Goal: Task Accomplishment & Management: Use online tool/utility

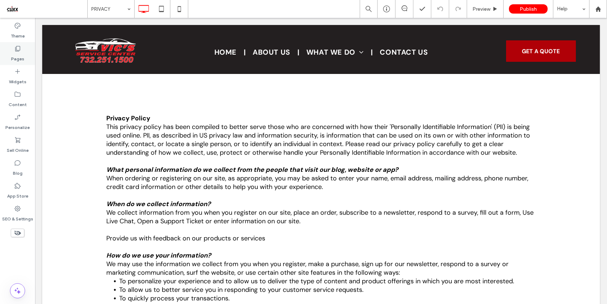
click at [21, 49] on div "Pages" at bounding box center [17, 53] width 35 height 23
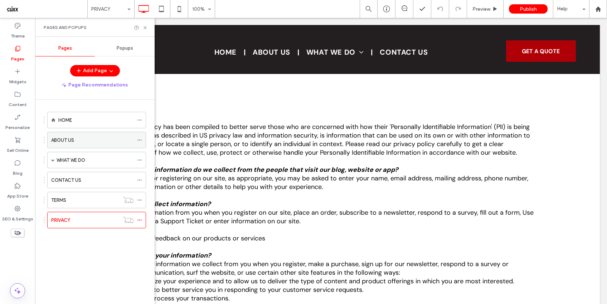
click at [139, 139] on icon at bounding box center [139, 140] width 5 height 5
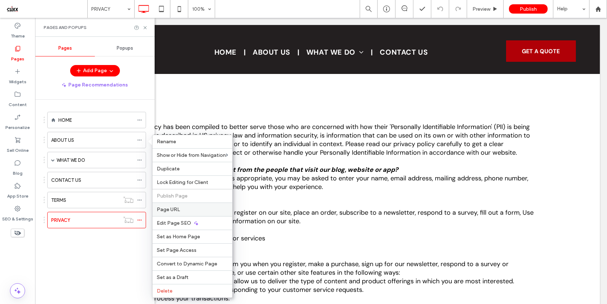
click at [169, 211] on span "Page URL" at bounding box center [168, 210] width 23 height 6
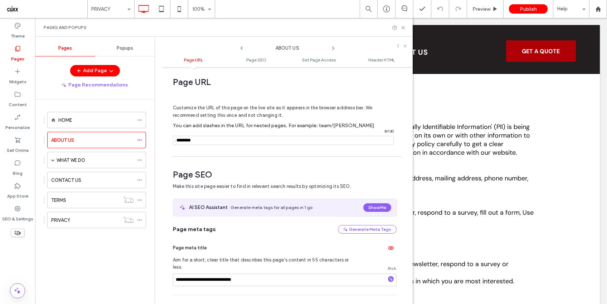
scroll to position [5, 0]
click at [140, 159] on icon at bounding box center [139, 160] width 5 height 5
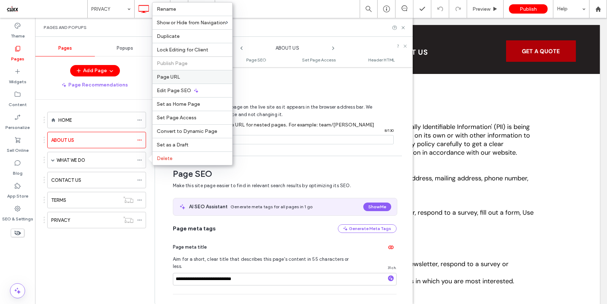
click at [170, 79] on span "Page URL" at bounding box center [168, 77] width 23 height 6
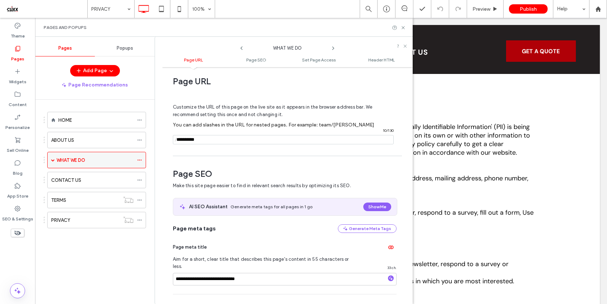
click at [54, 161] on span at bounding box center [53, 160] width 4 height 4
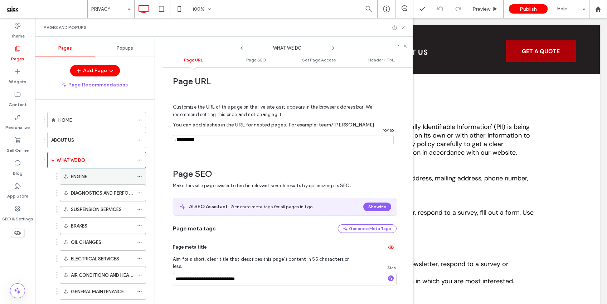
click at [137, 177] on icon at bounding box center [139, 176] width 5 height 5
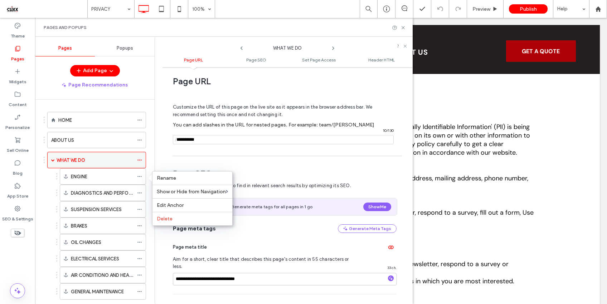
click at [54, 160] on span at bounding box center [53, 160] width 4 height 4
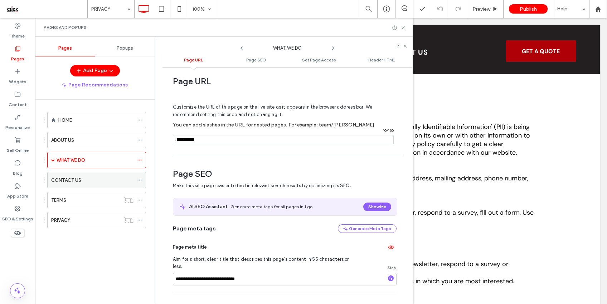
click at [139, 181] on icon at bounding box center [139, 180] width 5 height 5
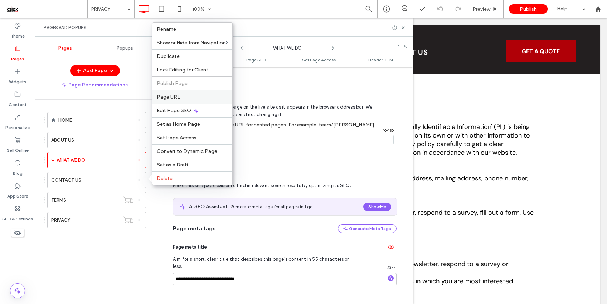
click at [180, 98] on label "Page URL" at bounding box center [192, 97] width 71 height 6
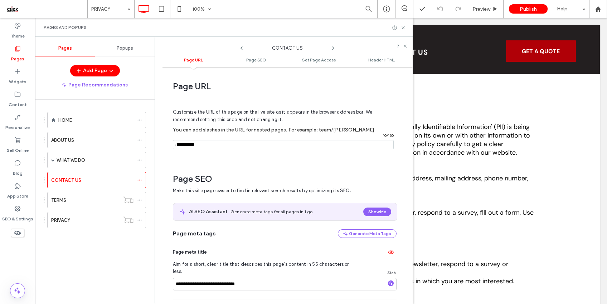
scroll to position [4, 0]
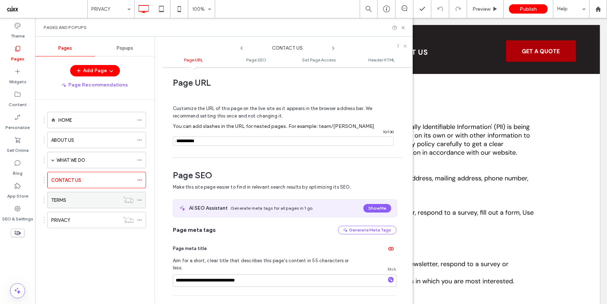
click at [139, 199] on icon at bounding box center [139, 200] width 5 height 5
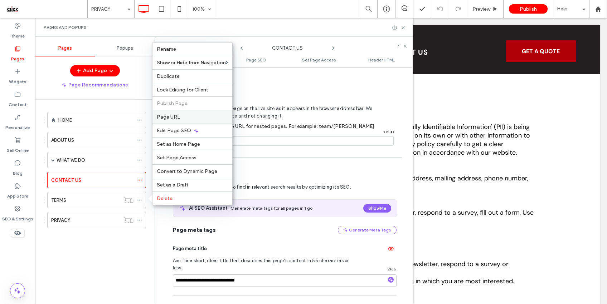
click at [169, 122] on div "Page URL" at bounding box center [192, 117] width 80 height 14
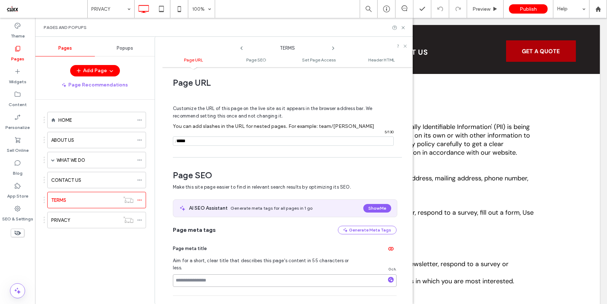
click at [185, 275] on input at bounding box center [285, 281] width 224 height 13
type input "*****"
click at [138, 180] on icon at bounding box center [139, 180] width 5 height 5
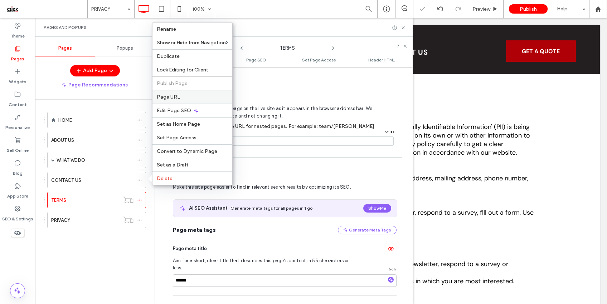
click at [173, 98] on span "Page URL" at bounding box center [168, 97] width 23 height 6
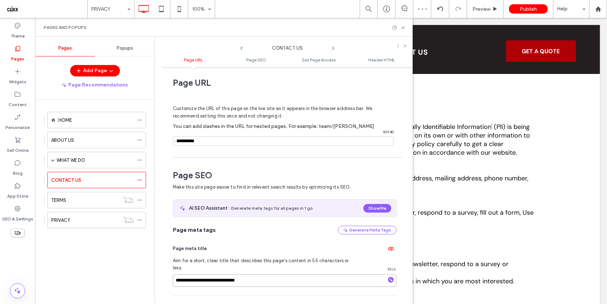
drag, startPoint x: 254, startPoint y: 274, endPoint x: 201, endPoint y: 274, distance: 52.9
click at [201, 275] on input "**********" at bounding box center [285, 281] width 224 height 13
click at [139, 199] on icon at bounding box center [139, 200] width 5 height 5
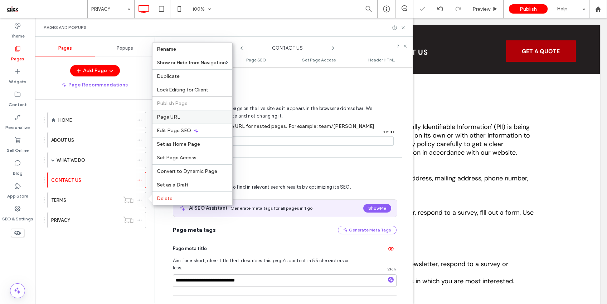
click at [170, 116] on span "Page URL" at bounding box center [168, 117] width 23 height 6
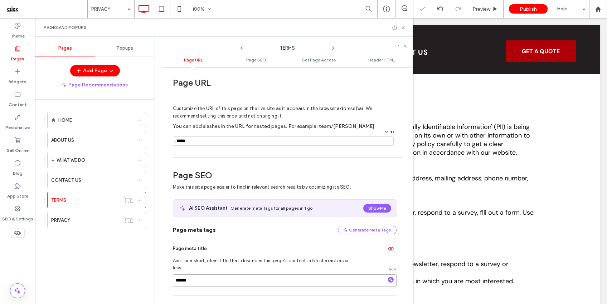
click at [206, 275] on input "*****" at bounding box center [285, 281] width 224 height 13
paste input "**********"
type input "**********"
click at [104, 222] on div "PRIVACY" at bounding box center [85, 221] width 68 height 8
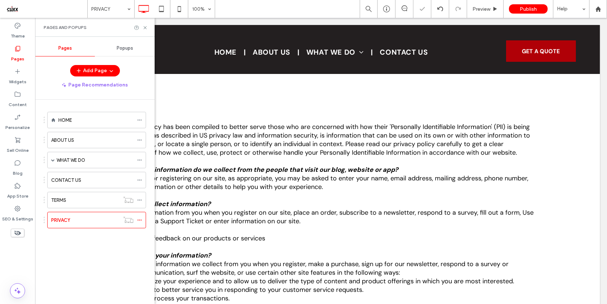
scroll to position [0, 0]
click at [141, 220] on use at bounding box center [139, 220] width 4 height 1
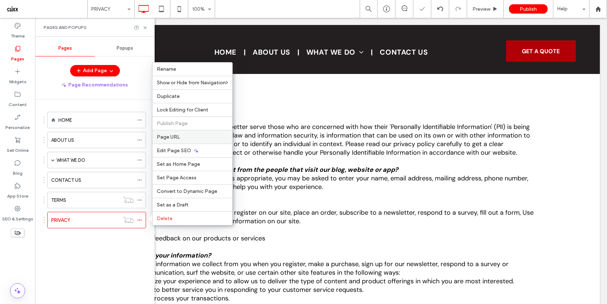
click at [174, 132] on div "Page URL" at bounding box center [192, 137] width 80 height 14
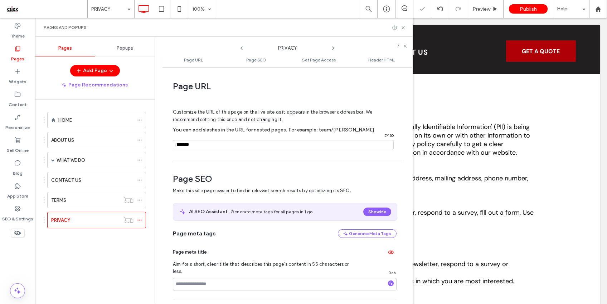
scroll to position [4, 0]
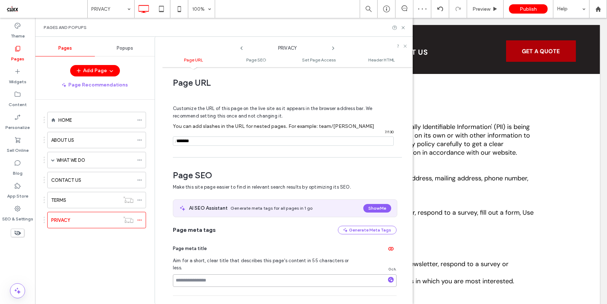
click at [203, 276] on input at bounding box center [285, 281] width 224 height 13
paste input "**********"
type input "**********"
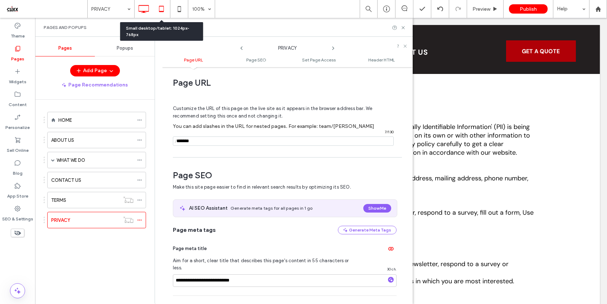
click at [165, 11] on icon at bounding box center [161, 9] width 14 height 14
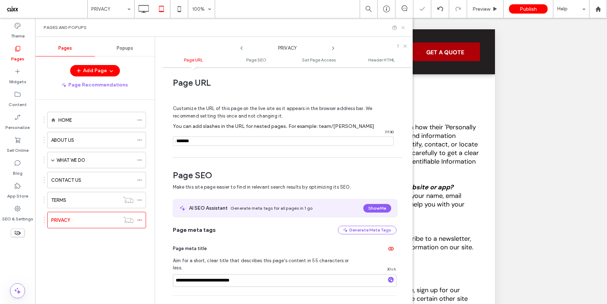
click at [401, 27] on icon at bounding box center [402, 27] width 5 height 5
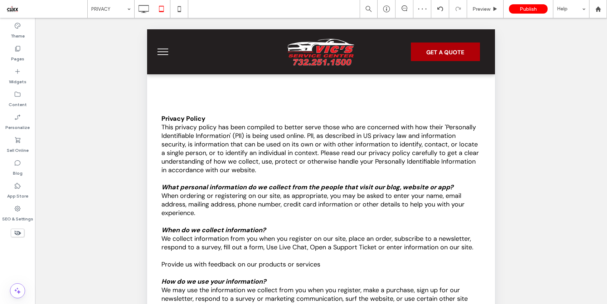
click at [162, 52] on span "menu" at bounding box center [162, 52] width 11 height 1
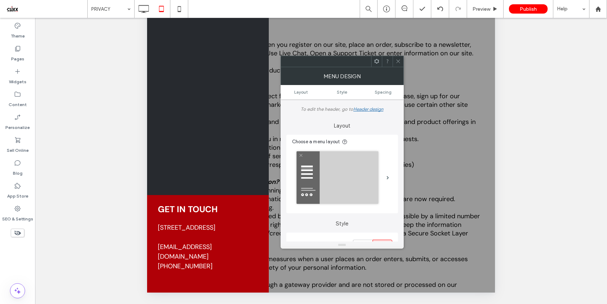
scroll to position [0, 0]
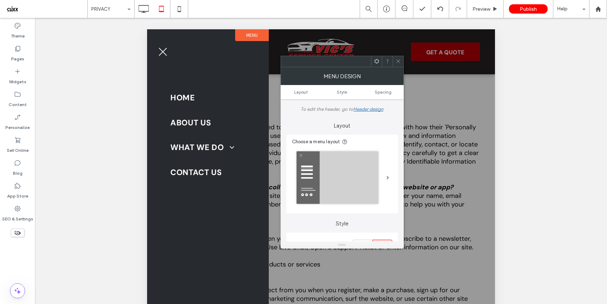
click at [399, 62] on icon at bounding box center [397, 61] width 5 height 5
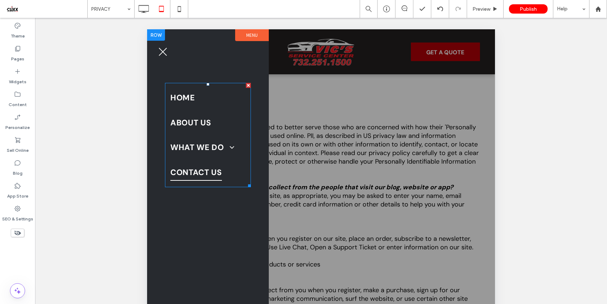
scroll to position [194, 0]
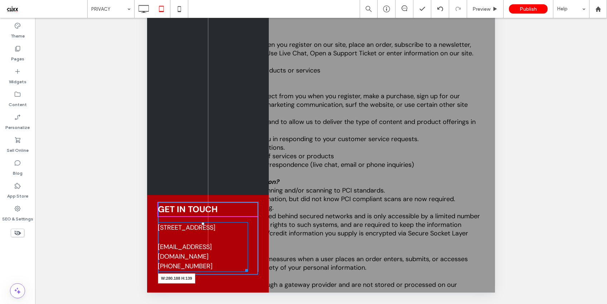
drag, startPoint x: 245, startPoint y: 271, endPoint x: 259, endPoint y: 272, distance: 14.0
click at [259, 272] on div "GET IN TOUCH 340 Main St, Spotswood, NJ 08884 vicservicecenter@gmail.com 732-25…" at bounding box center [208, 244] width 122 height 98
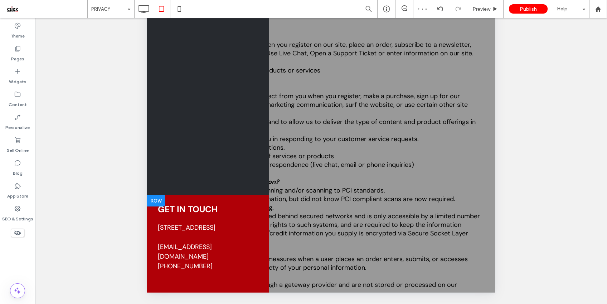
scroll to position [0, 0]
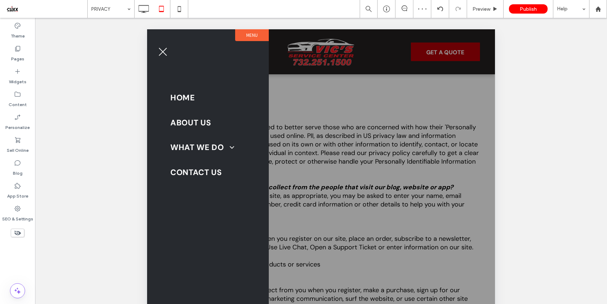
click at [166, 55] on span "menu" at bounding box center [163, 52] width 8 height 8
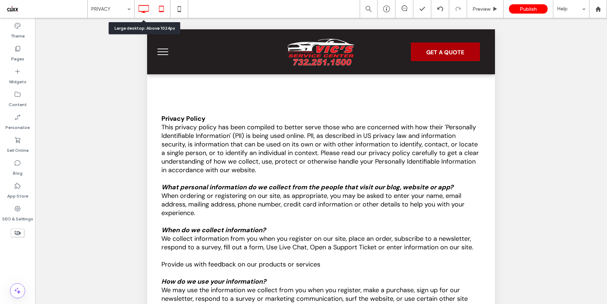
click at [143, 9] on icon at bounding box center [143, 9] width 14 height 14
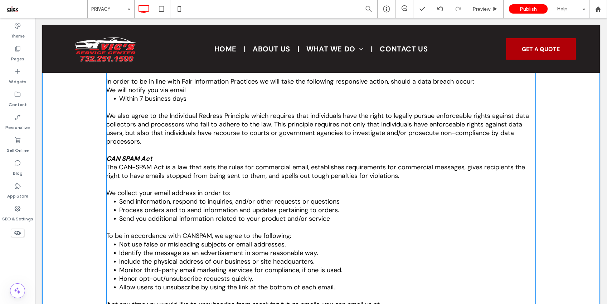
scroll to position [1304, 0]
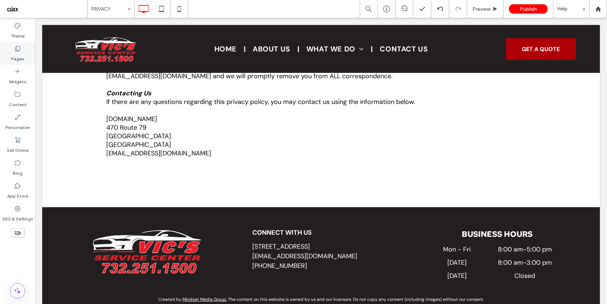
click at [19, 52] on label "Pages" at bounding box center [17, 57] width 13 height 10
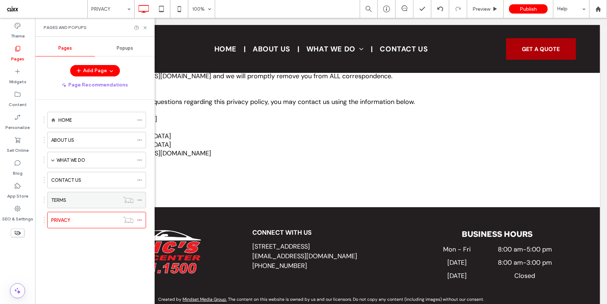
click at [76, 200] on div "TERMS" at bounding box center [85, 201] width 68 height 8
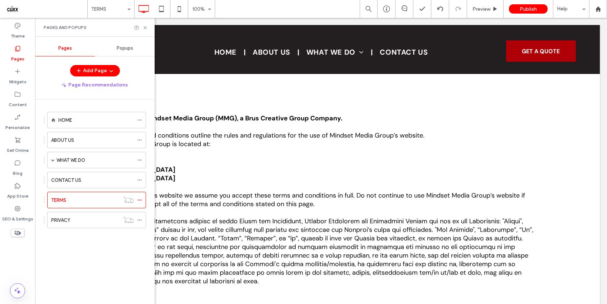
scroll to position [0, 0]
drag, startPoint x: 143, startPoint y: 27, endPoint x: 193, endPoint y: 165, distance: 146.3
click at [143, 27] on icon at bounding box center [144, 27] width 5 height 5
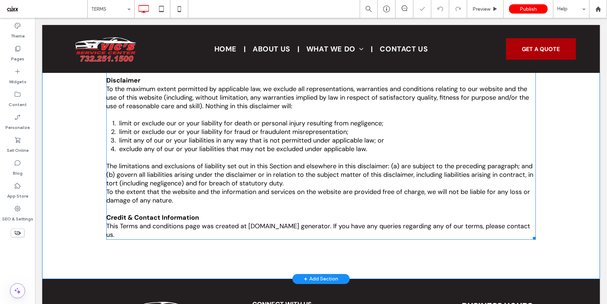
scroll to position [1328, 0]
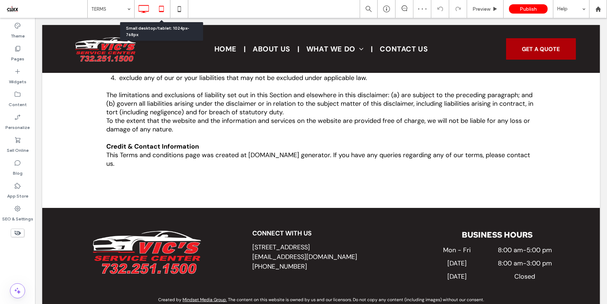
click at [161, 11] on use at bounding box center [161, 9] width 5 height 6
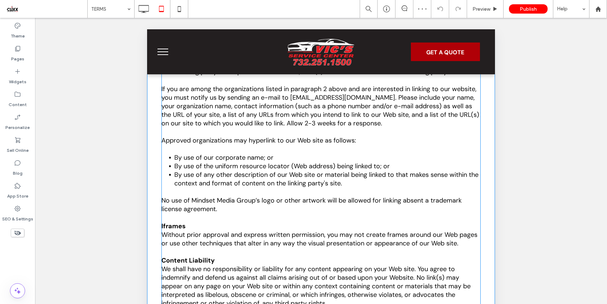
scroll to position [582, 0]
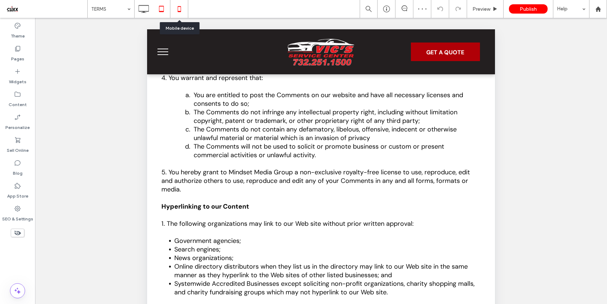
click at [177, 11] on icon at bounding box center [179, 9] width 14 height 14
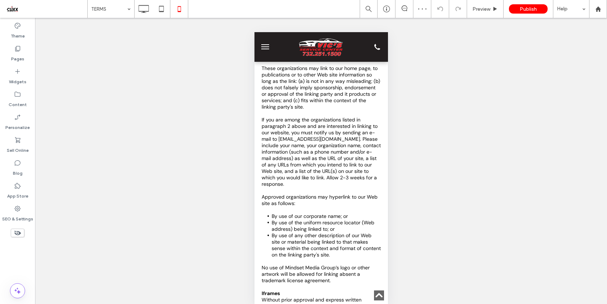
scroll to position [1207, 0]
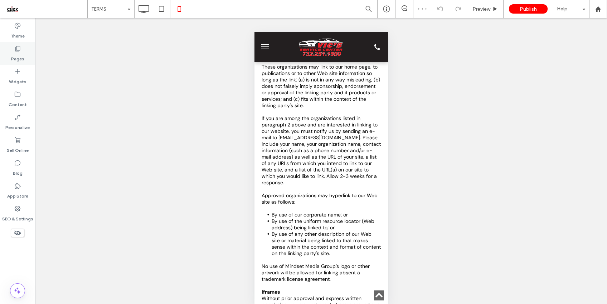
click at [13, 49] on div "Pages" at bounding box center [17, 53] width 35 height 23
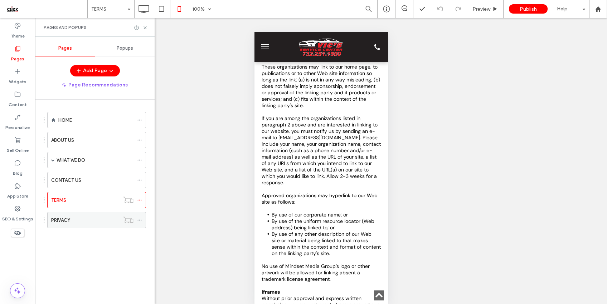
click at [81, 217] on div "PRIVACY" at bounding box center [85, 221] width 68 height 8
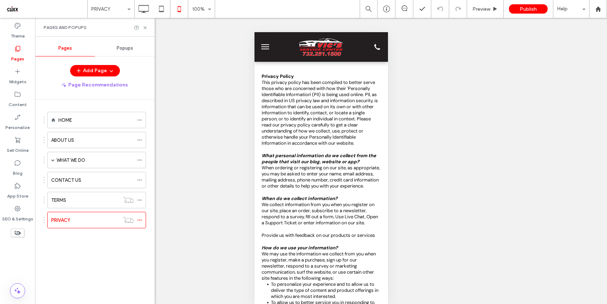
scroll to position [0, 0]
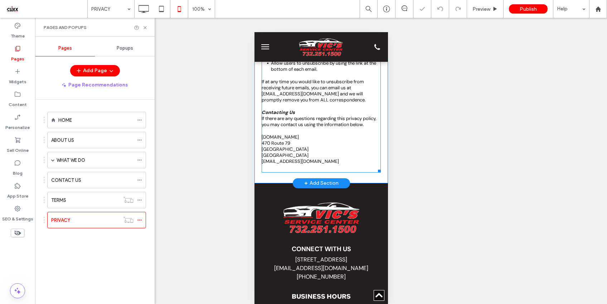
scroll to position [1682, 0]
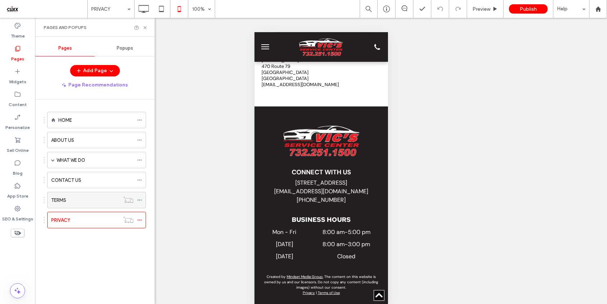
click at [92, 198] on div "TERMS" at bounding box center [85, 201] width 68 height 8
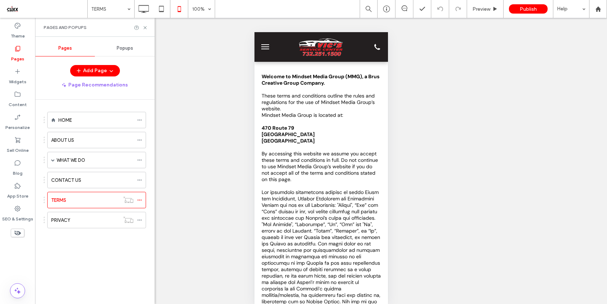
scroll to position [0, 0]
click at [66, 179] on label "CONTACT US" at bounding box center [66, 180] width 30 height 13
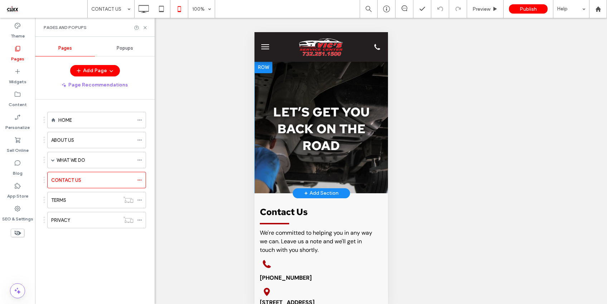
click at [266, 70] on div at bounding box center [263, 67] width 18 height 11
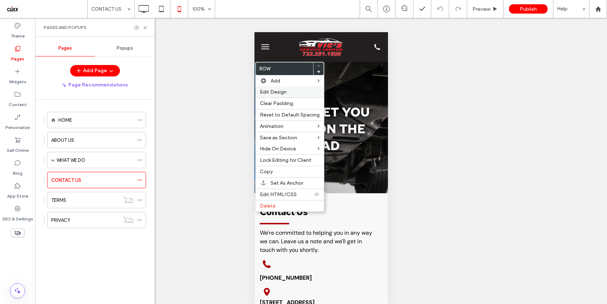
click at [275, 93] on span "Edit Design" at bounding box center [273, 92] width 27 height 6
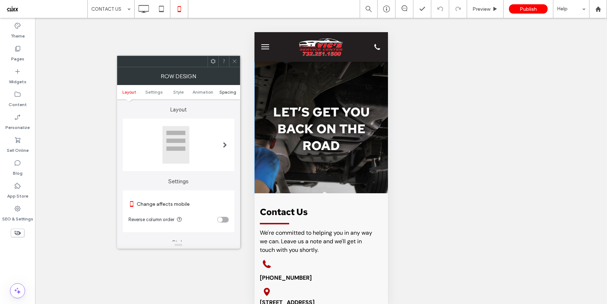
click at [228, 90] on span "Spacing" at bounding box center [227, 91] width 17 height 5
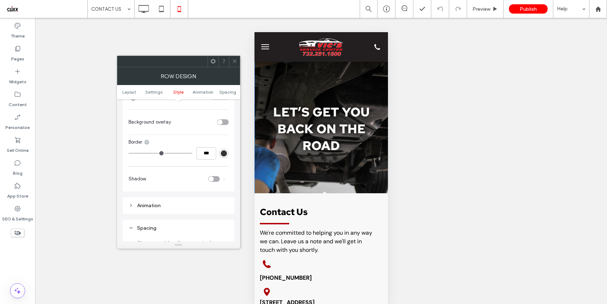
scroll to position [530, 0]
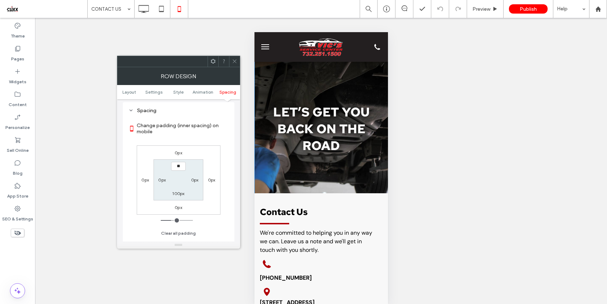
type input "****"
type input "**"
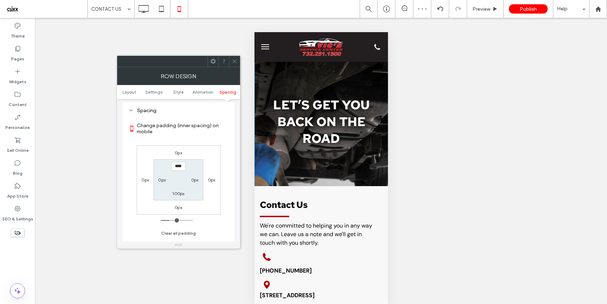
drag, startPoint x: 184, startPoint y: 170, endPoint x: 169, endPoint y: 168, distance: 15.2
click at [169, 168] on section "**** 0px 100px 0px" at bounding box center [178, 180] width 50 height 41
type input "****"
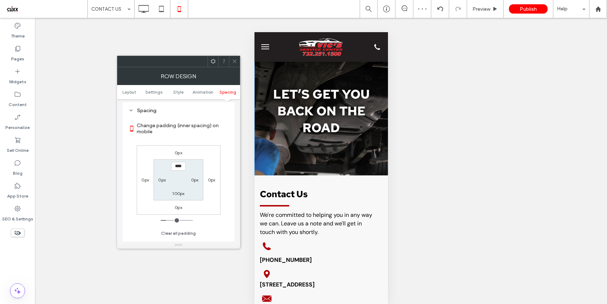
click at [178, 196] on label "100px" at bounding box center [178, 193] width 12 height 5
type input "***"
type input "**"
type input "****"
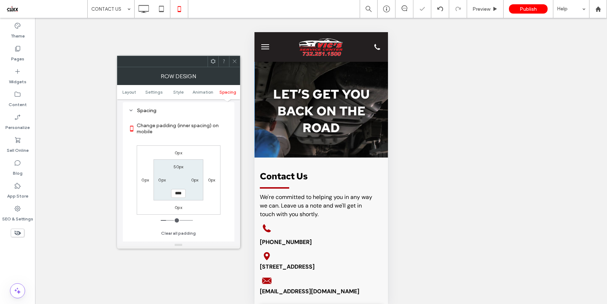
drag, startPoint x: 234, startPoint y: 60, endPoint x: 13, endPoint y: 38, distance: 222.1
click at [234, 60] on icon at bounding box center [234, 61] width 5 height 5
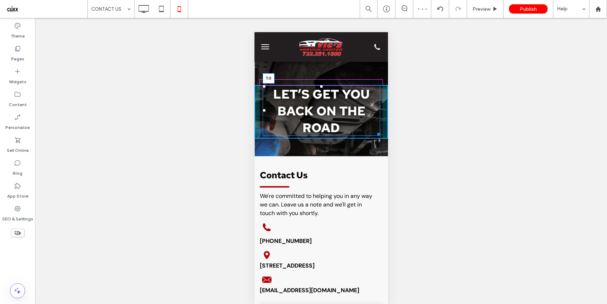
click at [319, 84] on div "Click To Paste Let’s Get You Back on the Road T:0 Click To Paste Click To Paste" at bounding box center [320, 109] width 133 height 59
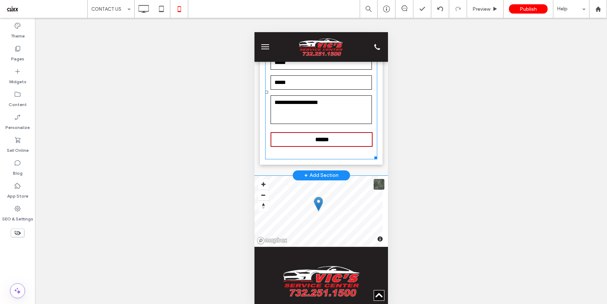
scroll to position [322, 0]
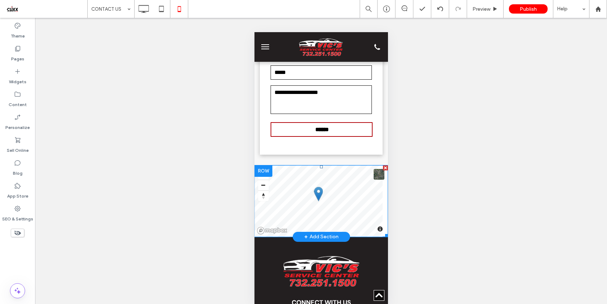
click at [327, 199] on span at bounding box center [320, 202] width 133 height 72
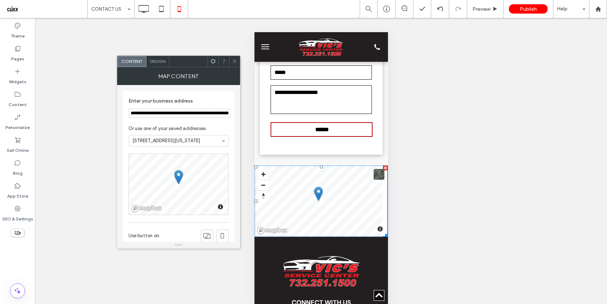
click at [232, 60] on icon at bounding box center [234, 61] width 5 height 5
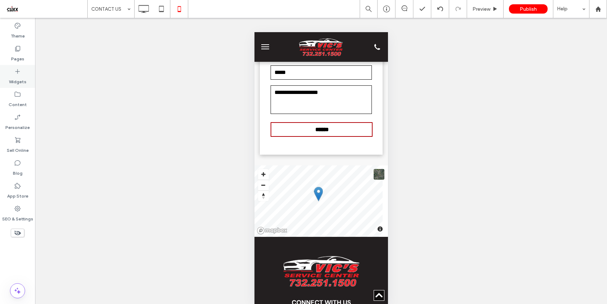
drag, startPoint x: 23, startPoint y: 53, endPoint x: 34, endPoint y: 80, distance: 28.9
click at [23, 53] on label "Pages" at bounding box center [17, 57] width 13 height 10
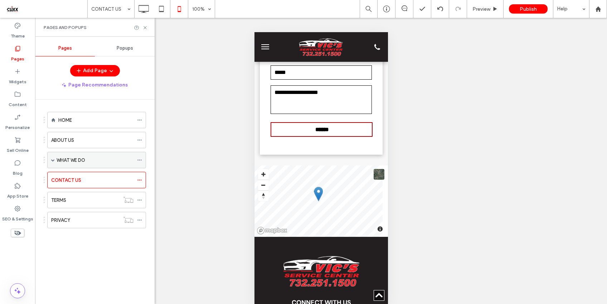
click at [94, 161] on div "WHAT WE DO" at bounding box center [95, 161] width 77 height 8
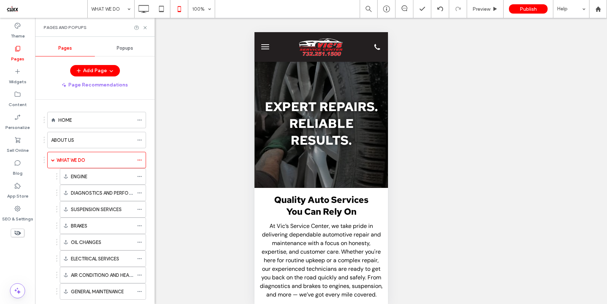
scroll to position [0, 0]
click at [143, 27] on icon at bounding box center [144, 27] width 5 height 5
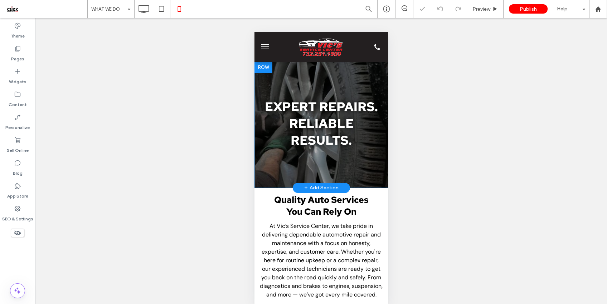
click at [266, 71] on div at bounding box center [263, 67] width 18 height 11
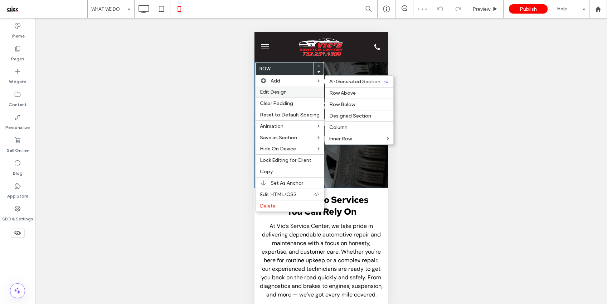
click at [281, 91] on span "Edit Design" at bounding box center [273, 92] width 27 height 6
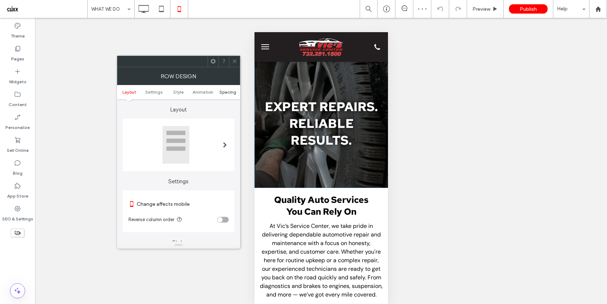
click at [226, 93] on span "Spacing" at bounding box center [227, 91] width 17 height 5
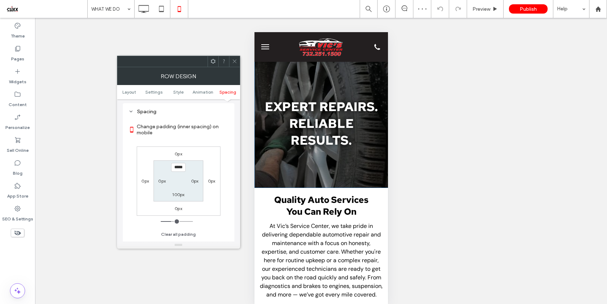
scroll to position [566, 0]
type input "****"
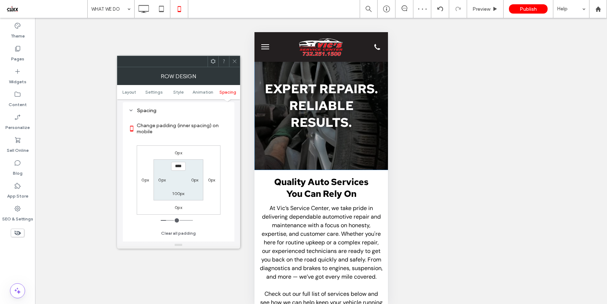
click at [176, 196] on label "100px" at bounding box center [178, 193] width 12 height 5
type input "***"
type input "**"
type input "****"
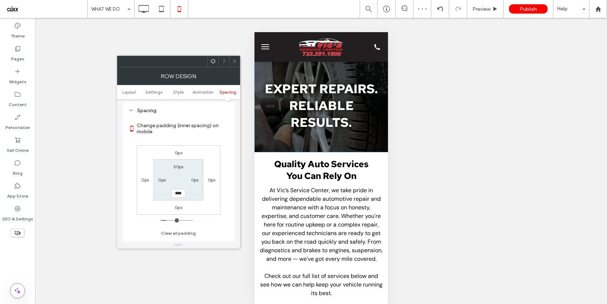
click at [232, 59] on icon at bounding box center [234, 61] width 5 height 5
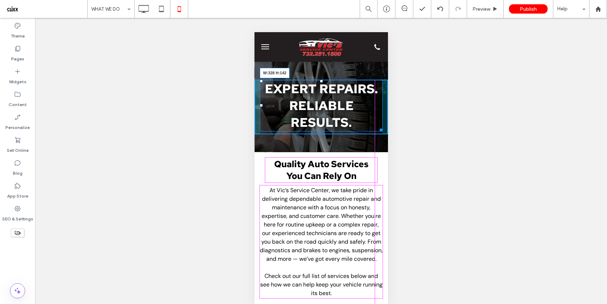
drag, startPoint x: 373, startPoint y: 127, endPoint x: 631, endPoint y: 157, distance: 259.3
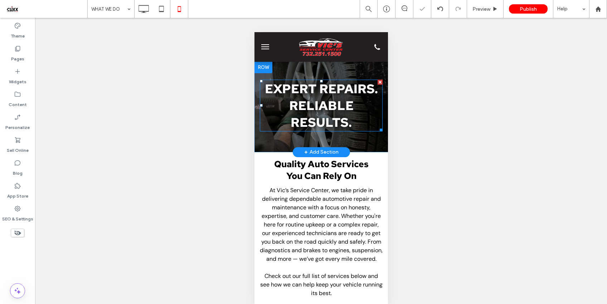
click at [302, 118] on strong "Expert Repairs. Reliable Results." at bounding box center [320, 105] width 113 height 50
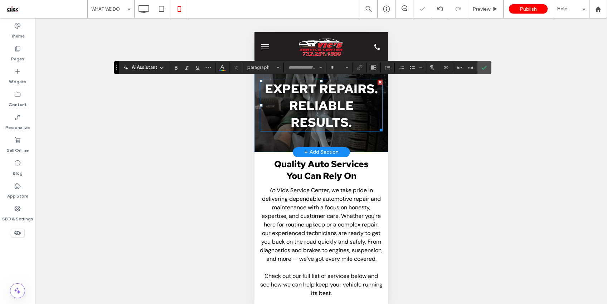
type input "**********"
type input "**"
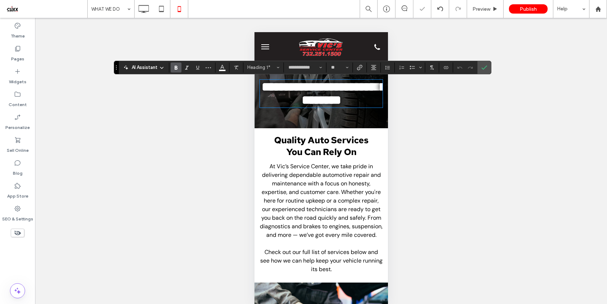
click at [289, 106] on strong "**********" at bounding box center [323, 93] width 124 height 25
click at [486, 68] on icon "Confirm" at bounding box center [484, 68] width 6 height 6
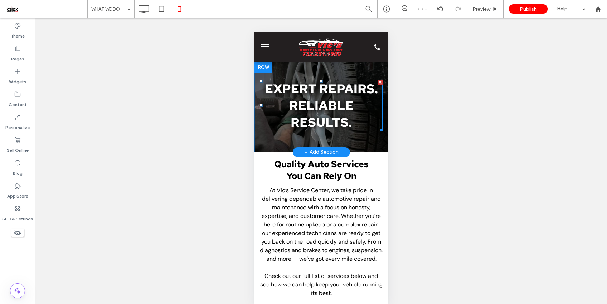
click at [328, 105] on strong "Expert Repairs. Reliable Results." at bounding box center [320, 105] width 113 height 50
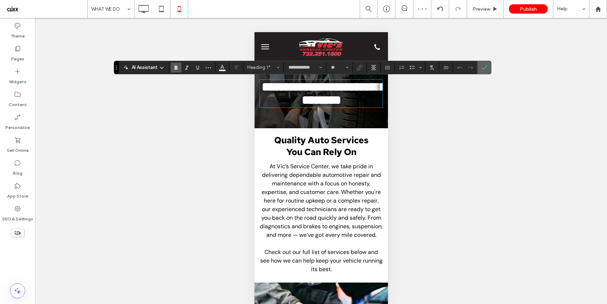
click at [480, 70] on label "Confirm" at bounding box center [484, 67] width 11 height 13
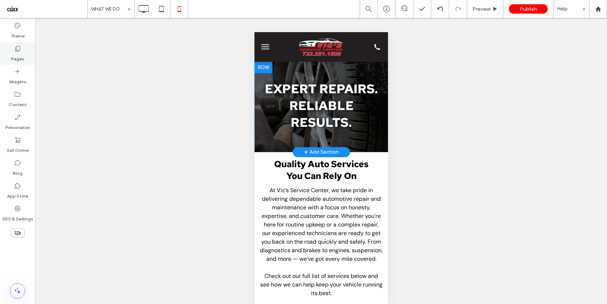
click at [15, 50] on use at bounding box center [17, 48] width 5 height 5
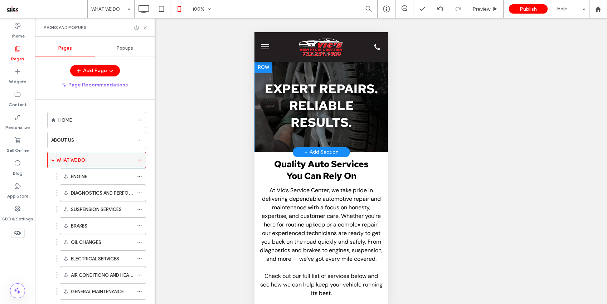
click at [54, 160] on span at bounding box center [53, 160] width 4 height 4
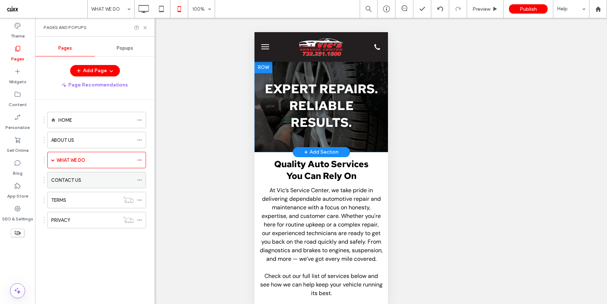
click at [90, 185] on div "CONTACT US" at bounding box center [92, 180] width 82 height 16
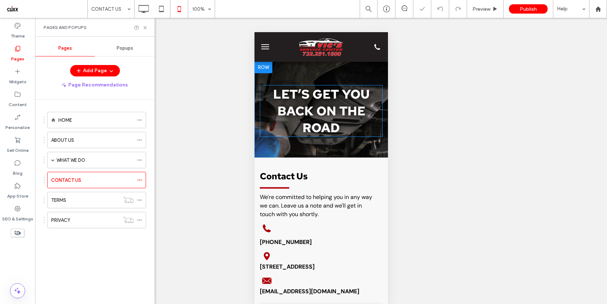
click at [318, 112] on strong "Let’s Get You Back on the Road" at bounding box center [321, 111] width 97 height 50
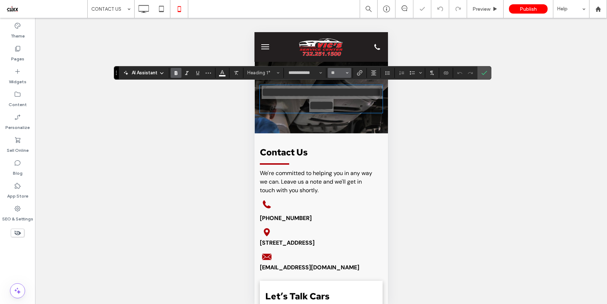
click at [337, 74] on input "**" at bounding box center [337, 73] width 14 height 6
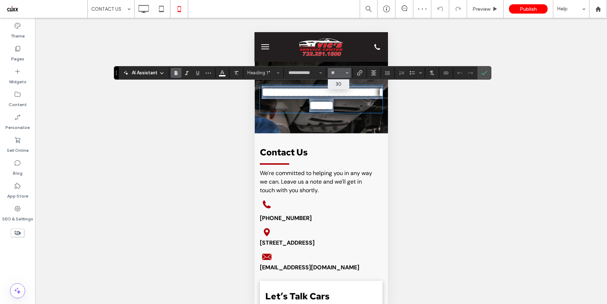
type input "**"
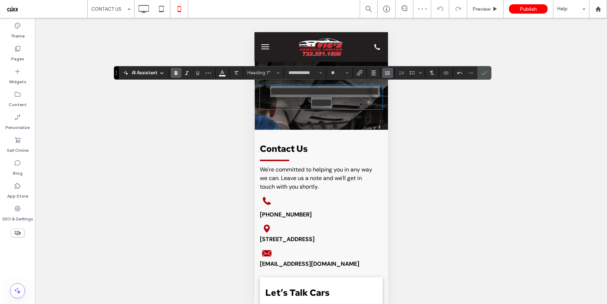
click at [385, 74] on icon "Line Height" at bounding box center [387, 73] width 6 height 6
click at [402, 87] on div "Auto" at bounding box center [399, 84] width 18 height 5
click at [484, 73] on use "Confirm" at bounding box center [484, 73] width 6 height 4
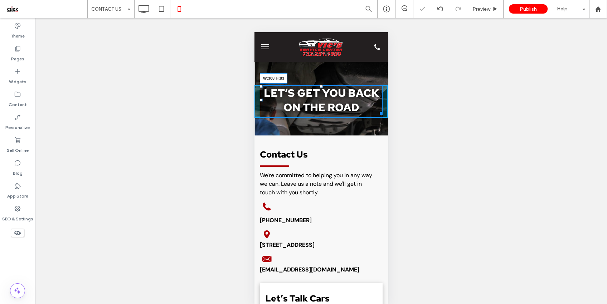
drag, startPoint x: 374, startPoint y: 112, endPoint x: 370, endPoint y: 110, distance: 4.0
click at [377, 110] on div at bounding box center [379, 112] width 5 height 5
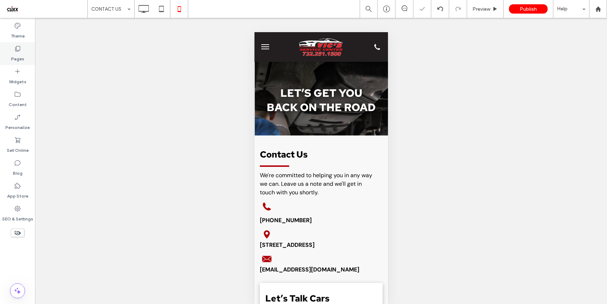
click at [18, 52] on icon at bounding box center [17, 48] width 7 height 7
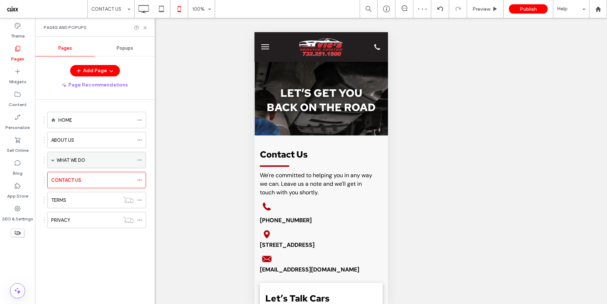
click at [87, 163] on div "WHAT WE DO" at bounding box center [95, 161] width 77 height 8
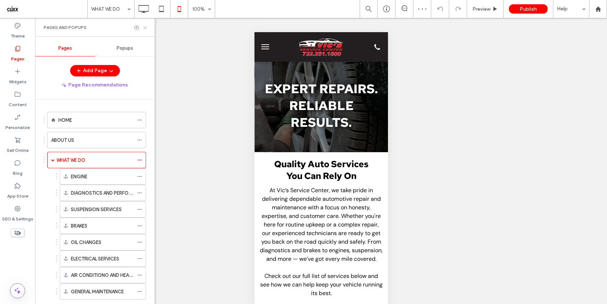
click at [144, 28] on icon at bounding box center [144, 27] width 5 height 5
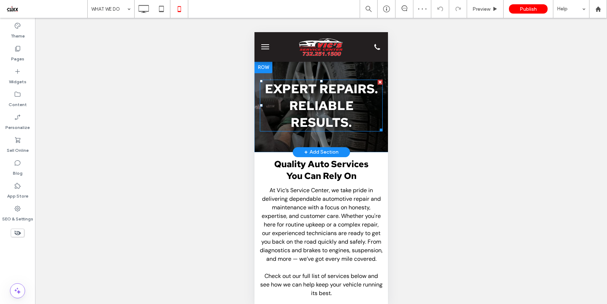
click at [325, 103] on strong "Expert Repairs. Reliable Results." at bounding box center [320, 105] width 113 height 50
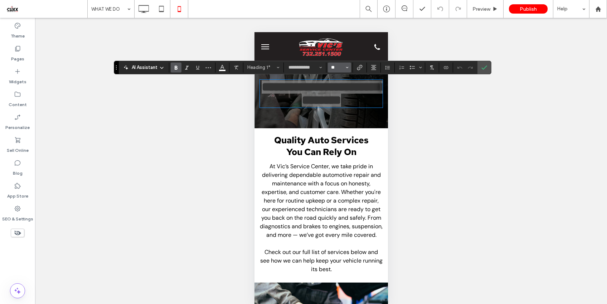
click at [338, 66] on input "**" at bounding box center [337, 68] width 14 height 6
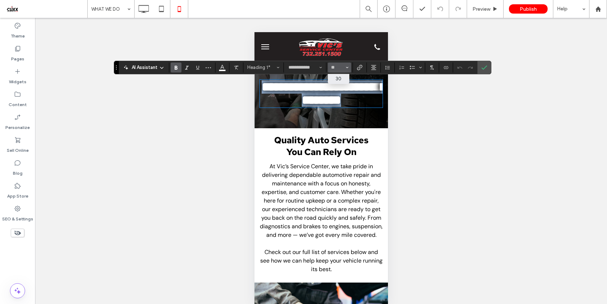
type input "**"
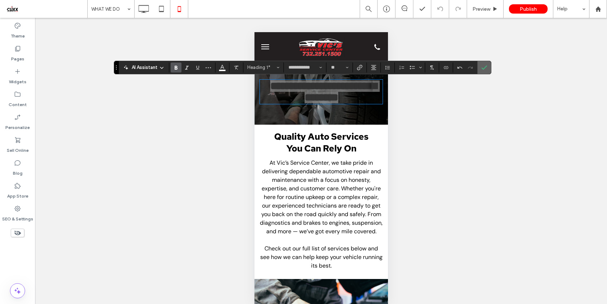
click at [483, 68] on icon "Confirm" at bounding box center [484, 68] width 6 height 6
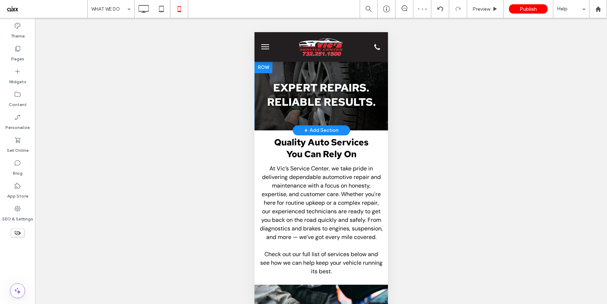
click at [261, 69] on div at bounding box center [263, 67] width 18 height 11
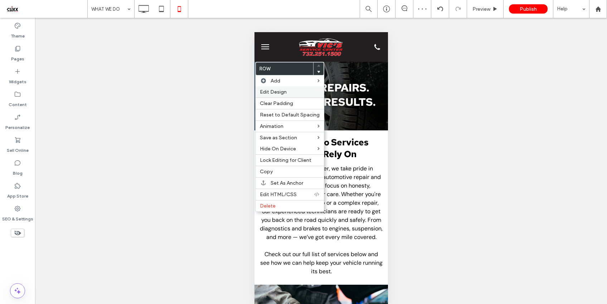
click at [281, 93] on span "Edit Design" at bounding box center [273, 92] width 27 height 6
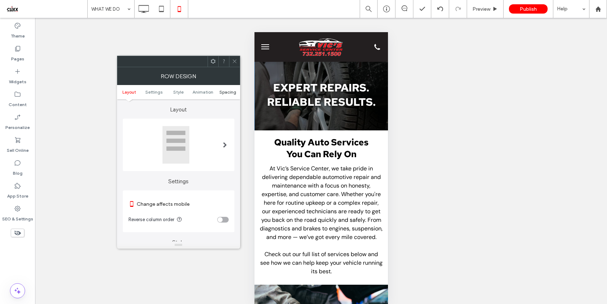
click at [231, 91] on span "Spacing" at bounding box center [227, 91] width 17 height 5
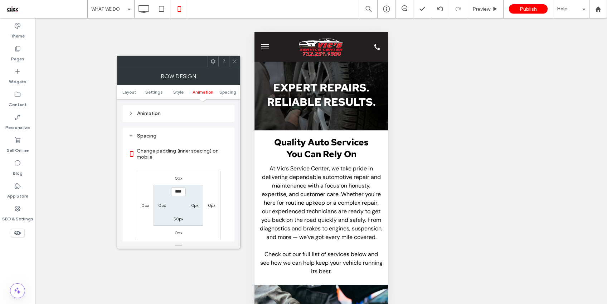
scroll to position [566, 0]
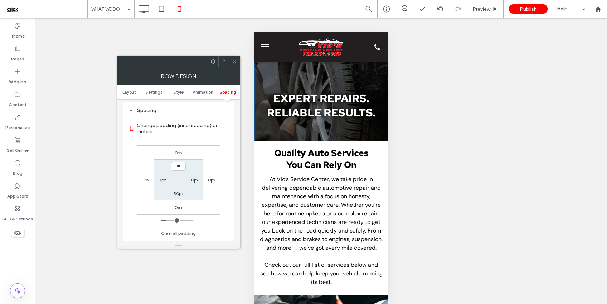
type input "****"
type input "**"
drag, startPoint x: 180, startPoint y: 170, endPoint x: 165, endPoint y: 168, distance: 15.1
click at [165, 168] on section "**** 0px 50px 0px" at bounding box center [178, 180] width 50 height 41
type input "****"
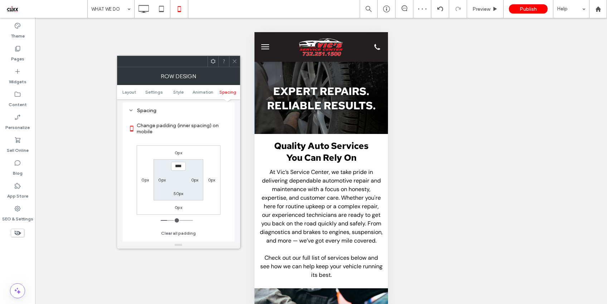
click at [176, 196] on label "50px" at bounding box center [178, 193] width 10 height 5
type input "**"
type input "****"
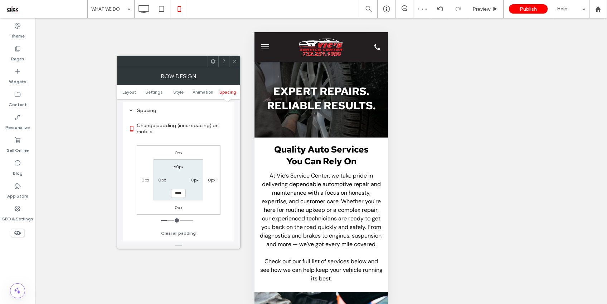
click at [235, 61] on icon at bounding box center [234, 61] width 5 height 5
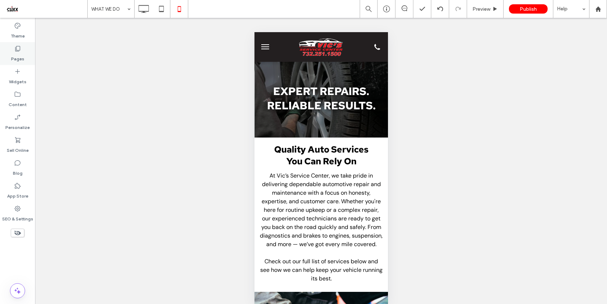
click at [24, 58] on div "Pages" at bounding box center [17, 53] width 35 height 23
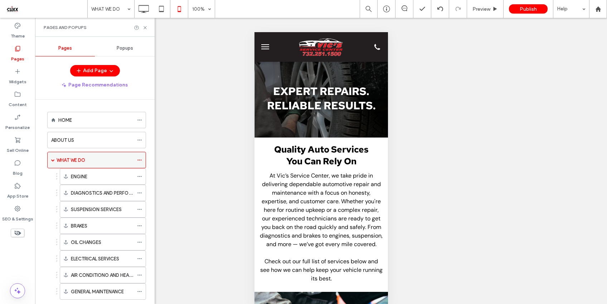
click at [55, 160] on div "WHAT WE DO" at bounding box center [96, 160] width 99 height 16
click at [53, 161] on span at bounding box center [53, 160] width 4 height 4
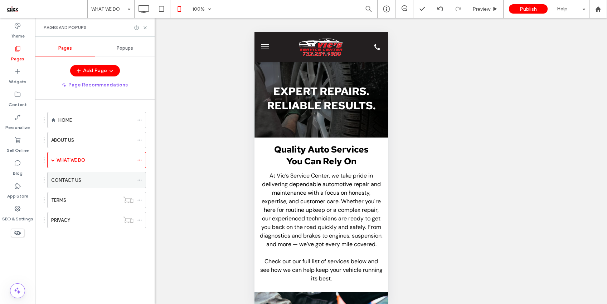
click at [77, 180] on label "CONTACT US" at bounding box center [66, 180] width 30 height 13
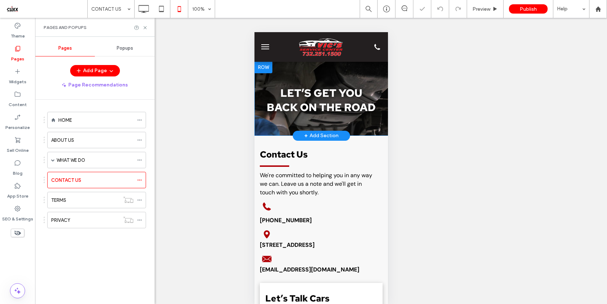
click at [263, 69] on div at bounding box center [263, 67] width 18 height 11
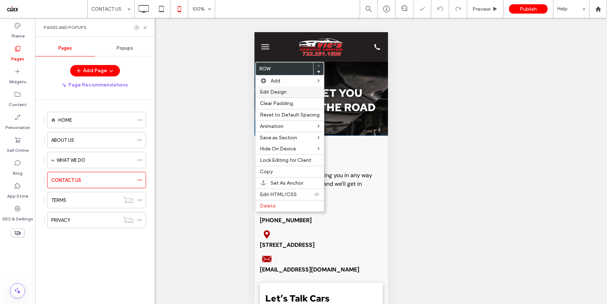
click at [286, 91] on label "Edit Design" at bounding box center [290, 92] width 60 height 6
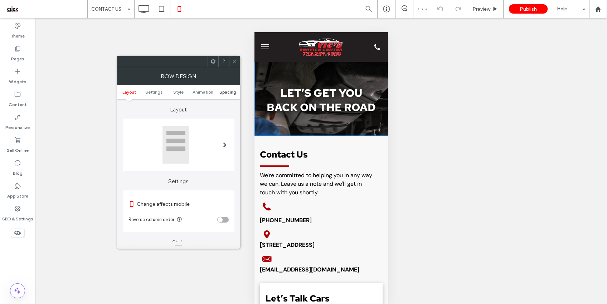
click at [221, 91] on span "Spacing" at bounding box center [227, 91] width 17 height 5
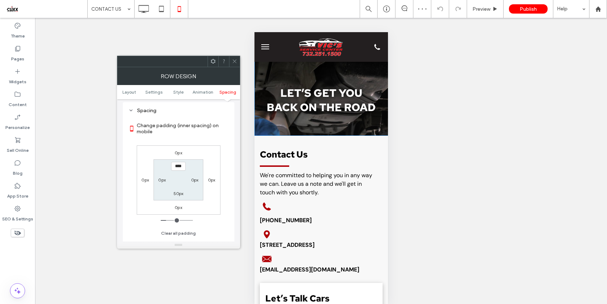
scroll to position [530, 0]
type input "****"
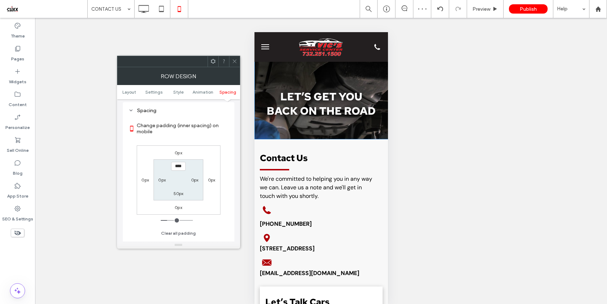
click at [178, 196] on label "50px" at bounding box center [178, 193] width 10 height 5
type input "**"
type input "****"
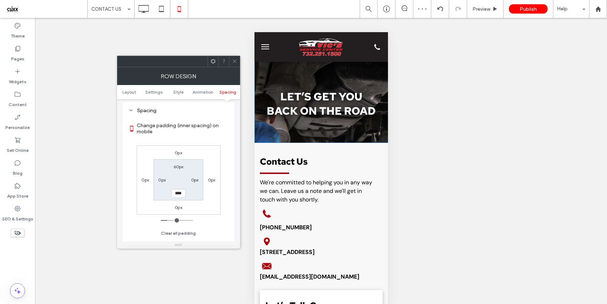
click at [234, 63] on icon at bounding box center [234, 61] width 5 height 5
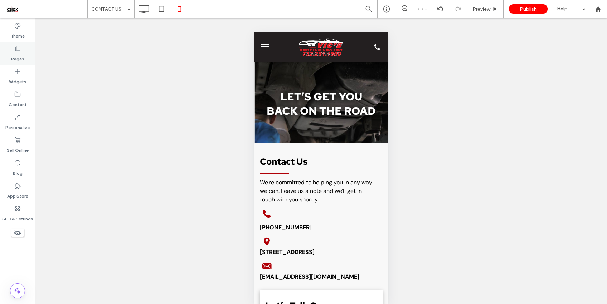
click at [13, 53] on label "Pages" at bounding box center [17, 57] width 13 height 10
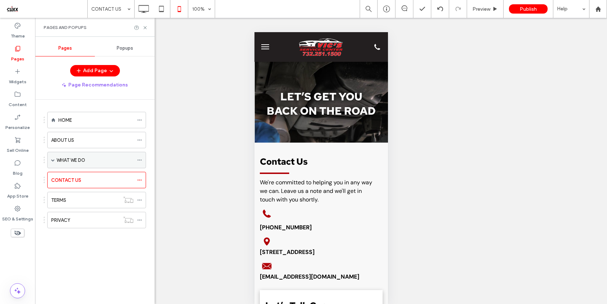
click at [61, 160] on label "WHAT WE DO" at bounding box center [71, 160] width 29 height 13
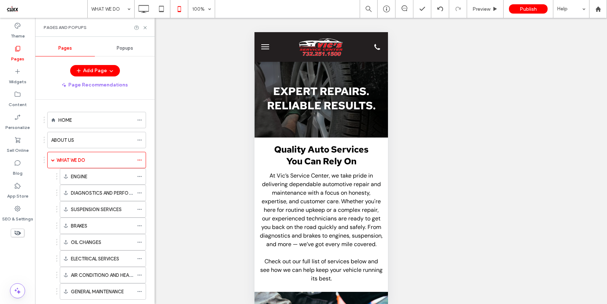
scroll to position [0, 0]
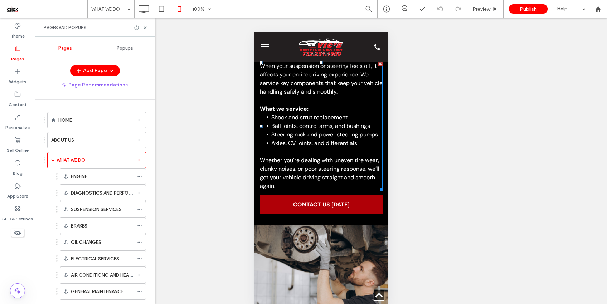
scroll to position [1005, 0]
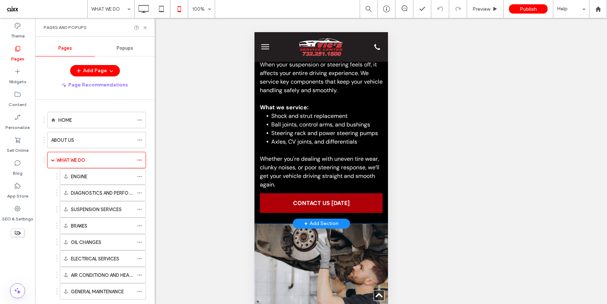
click at [306, 56] on span "Control the Road with Confidence" at bounding box center [306, 45] width 94 height 24
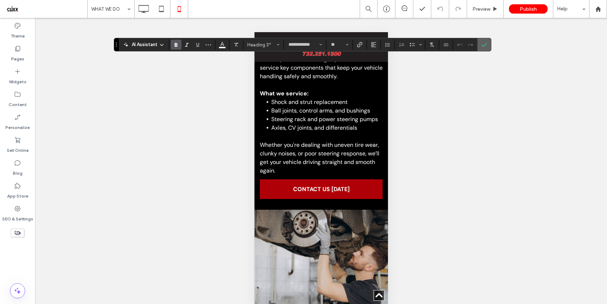
click at [481, 46] on label "Confirm" at bounding box center [484, 44] width 11 height 13
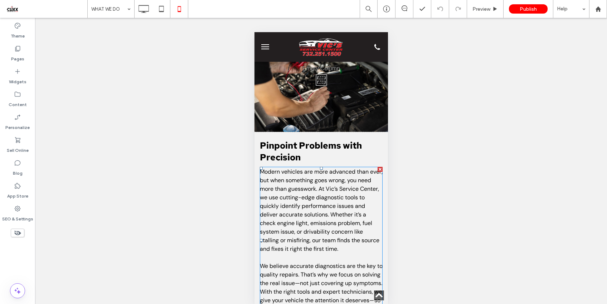
scroll to position [573, 0]
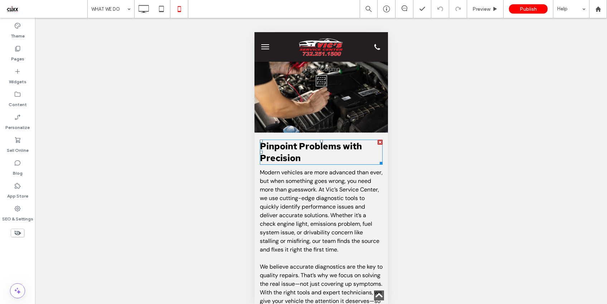
click at [317, 164] on h3 "Pinpoint Problems with Precision" at bounding box center [320, 153] width 123 height 24
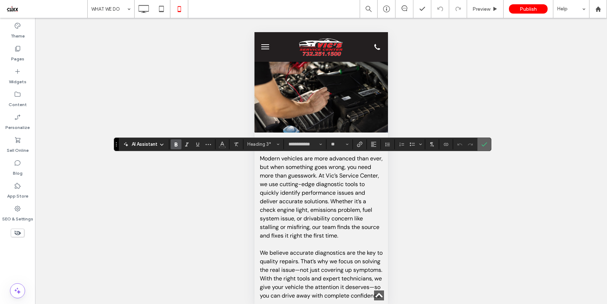
click at [485, 144] on icon "Confirm" at bounding box center [484, 145] width 6 height 6
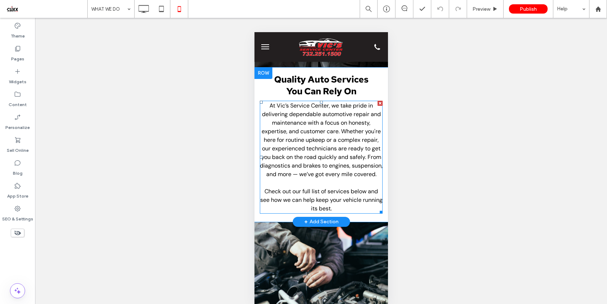
scroll to position [0, 0]
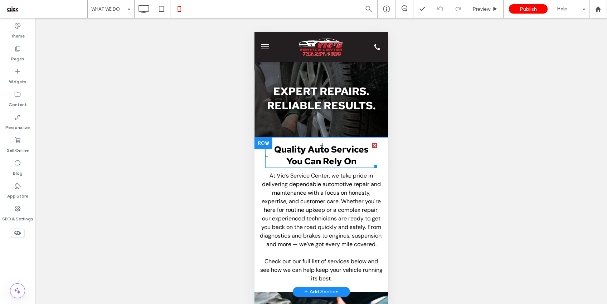
click at [323, 151] on span "Quality Auto Services You Can Rely On" at bounding box center [321, 156] width 94 height 24
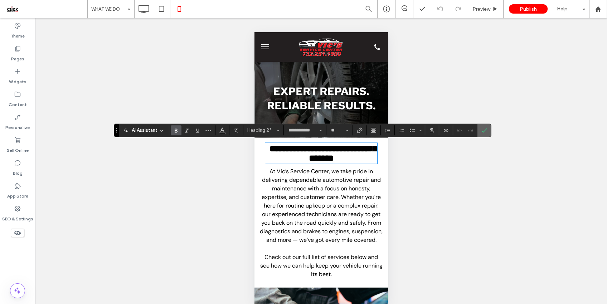
click at [487, 132] on label "Confirm" at bounding box center [484, 130] width 11 height 13
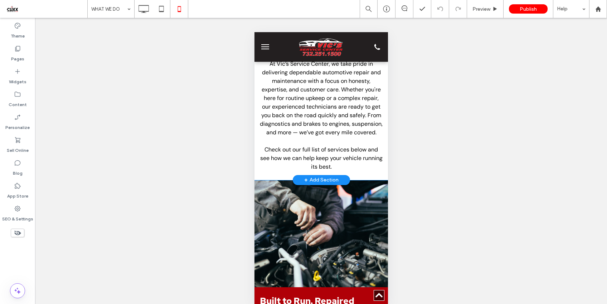
scroll to position [244, 0]
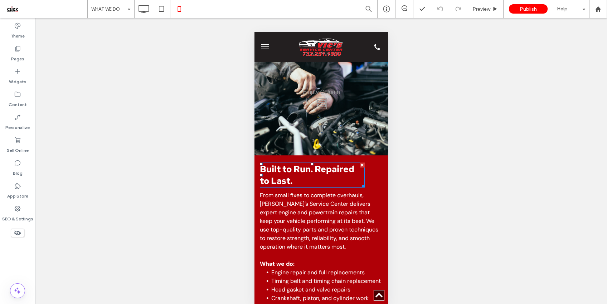
click at [316, 183] on span "Built to Run. Repaired to Last." at bounding box center [306, 175] width 94 height 24
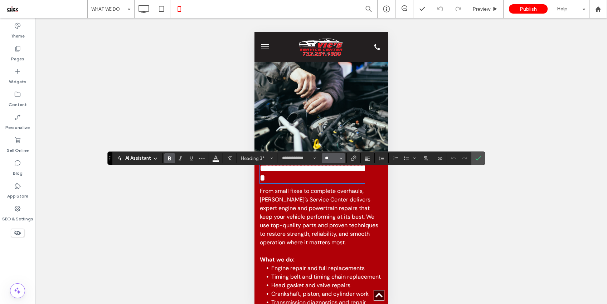
click at [333, 161] on input "**" at bounding box center [331, 159] width 14 height 6
type input "**"
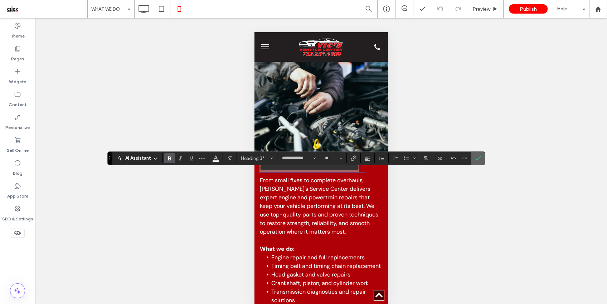
click at [480, 159] on icon "Confirm" at bounding box center [478, 159] width 6 height 6
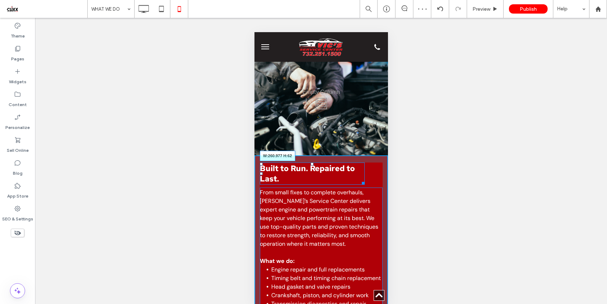
drag, startPoint x: 362, startPoint y: 191, endPoint x: 351, endPoint y: 190, distance: 11.2
click at [359, 185] on div at bounding box center [361, 182] width 5 height 5
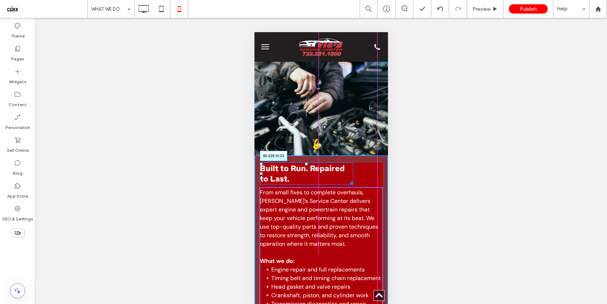
drag, startPoint x: 350, startPoint y: 191, endPoint x: 387, endPoint y: 191, distance: 36.1
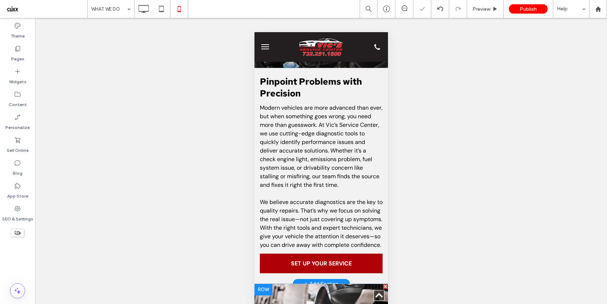
scroll to position [641, 0]
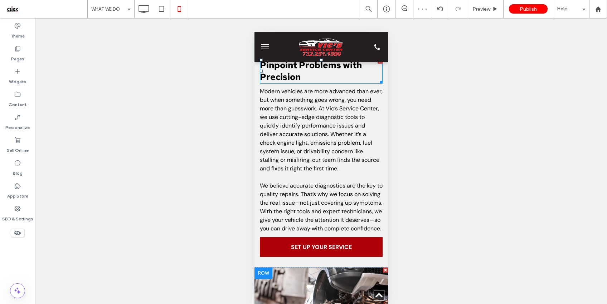
click at [322, 83] on span "Pinpoint Problems with Precision" at bounding box center [310, 71] width 102 height 24
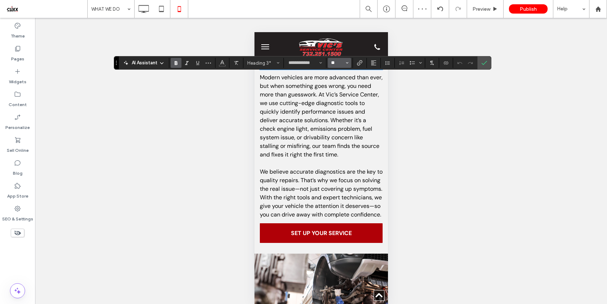
click at [332, 63] on input "**" at bounding box center [337, 63] width 14 height 6
type input "**"
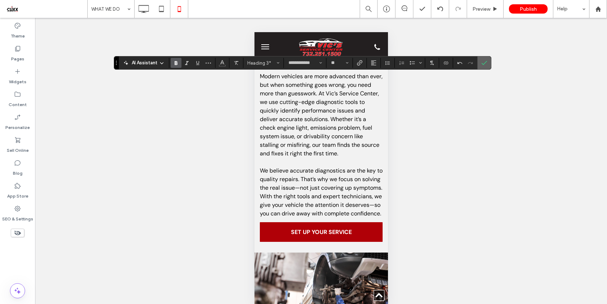
click at [485, 67] on span "Confirm" at bounding box center [484, 63] width 6 height 12
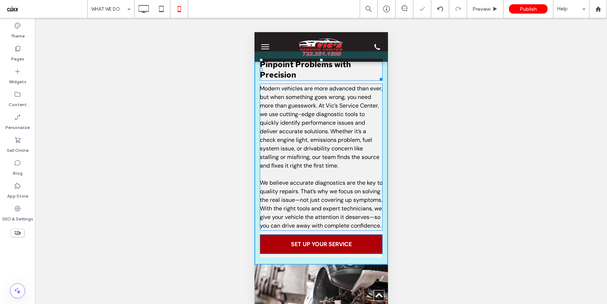
drag, startPoint x: 374, startPoint y: 95, endPoint x: 379, endPoint y: 95, distance: 5.0
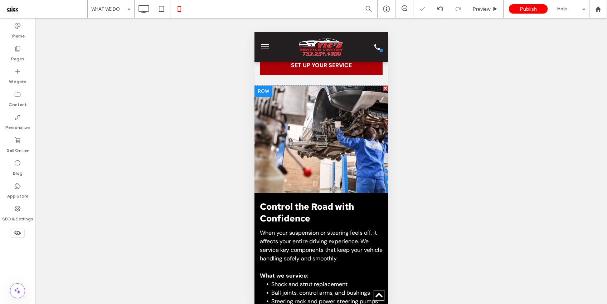
scroll to position [863, 0]
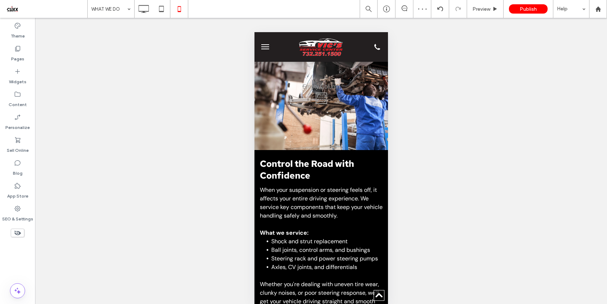
click at [331, 182] on span "Control the Road with Confidence" at bounding box center [306, 170] width 94 height 24
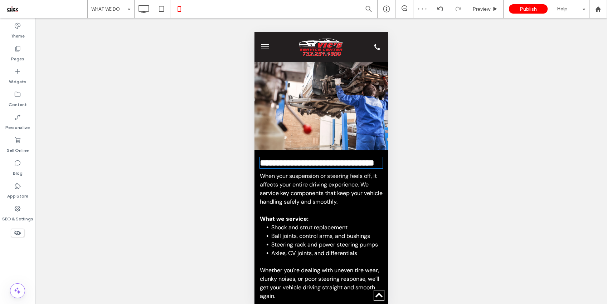
type input "**********"
type input "**"
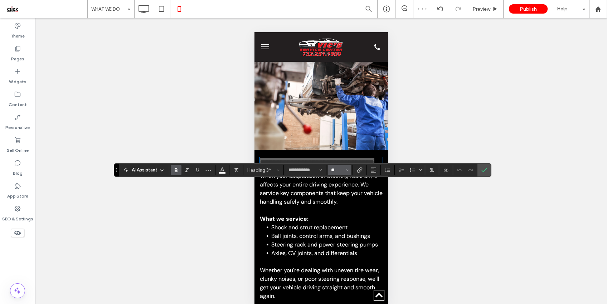
click at [338, 170] on input "**" at bounding box center [337, 170] width 14 height 6
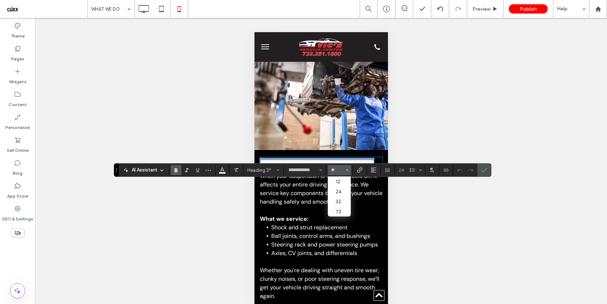
type input "**"
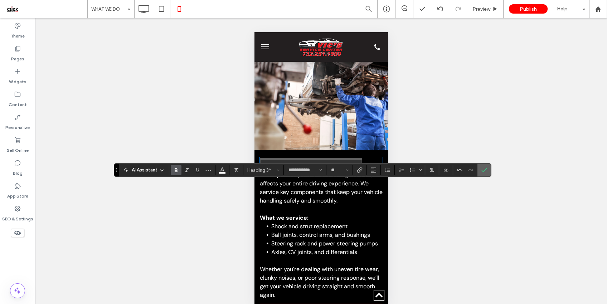
click at [479, 172] on label "Confirm" at bounding box center [484, 170] width 11 height 13
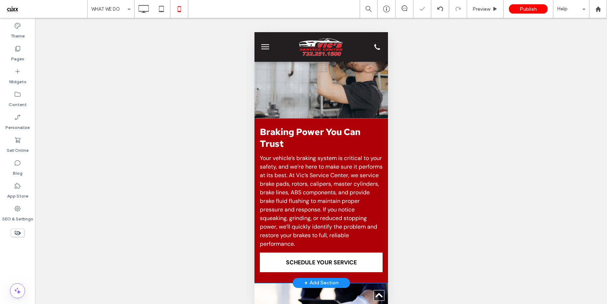
scroll to position [1202, 0]
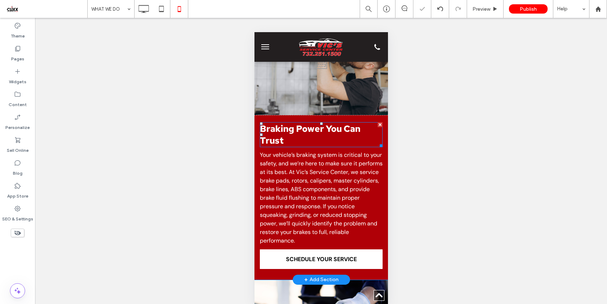
click at [309, 147] on span "Braking Power You Can Trust" at bounding box center [309, 135] width 100 height 24
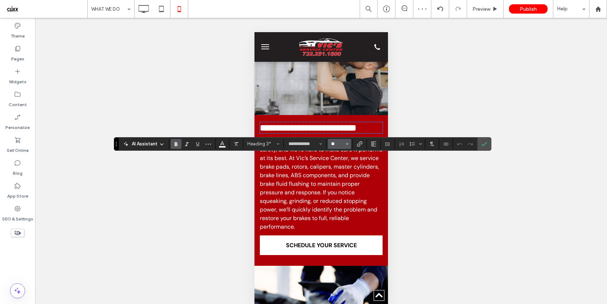
click at [339, 146] on input "**" at bounding box center [337, 144] width 14 height 6
type input "**"
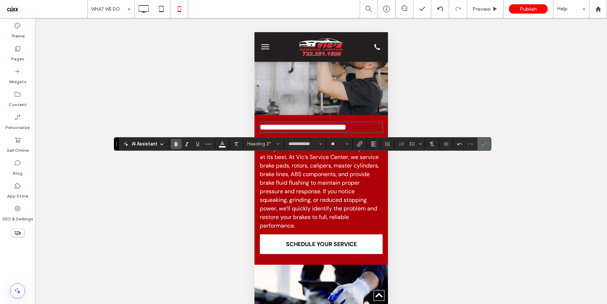
click at [484, 145] on icon "Confirm" at bounding box center [484, 144] width 6 height 6
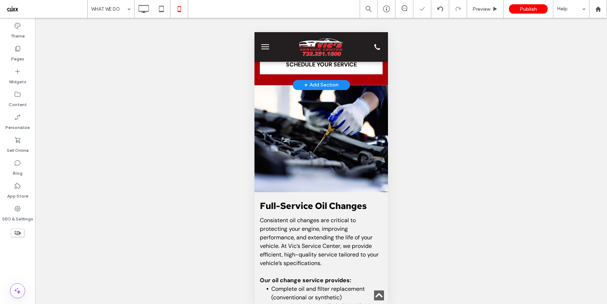
scroll to position [1409, 0]
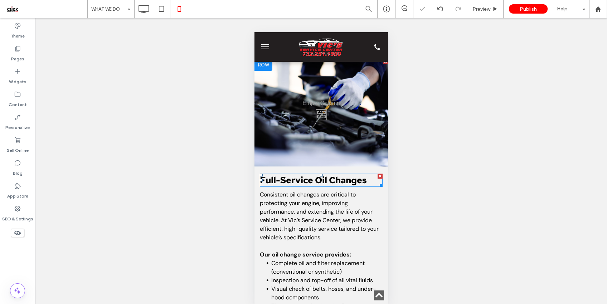
click at [300, 186] on span "Full-Service Oil Changes" at bounding box center [312, 181] width 107 height 12
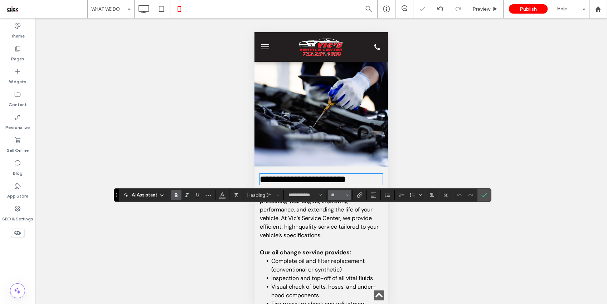
click at [337, 198] on input "**" at bounding box center [337, 195] width 14 height 6
type input "**"
click at [486, 193] on icon "Confirm" at bounding box center [484, 195] width 6 height 6
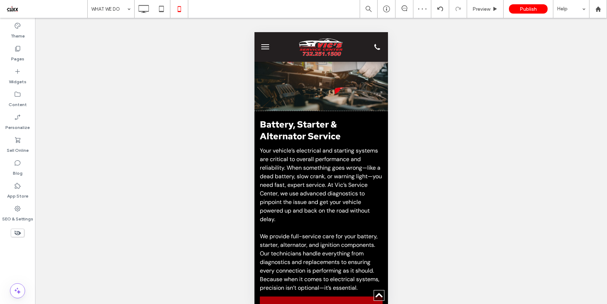
scroll to position [1768, 0]
click at [307, 142] on span "Battery, Starter & Alternator Service" at bounding box center [299, 130] width 81 height 24
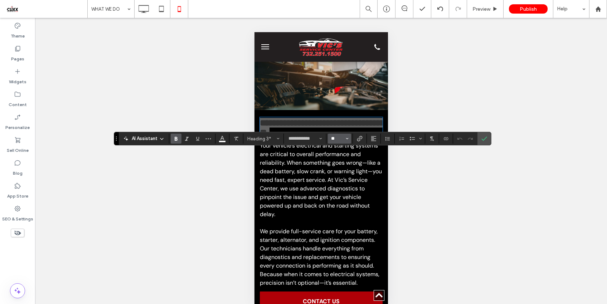
click at [341, 138] on input "**" at bounding box center [337, 139] width 14 height 6
type input "**"
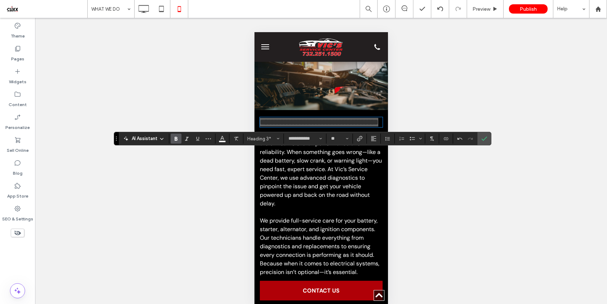
click at [480, 140] on label "Confirm" at bounding box center [484, 138] width 11 height 13
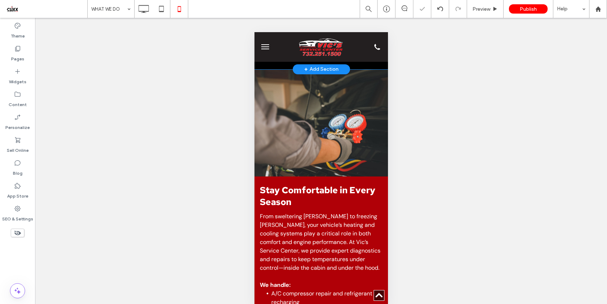
scroll to position [2026, 0]
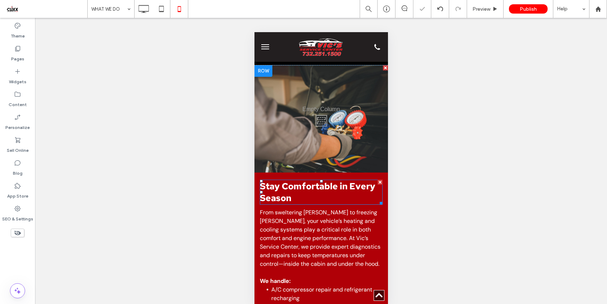
click at [309, 204] on span "Stay Comfortable in Every Season" at bounding box center [317, 193] width 116 height 24
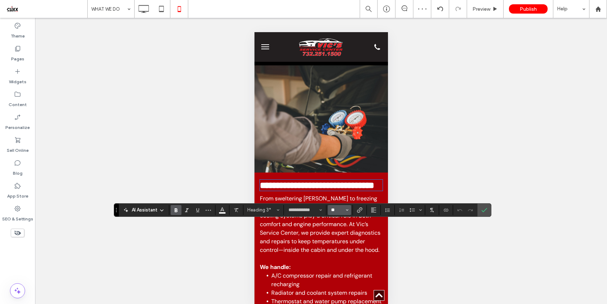
click at [334, 211] on input "**" at bounding box center [337, 210] width 14 height 6
type input "**"
click at [482, 211] on use "Confirm" at bounding box center [484, 210] width 6 height 4
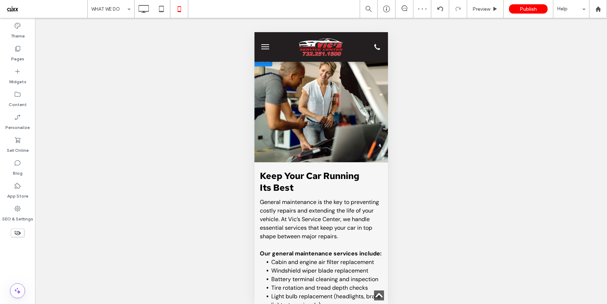
scroll to position [2376, 0]
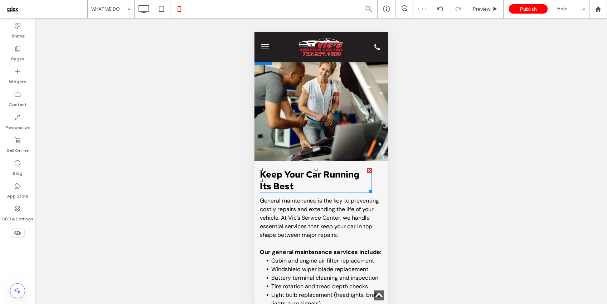
click at [307, 192] on span "Keep Your Car Running Its Best" at bounding box center [308, 181] width 99 height 24
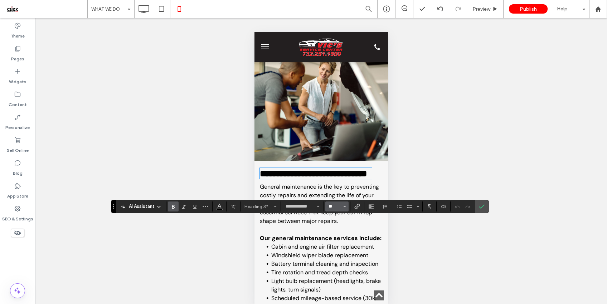
click at [337, 205] on input "**" at bounding box center [335, 207] width 14 height 6
type input "**"
click at [483, 205] on icon "Confirm" at bounding box center [482, 207] width 6 height 6
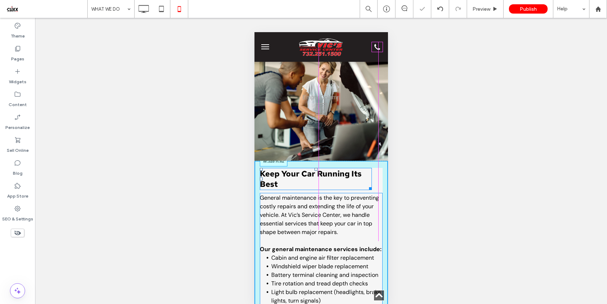
drag, startPoint x: 368, startPoint y: 239, endPoint x: 381, endPoint y: 239, distance: 13.6
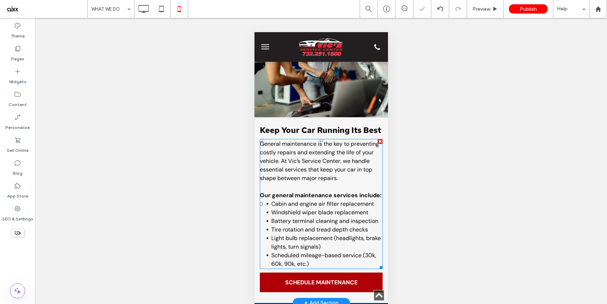
scroll to position [2432, 0]
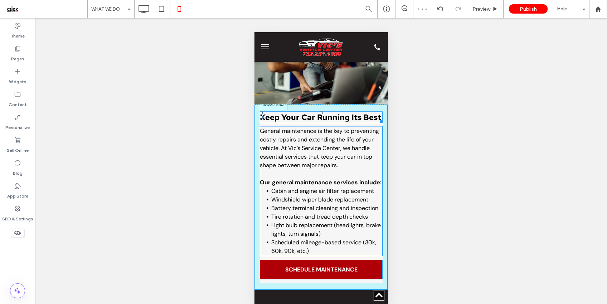
drag, startPoint x: 374, startPoint y: 184, endPoint x: 357, endPoint y: 182, distance: 17.3
click at [377, 123] on div at bounding box center [379, 120] width 5 height 5
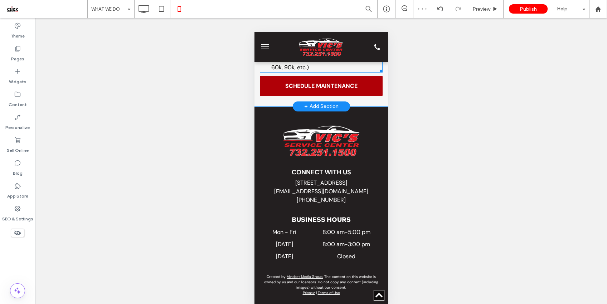
scroll to position [2653, 0]
click at [23, 54] on label "Pages" at bounding box center [17, 57] width 13 height 10
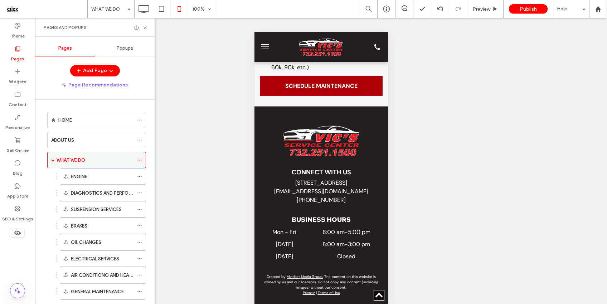
click at [54, 161] on span at bounding box center [53, 160] width 4 height 4
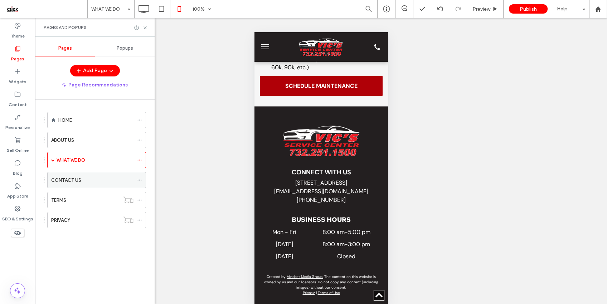
click at [76, 182] on label "CONTACT US" at bounding box center [66, 180] width 30 height 13
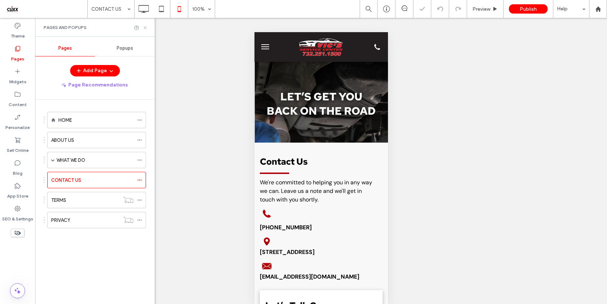
click at [145, 28] on use at bounding box center [144, 27] width 3 height 3
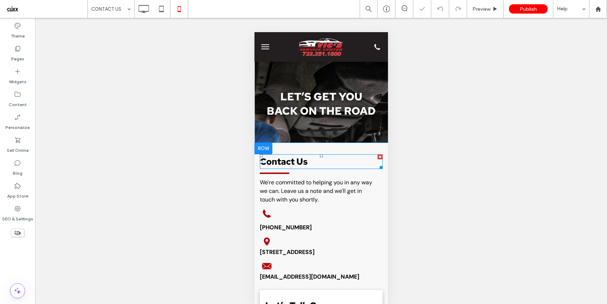
click at [304, 162] on span "Contact Us" at bounding box center [283, 162] width 48 height 12
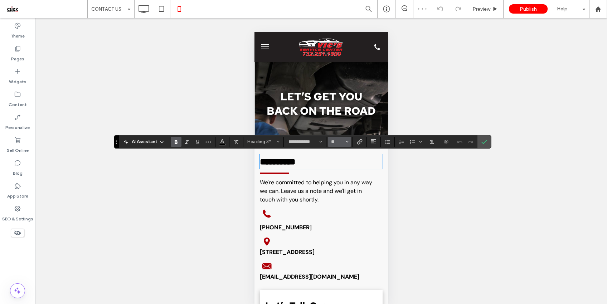
click at [336, 141] on input "**" at bounding box center [337, 142] width 14 height 6
type input "**"
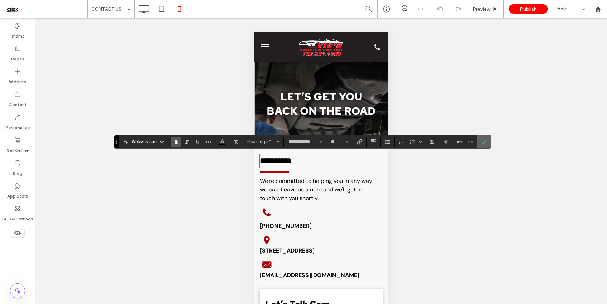
click at [487, 142] on label "Confirm" at bounding box center [484, 142] width 11 height 13
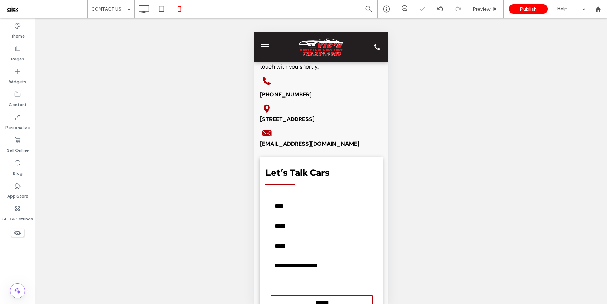
scroll to position [190, 0]
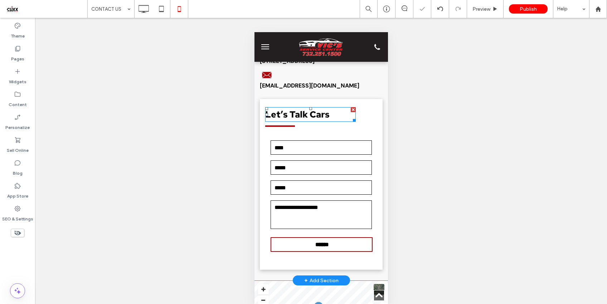
click at [312, 116] on span "Let’s Talk Cars" at bounding box center [297, 115] width 64 height 12
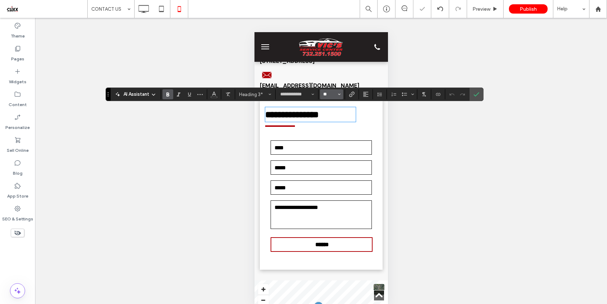
click at [328, 95] on input "**" at bounding box center [329, 95] width 14 height 6
type input "**"
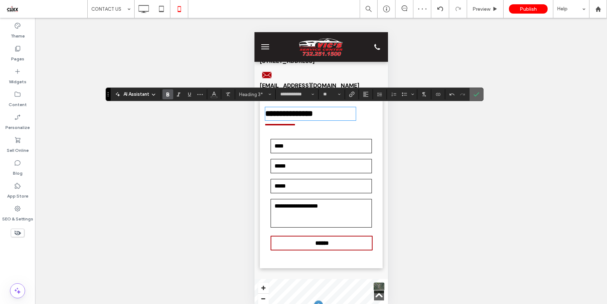
click at [474, 95] on use "Confirm" at bounding box center [476, 95] width 6 height 4
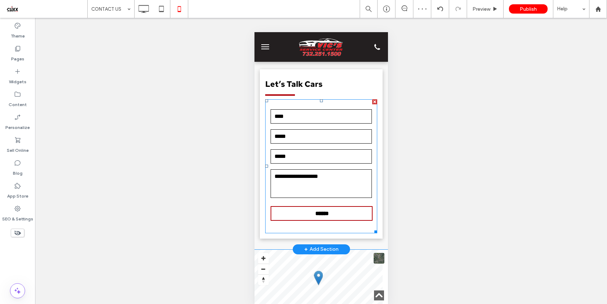
scroll to position [229, 0]
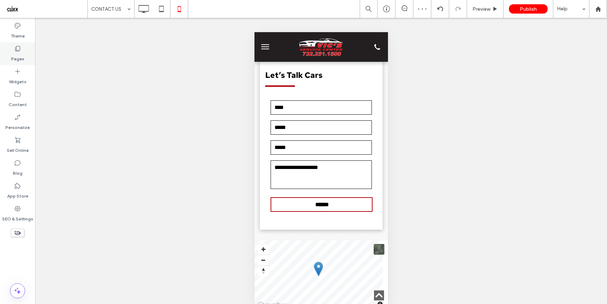
click at [19, 52] on label "Pages" at bounding box center [17, 57] width 13 height 10
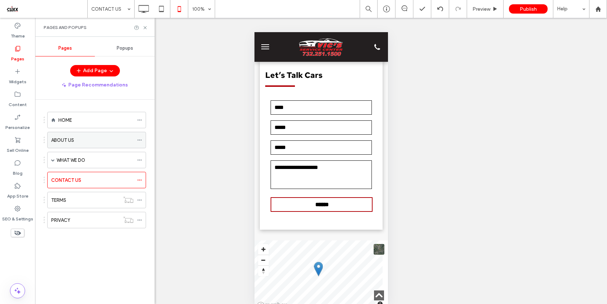
click at [66, 141] on label "ABOUT US" at bounding box center [62, 140] width 23 height 13
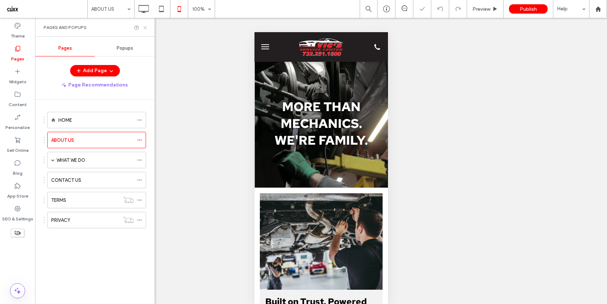
click at [143, 27] on icon at bounding box center [144, 27] width 5 height 5
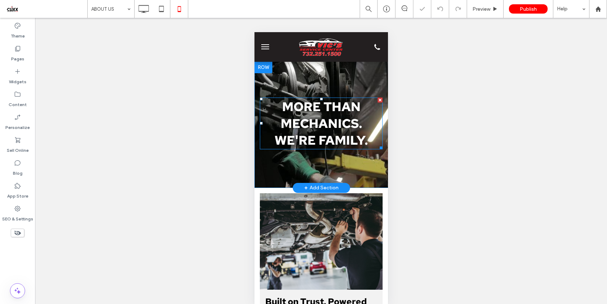
click at [342, 124] on strong "More Than Mechanics. We're Family." at bounding box center [320, 123] width 93 height 50
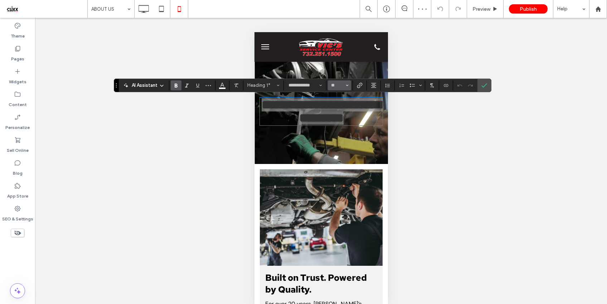
click at [336, 85] on input "**" at bounding box center [337, 86] width 14 height 6
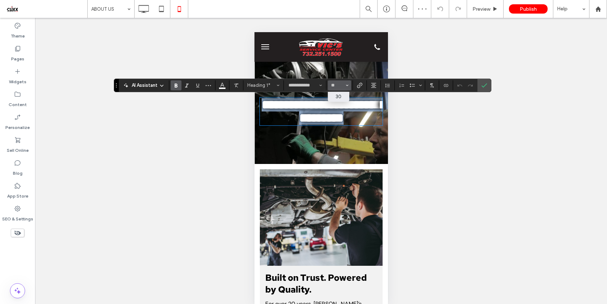
type input "**"
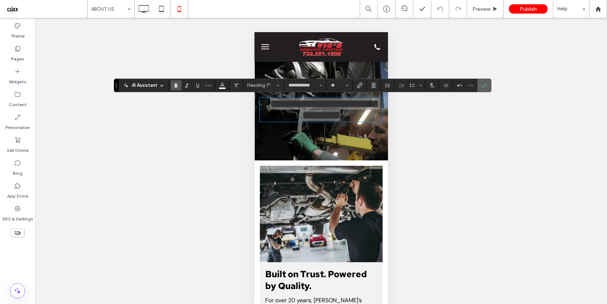
click at [483, 87] on use "Confirm" at bounding box center [484, 85] width 6 height 4
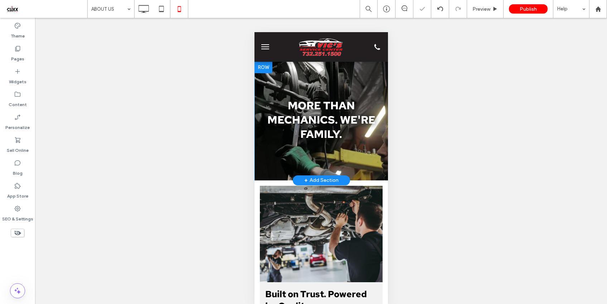
click at [268, 70] on div at bounding box center [263, 67] width 18 height 11
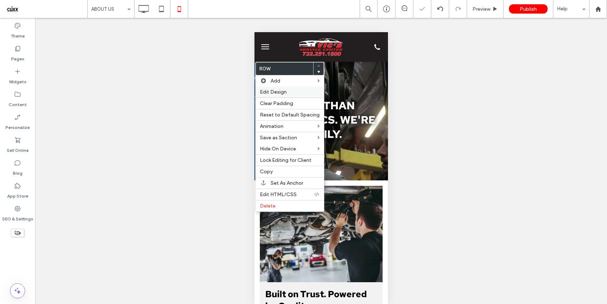
click at [278, 90] on span "Edit Design" at bounding box center [273, 92] width 27 height 6
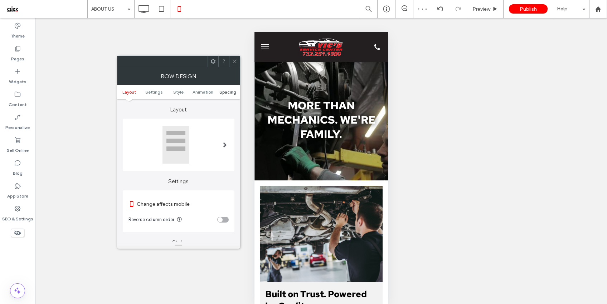
click at [228, 92] on span "Spacing" at bounding box center [227, 91] width 17 height 5
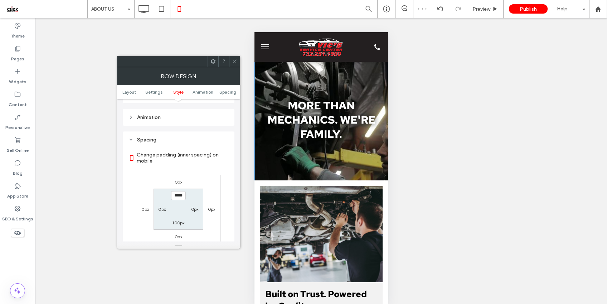
scroll to position [530, 0]
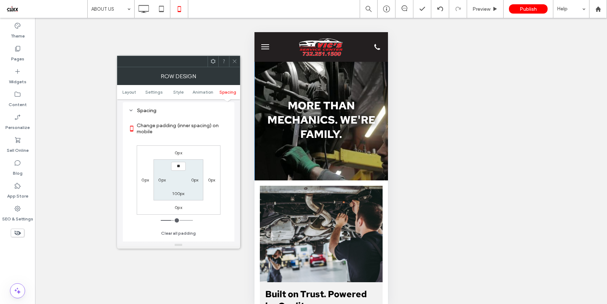
type input "****"
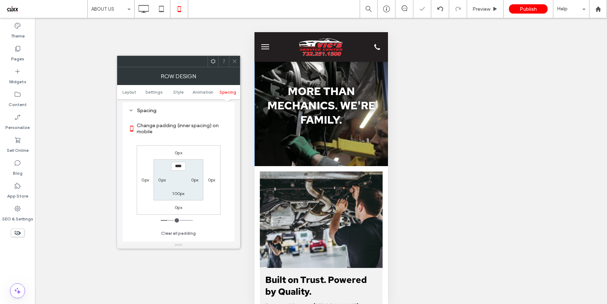
click at [179, 196] on label "100px" at bounding box center [178, 193] width 12 height 5
type input "***"
type input "**"
type input "****"
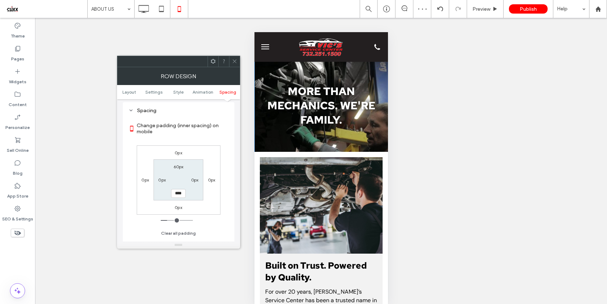
click at [234, 63] on icon at bounding box center [234, 61] width 5 height 5
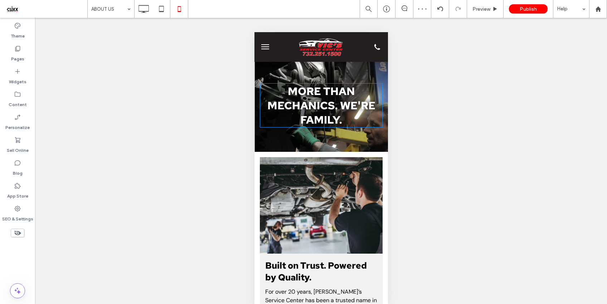
click at [332, 98] on strong "More Than Mechanics. We're Family." at bounding box center [321, 105] width 108 height 43
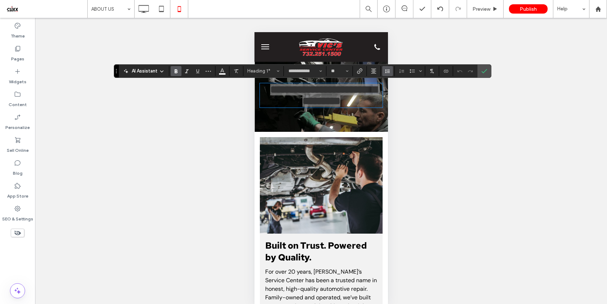
click at [387, 70] on icon "Line Height" at bounding box center [387, 71] width 6 height 6
click at [395, 80] on div "Auto" at bounding box center [399, 82] width 18 height 5
click at [486, 75] on span "Confirm" at bounding box center [484, 71] width 6 height 12
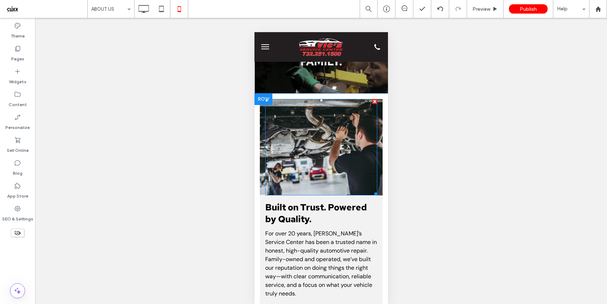
scroll to position [74, 0]
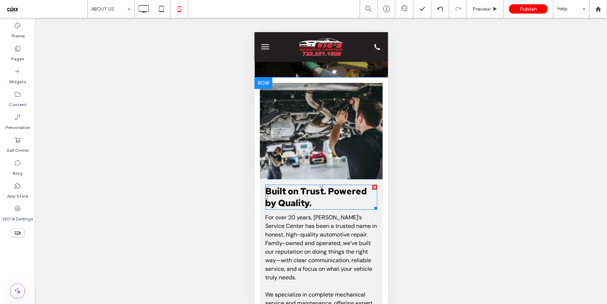
click at [301, 203] on span "Built on Trust. Powered by Quality." at bounding box center [316, 198] width 102 height 24
type input "**********"
type input "**"
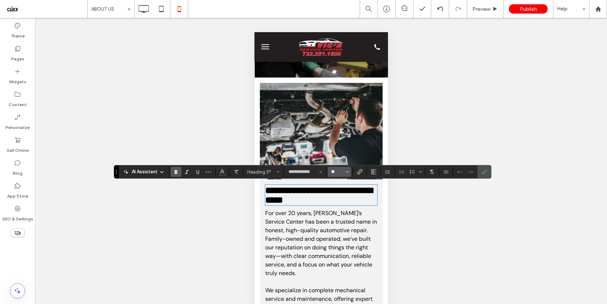
click at [334, 173] on input "**" at bounding box center [337, 172] width 14 height 6
type input "**"
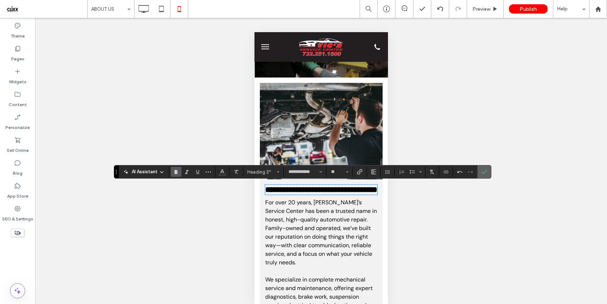
click at [483, 175] on span "Confirm" at bounding box center [482, 172] width 3 height 13
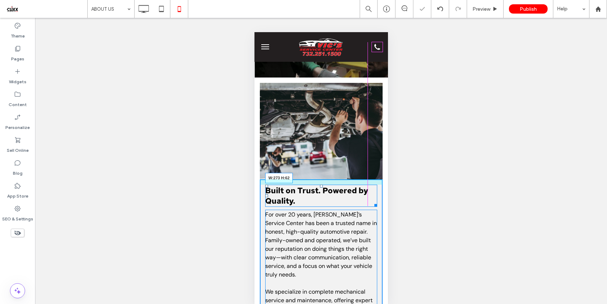
drag, startPoint x: 369, startPoint y: 203, endPoint x: 619, endPoint y: 235, distance: 252.0
click at [371, 203] on div at bounding box center [373, 204] width 5 height 5
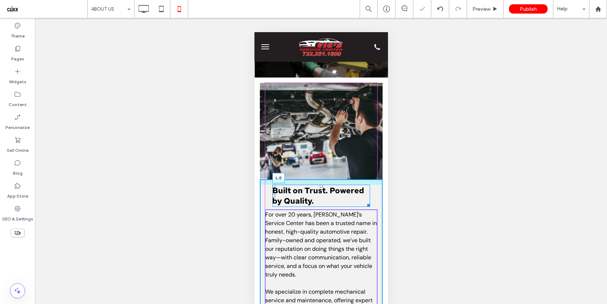
drag, startPoint x: 270, startPoint y: 195, endPoint x: 264, endPoint y: 195, distance: 5.7
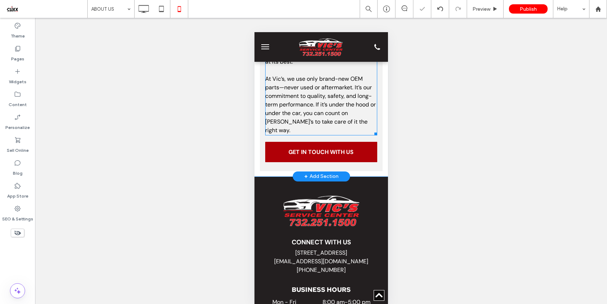
scroll to position [368, 0]
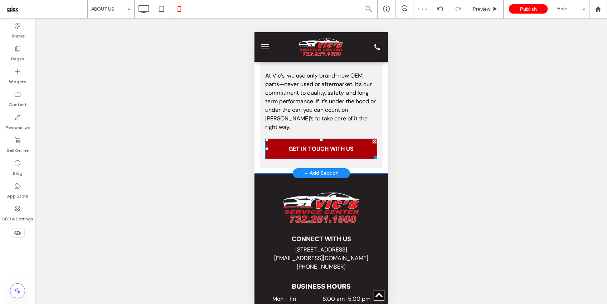
click at [315, 145] on span "GET IN TOUCH WITH US" at bounding box center [320, 148] width 65 height 19
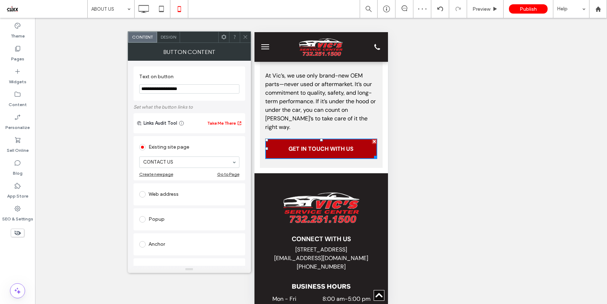
click at [246, 38] on icon at bounding box center [244, 36] width 5 height 5
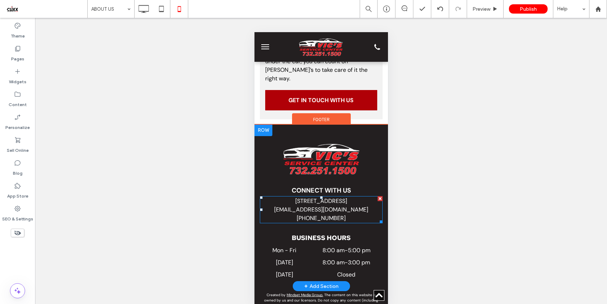
scroll to position [422, 0]
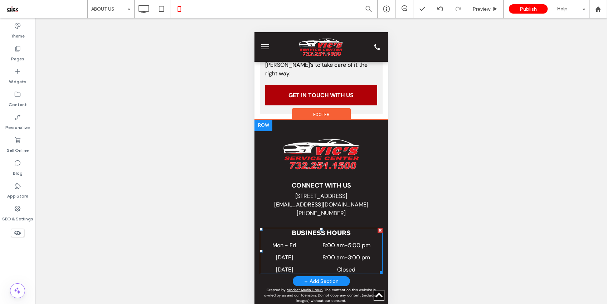
click at [324, 228] on h3 "BUSINESS HOURS" at bounding box center [320, 233] width 123 height 10
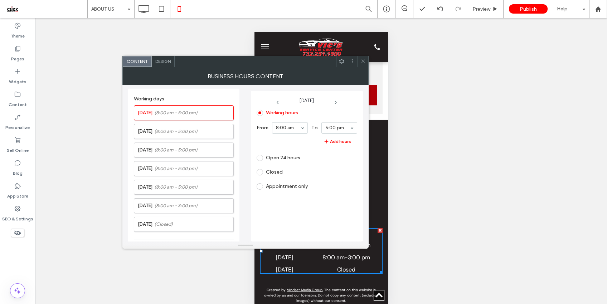
scroll to position [182, 0]
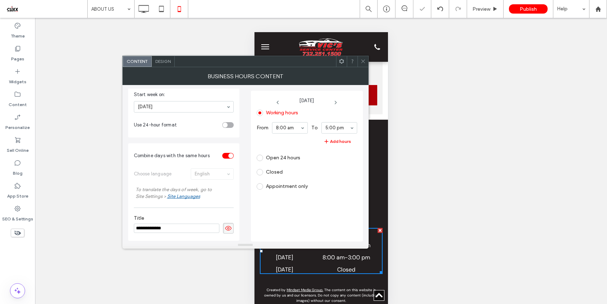
click at [161, 61] on span "Design" at bounding box center [162, 61] width 15 height 5
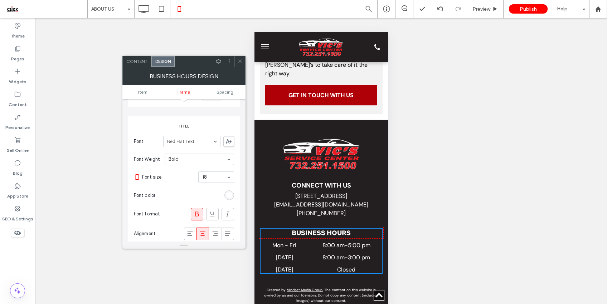
scroll to position [250, 0]
drag, startPoint x: 240, startPoint y: 62, endPoint x: 29, endPoint y: 92, distance: 213.6
click at [240, 62] on icon at bounding box center [239, 61] width 5 height 5
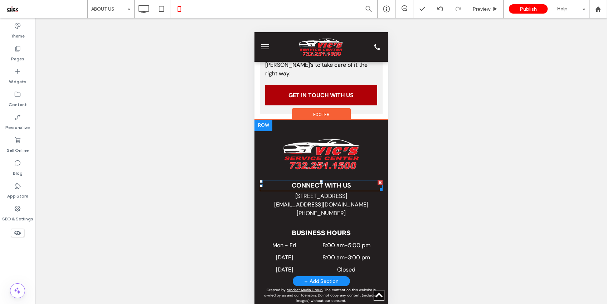
click at [324, 181] on strong "Connect With Us" at bounding box center [320, 185] width 59 height 9
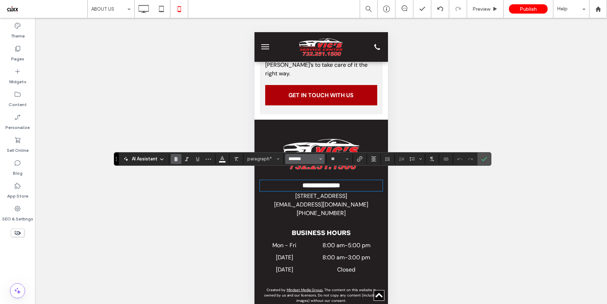
click at [308, 157] on input "*******" at bounding box center [303, 159] width 30 height 6
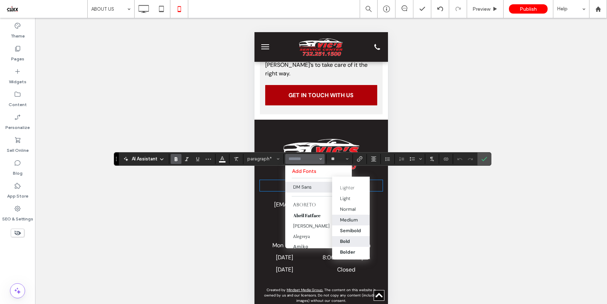
scroll to position [12, 0]
click at [354, 247] on div "Bolder" at bounding box center [347, 250] width 15 height 6
type input "*******"
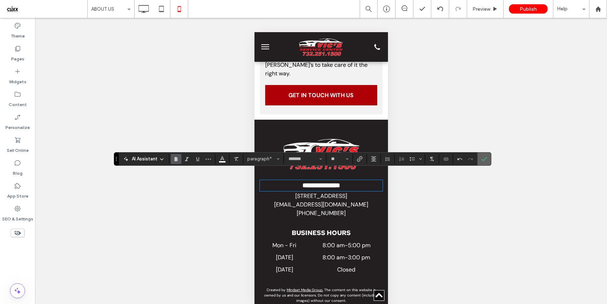
click at [486, 158] on icon "Confirm" at bounding box center [484, 159] width 6 height 6
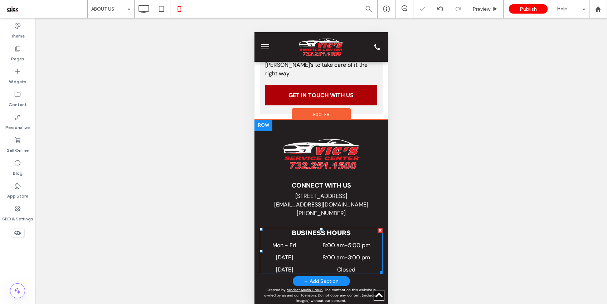
click at [333, 228] on h3 "BUSINESS HOURS" at bounding box center [320, 233] width 123 height 10
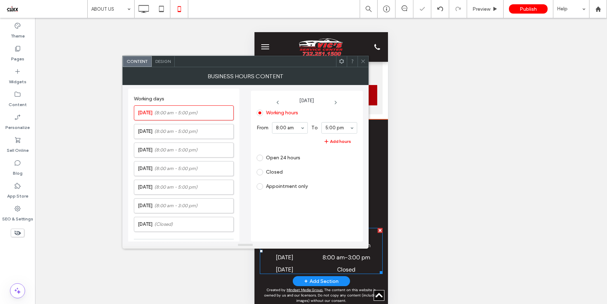
scroll to position [182, 0]
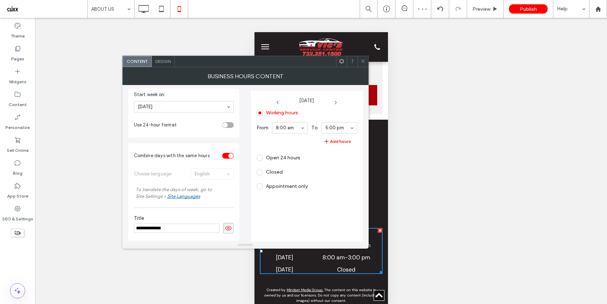
click at [163, 60] on span "Design" at bounding box center [162, 61] width 15 height 5
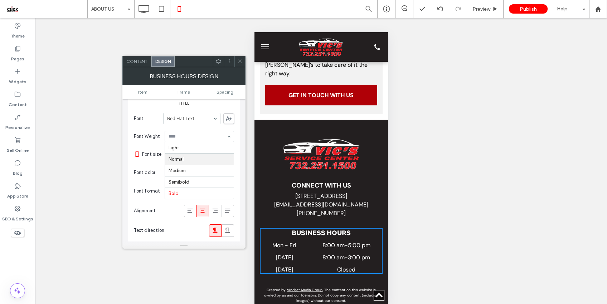
scroll to position [270, 0]
click at [238, 61] on icon at bounding box center [239, 61] width 5 height 5
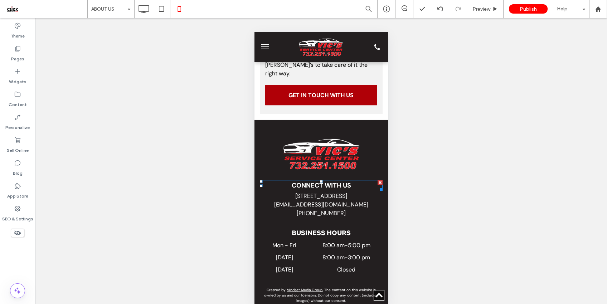
click at [326, 181] on span "Connect With Us" at bounding box center [320, 185] width 59 height 9
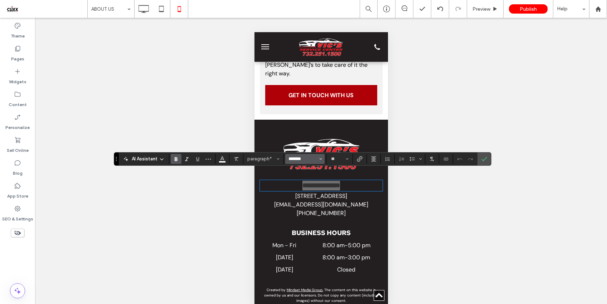
click at [296, 159] on input "*******" at bounding box center [303, 159] width 30 height 6
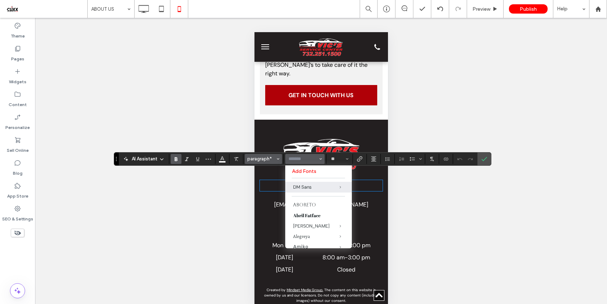
click at [263, 161] on span "paragraph*" at bounding box center [261, 158] width 28 height 5
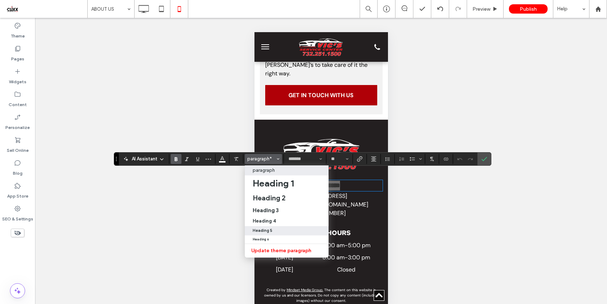
click at [274, 232] on div "Heading 5" at bounding box center [286, 231] width 68 height 5
type input "**********"
type input "**"
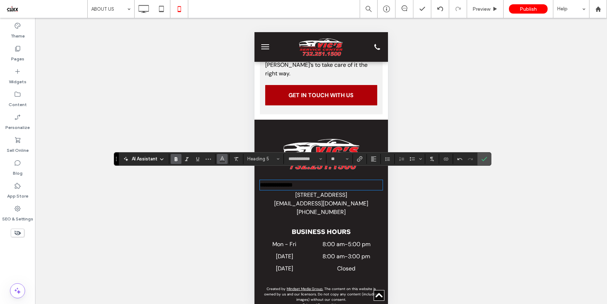
click at [217, 159] on button "Color" at bounding box center [222, 159] width 11 height 10
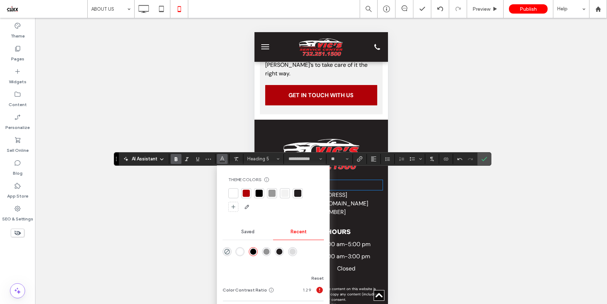
click at [235, 194] on div at bounding box center [233, 193] width 7 height 7
click at [211, 160] on button "More" at bounding box center [208, 159] width 11 height 10
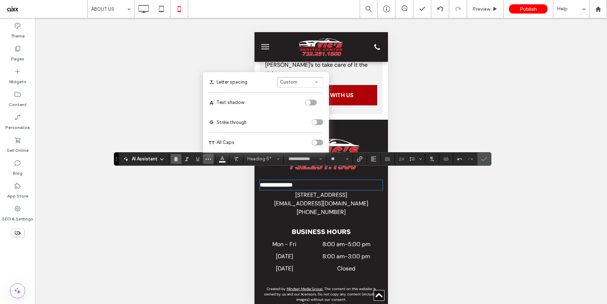
click at [317, 143] on div "toggle" at bounding box center [317, 143] width 11 height 6
click at [372, 161] on icon "Alignment" at bounding box center [374, 159] width 6 height 6
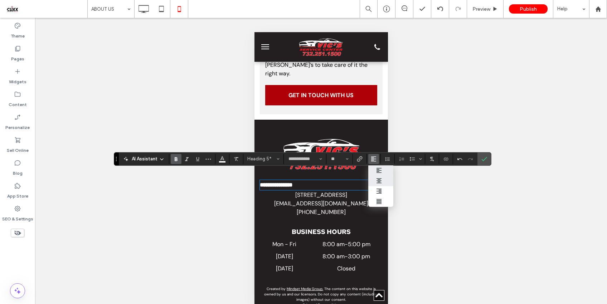
click at [381, 177] on label "ui.textEditor.alignment.center" at bounding box center [380, 181] width 25 height 10
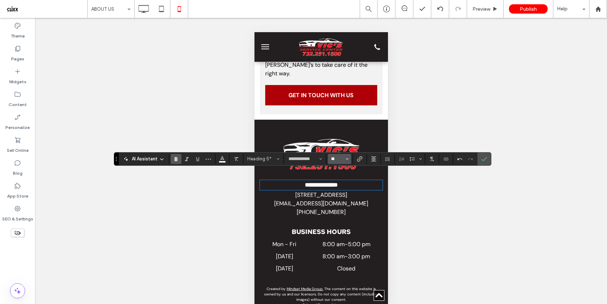
click at [339, 158] on input "**" at bounding box center [337, 159] width 14 height 6
type input "**"
click at [484, 162] on span "Confirm" at bounding box center [482, 159] width 3 height 13
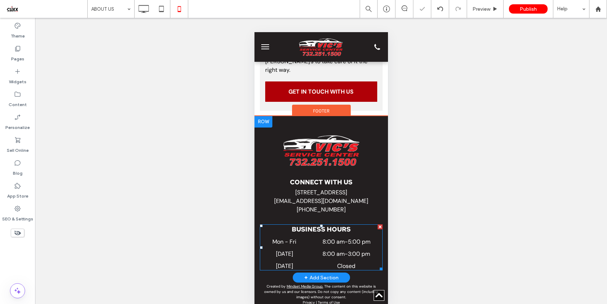
scroll to position [426, 0]
click at [337, 224] on h3 "BUSINESS HOURS" at bounding box center [320, 229] width 123 height 10
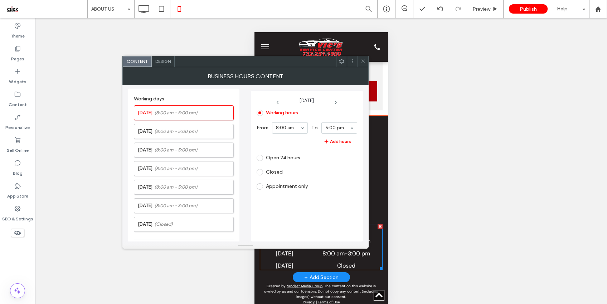
scroll to position [182, 0]
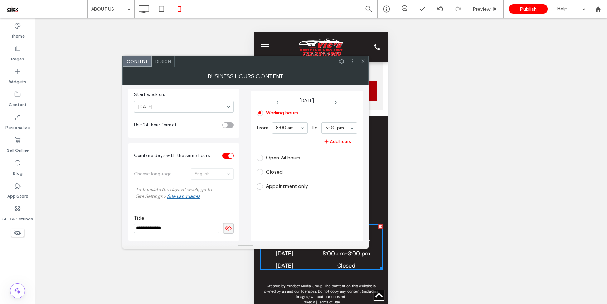
click at [168, 59] on span "Design" at bounding box center [162, 61] width 15 height 5
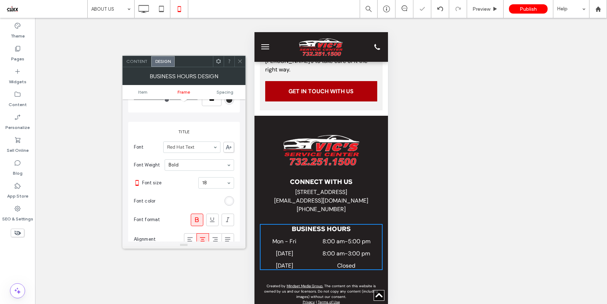
scroll to position [247, 0]
drag, startPoint x: 242, startPoint y: 62, endPoint x: 21, endPoint y: 94, distance: 222.6
click at [242, 62] on icon at bounding box center [239, 61] width 5 height 5
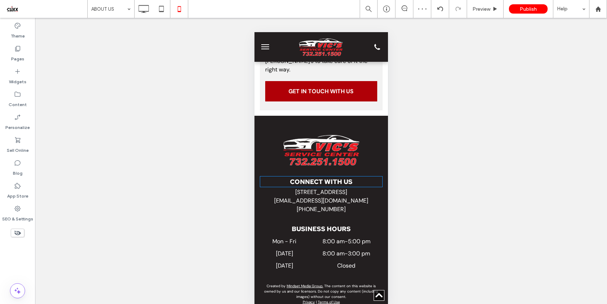
click at [334, 178] on span "Connect With Us" at bounding box center [320, 182] width 63 height 8
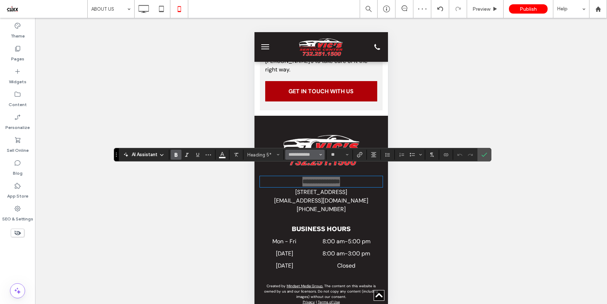
click at [306, 156] on input "**********" at bounding box center [303, 155] width 30 height 6
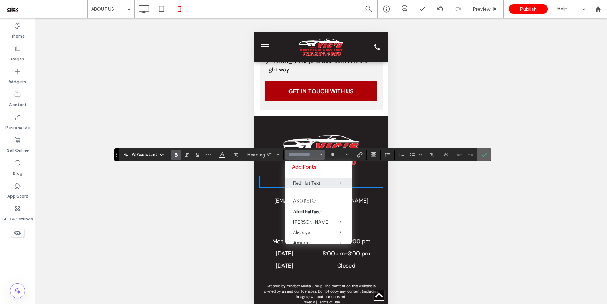
click at [484, 153] on icon "Confirm" at bounding box center [484, 155] width 6 height 6
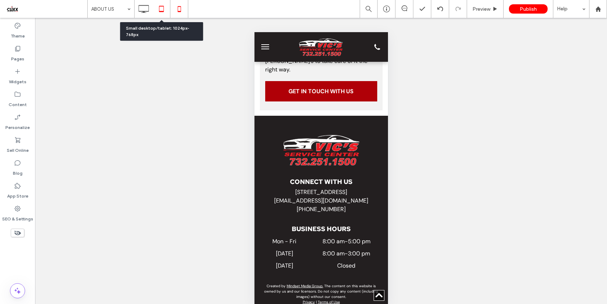
click at [164, 14] on icon at bounding box center [161, 9] width 14 height 14
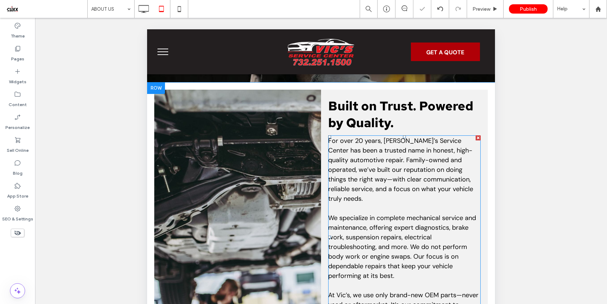
scroll to position [194, 0]
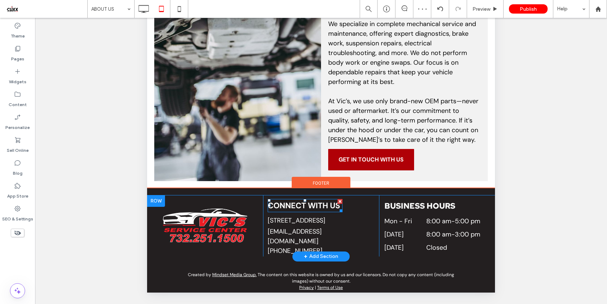
click at [326, 201] on strong "Connect With Us" at bounding box center [304, 206] width 72 height 10
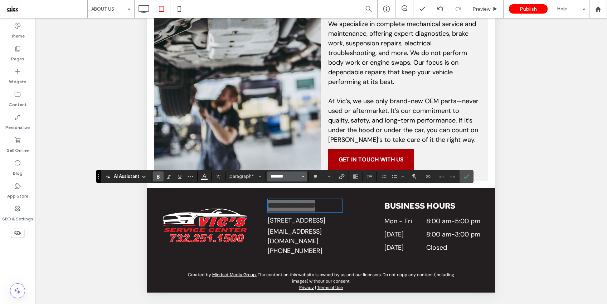
click at [295, 177] on input "*******" at bounding box center [285, 177] width 30 height 6
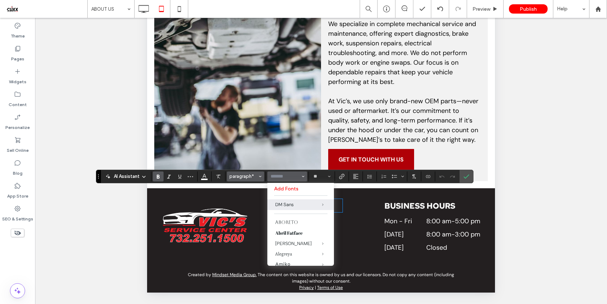
click at [246, 177] on span "paragraph*" at bounding box center [243, 176] width 28 height 5
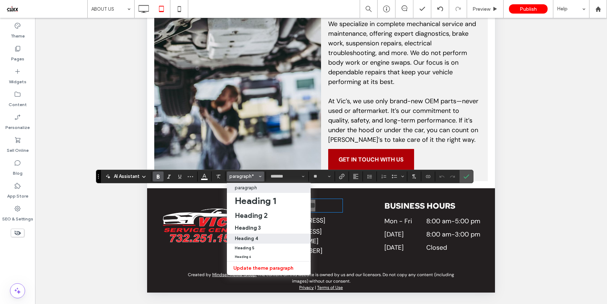
click at [258, 237] on div "Heading 4" at bounding box center [269, 238] width 68 height 5
type input "**********"
type input "**"
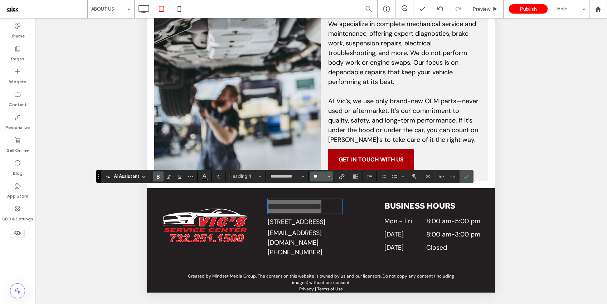
click at [319, 177] on input "**" at bounding box center [320, 177] width 14 height 6
type input "**"
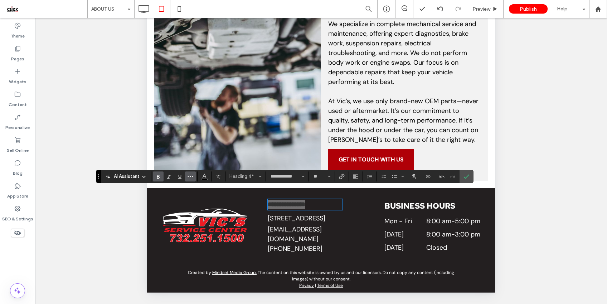
click at [189, 178] on icon "More" at bounding box center [190, 177] width 6 height 6
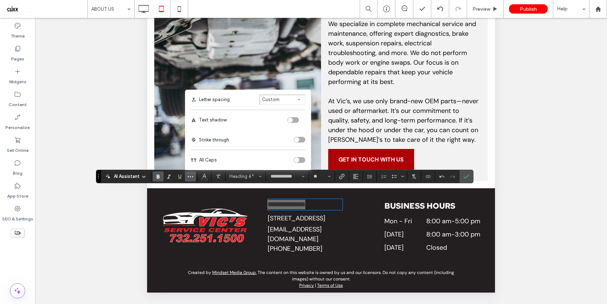
click at [304, 159] on div "toggle" at bounding box center [299, 160] width 11 height 6
click at [204, 175] on icon "Color" at bounding box center [204, 176] width 6 height 6
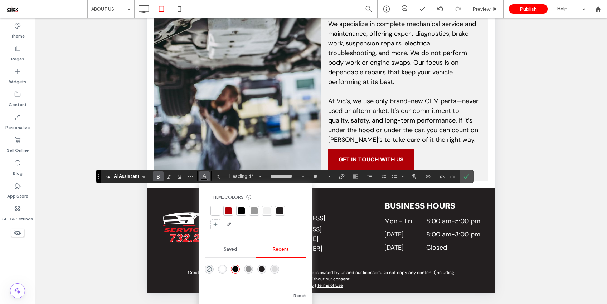
click at [217, 210] on div at bounding box center [215, 210] width 7 height 7
click at [465, 178] on use "Confirm" at bounding box center [467, 177] width 6 height 4
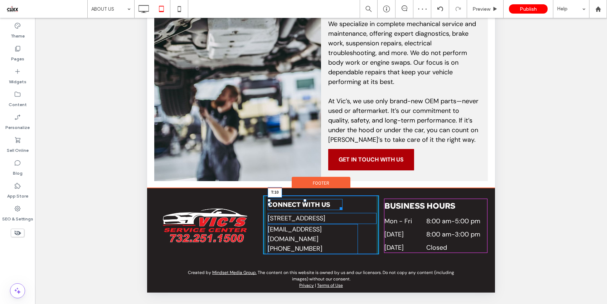
click at [304, 199] on div "Connect With Us T:10" at bounding box center [305, 204] width 74 height 11
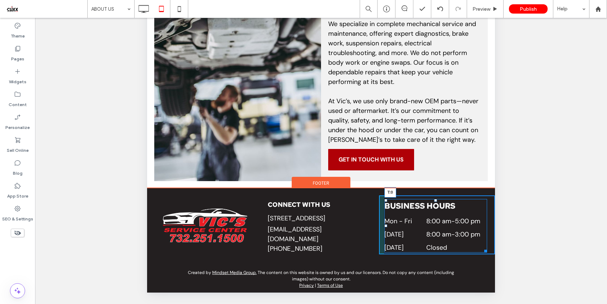
drag, startPoint x: 431, startPoint y: 190, endPoint x: 432, endPoint y: 186, distance: 4.3
click at [432, 196] on div "BUSINESS HOURS Mon - Fri 8:00 am - 5:00 pm Saturday 8:00 am - 3:00 pm Sunday Cl…" at bounding box center [437, 225] width 116 height 59
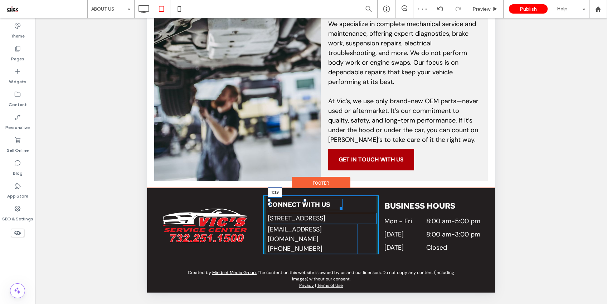
drag, startPoint x: 303, startPoint y: 190, endPoint x: 461, endPoint y: 28, distance: 225.6
click at [304, 199] on div at bounding box center [304, 200] width 3 height 3
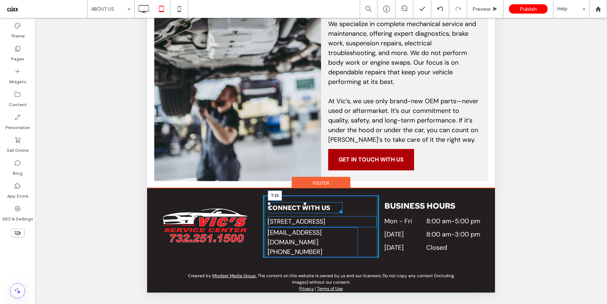
drag, startPoint x: 303, startPoint y: 193, endPoint x: 502, endPoint y: 27, distance: 259.0
click at [305, 202] on div "Connect With Us T:15" at bounding box center [305, 207] width 74 height 11
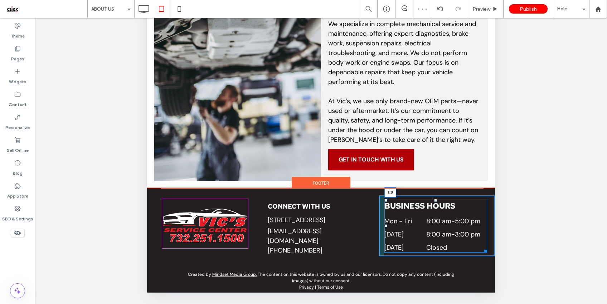
click at [434, 199] on div at bounding box center [435, 200] width 3 height 3
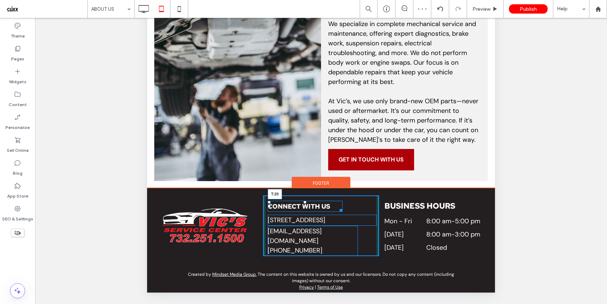
click at [303, 201] on div at bounding box center [304, 202] width 3 height 3
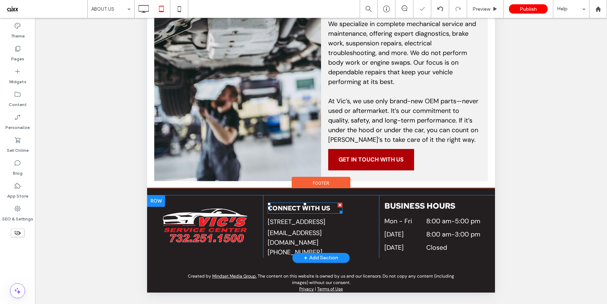
click at [313, 204] on span "Connect With Us" at bounding box center [299, 208] width 63 height 8
type input "**********"
type input "**"
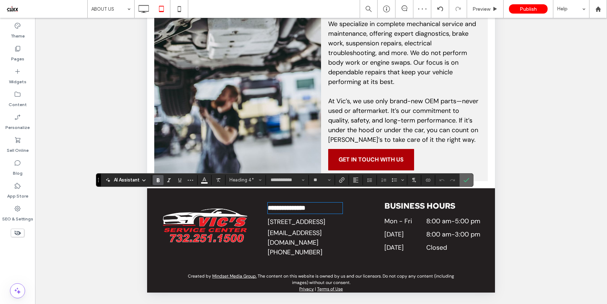
click at [461, 180] on label "Confirm" at bounding box center [466, 180] width 11 height 13
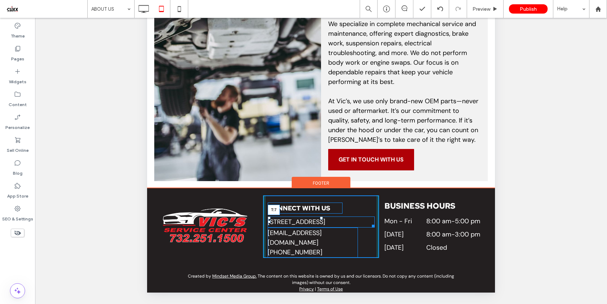
click at [320, 217] on div at bounding box center [321, 218] width 3 height 3
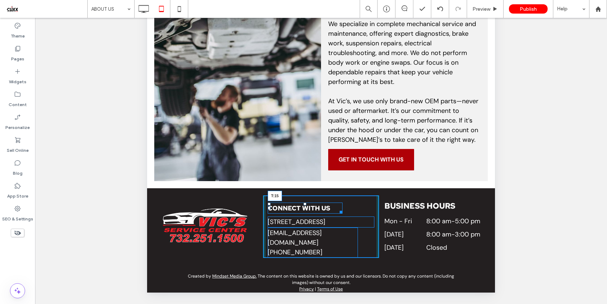
drag, startPoint x: 303, startPoint y: 193, endPoint x: 449, endPoint y: 27, distance: 221.5
click at [304, 203] on div "Connect With Us T:15" at bounding box center [305, 208] width 74 height 11
click at [319, 215] on div at bounding box center [320, 216] width 3 height 3
click at [303, 201] on div at bounding box center [304, 202] width 3 height 3
click at [319, 217] on div at bounding box center [320, 218] width 3 height 3
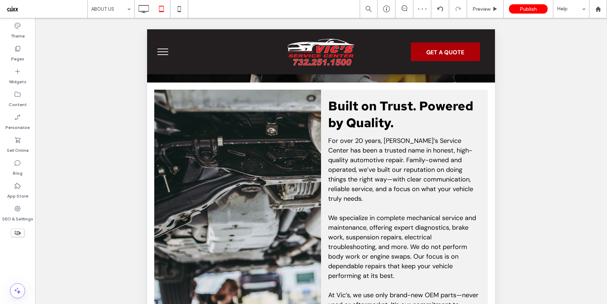
scroll to position [194, 0]
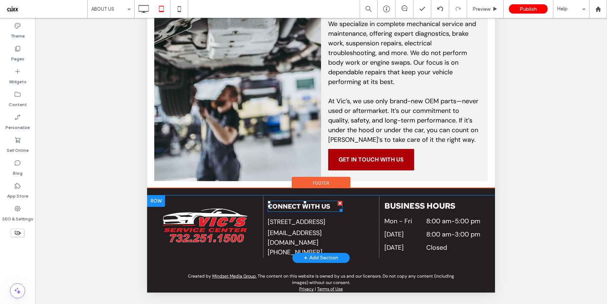
click at [315, 202] on span "Connect With Us" at bounding box center [299, 206] width 63 height 8
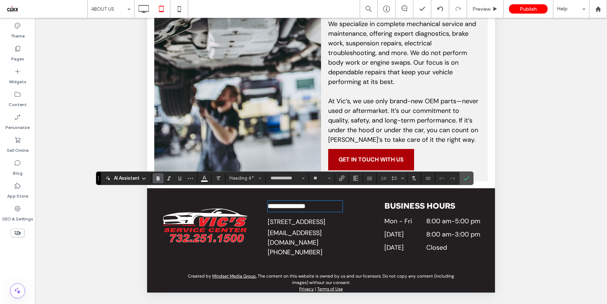
click at [406, 199] on h3 "BUSINESS HOURS" at bounding box center [435, 206] width 103 height 14
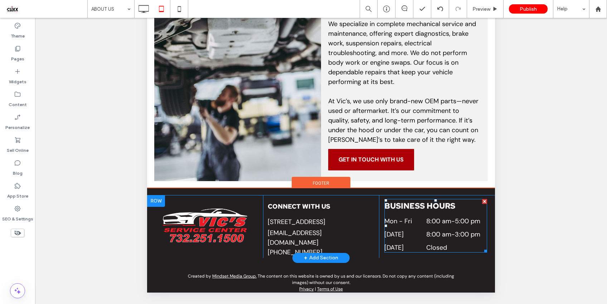
click at [408, 199] on h3 "BUSINESS HOURS" at bounding box center [435, 206] width 103 height 14
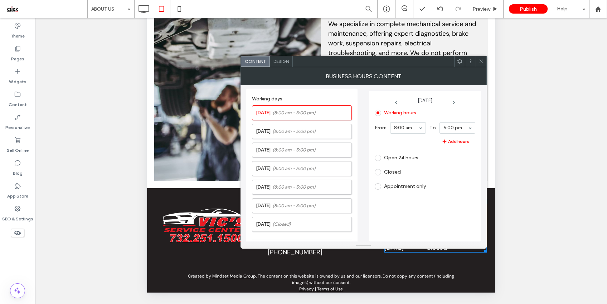
scroll to position [182, 0]
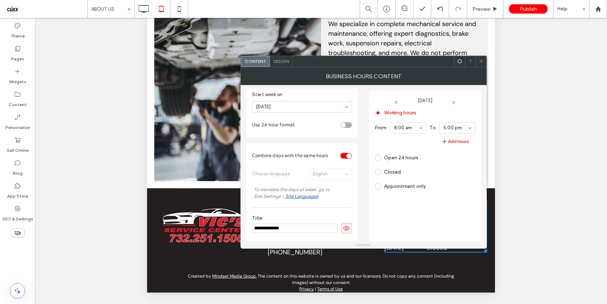
click at [282, 64] on div "Design" at bounding box center [281, 61] width 23 height 11
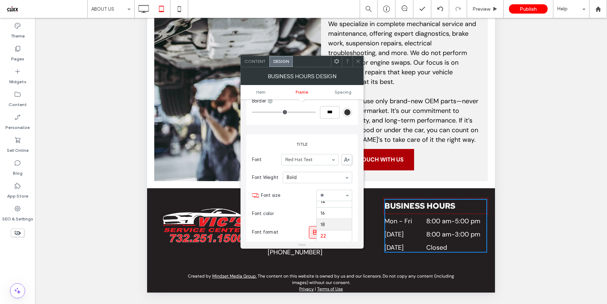
scroll to position [240, 0]
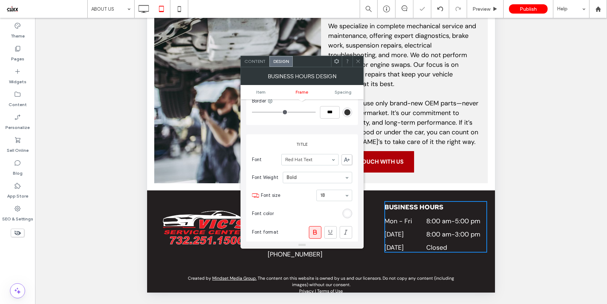
click at [355, 59] on icon at bounding box center [357, 61] width 5 height 5
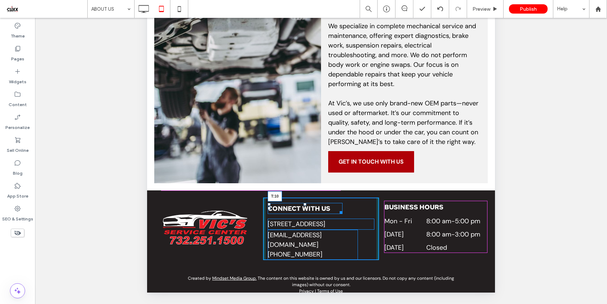
click at [304, 203] on div at bounding box center [304, 204] width 3 height 3
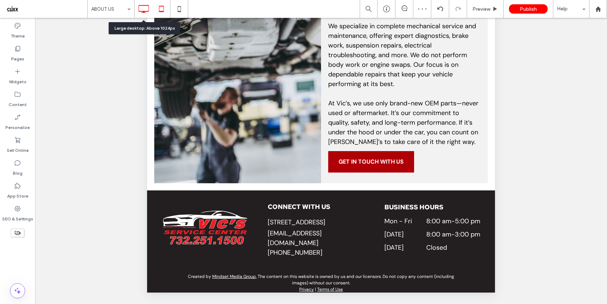
drag, startPoint x: 142, startPoint y: 7, endPoint x: 205, endPoint y: 193, distance: 196.3
click at [142, 7] on icon at bounding box center [143, 9] width 14 height 14
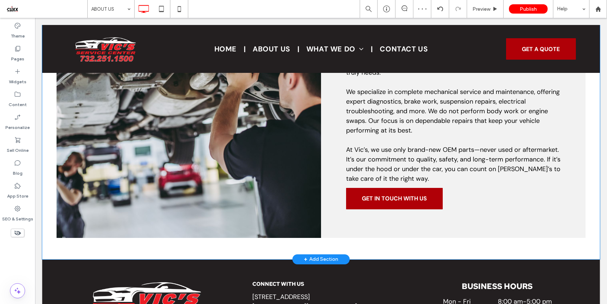
scroll to position [462, 0]
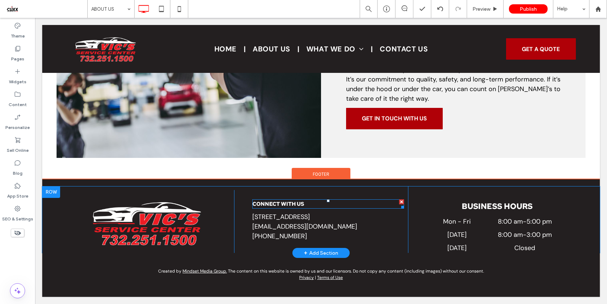
click at [285, 206] on span "Connect With Us" at bounding box center [278, 204] width 52 height 7
type input "**********"
type input "**"
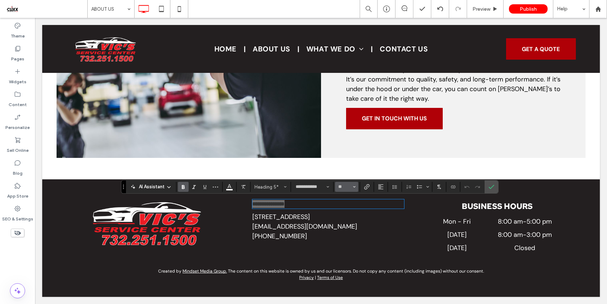
click at [344, 188] on input "**" at bounding box center [344, 187] width 14 height 6
type input "**"
click at [494, 187] on icon "Confirm" at bounding box center [491, 187] width 6 height 6
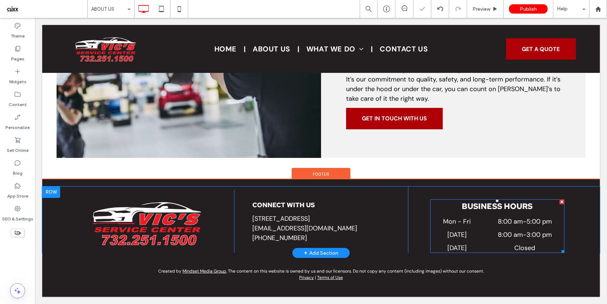
click at [490, 209] on h3 "BUSINESS HOURS" at bounding box center [497, 207] width 134 height 14
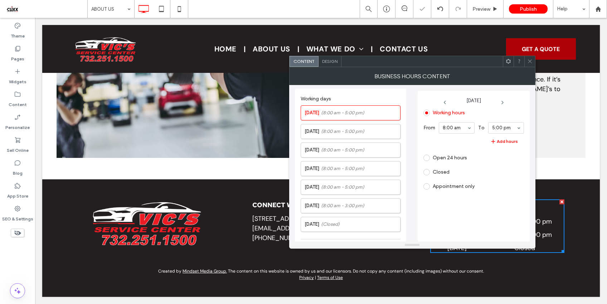
scroll to position [182, 0]
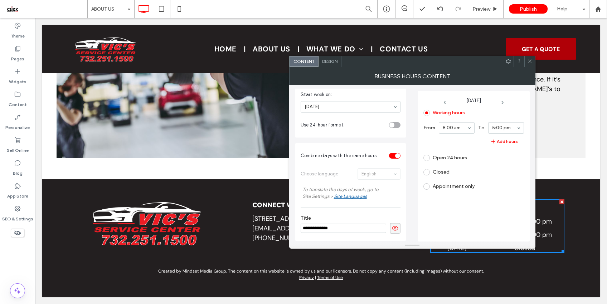
click at [531, 61] on icon at bounding box center [529, 61] width 5 height 5
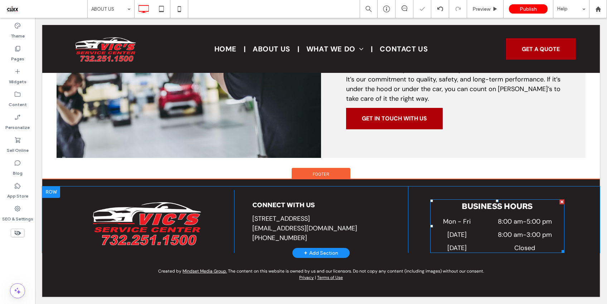
click at [462, 231] on dt "Saturday" at bounding box center [457, 235] width 54 height 10
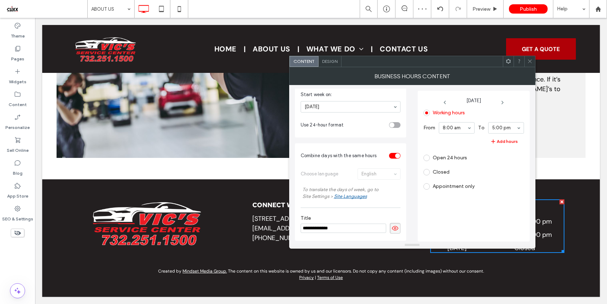
click at [329, 59] on span "Design" at bounding box center [329, 61] width 15 height 5
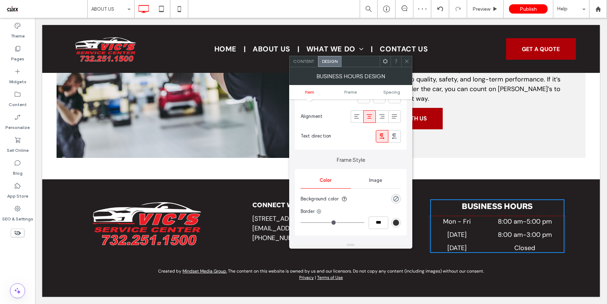
scroll to position [122, 0]
click at [356, 116] on icon at bounding box center [356, 114] width 7 height 7
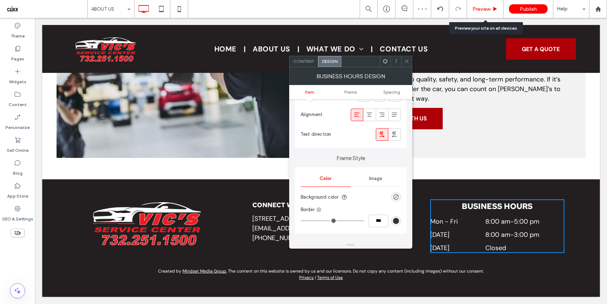
click at [477, 10] on span "Preview" at bounding box center [481, 9] width 18 height 6
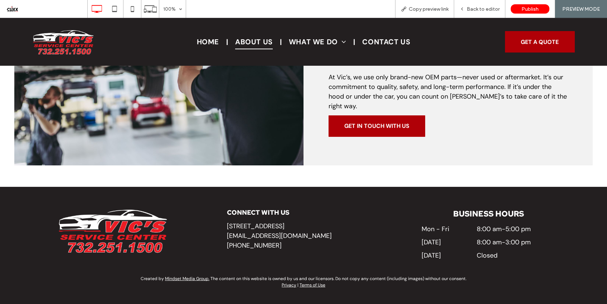
scroll to position [403, 0]
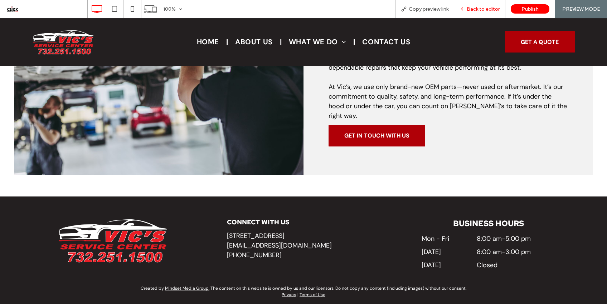
drag, startPoint x: 477, startPoint y: 10, endPoint x: 440, endPoint y: 137, distance: 131.4
click at [477, 10] on span "Back to editor" at bounding box center [482, 9] width 33 height 6
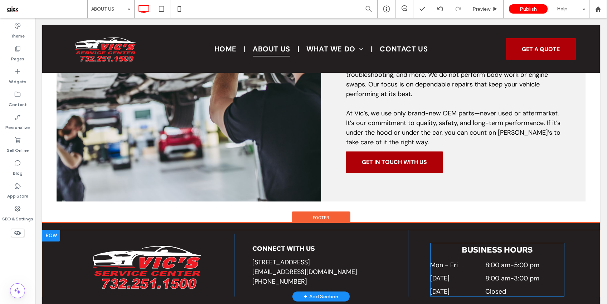
click at [479, 257] on h3 "BUSINESS HOURS" at bounding box center [497, 250] width 134 height 14
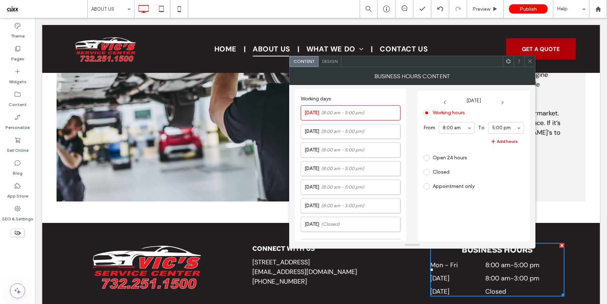
scroll to position [182, 0]
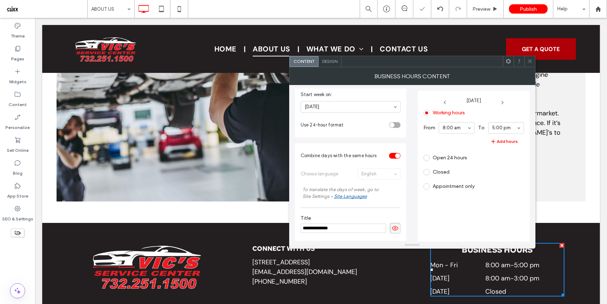
click at [329, 64] on div "Design" at bounding box center [329, 61] width 23 height 11
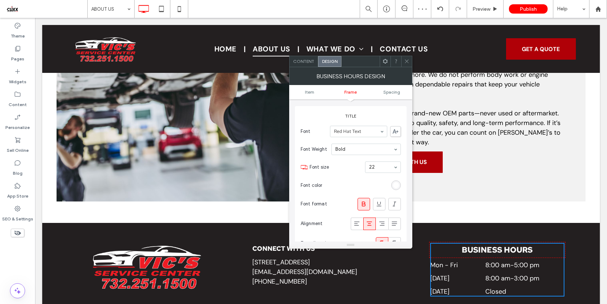
scroll to position [318, 0]
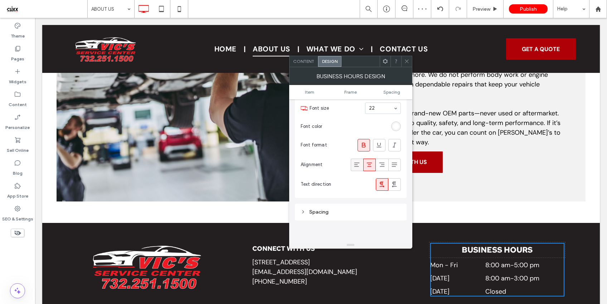
click at [356, 167] on icon at bounding box center [356, 164] width 7 height 7
click at [403, 60] on div at bounding box center [406, 61] width 11 height 11
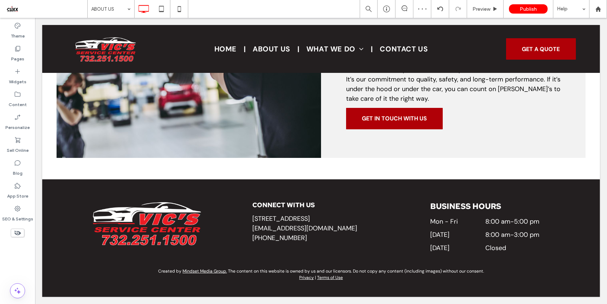
scroll to position [462, 0]
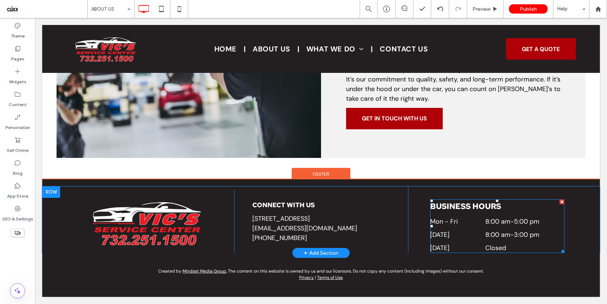
click at [435, 207] on h3 "BUSINESS HOURS" at bounding box center [497, 207] width 134 height 14
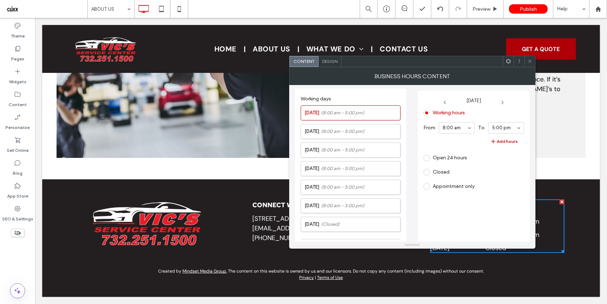
scroll to position [182, 0]
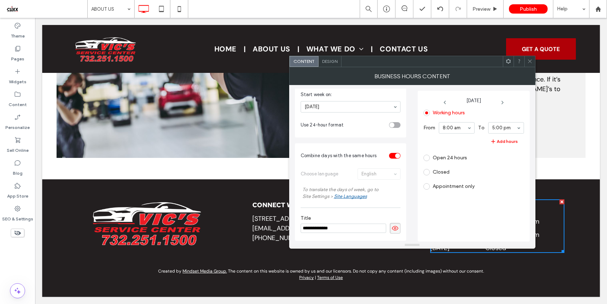
click at [327, 61] on span "Design" at bounding box center [329, 61] width 15 height 5
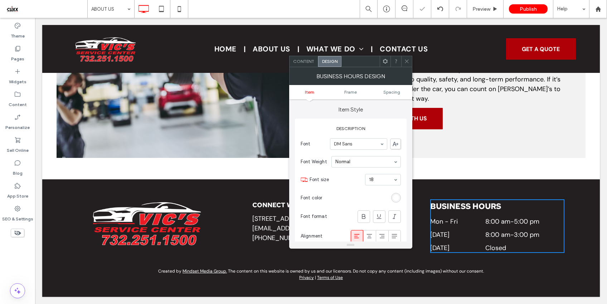
click at [404, 60] on icon at bounding box center [406, 61] width 5 height 5
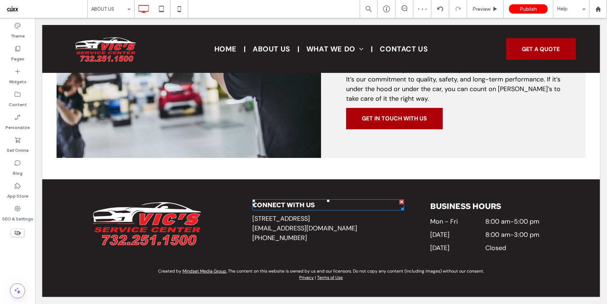
click at [300, 208] on span "Connect With Us" at bounding box center [283, 205] width 63 height 8
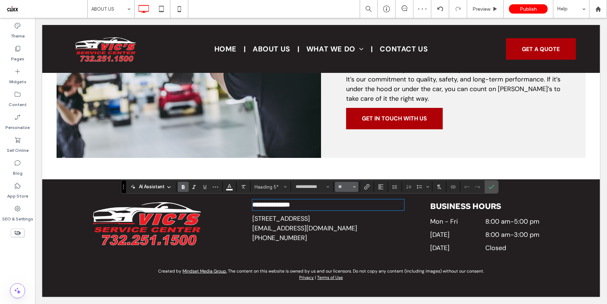
click at [345, 187] on input "**" at bounding box center [344, 187] width 14 height 6
type input "**"
click at [486, 189] on label "Confirm" at bounding box center [491, 187] width 11 height 13
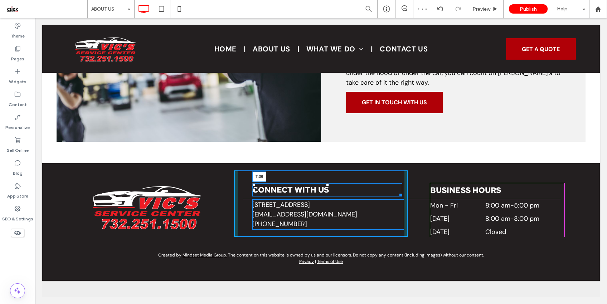
drag, startPoint x: 325, startPoint y: 200, endPoint x: 360, endPoint y: 221, distance: 40.6
click at [325, 197] on div "Connect With Us T:36" at bounding box center [327, 189] width 150 height 13
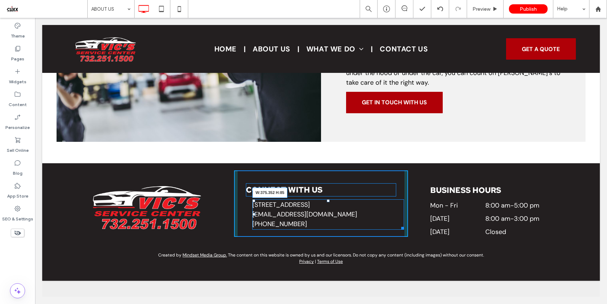
drag, startPoint x: 397, startPoint y: 244, endPoint x: 394, endPoint y: 259, distance: 15.3
click at [389, 237] on div "Connect With Us 340 Main St, Spotswood, NJ 08884 vicservicecenter@gmail.com 732…" at bounding box center [321, 204] width 174 height 67
drag, startPoint x: 252, startPoint y: 229, endPoint x: 245, endPoint y: 229, distance: 7.2
click at [254, 216] on div at bounding box center [255, 214] width 3 height 3
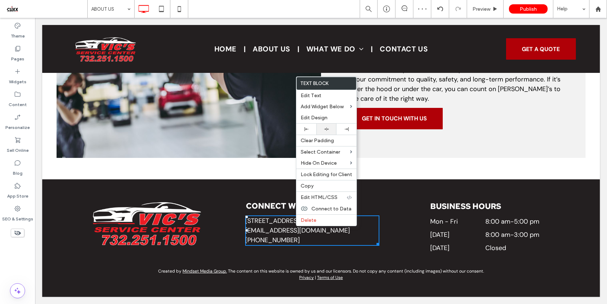
click at [327, 129] on icon at bounding box center [326, 129] width 5 height 5
click at [267, 221] on span "340 Main St, Spotswood, NJ 08884" at bounding box center [283, 221] width 58 height 9
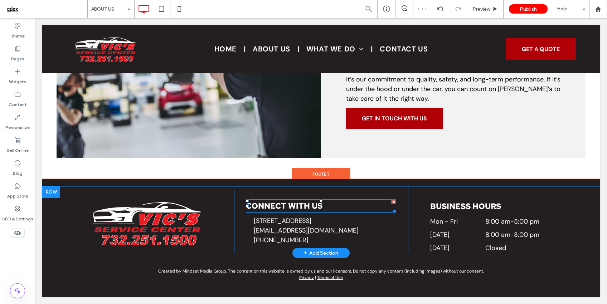
click at [264, 206] on span "Connect With Us" at bounding box center [284, 206] width 77 height 10
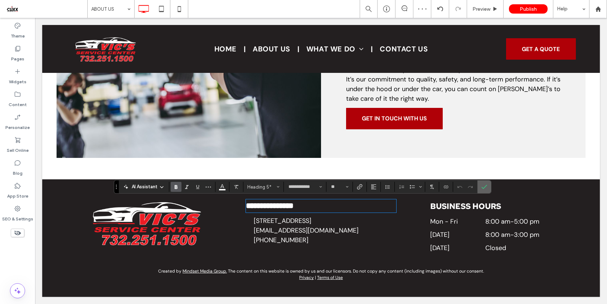
click at [478, 188] on section at bounding box center [484, 187] width 14 height 13
drag, startPoint x: 488, startPoint y: 187, endPoint x: 226, endPoint y: 178, distance: 261.9
click at [488, 187] on label "Confirm" at bounding box center [484, 187] width 11 height 13
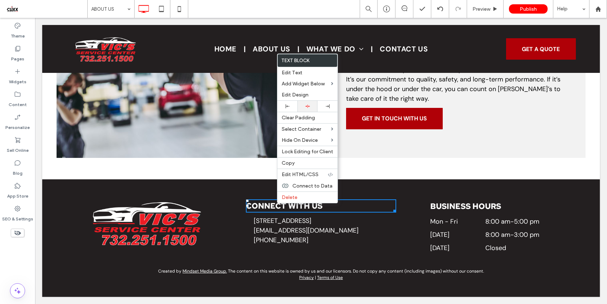
click at [307, 107] on icon at bounding box center [307, 106] width 5 height 5
click at [255, 206] on span "Connect With Us" at bounding box center [284, 206] width 77 height 10
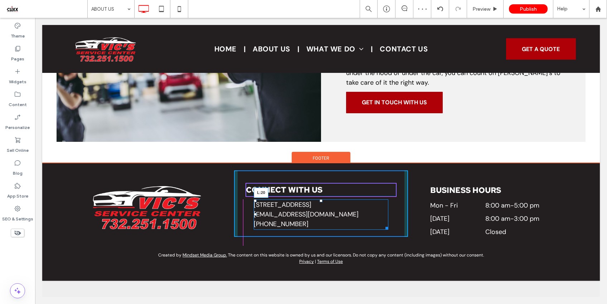
drag, startPoint x: 253, startPoint y: 231, endPoint x: 245, endPoint y: 231, distance: 7.9
click at [254, 216] on div at bounding box center [255, 214] width 3 height 3
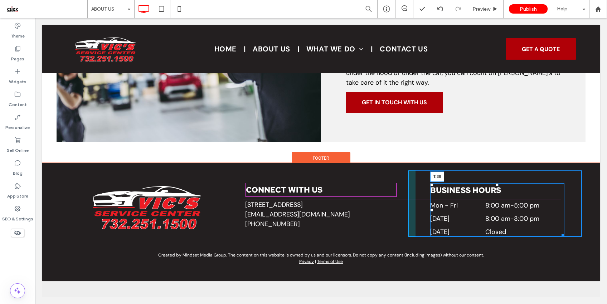
click at [493, 198] on div "BUSINESS HOURS Mon - Fri 8:00 am - 5:00 pm Saturday 8:00 am - 3:00 pm Sunday Cl…" at bounding box center [495, 204] width 174 height 67
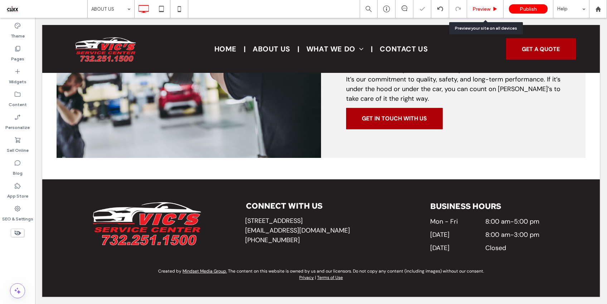
click at [483, 9] on span "Preview" at bounding box center [481, 9] width 18 height 6
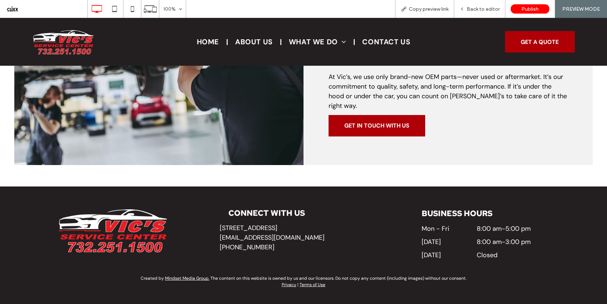
scroll to position [403, 0]
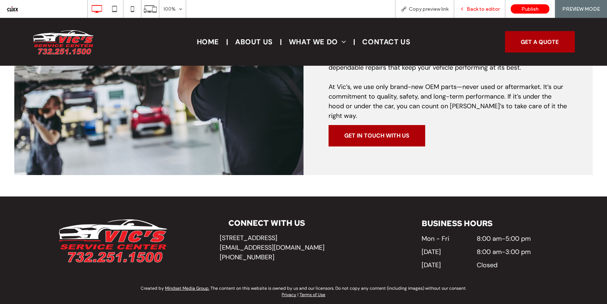
click at [484, 9] on span "Back to editor" at bounding box center [482, 9] width 33 height 6
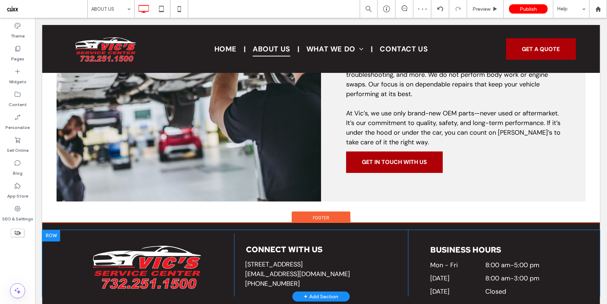
click at [376, 254] on div "Connect With Us 340 Main St, Spotswood, NJ 08884 vicservicecenter@gmail.com 732…" at bounding box center [321, 263] width 174 height 67
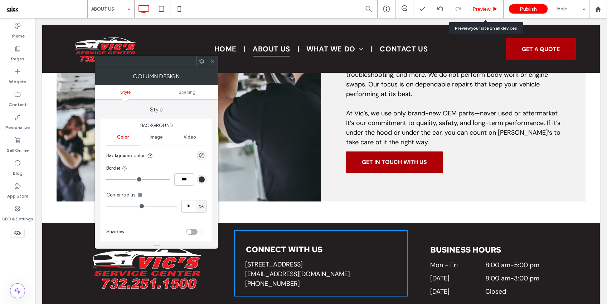
click at [489, 6] on span "Preview" at bounding box center [481, 9] width 18 height 6
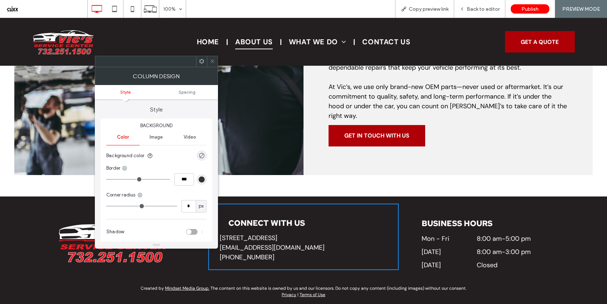
click at [214, 60] on icon at bounding box center [212, 61] width 5 height 5
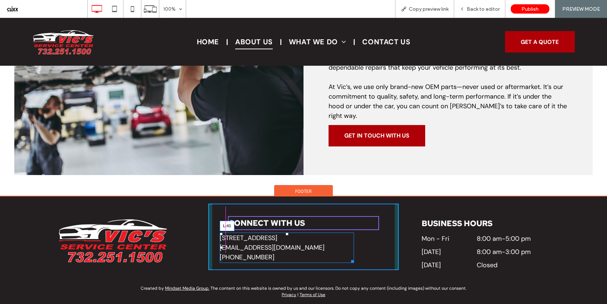
drag, startPoint x: 218, startPoint y: 238, endPoint x: 228, endPoint y: 256, distance: 20.3
click at [222, 246] on div at bounding box center [221, 247] width 3 height 3
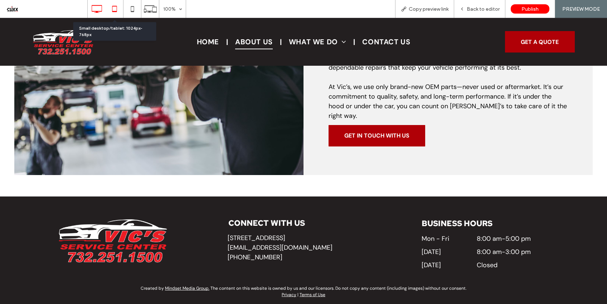
click at [115, 9] on icon at bounding box center [114, 9] width 14 height 14
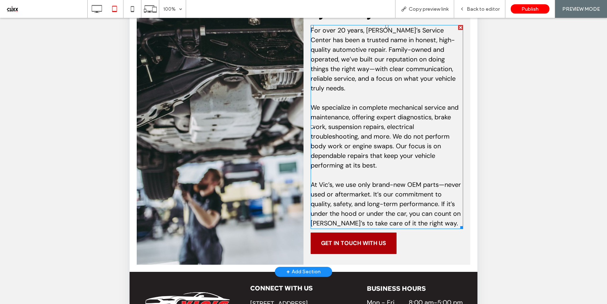
scroll to position [194, 0]
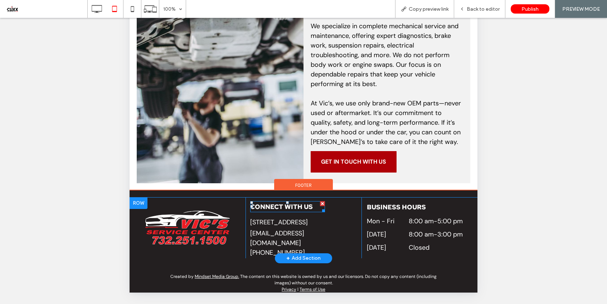
click at [295, 203] on span "Connect With Us" at bounding box center [281, 207] width 63 height 8
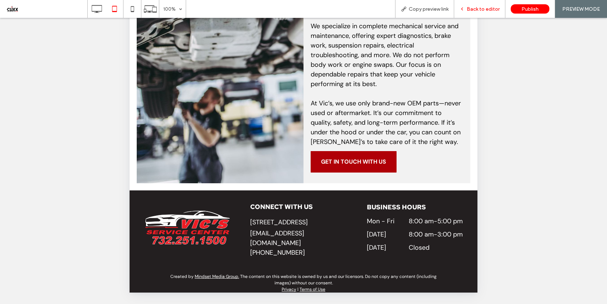
click at [483, 4] on div "Back to editor" at bounding box center [479, 9] width 51 height 18
click at [482, 9] on span "Back to editor" at bounding box center [482, 9] width 33 height 6
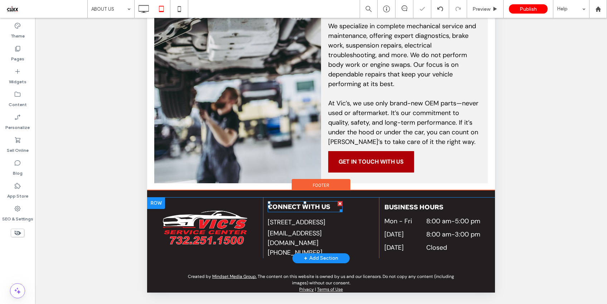
click at [313, 203] on span "Connect With Us" at bounding box center [299, 207] width 63 height 8
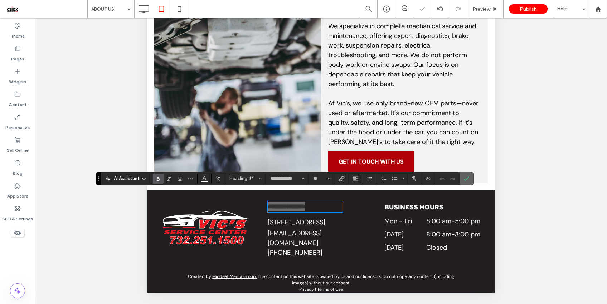
drag, startPoint x: 470, startPoint y: 180, endPoint x: 270, endPoint y: 357, distance: 267.3
click at [470, 180] on label "Confirm" at bounding box center [466, 178] width 11 height 13
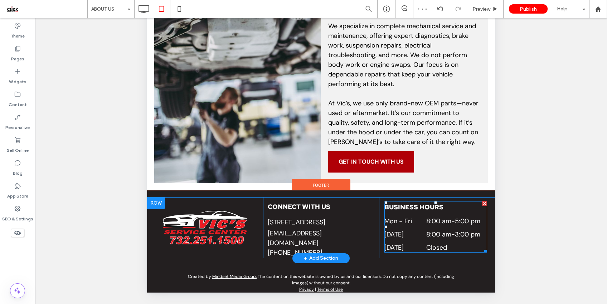
click at [407, 201] on h3 "BUSINESS HOURS" at bounding box center [435, 207] width 103 height 12
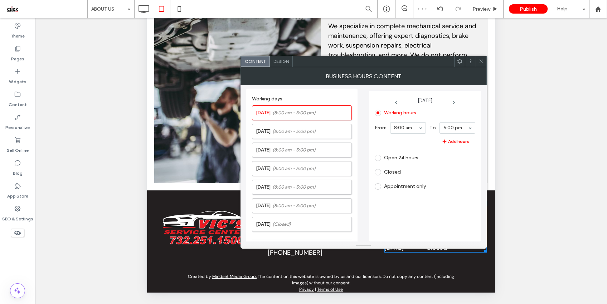
scroll to position [182, 0]
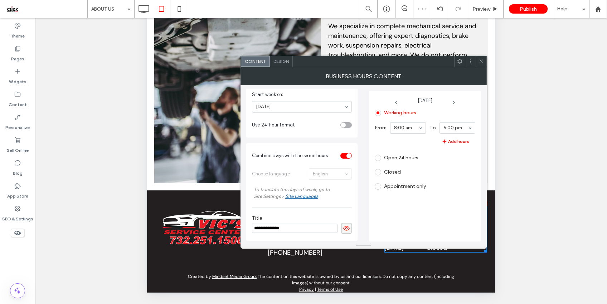
click at [283, 60] on span "Design" at bounding box center [280, 61] width 15 height 5
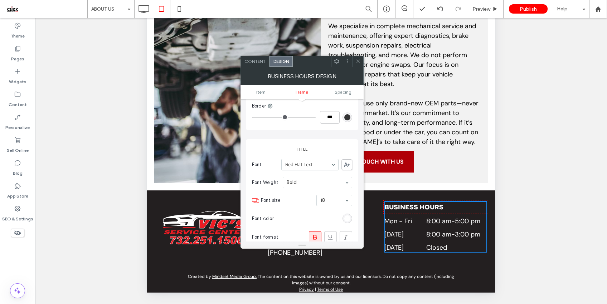
scroll to position [226, 0]
click at [355, 62] on icon at bounding box center [357, 61] width 5 height 5
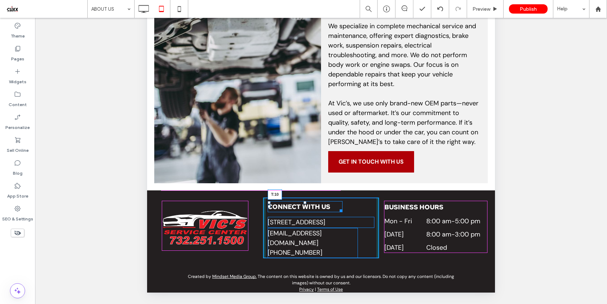
click at [304, 201] on div at bounding box center [304, 202] width 3 height 3
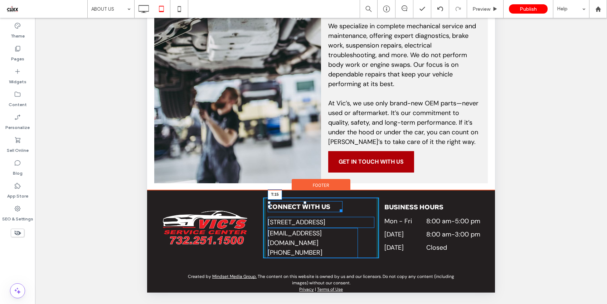
drag, startPoint x: 304, startPoint y: 192, endPoint x: 456, endPoint y: 37, distance: 217.0
click at [304, 201] on div at bounding box center [304, 202] width 3 height 3
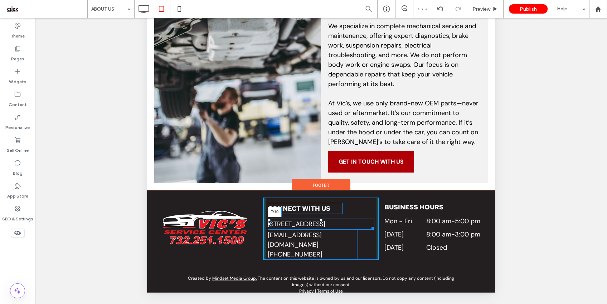
drag, startPoint x: 318, startPoint y: 210, endPoint x: 463, endPoint y: 44, distance: 220.3
click at [319, 219] on div at bounding box center [320, 220] width 3 height 3
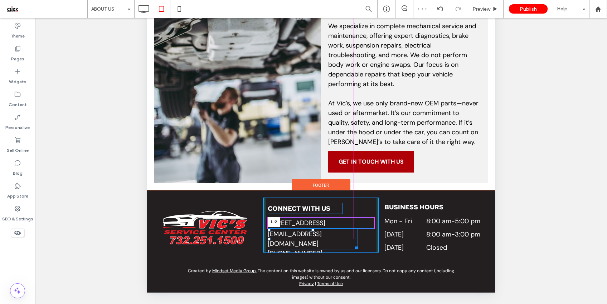
drag, startPoint x: 266, startPoint y: 230, endPoint x: 452, endPoint y: 76, distance: 240.8
click at [264, 230] on div "Connect With Us 340 Main St, Spotswood, NJ 08884 vicservicecenter@gmail.com 732…" at bounding box center [321, 225] width 116 height 55
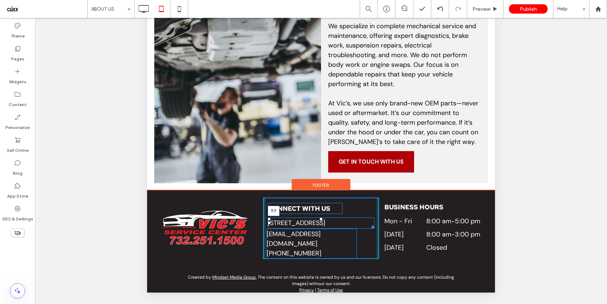
drag, startPoint x: 318, startPoint y: 209, endPoint x: 473, endPoint y: 55, distance: 219.0
click at [319, 218] on div at bounding box center [320, 219] width 3 height 3
drag, startPoint x: 318, startPoint y: 207, endPoint x: 472, endPoint y: 50, distance: 220.0
click at [319, 217] on div at bounding box center [320, 218] width 3 height 3
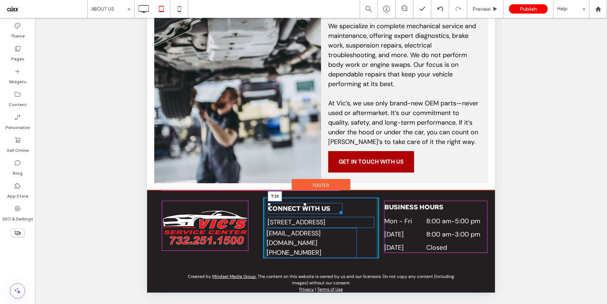
drag, startPoint x: 303, startPoint y: 193, endPoint x: 449, endPoint y: 28, distance: 221.0
click at [303, 203] on div at bounding box center [304, 204] width 3 height 3
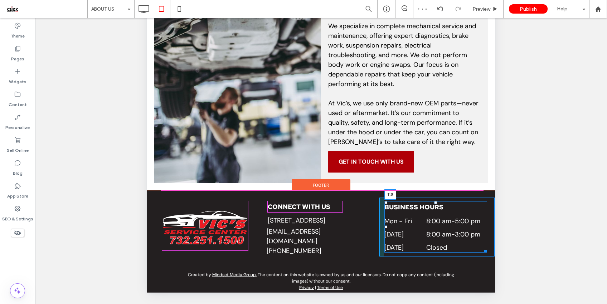
drag, startPoint x: 431, startPoint y: 193, endPoint x: 570, endPoint y: 47, distance: 201.4
click at [434, 201] on div at bounding box center [435, 202] width 3 height 3
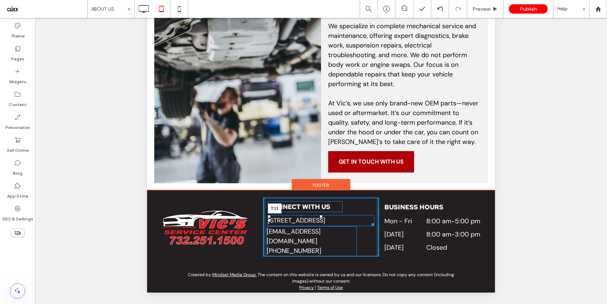
drag, startPoint x: 318, startPoint y: 206, endPoint x: 316, endPoint y: 210, distance: 4.3
click at [316, 215] on div "340 Main St, Spotswood, NJ 08884 T:11" at bounding box center [321, 220] width 107 height 11
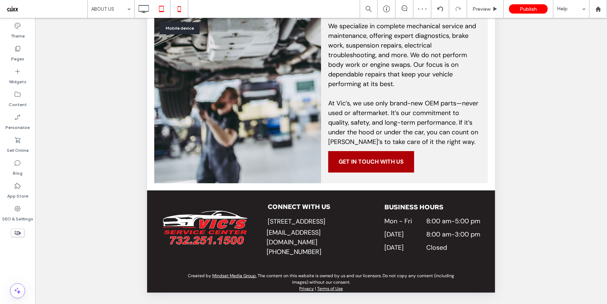
click at [180, 8] on use at bounding box center [178, 9] width 3 height 6
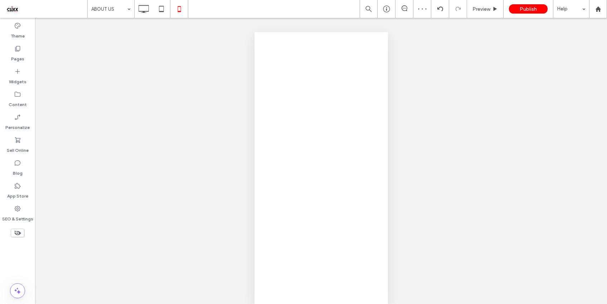
scroll to position [0, 0]
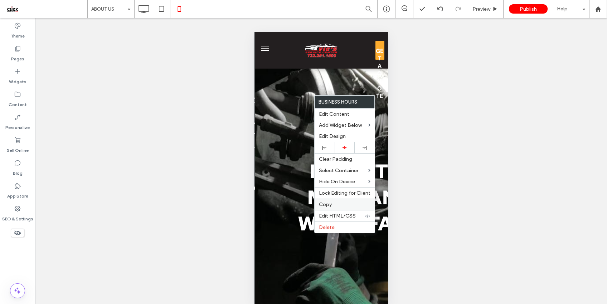
click at [334, 201] on div "Copy" at bounding box center [344, 204] width 60 height 11
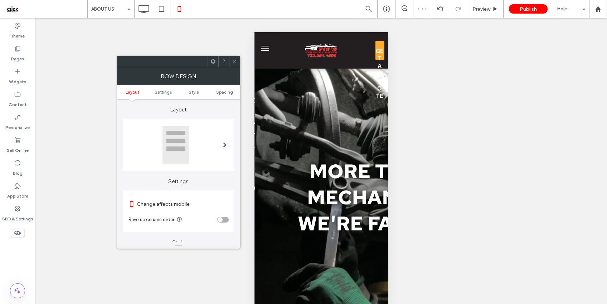
click at [212, 60] on use at bounding box center [212, 61] width 5 height 5
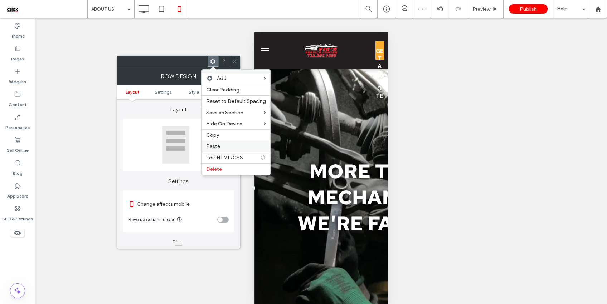
click at [236, 146] on label "Paste" at bounding box center [236, 146] width 60 height 6
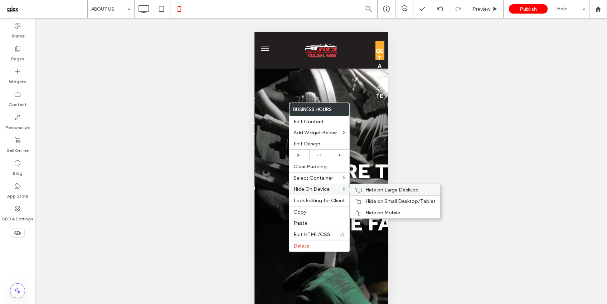
click at [380, 190] on span "Hide on Large Desktop" at bounding box center [391, 190] width 53 height 6
click at [382, 201] on span "Hide on Small Desktop/Tablet" at bounding box center [400, 201] width 70 height 6
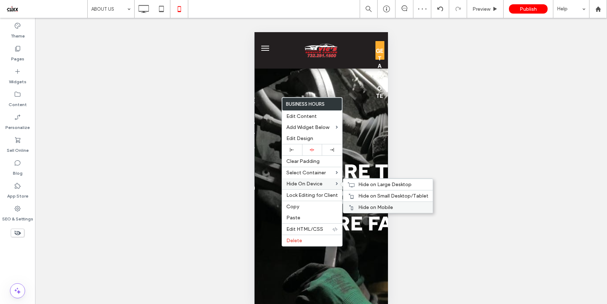
click at [367, 208] on span "Hide on Mobile" at bounding box center [375, 208] width 35 height 6
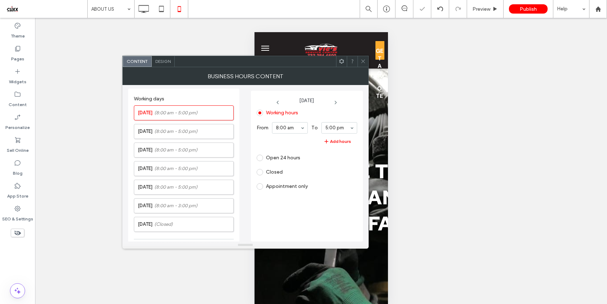
scroll to position [182, 0]
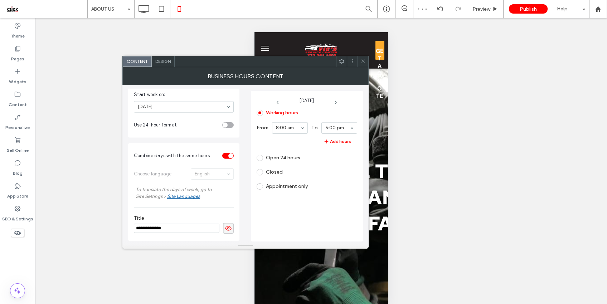
click at [162, 58] on div "Design" at bounding box center [163, 61] width 23 height 11
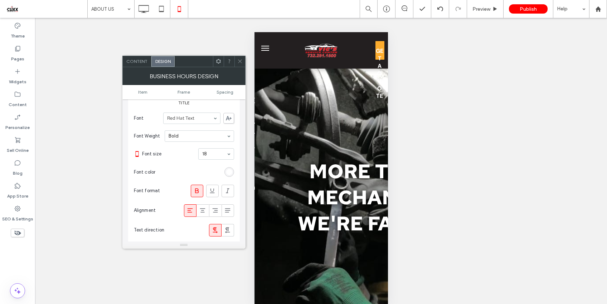
scroll to position [273, 0]
click at [204, 210] on icon at bounding box center [202, 209] width 7 height 7
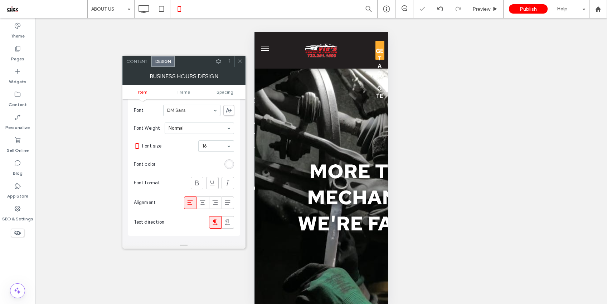
scroll to position [30, 0]
click at [201, 205] on icon at bounding box center [202, 205] width 7 height 7
click at [240, 63] on icon at bounding box center [239, 61] width 5 height 5
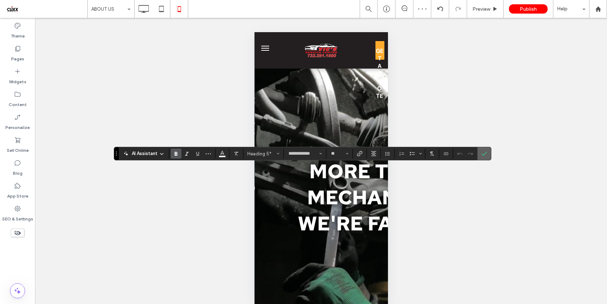
click at [487, 153] on label "Confirm" at bounding box center [484, 153] width 11 height 13
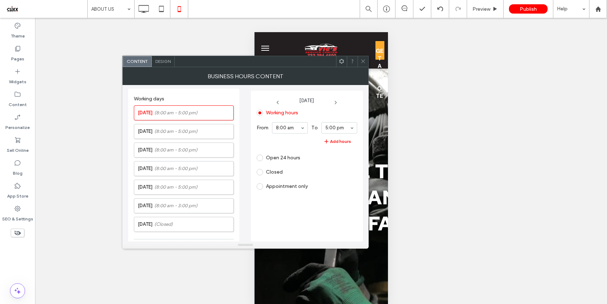
scroll to position [182, 0]
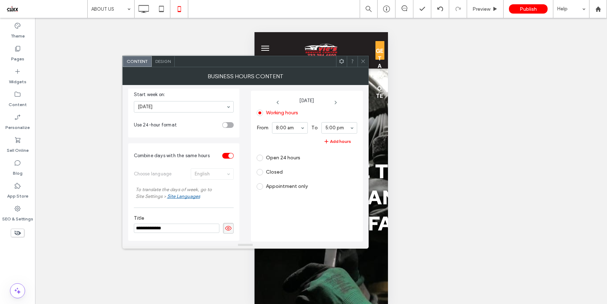
click at [164, 63] on span "Design" at bounding box center [162, 61] width 15 height 5
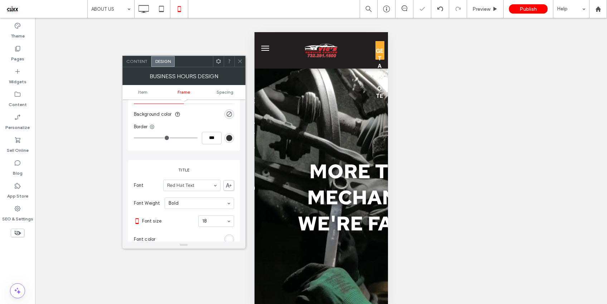
scroll to position [223, 0]
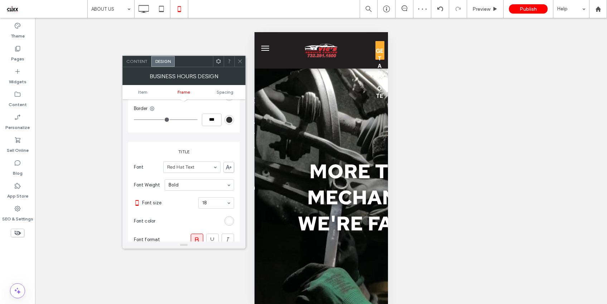
click at [241, 64] on icon at bounding box center [239, 61] width 5 height 5
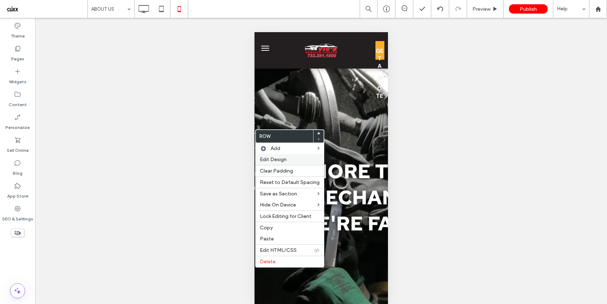
click at [282, 160] on span "Edit Design" at bounding box center [273, 160] width 27 height 6
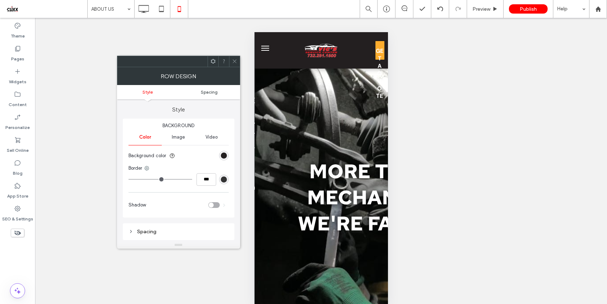
click at [214, 93] on span "Spacing" at bounding box center [209, 91] width 17 height 5
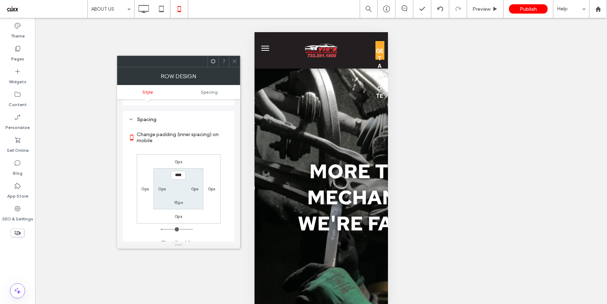
scroll to position [119, 0]
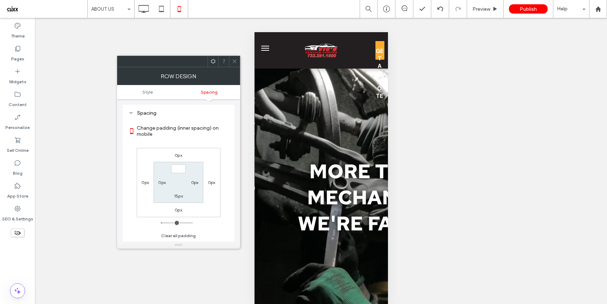
type input "***"
type input "*"
click at [196, 130] on label "Change padding (inner spacing) on mobile" at bounding box center [183, 131] width 92 height 19
click at [232, 60] on icon at bounding box center [234, 61] width 5 height 5
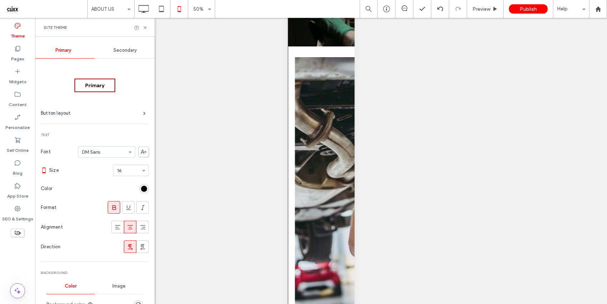
scroll to position [201, 0]
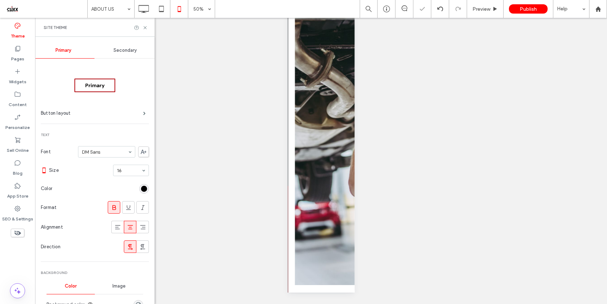
click at [194, 101] on div "Unhide? Yes Unhide? Yes Unhide? Yes Unhide? Yes Unhide? Yes Unhide? Yes Unhide?…" at bounding box center [321, 161] width 572 height 286
click at [13, 45] on div "Pages" at bounding box center [17, 53] width 35 height 23
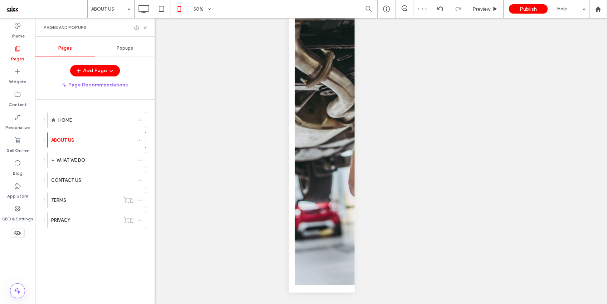
click at [144, 27] on icon at bounding box center [144, 27] width 5 height 5
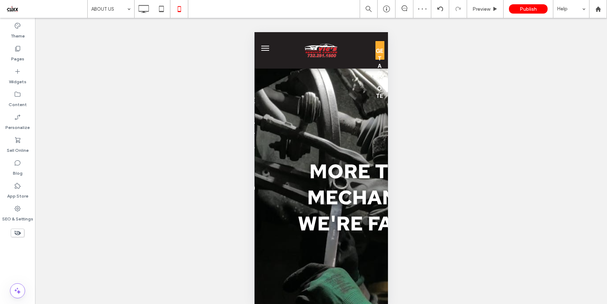
scroll to position [0, 0]
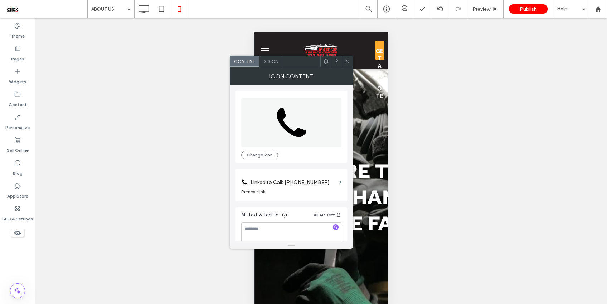
click at [344, 59] on icon at bounding box center [346, 61] width 5 height 5
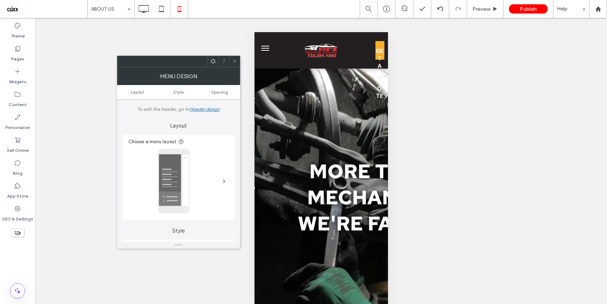
click at [232, 60] on icon at bounding box center [234, 61] width 5 height 5
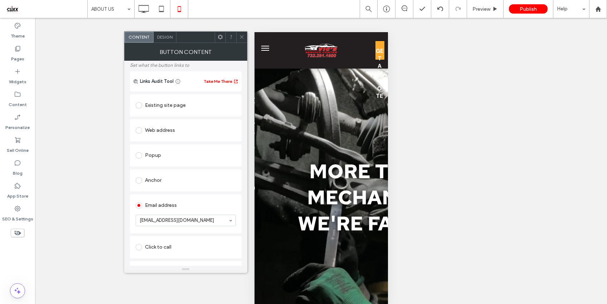
scroll to position [51, 0]
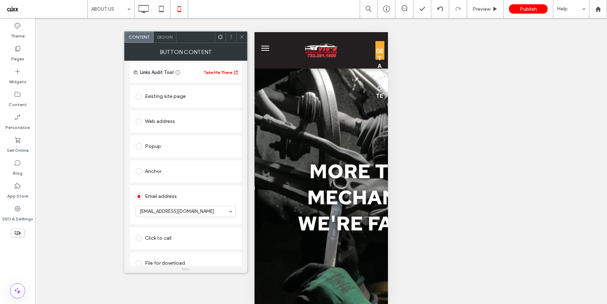
click at [241, 37] on use at bounding box center [242, 37] width 4 height 4
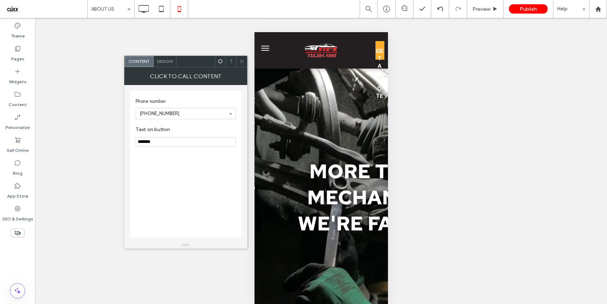
click at [238, 59] on div at bounding box center [241, 61] width 11 height 11
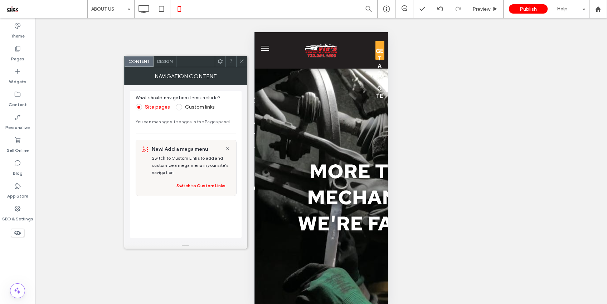
click at [240, 63] on icon at bounding box center [241, 61] width 5 height 5
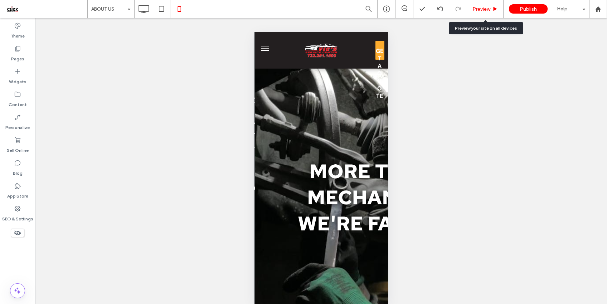
click at [478, 9] on span "Preview" at bounding box center [481, 9] width 18 height 6
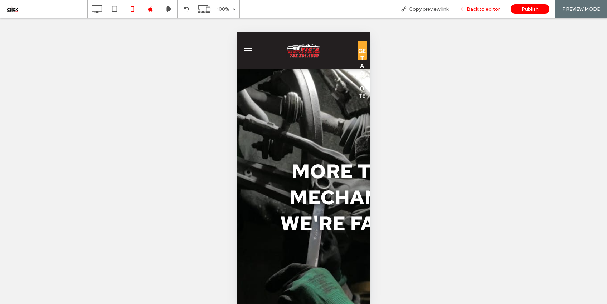
click at [470, 9] on span "Back to editor" at bounding box center [482, 9] width 33 height 6
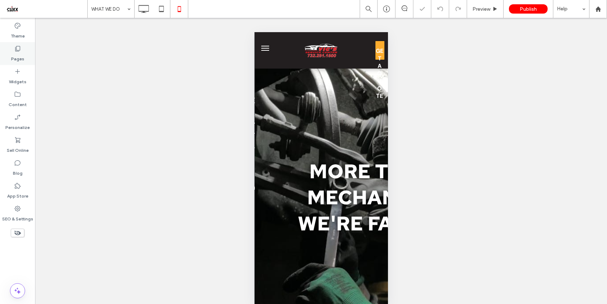
click at [19, 56] on label "Pages" at bounding box center [17, 57] width 13 height 10
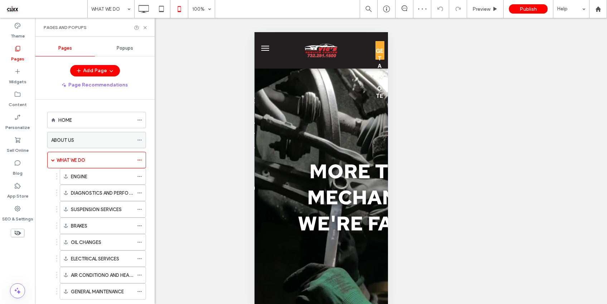
click at [72, 139] on label "ABOUT US" at bounding box center [62, 140] width 23 height 13
click at [146, 26] on icon at bounding box center [144, 27] width 5 height 5
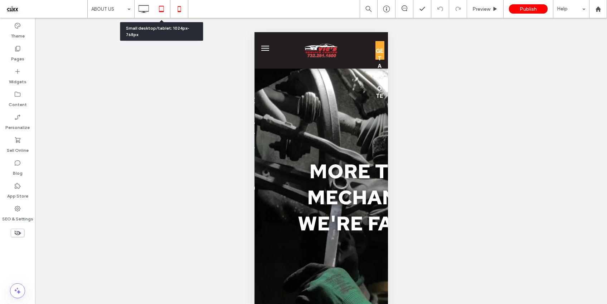
click at [158, 8] on icon at bounding box center [161, 9] width 14 height 14
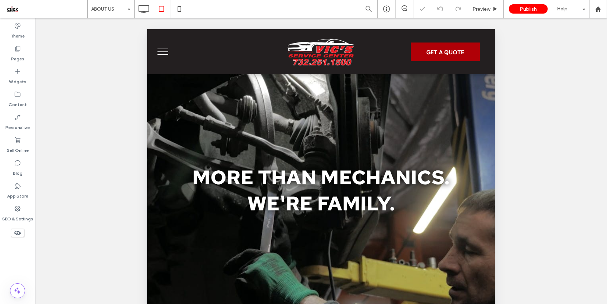
scroll to position [194, 0]
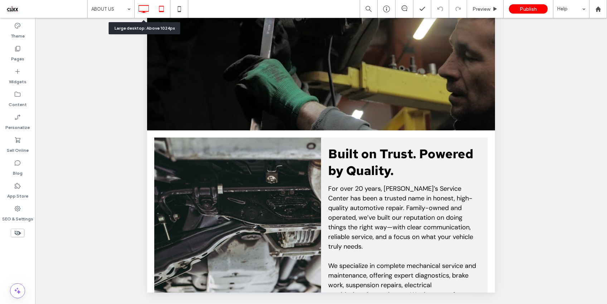
click at [144, 12] on use at bounding box center [144, 9] width 10 height 8
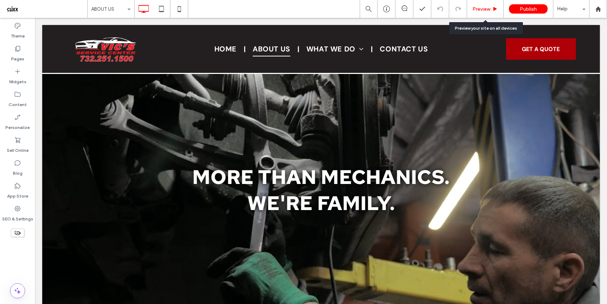
click at [484, 10] on span "Preview" at bounding box center [481, 9] width 18 height 6
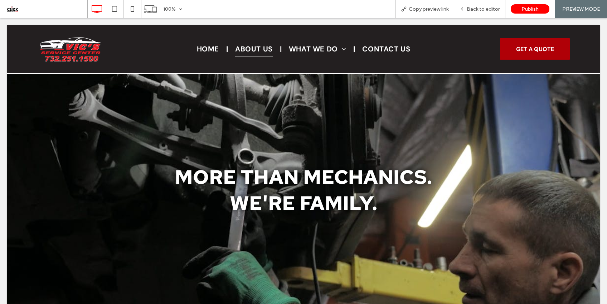
click at [484, 10] on span "Back to editor" at bounding box center [482, 9] width 33 height 6
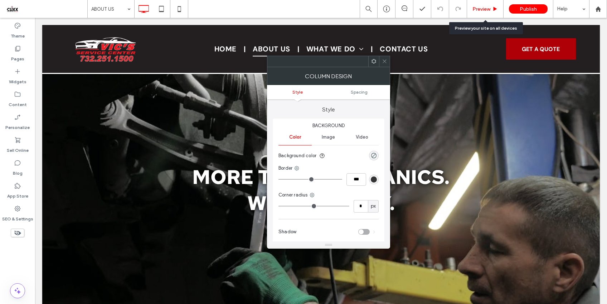
click at [475, 7] on span "Preview" at bounding box center [481, 9] width 18 height 6
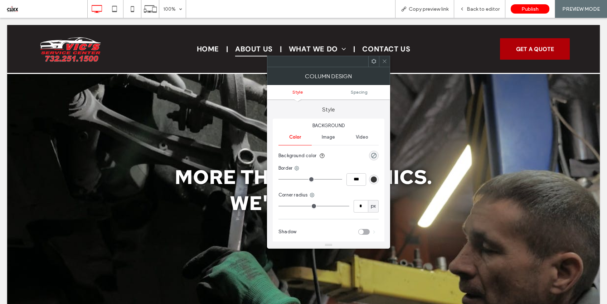
click at [384, 63] on icon at bounding box center [384, 61] width 5 height 5
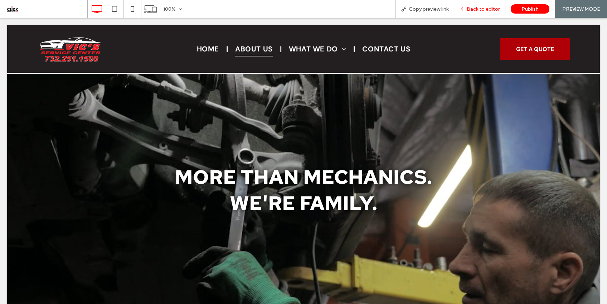
click at [477, 12] on span "Back to editor" at bounding box center [482, 9] width 33 height 6
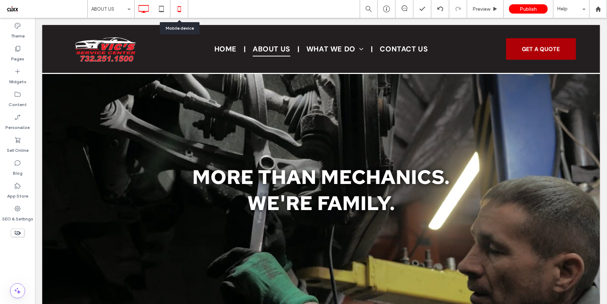
click at [180, 11] on use at bounding box center [178, 9] width 3 height 6
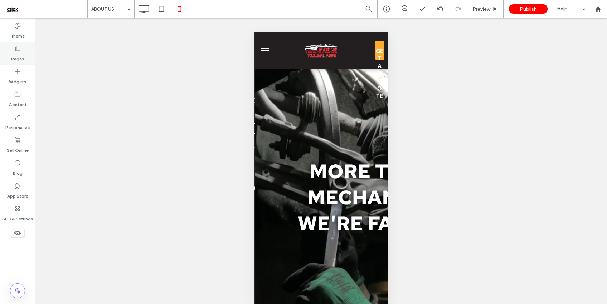
click at [17, 53] on label "Pages" at bounding box center [17, 57] width 13 height 10
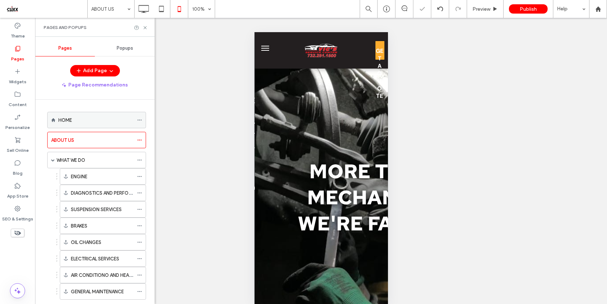
click at [90, 119] on div "HOME" at bounding box center [95, 121] width 75 height 8
click at [144, 28] on icon at bounding box center [144, 27] width 5 height 5
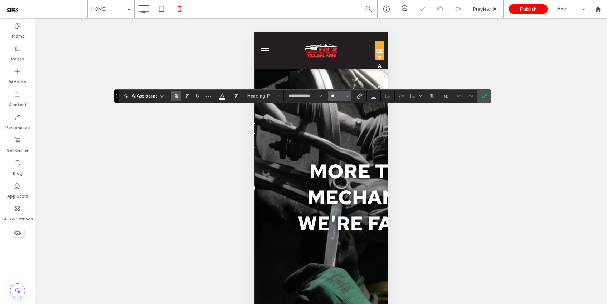
click at [336, 95] on input "**" at bounding box center [337, 96] width 14 height 6
type input "**"
click at [484, 99] on span "Confirm" at bounding box center [482, 96] width 3 height 13
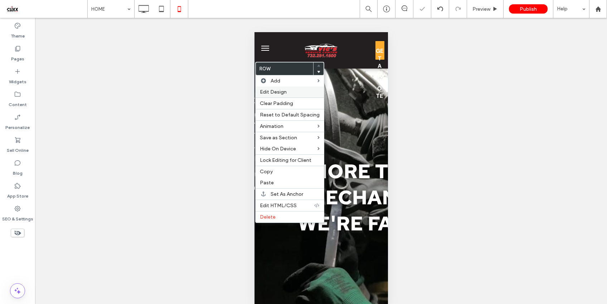
click at [281, 95] on span "Edit Design" at bounding box center [273, 92] width 27 height 6
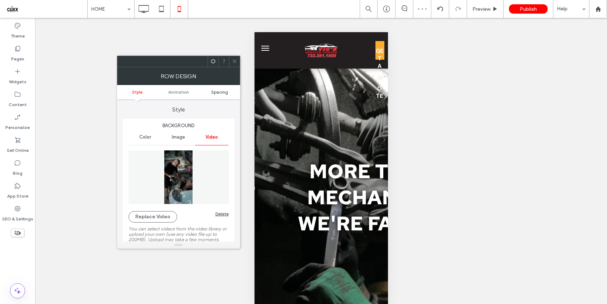
click at [217, 90] on span "Spacing" at bounding box center [219, 91] width 17 height 5
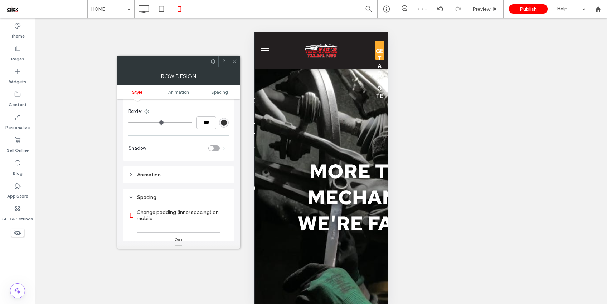
scroll to position [433, 0]
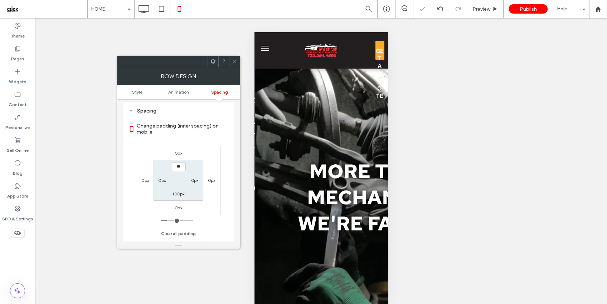
type input "****"
type input "**"
drag, startPoint x: 183, startPoint y: 169, endPoint x: 166, endPoint y: 169, distance: 17.2
click at [166, 169] on section "**** 0px 100px 0px" at bounding box center [178, 180] width 50 height 41
type input "****"
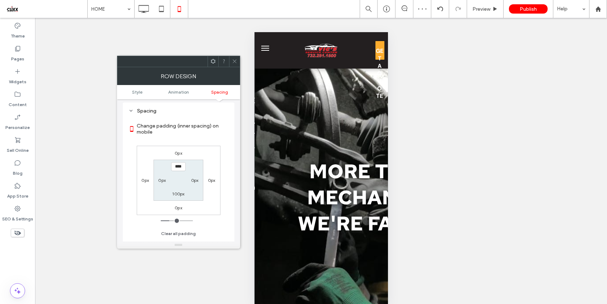
click at [179, 197] on label "100px" at bounding box center [178, 193] width 12 height 5
type input "***"
type input "**"
type input "****"
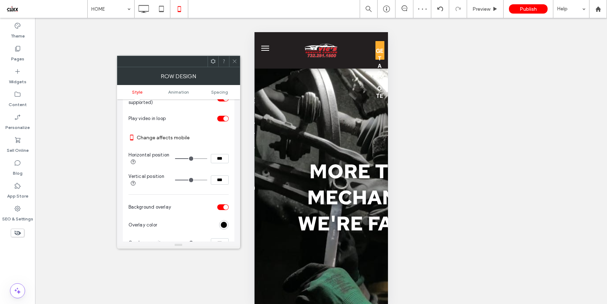
scroll to position [174, 0]
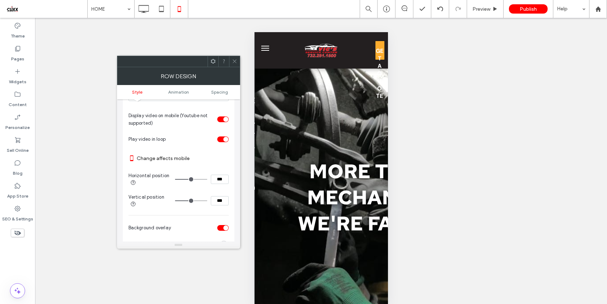
type input "**"
type input "***"
type input "**"
type input "***"
type input "**"
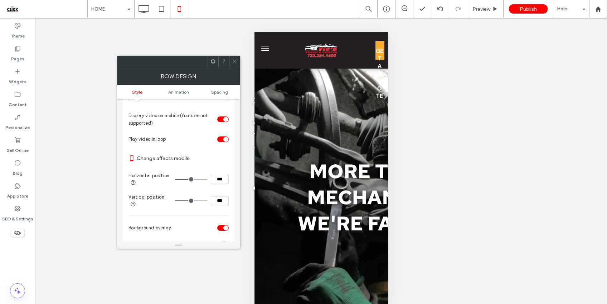
type input "***"
type input "**"
type input "***"
type input "**"
type input "***"
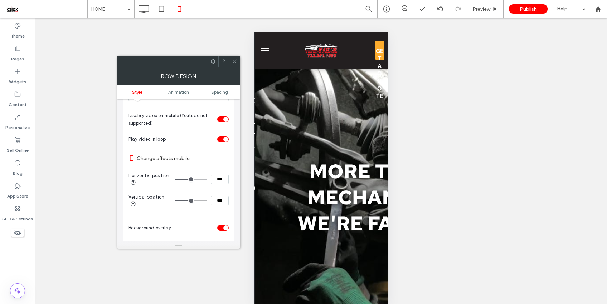
type input "**"
type input "***"
type input "**"
type input "***"
type input "**"
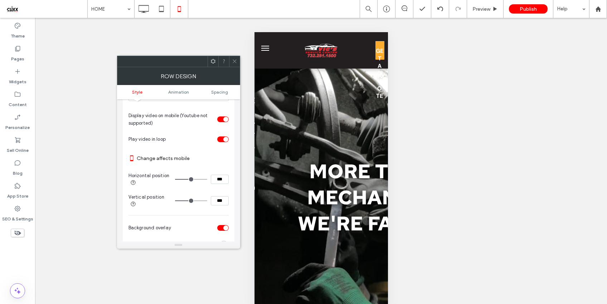
type input "***"
type input "**"
type input "***"
type input "**"
type input "***"
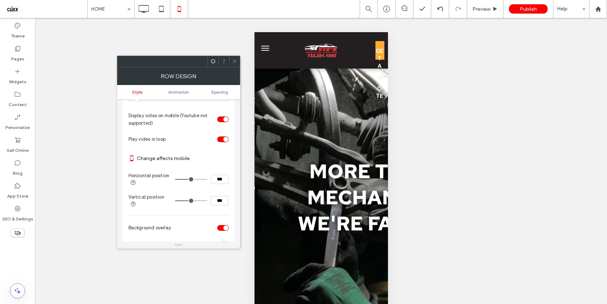
type input "**"
type input "***"
type input "**"
type input "***"
type input "**"
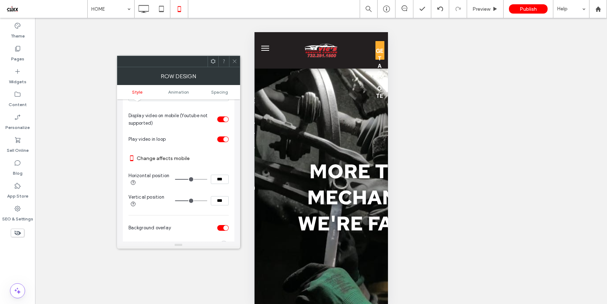
type input "***"
type input "**"
type input "***"
type input "**"
type input "***"
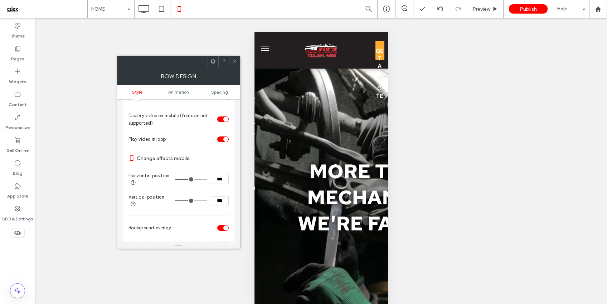
type input "**"
type input "***"
type input "**"
type input "***"
type input "**"
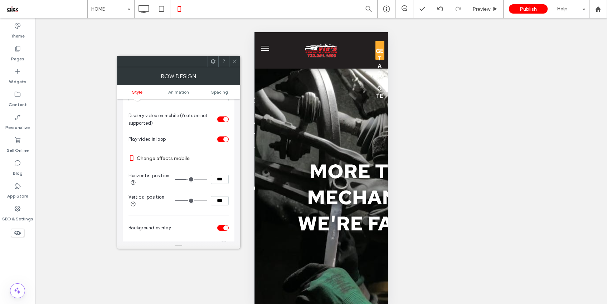
type input "***"
type input "**"
type input "***"
type input "**"
type input "***"
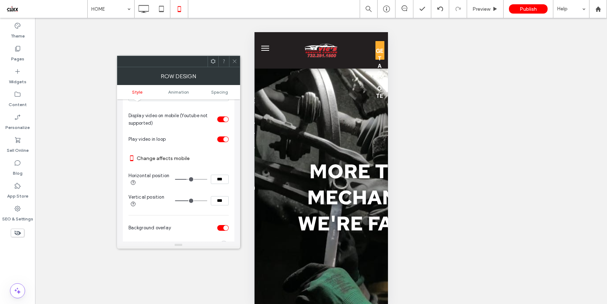
type input "**"
type input "***"
type input "**"
type input "***"
type input "**"
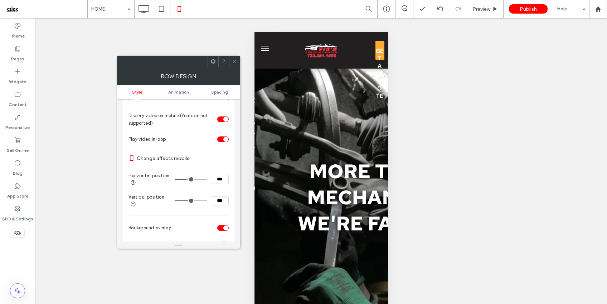
type input "***"
type input "**"
type input "***"
type input "**"
type input "***"
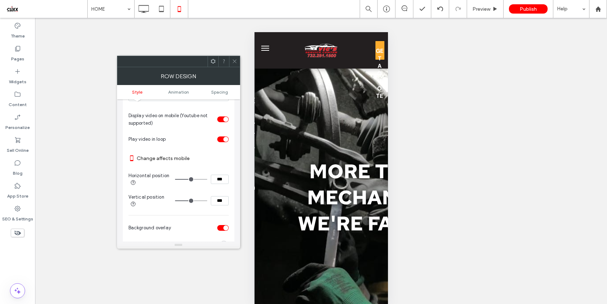
type input "**"
type input "***"
type input "**"
type input "***"
type input "**"
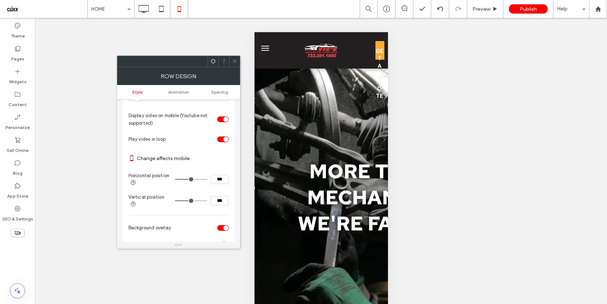
type input "***"
type input "**"
type input "***"
click at [191, 180] on input "range" at bounding box center [191, 179] width 32 height 1
type input "**"
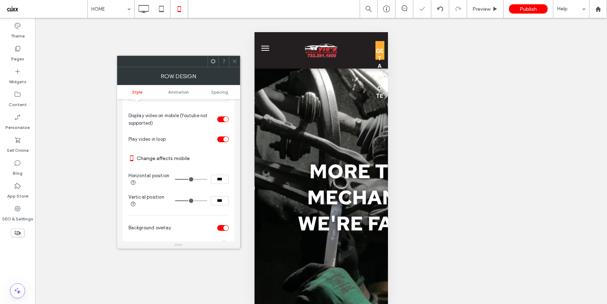
type input "***"
type input "**"
type input "***"
type input "**"
type input "***"
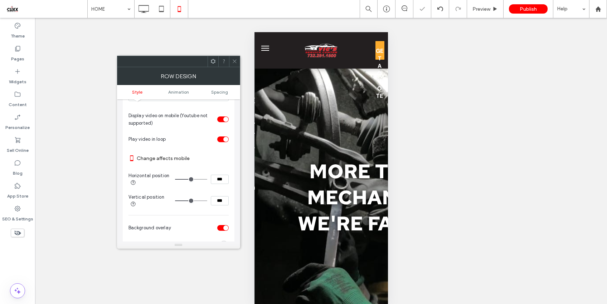
type input "**"
type input "***"
type input "**"
type input "***"
type input "**"
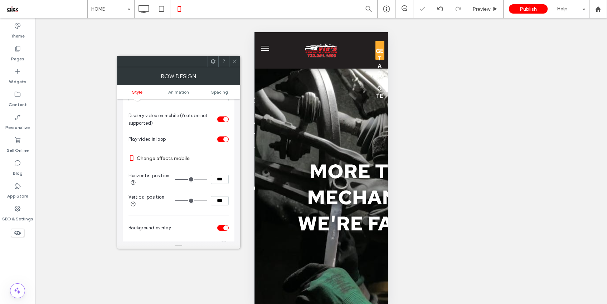
type input "***"
type input "**"
type input "***"
type input "**"
type input "***"
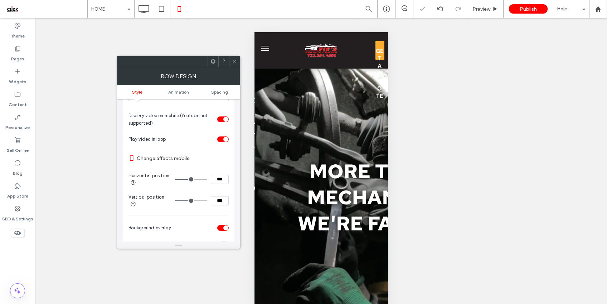
type input "**"
type input "***"
type input "**"
type input "***"
type input "**"
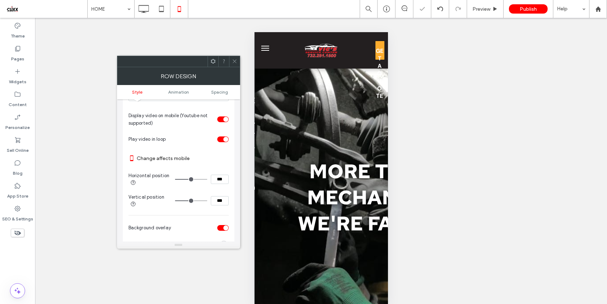
type input "***"
type input "**"
type input "***"
type input "**"
type input "***"
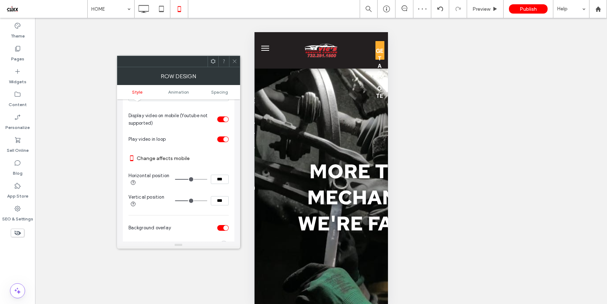
type input "**"
type input "***"
type input "**"
type input "***"
type input "**"
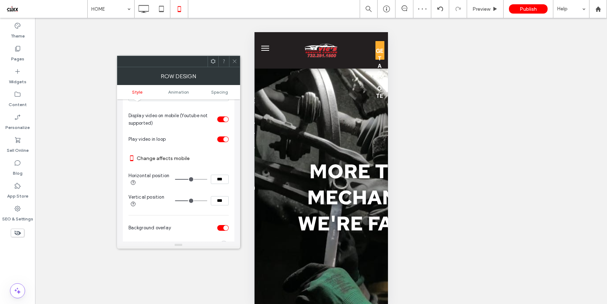
type input "***"
type input "**"
type input "***"
type input "**"
type input "***"
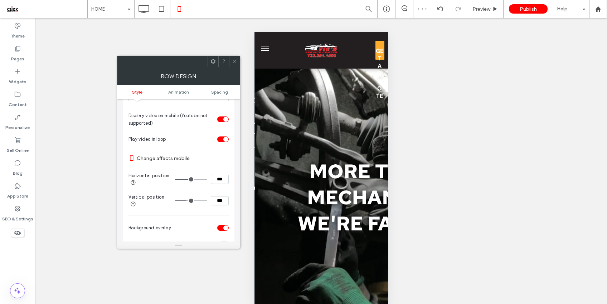
type input "**"
type input "***"
type input "**"
type input "***"
type input "**"
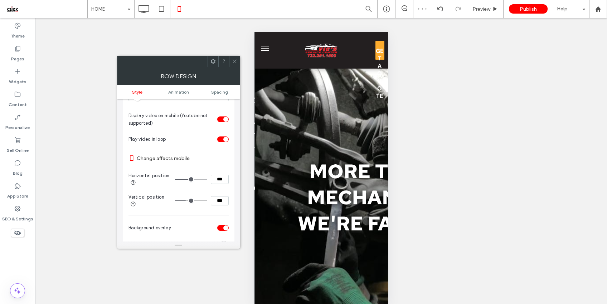
type input "***"
type input "**"
type input "***"
type input "**"
type input "***"
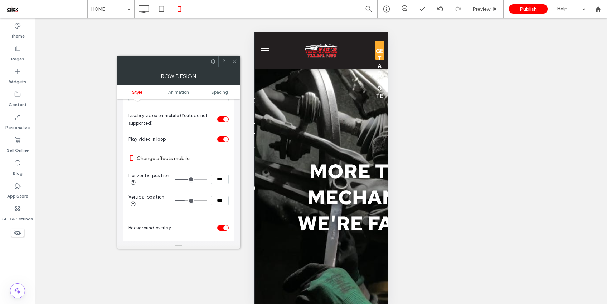
type input "**"
type input "***"
drag, startPoint x: 192, startPoint y: 204, endPoint x: 186, endPoint y: 203, distance: 6.1
type input "**"
click at [186, 201] on input "range" at bounding box center [191, 201] width 32 height 1
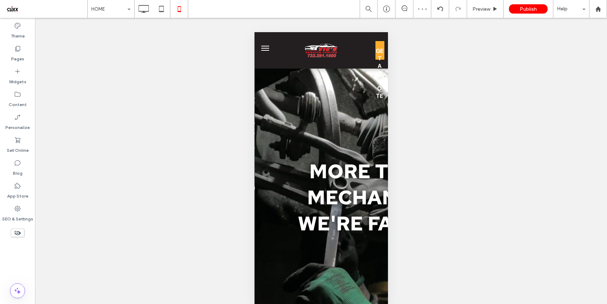
type input "*******"
type input "**"
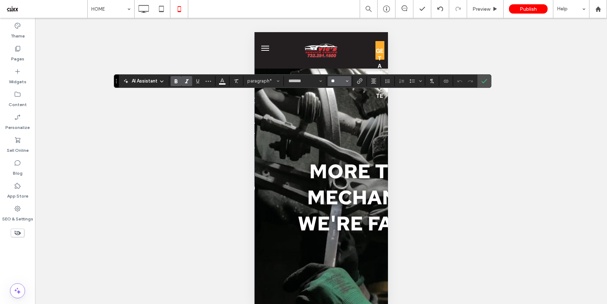
click at [338, 82] on input "**" at bounding box center [337, 81] width 14 height 6
type input "**"
click at [485, 84] on icon "Confirm" at bounding box center [484, 81] width 6 height 6
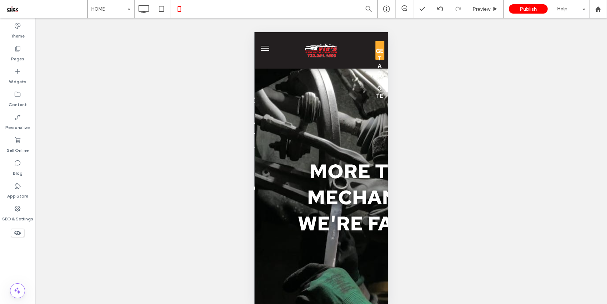
type input "**********"
type input "**"
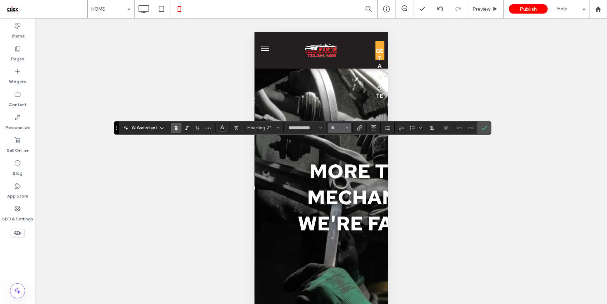
click at [338, 132] on button "**" at bounding box center [339, 128] width 23 height 10
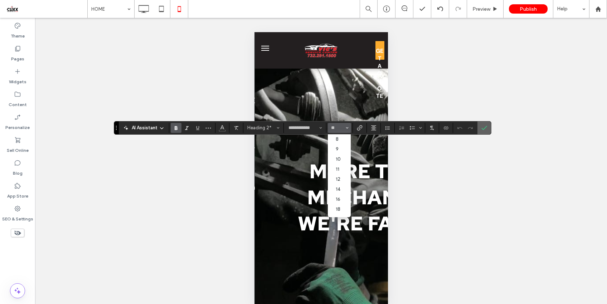
click at [483, 126] on icon "Confirm" at bounding box center [484, 128] width 6 height 6
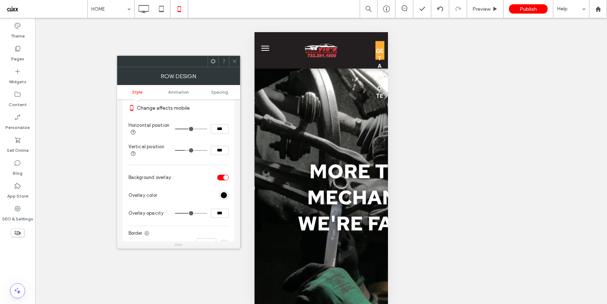
scroll to position [231, 0]
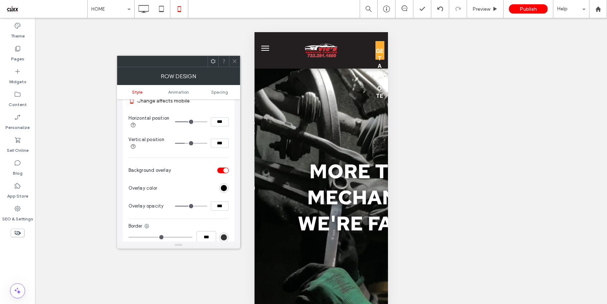
type input "**"
type input "***"
type input "**"
type input "***"
type input "**"
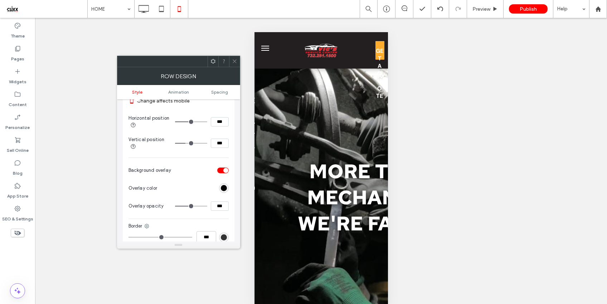
type input "***"
type input "**"
click at [186, 144] on input "range" at bounding box center [191, 143] width 32 height 1
click at [235, 60] on use at bounding box center [234, 62] width 4 height 4
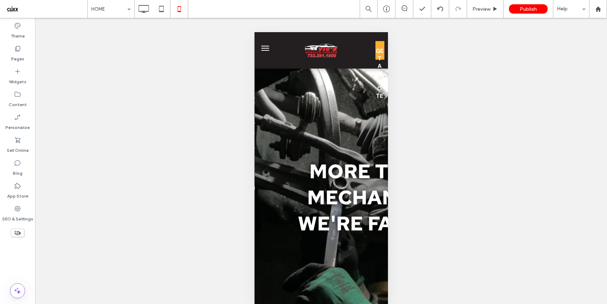
type input "**********"
type input "**"
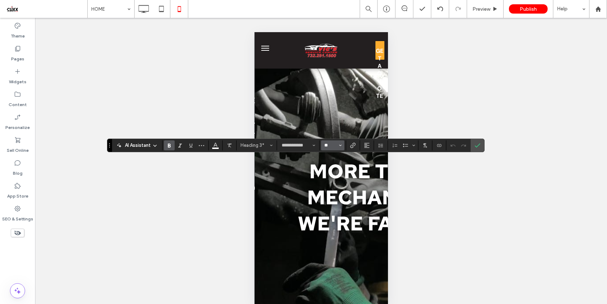
click at [328, 146] on input "**" at bounding box center [330, 146] width 14 height 6
type input "**"
click at [471, 146] on section at bounding box center [477, 145] width 14 height 13
click at [475, 142] on span "Confirm" at bounding box center [475, 145] width 3 height 13
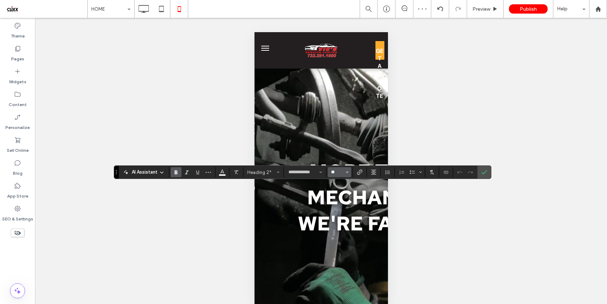
click at [336, 174] on input "**" at bounding box center [337, 173] width 14 height 6
type input "**"
click at [480, 175] on label "Confirm" at bounding box center [484, 172] width 11 height 13
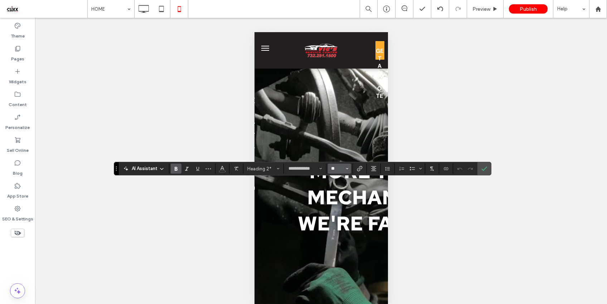
click at [335, 168] on input "**" at bounding box center [337, 169] width 14 height 6
type input "**"
click at [484, 173] on span "Confirm" at bounding box center [482, 168] width 3 height 13
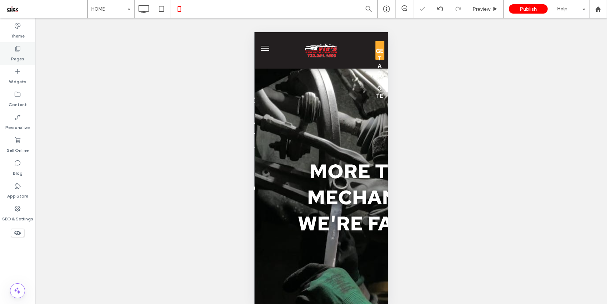
click at [16, 55] on label "Pages" at bounding box center [17, 57] width 13 height 10
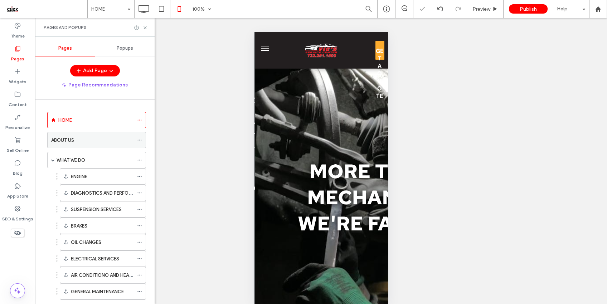
click at [73, 143] on label "ABOUT US" at bounding box center [62, 140] width 23 height 13
click at [143, 28] on icon at bounding box center [144, 27] width 5 height 5
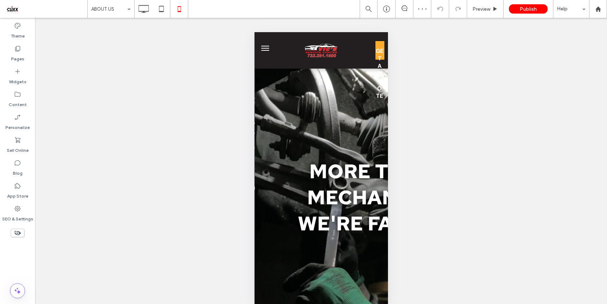
type input "**********"
type input "**"
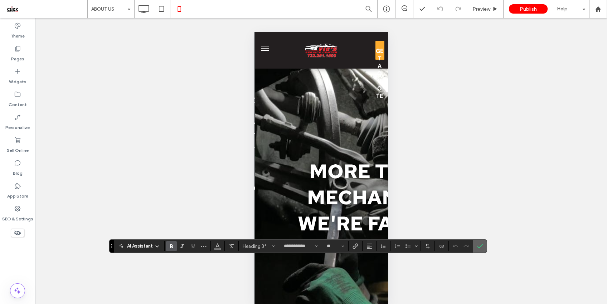
click at [485, 247] on section at bounding box center [480, 246] width 14 height 13
click at [481, 247] on icon "Confirm" at bounding box center [480, 247] width 6 height 6
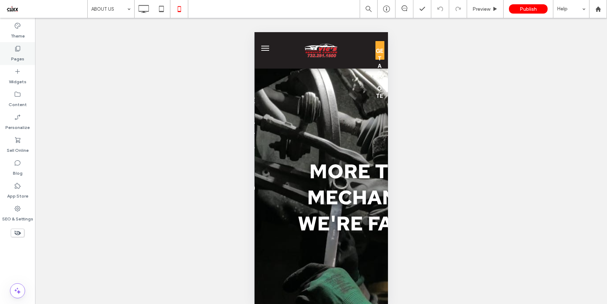
click at [15, 50] on icon at bounding box center [17, 48] width 7 height 7
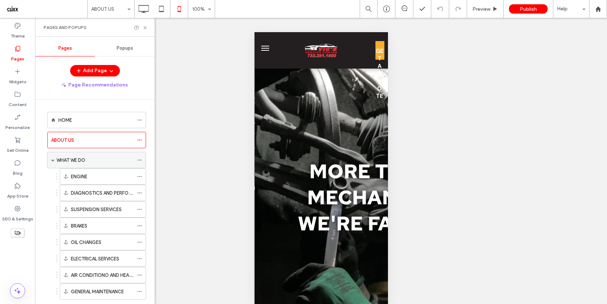
click at [72, 158] on label "WHAT WE DO" at bounding box center [71, 160] width 29 height 13
drag, startPoint x: 143, startPoint y: 29, endPoint x: 243, endPoint y: 115, distance: 132.1
click at [143, 28] on use at bounding box center [144, 27] width 3 height 3
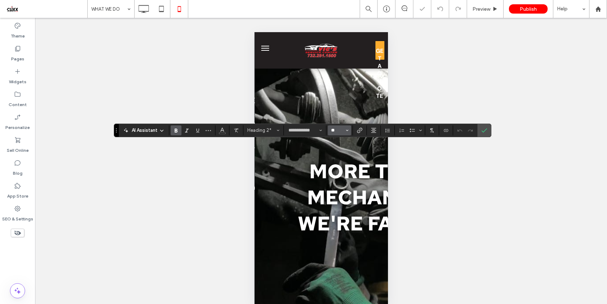
click at [337, 129] on input "**" at bounding box center [337, 131] width 14 height 6
type input "**"
click at [484, 133] on icon "Confirm" at bounding box center [484, 131] width 6 height 6
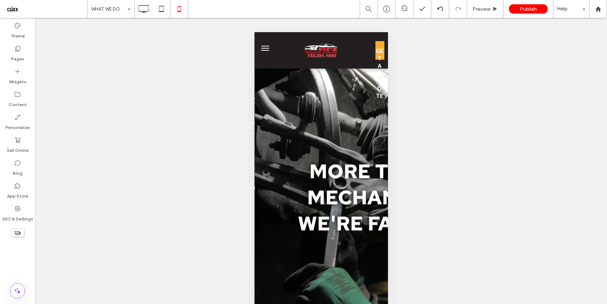
type input "**********"
type input "**"
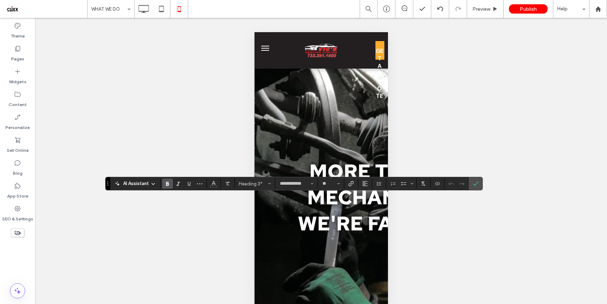
drag, startPoint x: 472, startPoint y: 186, endPoint x: 456, endPoint y: 188, distance: 15.5
click at [471, 186] on label "Confirm" at bounding box center [475, 183] width 11 height 13
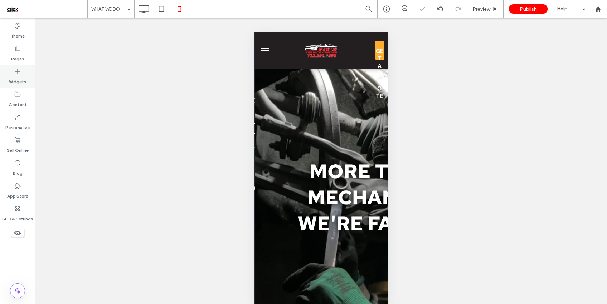
click at [15, 46] on icon at bounding box center [17, 48] width 7 height 7
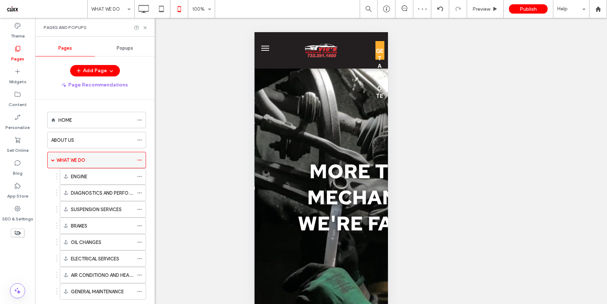
click at [54, 160] on span at bounding box center [53, 160] width 4 height 4
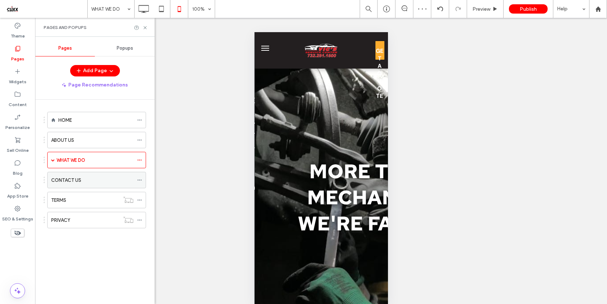
click at [79, 180] on label "CONTACT US" at bounding box center [66, 180] width 30 height 13
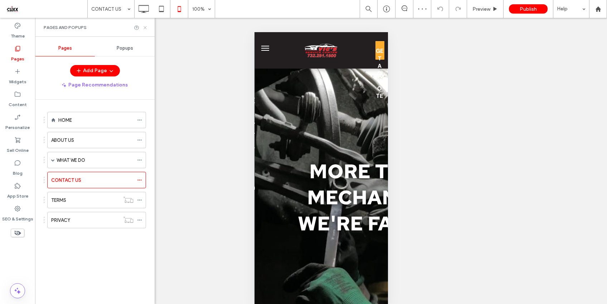
click at [145, 27] on icon at bounding box center [144, 27] width 5 height 5
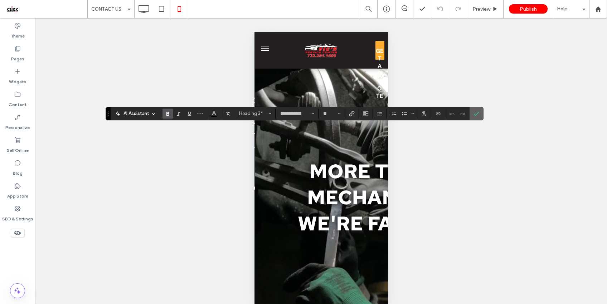
click at [475, 114] on icon "Confirm" at bounding box center [476, 114] width 6 height 6
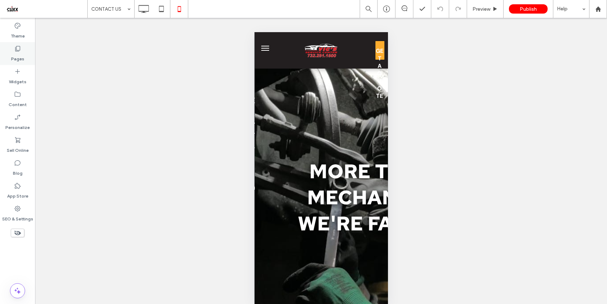
click at [19, 59] on label "Pages" at bounding box center [17, 57] width 13 height 10
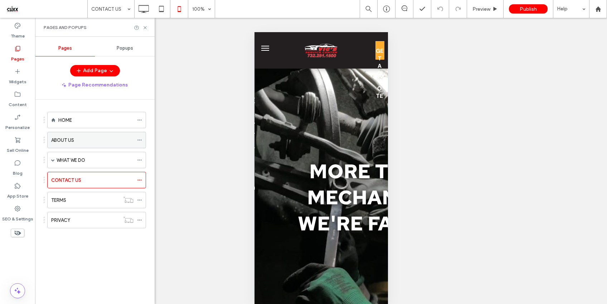
click at [138, 139] on icon at bounding box center [139, 140] width 5 height 5
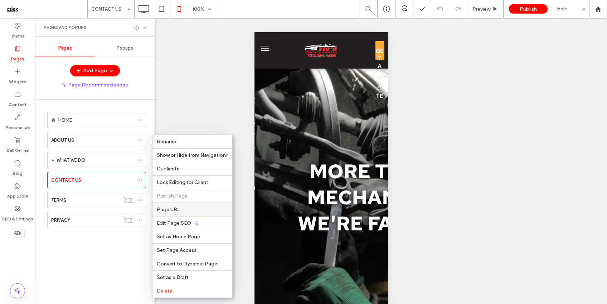
click at [170, 212] on span "Page URL" at bounding box center [168, 210] width 23 height 6
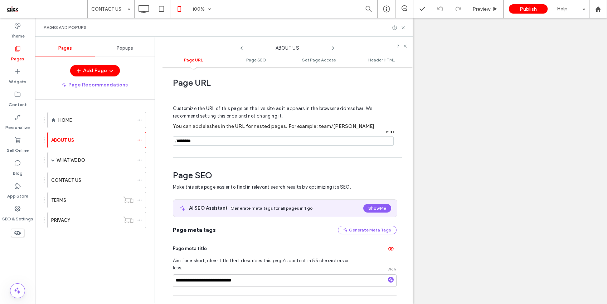
scroll to position [5, 0]
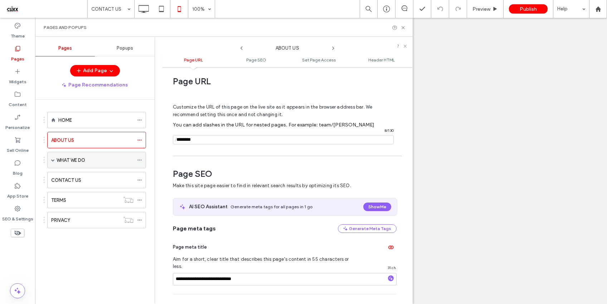
click at [139, 161] on icon at bounding box center [139, 160] width 5 height 5
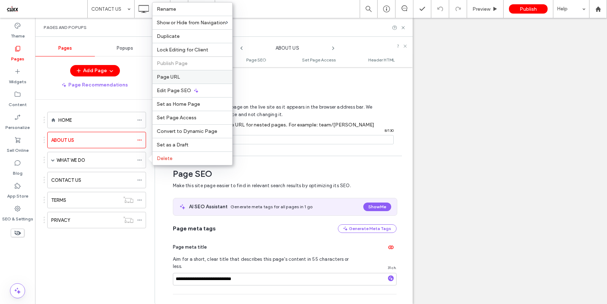
click at [178, 79] on span "Page URL" at bounding box center [168, 77] width 23 height 6
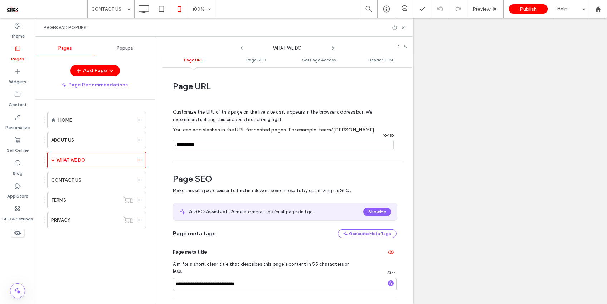
scroll to position [4, 0]
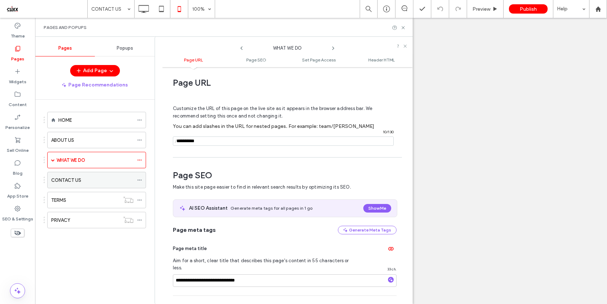
click at [139, 180] on icon at bounding box center [139, 180] width 5 height 5
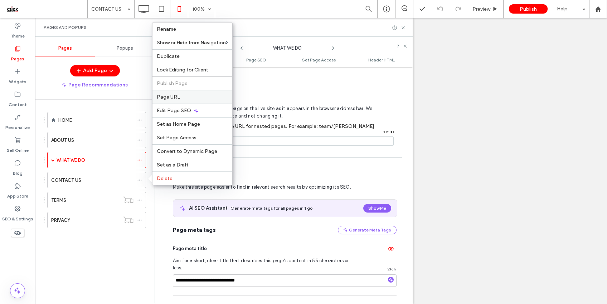
click at [176, 98] on span "Page URL" at bounding box center [168, 97] width 23 height 6
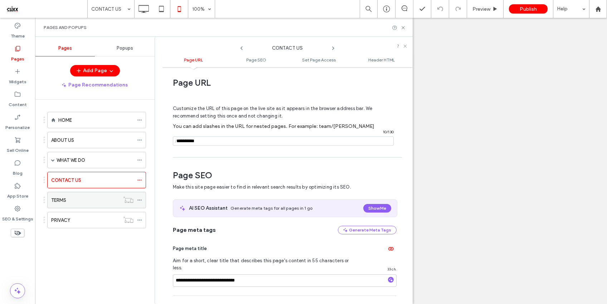
click at [142, 202] on div at bounding box center [141, 200] width 9 height 11
click at [139, 200] on use at bounding box center [139, 200] width 4 height 1
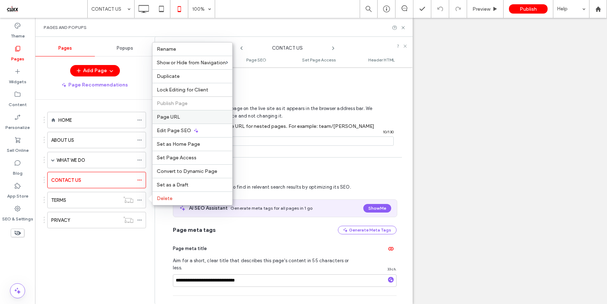
click at [168, 113] on div "Page URL" at bounding box center [192, 117] width 80 height 14
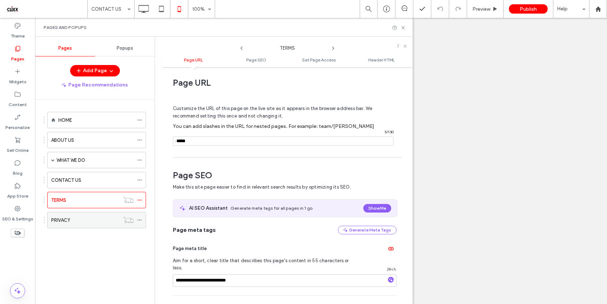
click at [139, 219] on icon at bounding box center [139, 220] width 5 height 5
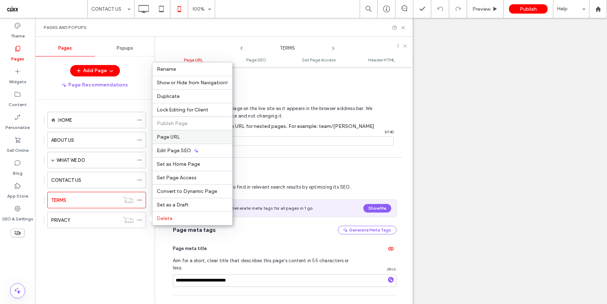
click at [172, 138] on span "Page URL" at bounding box center [168, 137] width 23 height 6
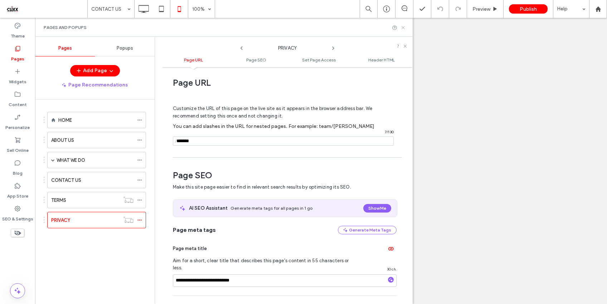
click at [403, 26] on icon at bounding box center [402, 27] width 5 height 5
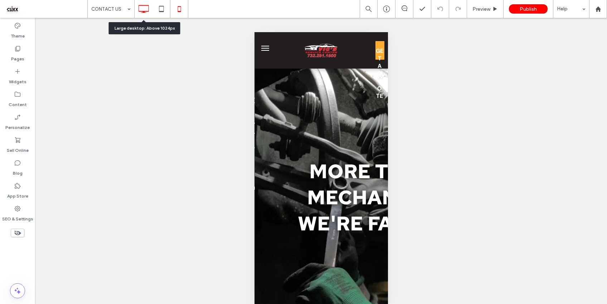
click at [144, 8] on icon at bounding box center [143, 9] width 14 height 14
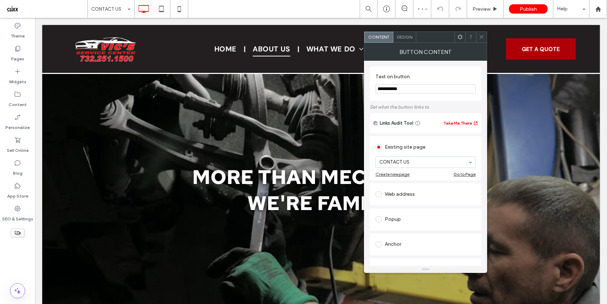
click at [481, 36] on icon at bounding box center [481, 36] width 5 height 5
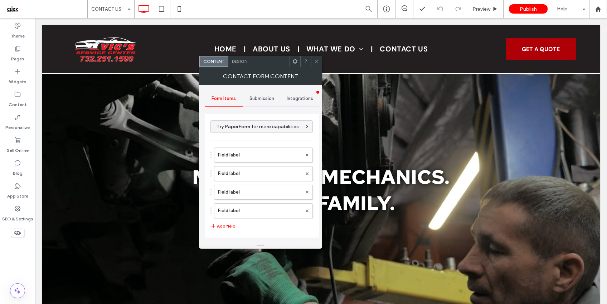
click at [261, 100] on span "Submission" at bounding box center [261, 99] width 25 height 6
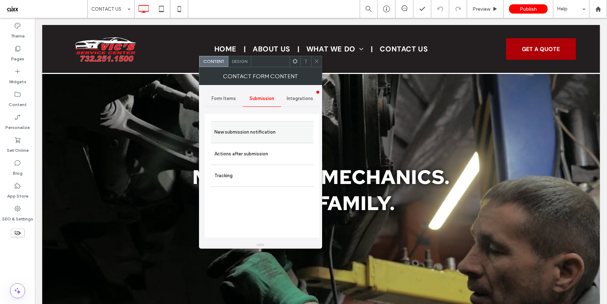
click at [265, 137] on label "New submission notification" at bounding box center [261, 132] width 95 height 14
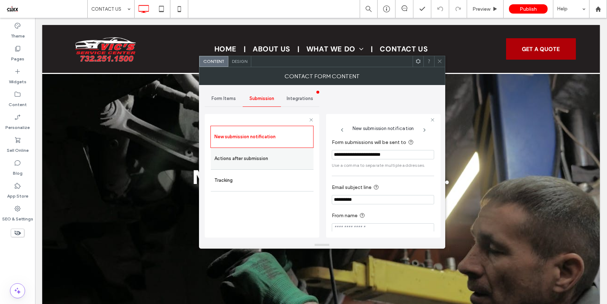
click at [268, 161] on label "Actions after submission" at bounding box center [261, 159] width 95 height 14
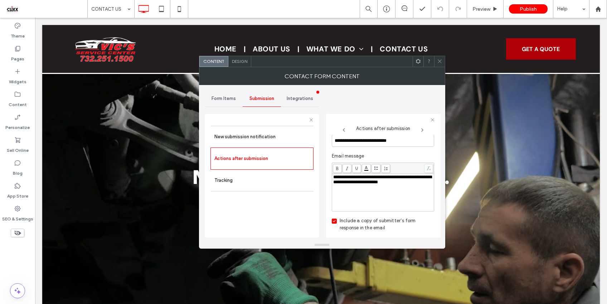
scroll to position [265, 0]
click at [437, 62] on icon at bounding box center [439, 61] width 5 height 5
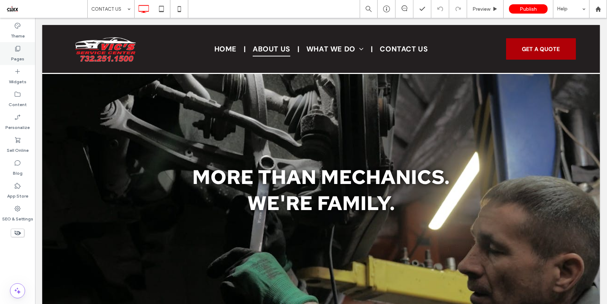
click at [24, 54] on div "Pages" at bounding box center [17, 53] width 35 height 23
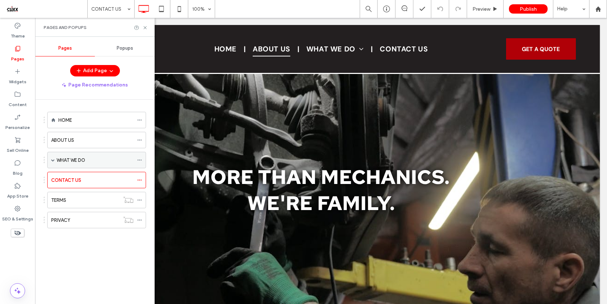
click at [74, 158] on label "WHAT WE DO" at bounding box center [71, 160] width 29 height 13
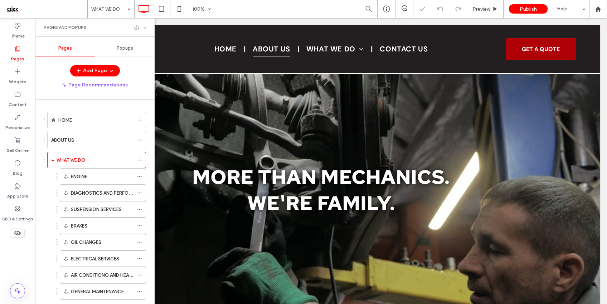
click at [146, 25] on icon at bounding box center [144, 27] width 5 height 5
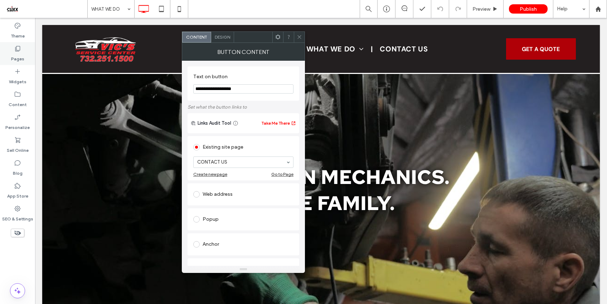
click at [22, 51] on div "Pages" at bounding box center [17, 53] width 35 height 23
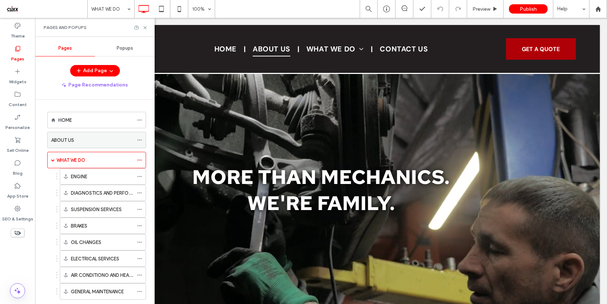
click at [78, 142] on div "ABOUT US" at bounding box center [92, 141] width 82 height 8
click at [145, 28] on use at bounding box center [144, 27] width 3 height 3
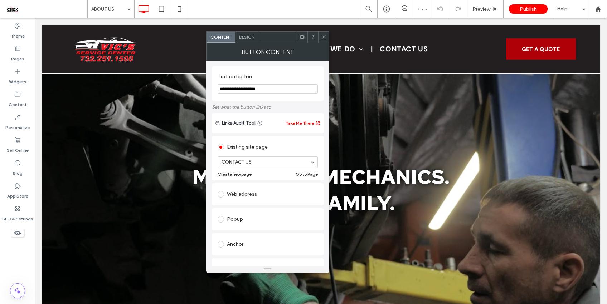
click at [324, 36] on icon at bounding box center [323, 36] width 5 height 5
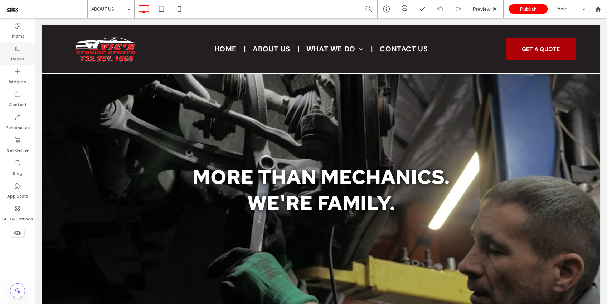
click at [21, 54] on label "Pages" at bounding box center [17, 57] width 13 height 10
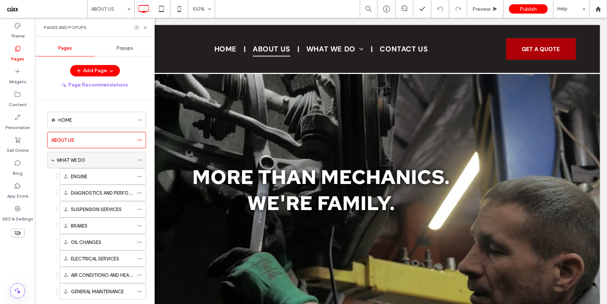
click at [71, 157] on label "WHAT WE DO" at bounding box center [71, 160] width 29 height 13
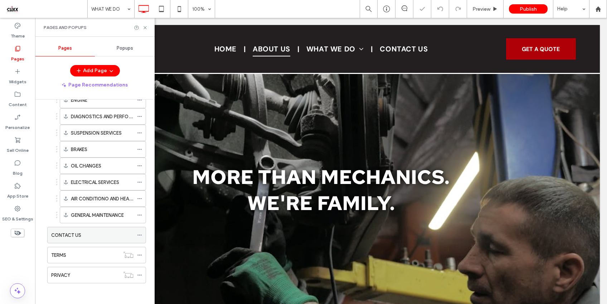
scroll to position [77, 0]
click at [87, 236] on div "CONTACT US" at bounding box center [92, 235] width 82 height 8
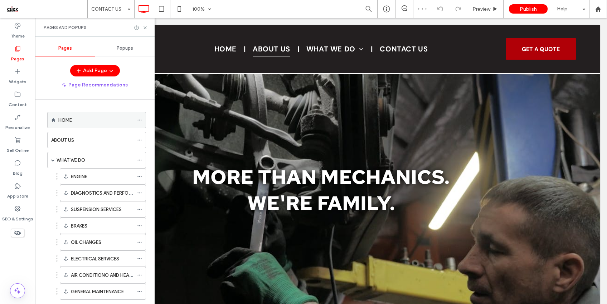
click at [72, 122] on label "HOME" at bounding box center [65, 120] width 14 height 13
click at [146, 28] on icon at bounding box center [144, 27] width 5 height 5
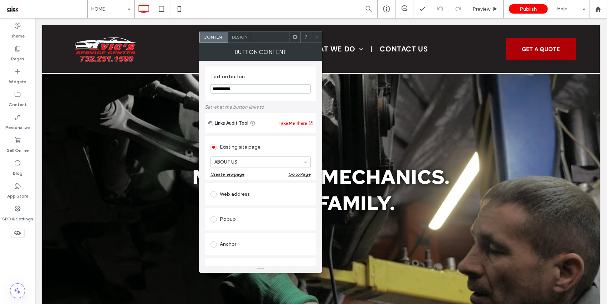
click at [319, 36] on div at bounding box center [316, 37] width 11 height 11
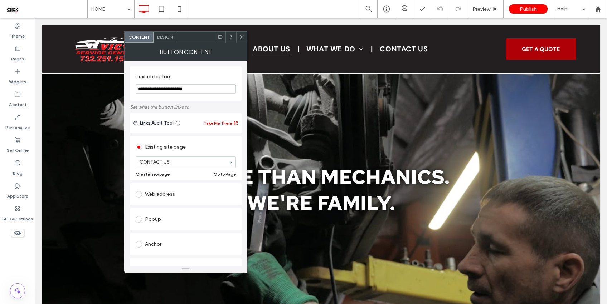
click at [240, 41] on span at bounding box center [241, 37] width 5 height 11
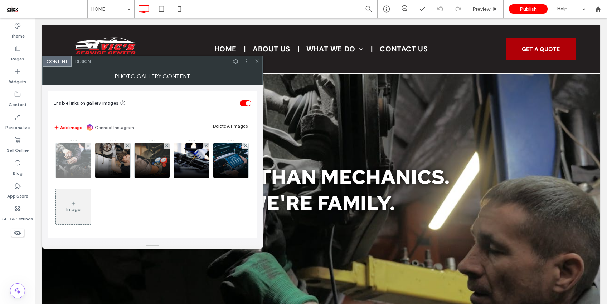
click at [69, 157] on img at bounding box center [73, 160] width 53 height 35
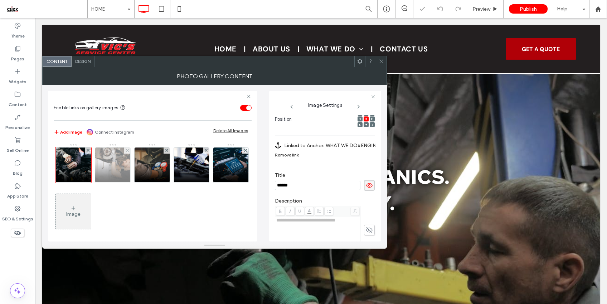
click at [108, 161] on img at bounding box center [113, 165] width 53 height 35
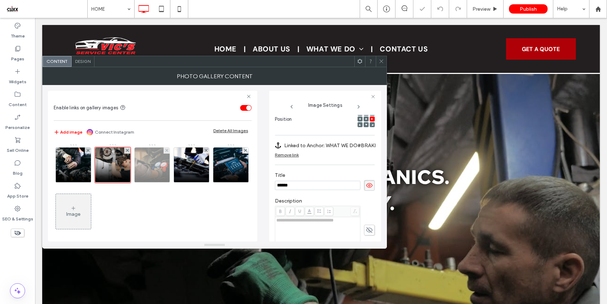
click at [151, 164] on img at bounding box center [152, 165] width 53 height 35
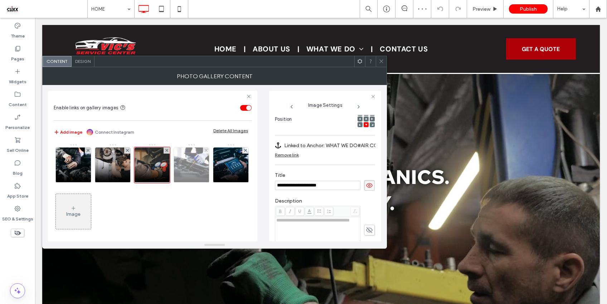
click at [191, 164] on img at bounding box center [191, 165] width 53 height 35
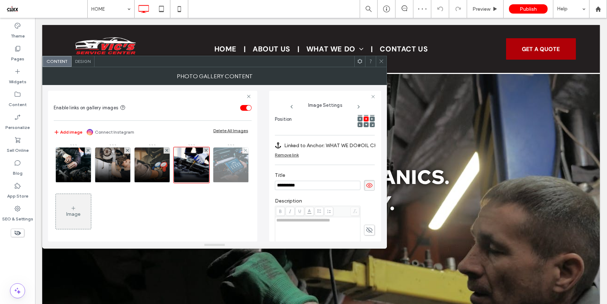
click at [205, 183] on img at bounding box center [231, 165] width 53 height 35
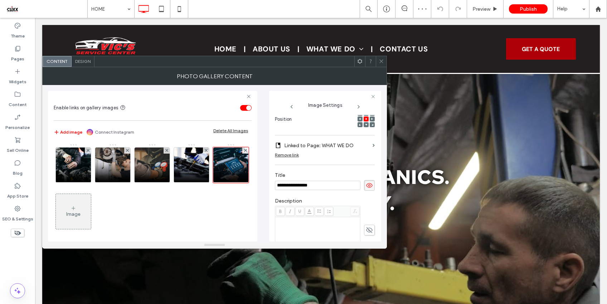
click at [381, 66] on span at bounding box center [380, 61] width 5 height 11
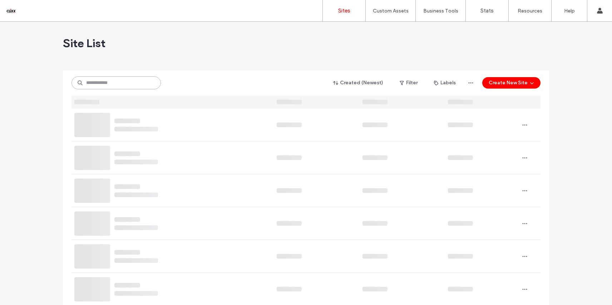
click at [111, 79] on input at bounding box center [116, 83] width 89 height 13
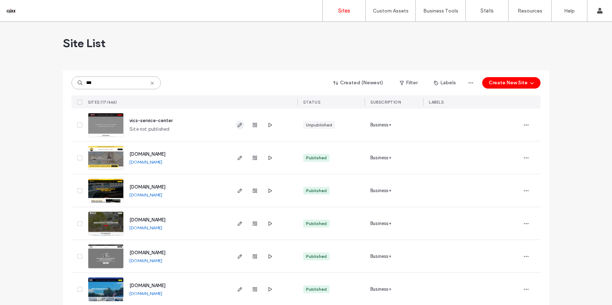
type input "***"
click at [238, 126] on use "button" at bounding box center [240, 125] width 4 height 4
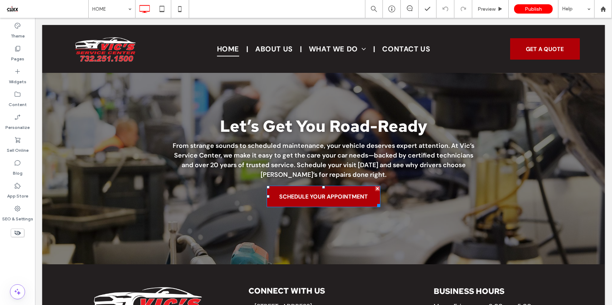
scroll to position [662, 0]
click at [17, 58] on label "Pages" at bounding box center [17, 57] width 13 height 10
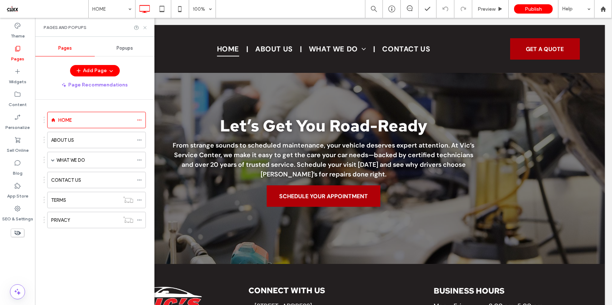
click at [145, 29] on icon at bounding box center [144, 27] width 5 height 5
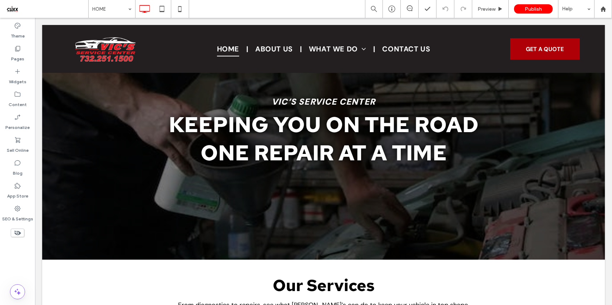
scroll to position [0, 0]
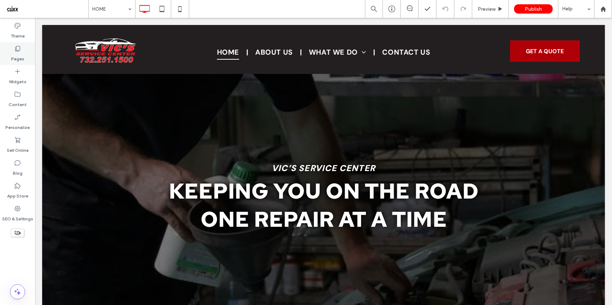
click at [15, 44] on div "Pages" at bounding box center [17, 53] width 35 height 23
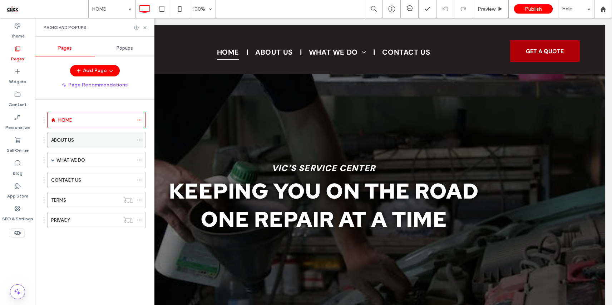
click at [82, 139] on div "ABOUT US" at bounding box center [92, 141] width 82 height 8
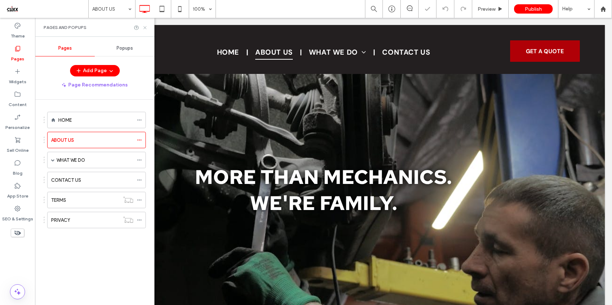
click at [144, 28] on icon at bounding box center [144, 27] width 5 height 5
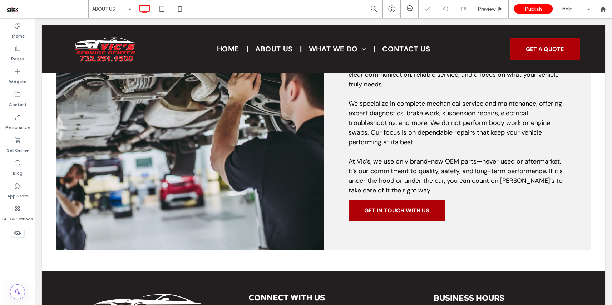
scroll to position [445, 0]
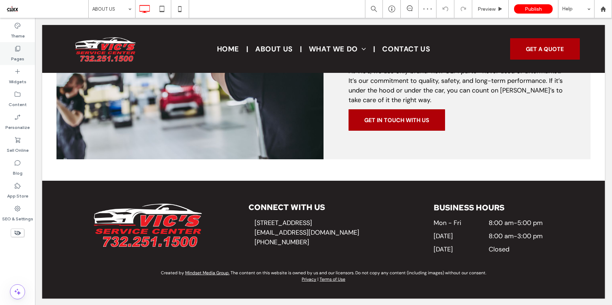
click at [19, 49] on icon at bounding box center [17, 48] width 7 height 7
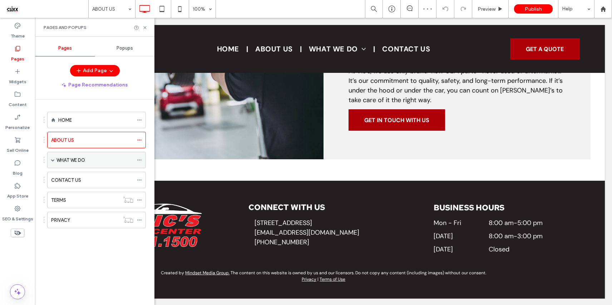
click at [83, 161] on label "WHAT WE DO" at bounding box center [71, 160] width 29 height 13
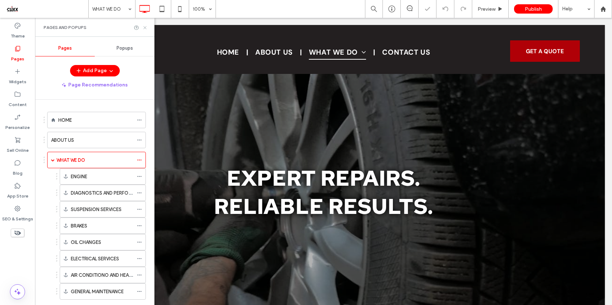
click at [144, 27] on icon at bounding box center [144, 27] width 5 height 5
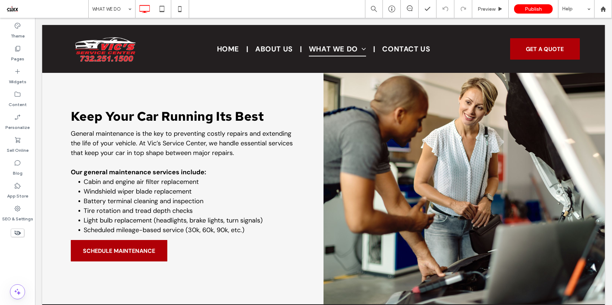
scroll to position [2173, 0]
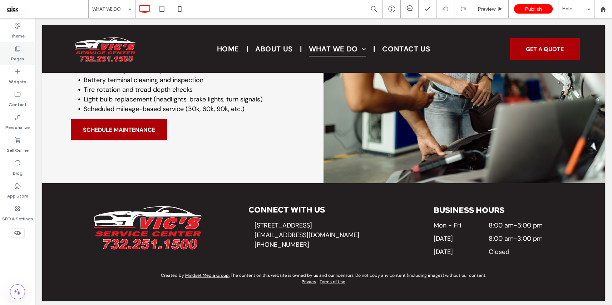
click at [15, 50] on icon at bounding box center [17, 48] width 7 height 7
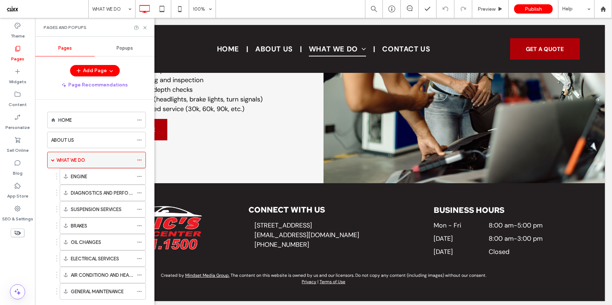
click at [58, 160] on label "WHAT WE DO" at bounding box center [71, 160] width 29 height 13
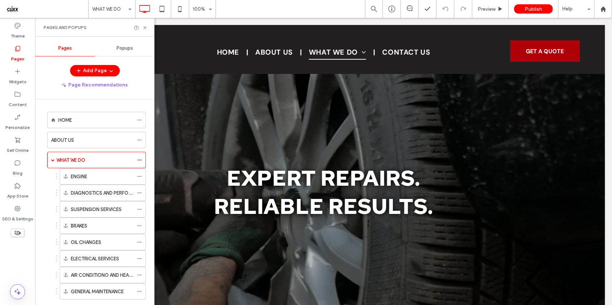
scroll to position [0, 0]
click at [52, 161] on span at bounding box center [53, 160] width 4 height 4
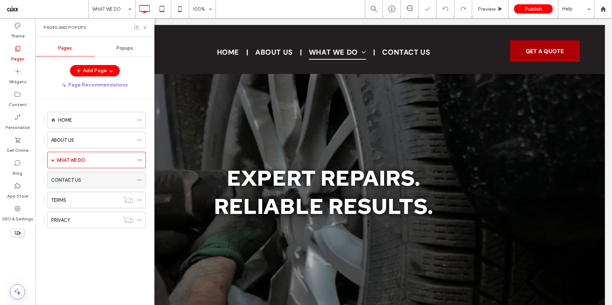
click at [71, 183] on label "CONTACT US" at bounding box center [66, 180] width 30 height 13
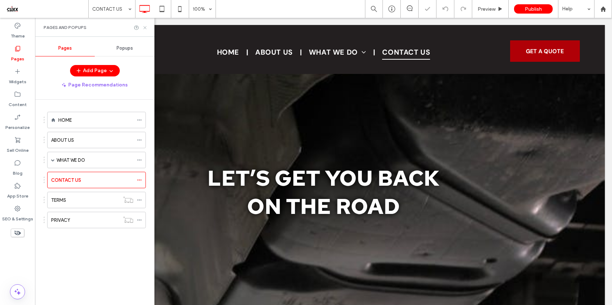
click at [144, 26] on icon at bounding box center [144, 27] width 5 height 5
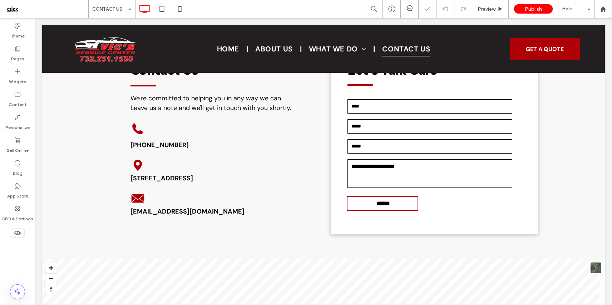
scroll to position [305, 0]
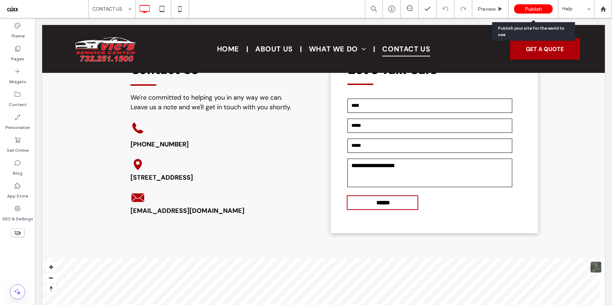
click at [532, 9] on span "Publish" at bounding box center [533, 9] width 17 height 6
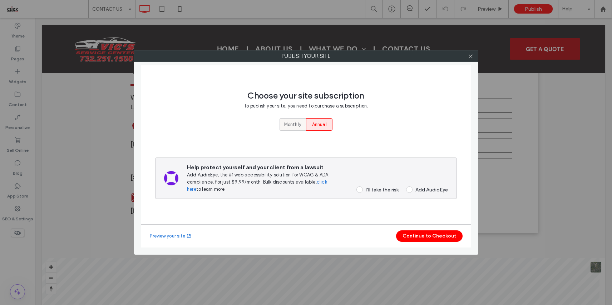
click at [299, 126] on span "Monthly" at bounding box center [292, 124] width 17 height 7
click at [359, 189] on span at bounding box center [360, 190] width 6 height 6
click at [428, 236] on button "Continue to Checkout" at bounding box center [429, 236] width 67 height 11
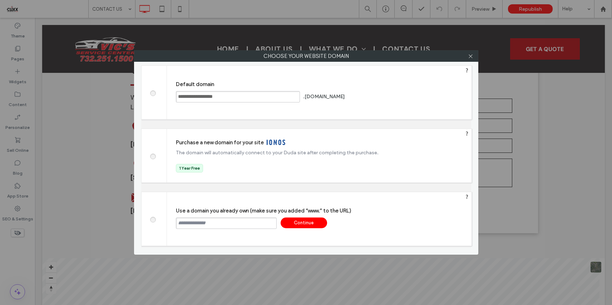
click at [197, 223] on input "text" at bounding box center [226, 223] width 101 height 11
drag, startPoint x: 202, startPoint y: 223, endPoint x: 192, endPoint y: 224, distance: 10.8
click at [192, 224] on input "*******" at bounding box center [226, 223] width 101 height 11
paste input "**********"
type input "**********"
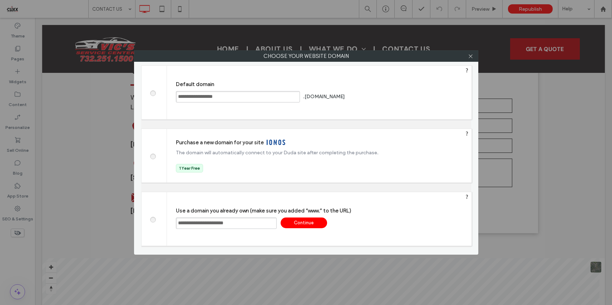
click at [306, 225] on div "Continue" at bounding box center [304, 223] width 46 height 11
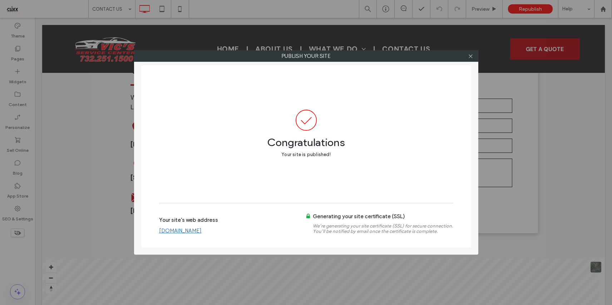
click at [202, 231] on link "www.vicsservicecenter.com" at bounding box center [180, 231] width 43 height 6
click at [471, 54] on icon at bounding box center [470, 56] width 5 height 5
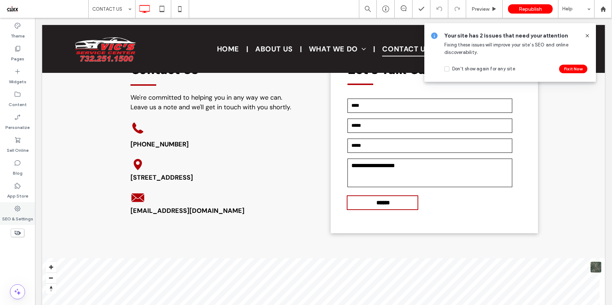
click at [19, 210] on use at bounding box center [18, 209] width 6 height 6
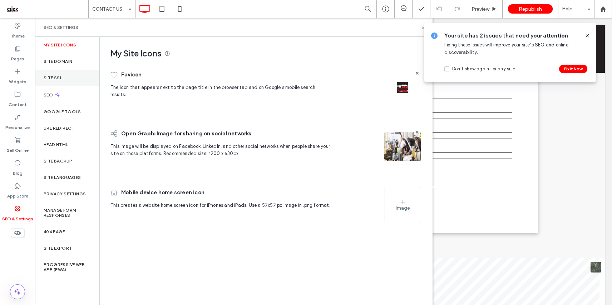
click at [65, 77] on div "Site SSL" at bounding box center [67, 78] width 64 height 16
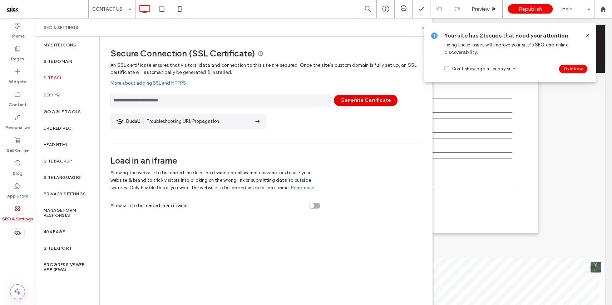
click at [373, 102] on button "Generate Certificate" at bounding box center [366, 100] width 64 height 11
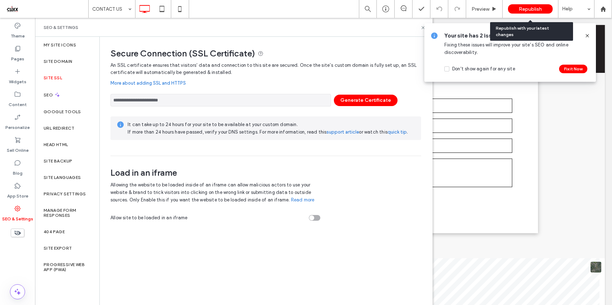
click at [528, 8] on span "Republish" at bounding box center [530, 9] width 23 height 6
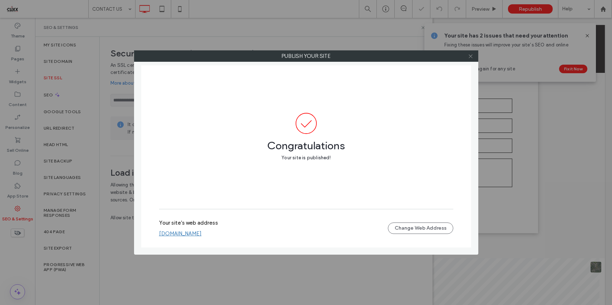
click at [471, 56] on use at bounding box center [471, 56] width 4 height 4
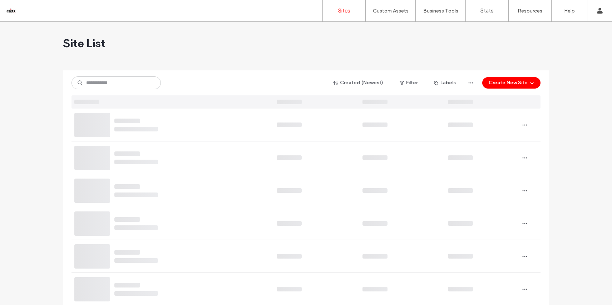
click at [124, 84] on input at bounding box center [116, 83] width 89 height 13
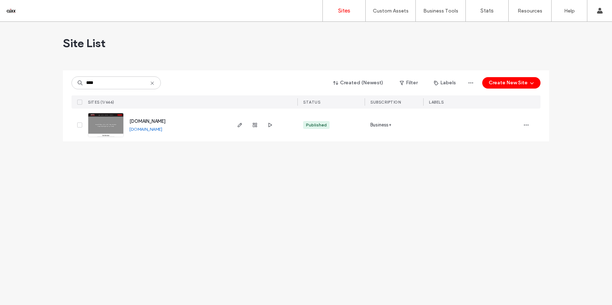
type input "****"
click at [162, 129] on link "[DOMAIN_NAME]" at bounding box center [145, 129] width 33 height 5
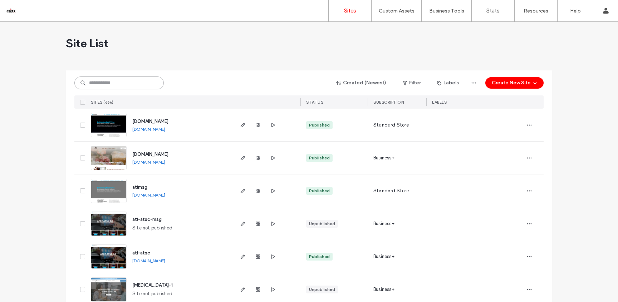
click at [100, 81] on input at bounding box center [118, 83] width 89 height 13
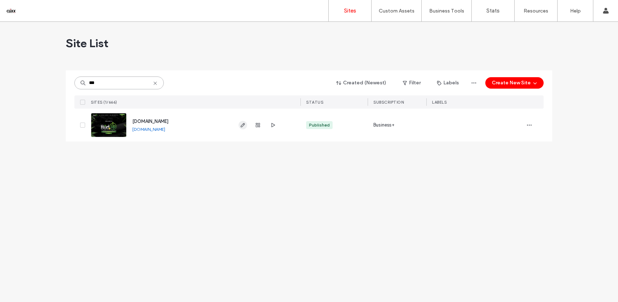
type input "***"
click at [243, 124] on icon "button" at bounding box center [243, 125] width 6 height 6
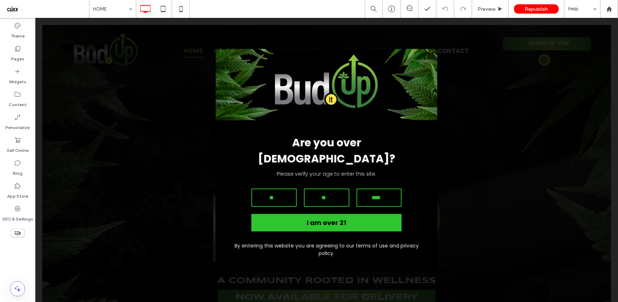
click at [471, 118] on div "Are you over [DEMOGRAPHIC_DATA]? Please verify your age to enter this site. I a…" at bounding box center [327, 160] width 540 height 223
click at [275, 188] on input "number" at bounding box center [273, 197] width 45 height 18
type input "**"
click at [324, 193] on input "number" at bounding box center [326, 197] width 45 height 18
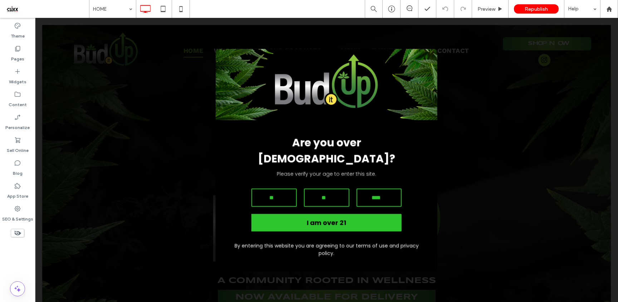
type input "**"
click at [461, 158] on div "Are you over [DEMOGRAPHIC_DATA]? Please verify your age to enter this site. ** …" at bounding box center [327, 160] width 540 height 223
click at [369, 190] on input "number" at bounding box center [378, 197] width 45 height 18
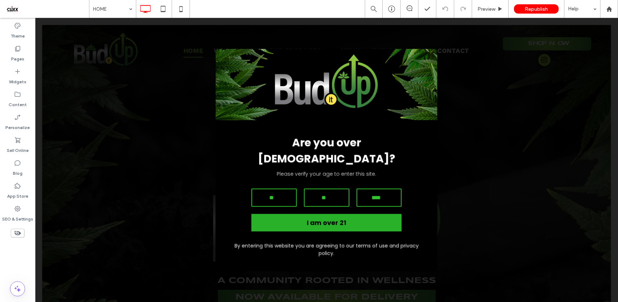
type input "****"
click at [319, 222] on button "I am over 21" at bounding box center [326, 223] width 150 height 18
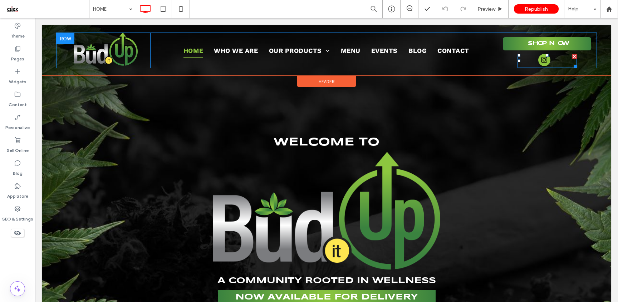
click at [538, 59] on span "instagram" at bounding box center [544, 60] width 12 height 12
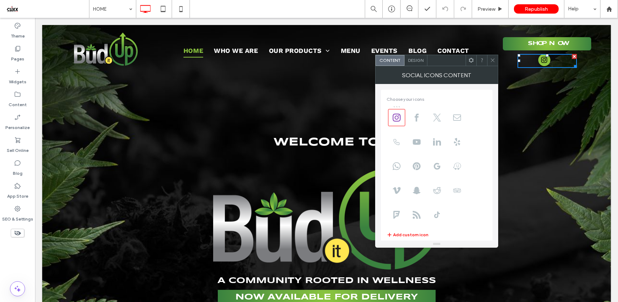
click at [470, 62] on use at bounding box center [471, 60] width 5 height 5
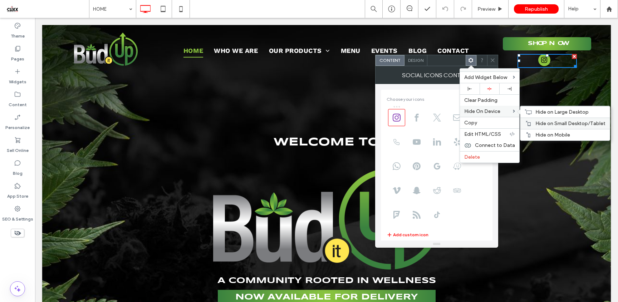
click at [539, 121] on span "Hide on Small Desktop/Tablet" at bounding box center [570, 124] width 70 height 6
click at [528, 133] on icon at bounding box center [528, 135] width 6 height 6
click at [535, 112] on div "Hide on Large Desktop" at bounding box center [564, 111] width 89 height 11
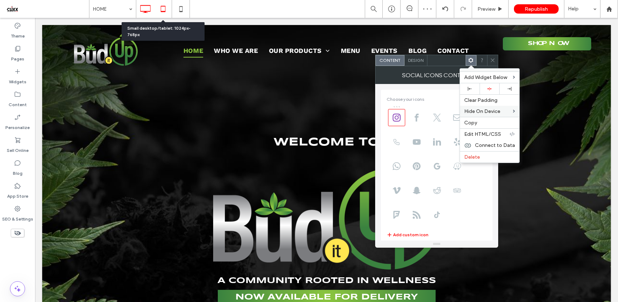
click at [166, 9] on icon at bounding box center [163, 9] width 14 height 14
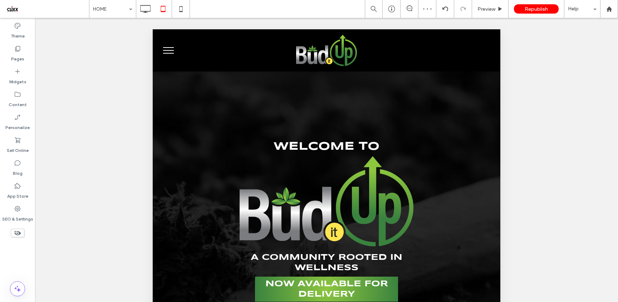
click at [167, 47] on span "menu" at bounding box center [168, 47] width 11 height 1
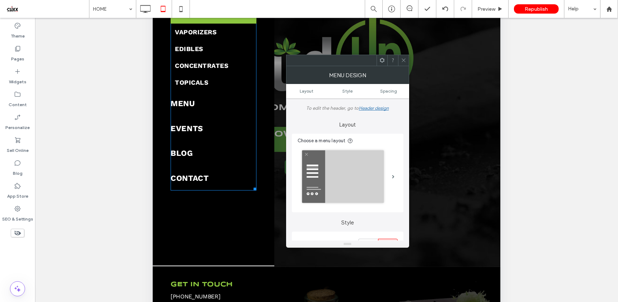
scroll to position [196, 0]
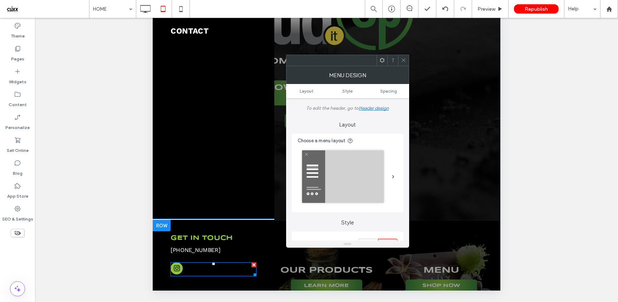
click at [178, 270] on span "instagram" at bounding box center [177, 269] width 12 height 12
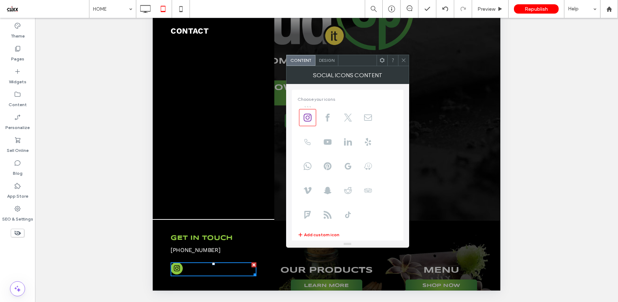
click at [382, 60] on icon at bounding box center [381, 60] width 5 height 5
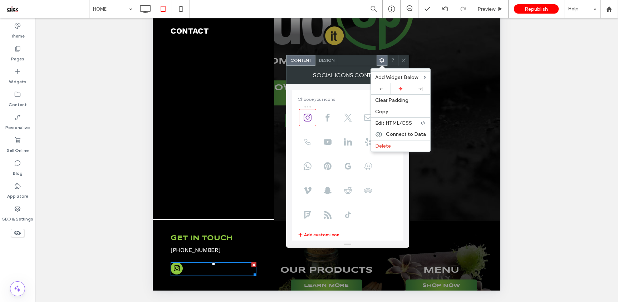
click at [401, 58] on icon at bounding box center [403, 60] width 5 height 5
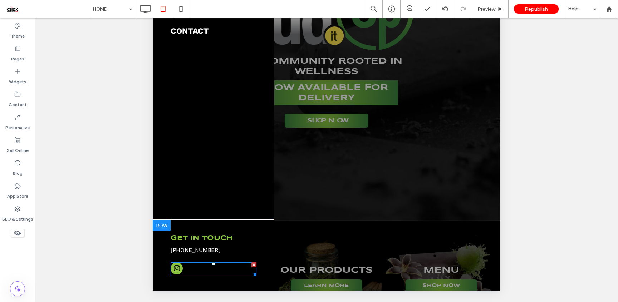
click at [177, 268] on span "instagram" at bounding box center [177, 269] width 12 height 12
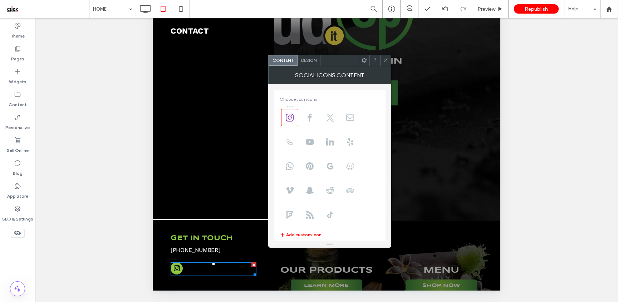
click at [364, 61] on icon at bounding box center [364, 60] width 5 height 5
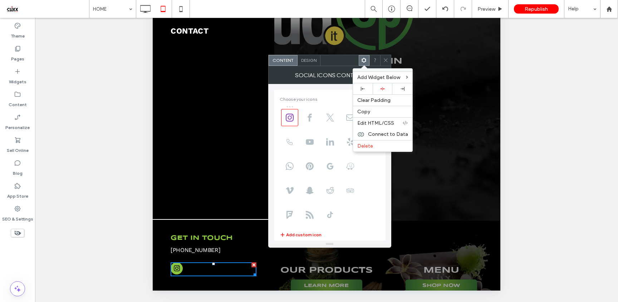
click at [387, 60] on icon at bounding box center [385, 60] width 5 height 5
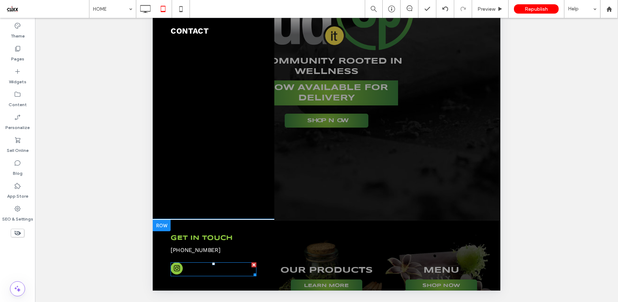
click at [254, 264] on div at bounding box center [253, 265] width 5 height 5
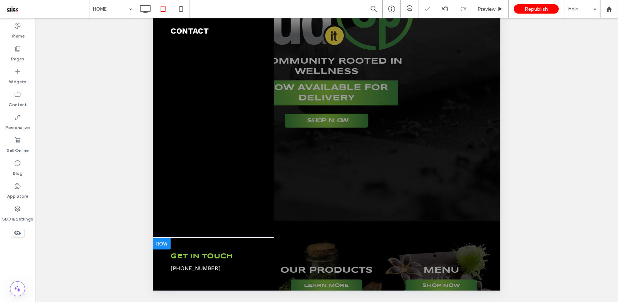
click at [352, 179] on div at bounding box center [327, 62] width 348 height 458
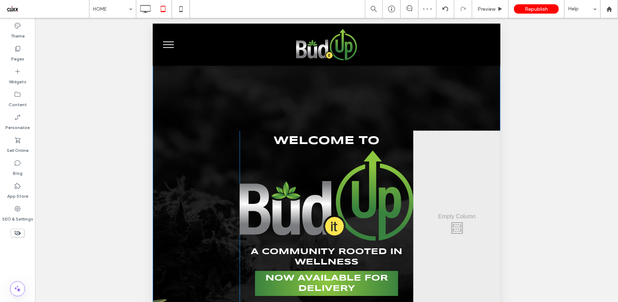
scroll to position [0, 0]
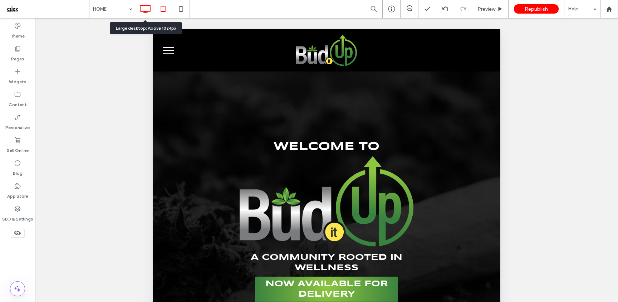
click at [146, 9] on icon at bounding box center [145, 9] width 14 height 14
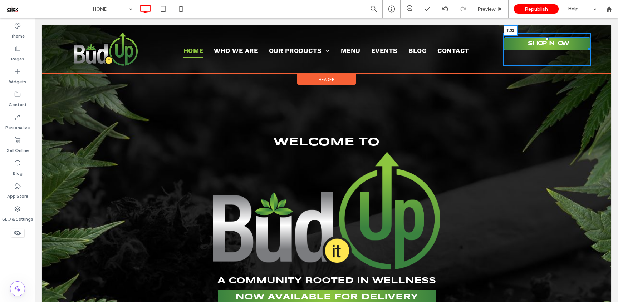
drag, startPoint x: 543, startPoint y: 38, endPoint x: 543, endPoint y: 45, distance: 6.8
click at [546, 40] on div at bounding box center [547, 38] width 3 height 3
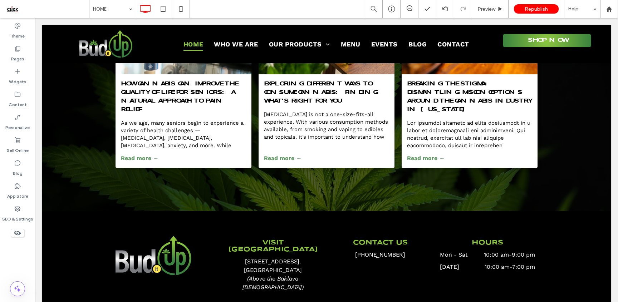
scroll to position [1251, 0]
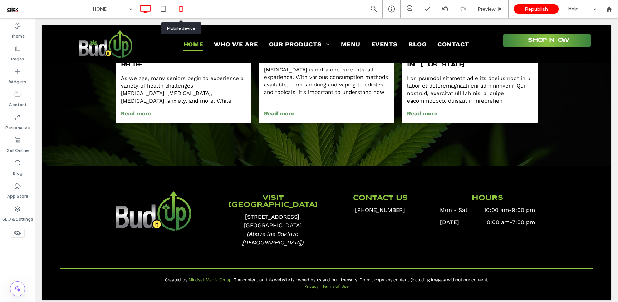
click at [179, 13] on icon at bounding box center [181, 9] width 14 height 14
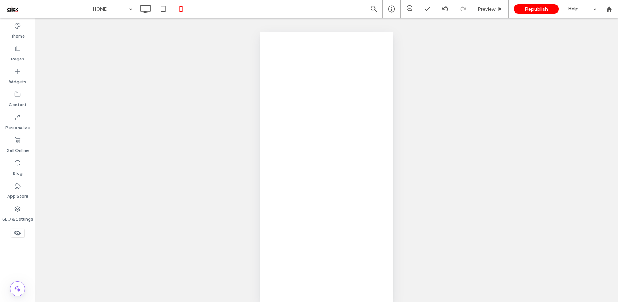
scroll to position [0, 0]
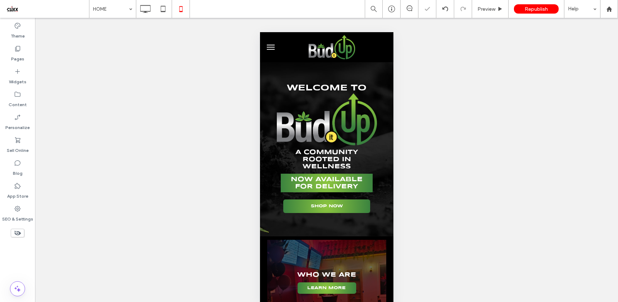
click at [271, 48] on button "menu" at bounding box center [270, 47] width 14 height 14
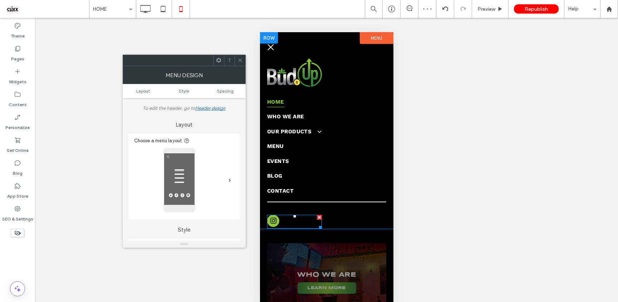
click at [319, 217] on div at bounding box center [319, 217] width 5 height 5
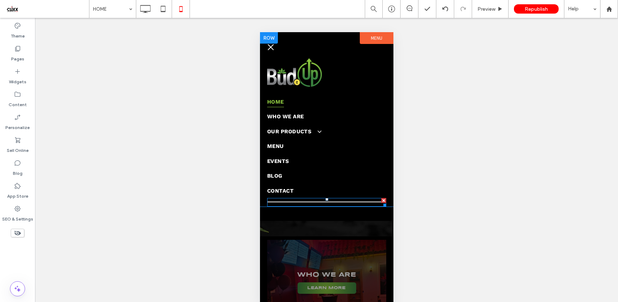
click at [383, 200] on div at bounding box center [383, 200] width 5 height 5
click at [270, 46] on button "menu" at bounding box center [270, 47] width 14 height 14
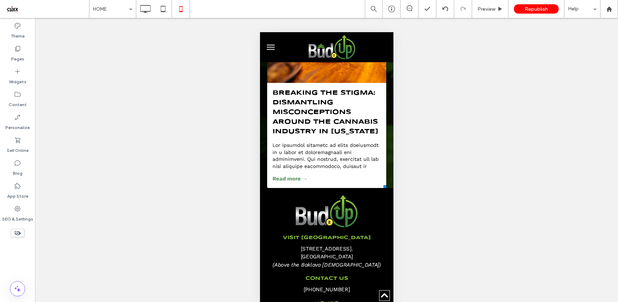
scroll to position [1756, 0]
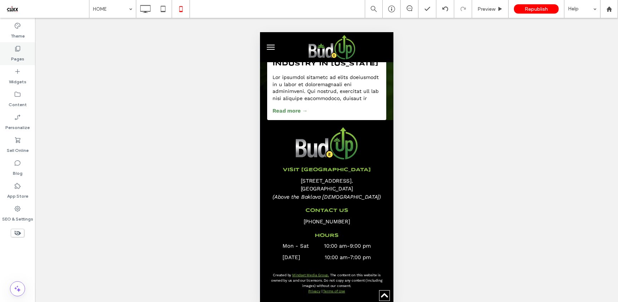
click at [19, 49] on icon at bounding box center [17, 48] width 7 height 7
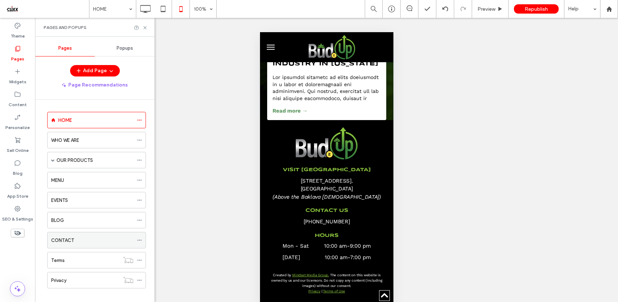
click at [85, 244] on div "CONTACT" at bounding box center [92, 241] width 82 height 8
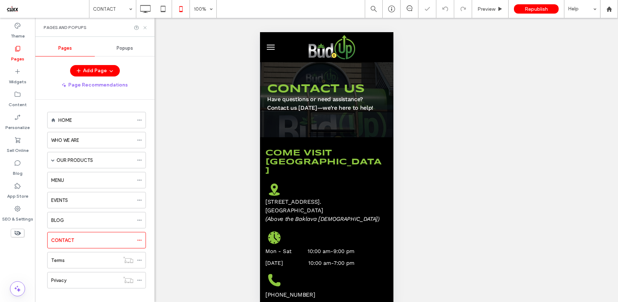
click at [145, 28] on icon at bounding box center [144, 27] width 5 height 5
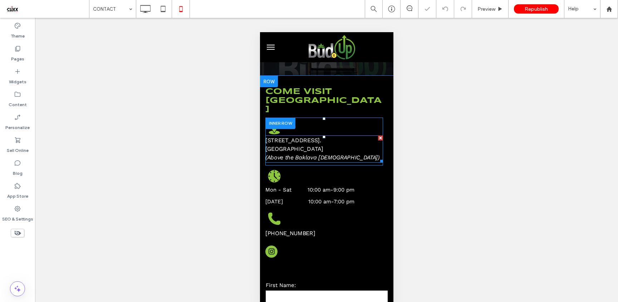
scroll to position [74, 0]
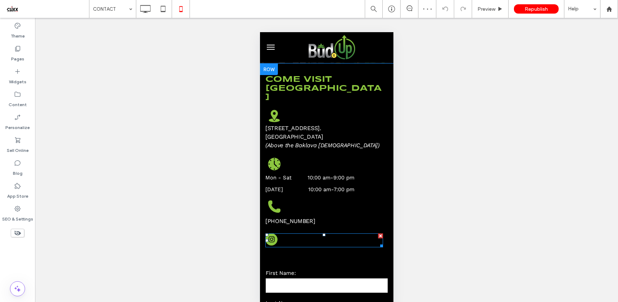
click at [378, 234] on div at bounding box center [380, 236] width 5 height 5
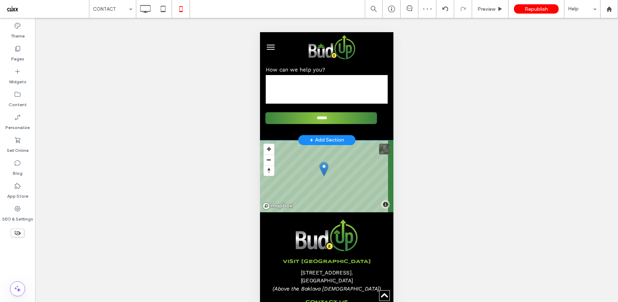
scroll to position [389, 0]
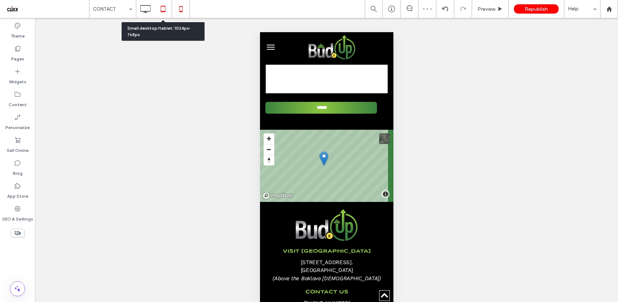
click at [162, 10] on icon at bounding box center [163, 9] width 14 height 14
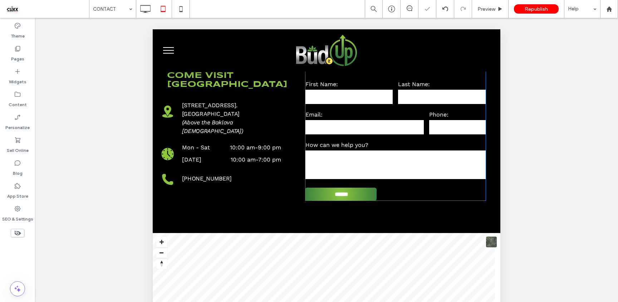
scroll to position [218, 0]
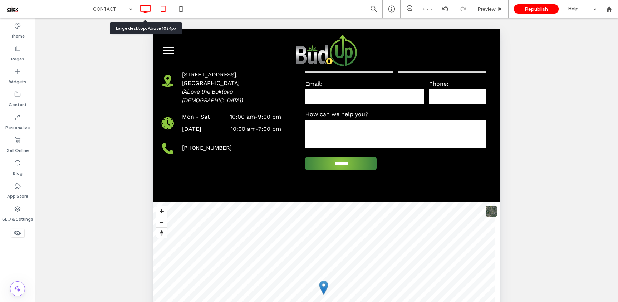
click at [146, 9] on icon at bounding box center [145, 9] width 14 height 14
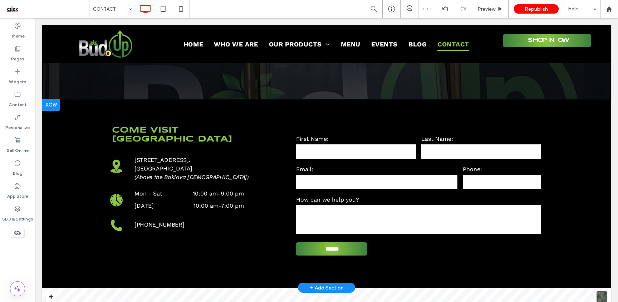
scroll to position [129, 0]
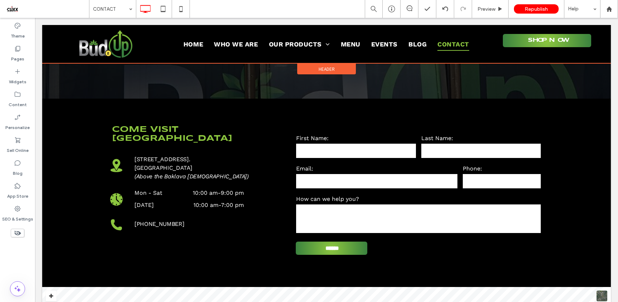
click at [544, 37] on div at bounding box center [326, 44] width 569 height 38
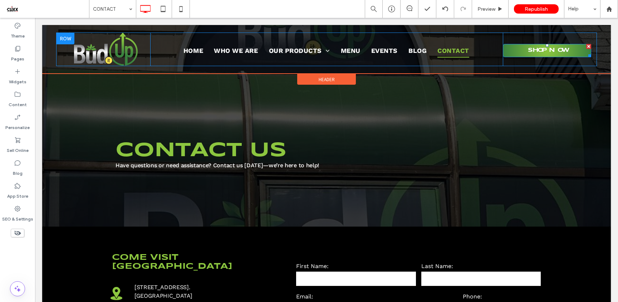
scroll to position [0, 0]
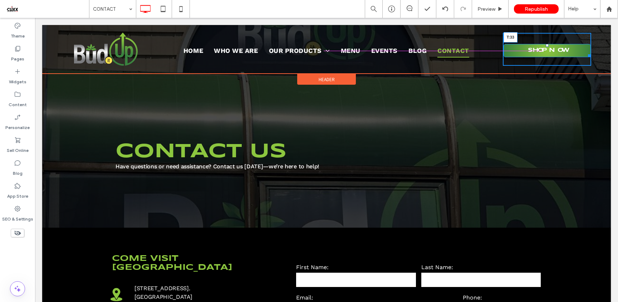
click at [546, 46] on div at bounding box center [547, 45] width 3 height 3
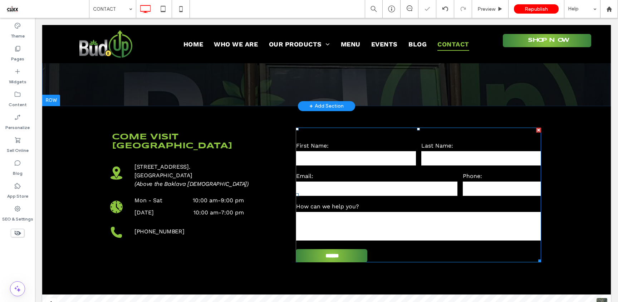
scroll to position [129, 0]
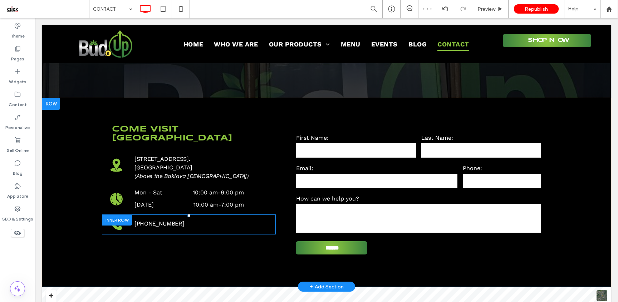
click at [119, 215] on div at bounding box center [117, 220] width 30 height 11
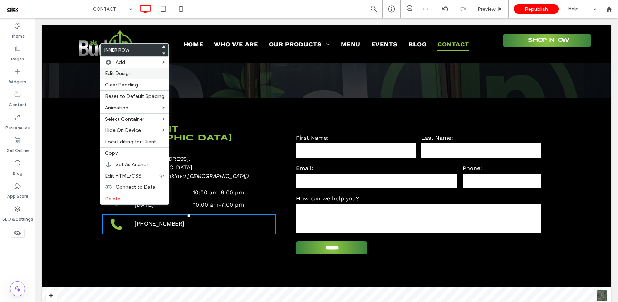
click at [138, 76] on label "Edit Design" at bounding box center [135, 73] width 60 height 6
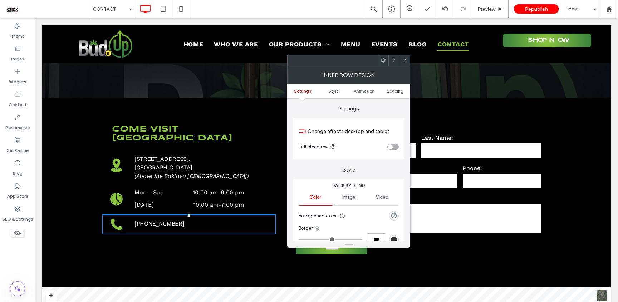
click at [395, 90] on span "Spacing" at bounding box center [395, 90] width 17 height 5
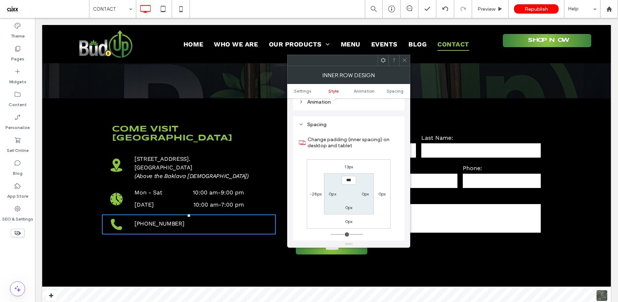
scroll to position [229, 0]
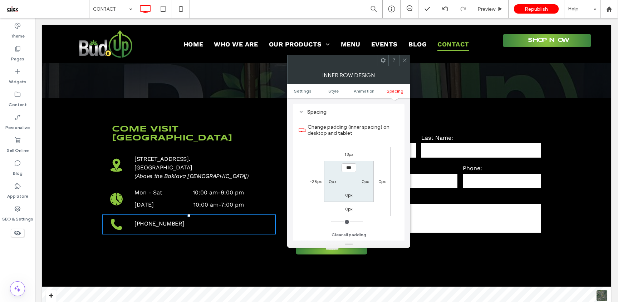
click at [348, 154] on label "13px" at bounding box center [348, 154] width 9 height 5
type input "**"
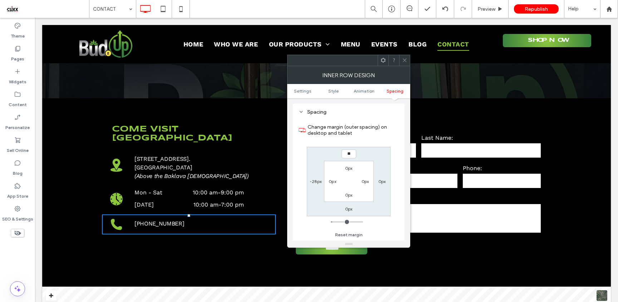
type input "**"
drag, startPoint x: 354, startPoint y: 155, endPoint x: 342, endPoint y: 155, distance: 11.4
click at [342, 155] on input "****" at bounding box center [349, 153] width 15 height 9
type input "**"
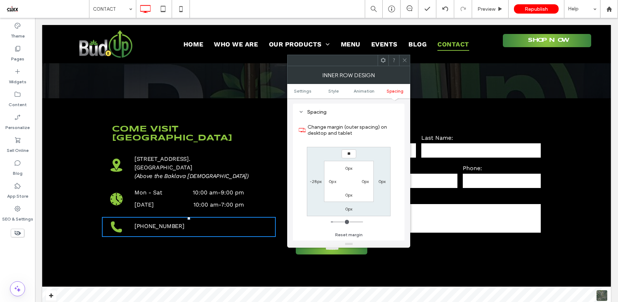
type input "**"
type input "****"
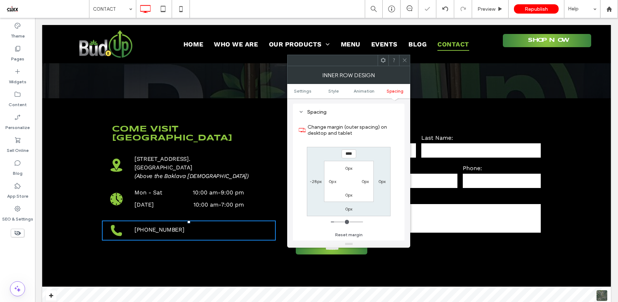
click at [407, 59] on div at bounding box center [404, 60] width 11 height 11
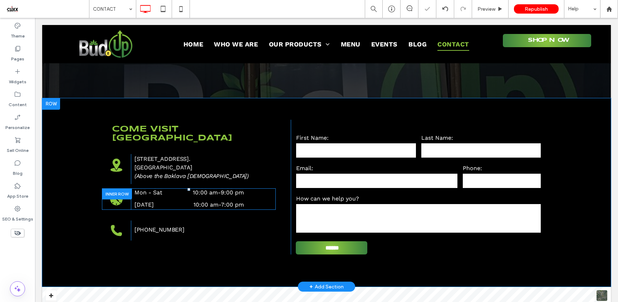
click at [121, 188] on div at bounding box center [117, 193] width 30 height 11
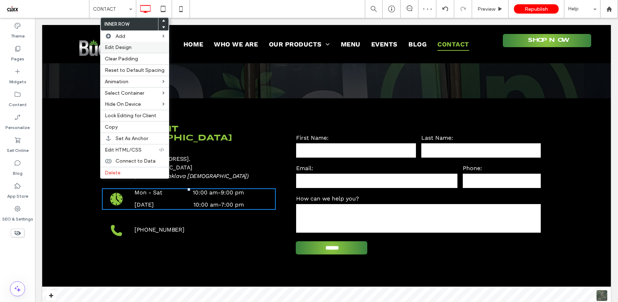
click at [128, 50] on span "Edit Design" at bounding box center [118, 47] width 27 height 6
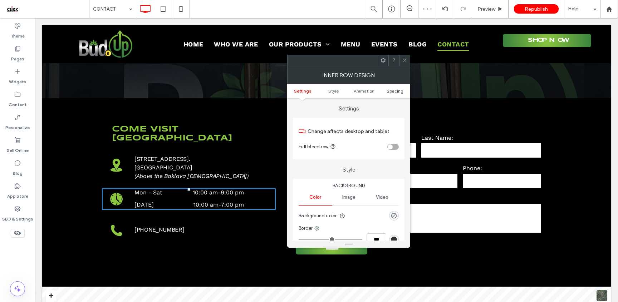
click at [395, 90] on span "Spacing" at bounding box center [395, 90] width 17 height 5
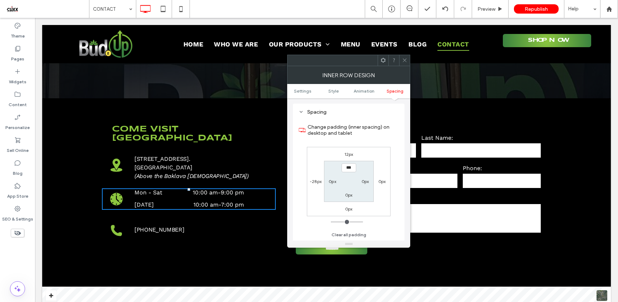
click at [349, 155] on label "12px" at bounding box center [348, 154] width 9 height 5
type input "**"
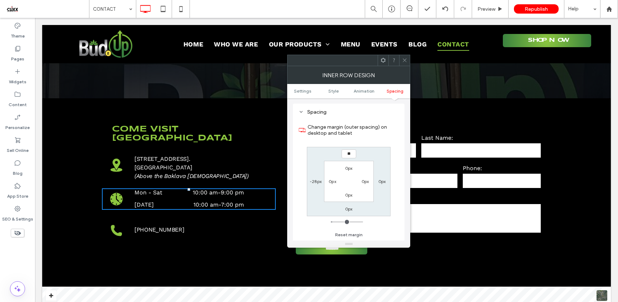
type input "**"
type input "*"
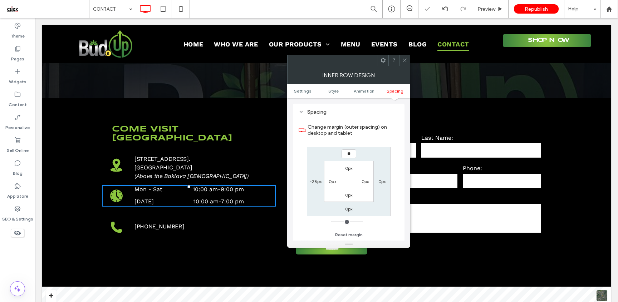
type input "**"
type input "****"
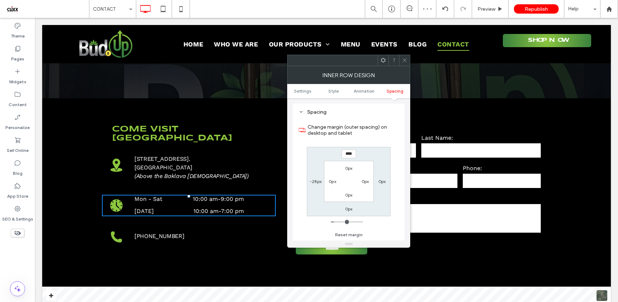
click at [405, 59] on icon at bounding box center [404, 60] width 5 height 5
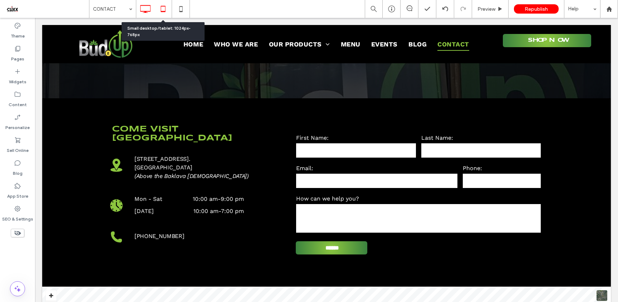
click at [163, 10] on icon at bounding box center [163, 9] width 14 height 14
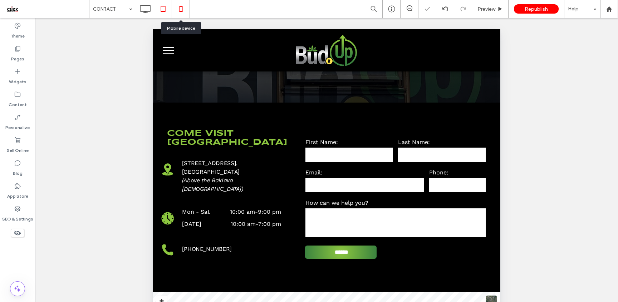
click at [179, 9] on icon at bounding box center [181, 9] width 14 height 14
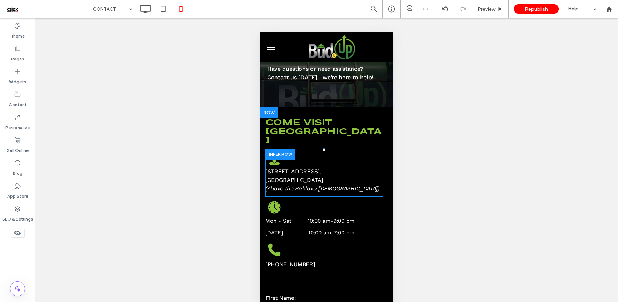
scroll to position [32, 0]
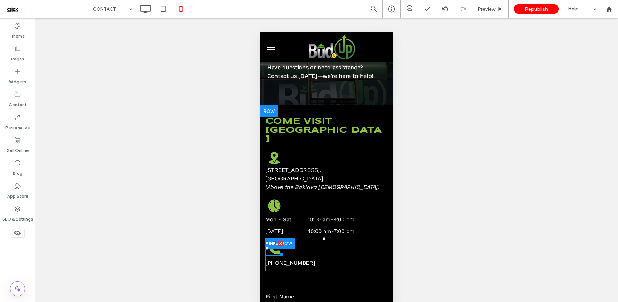
click at [276, 242] on icon at bounding box center [274, 248] width 12 height 12
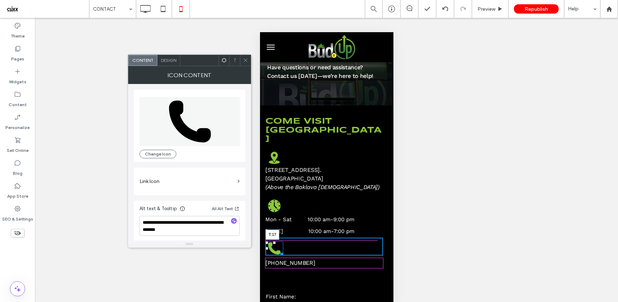
click at [273, 241] on div at bounding box center [274, 242] width 3 height 3
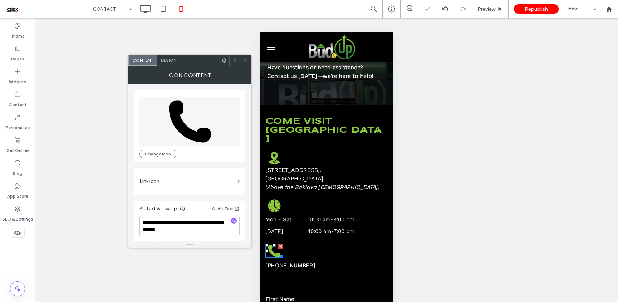
click at [243, 60] on icon at bounding box center [245, 60] width 5 height 5
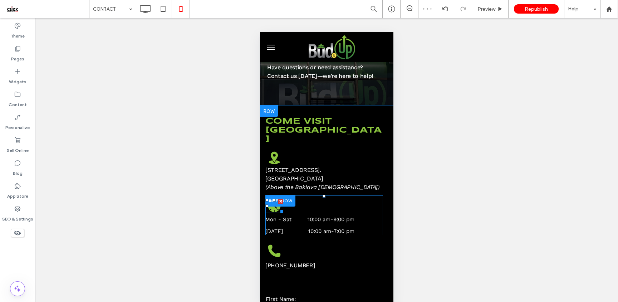
click at [272, 200] on icon at bounding box center [274, 206] width 13 height 13
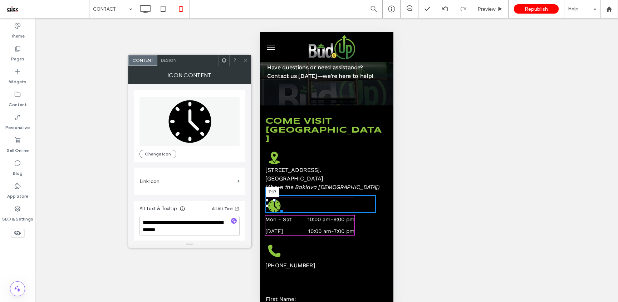
click at [274, 199] on div at bounding box center [274, 200] width 3 height 3
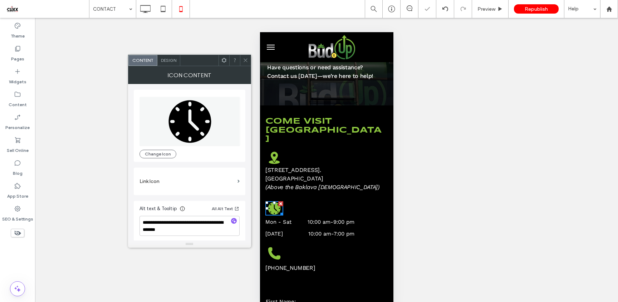
click at [245, 59] on use at bounding box center [246, 61] width 4 height 4
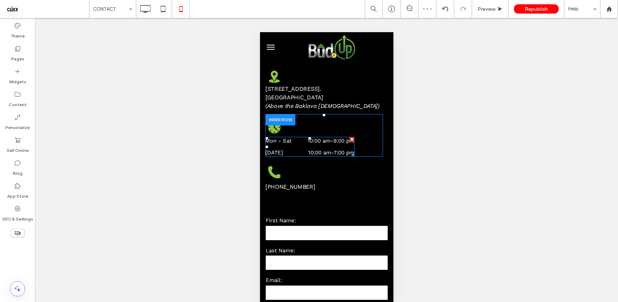
scroll to position [116, 0]
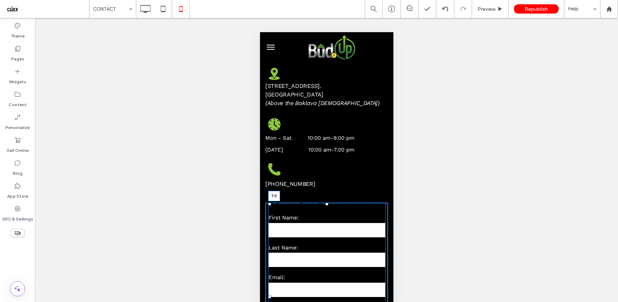
drag, startPoint x: 324, startPoint y: 187, endPoint x: 325, endPoint y: 183, distance: 4.3
click at [325, 183] on div "COME VISIT US A black map pin with a white circle in the middle on a white back…" at bounding box center [326, 208] width 123 height 375
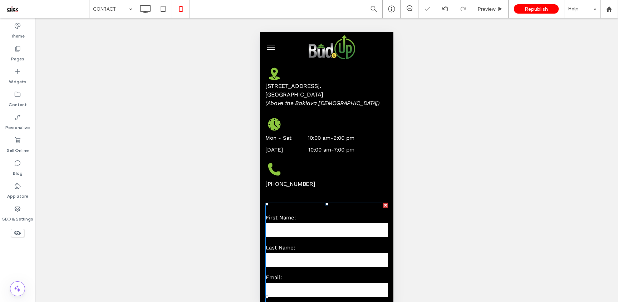
click at [311, 176] on div "COME VISIT US A black map pin with a white circle in the middle on a white back…" at bounding box center [326, 111] width 123 height 181
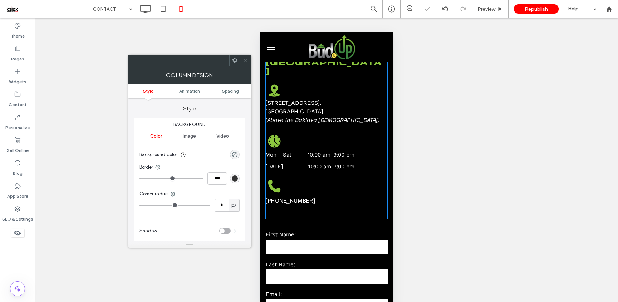
scroll to position [103, 0]
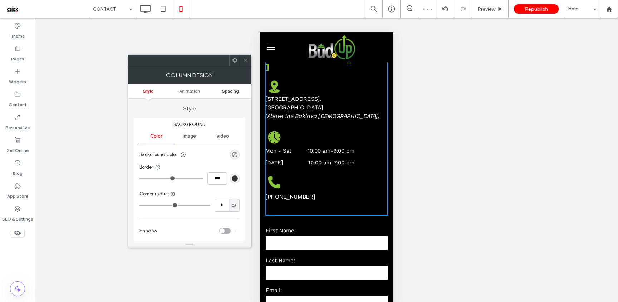
click at [228, 92] on span "Spacing" at bounding box center [230, 90] width 17 height 5
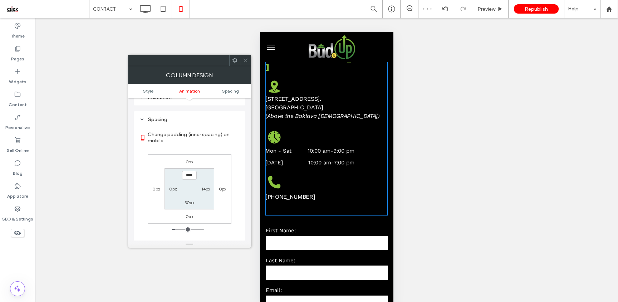
scroll to position [168, 0]
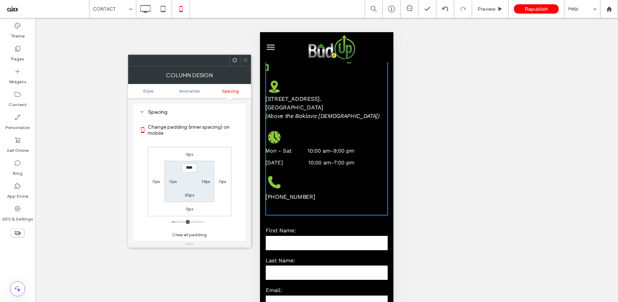
click at [188, 196] on label "30px" at bounding box center [190, 194] width 10 height 5
type input "*"
type input "***"
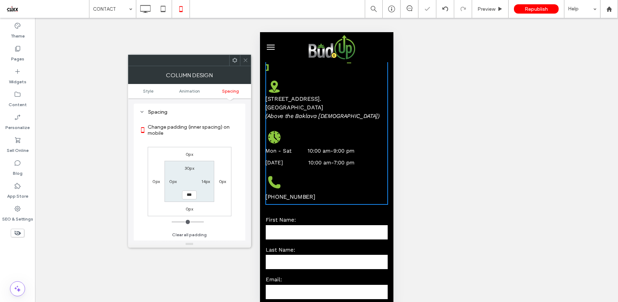
click at [244, 58] on icon at bounding box center [245, 60] width 5 height 5
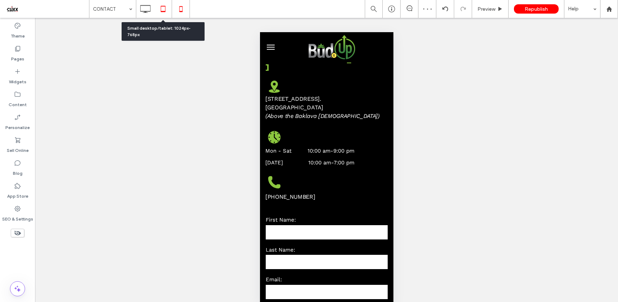
click at [167, 7] on icon at bounding box center [163, 9] width 14 height 14
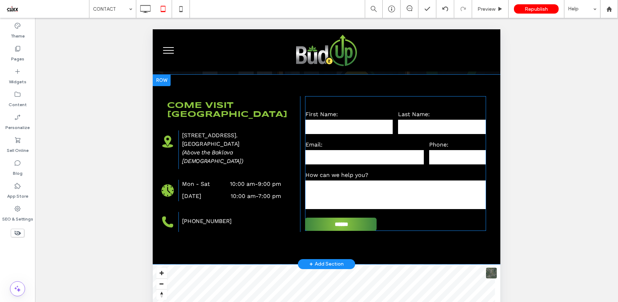
scroll to position [153, 0]
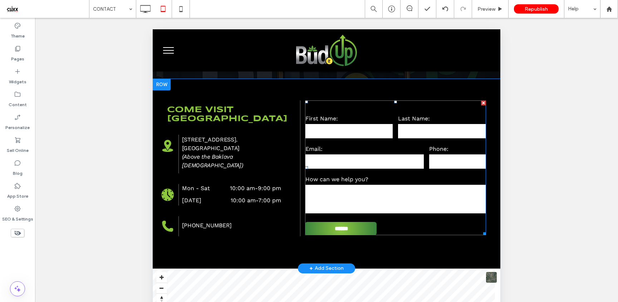
click at [346, 173] on div "How can we help you?" at bounding box center [396, 195] width 186 height 45
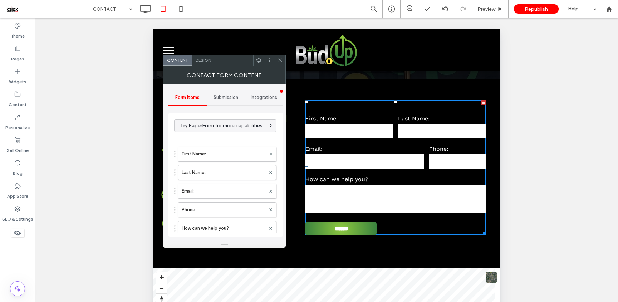
click at [222, 95] on span "Submission" at bounding box center [226, 98] width 25 height 6
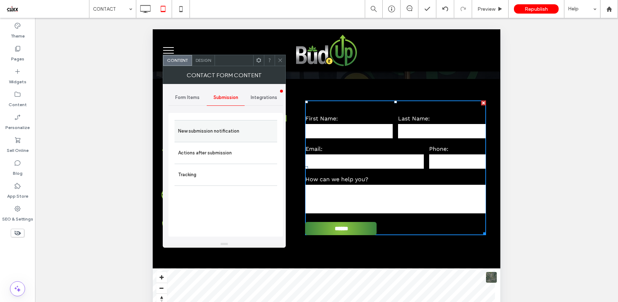
click at [228, 128] on label "New submission notification" at bounding box center [225, 131] width 95 height 14
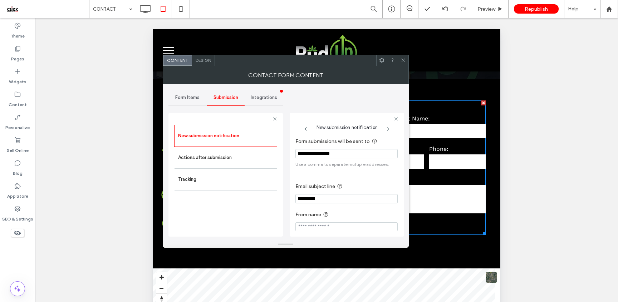
click at [401, 61] on icon at bounding box center [403, 60] width 5 height 5
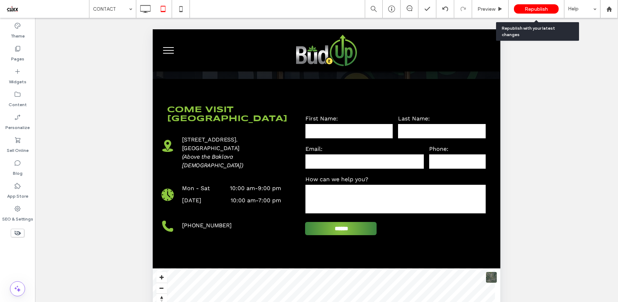
click at [533, 7] on span "Republish" at bounding box center [536, 9] width 23 height 6
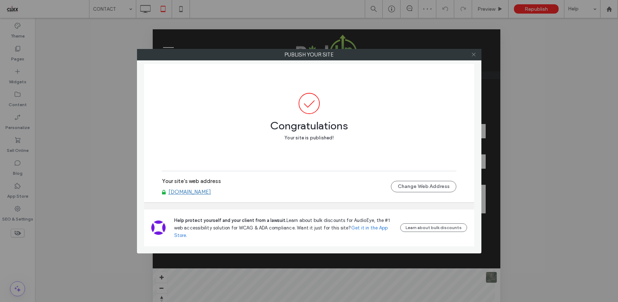
click at [472, 52] on icon at bounding box center [473, 54] width 5 height 5
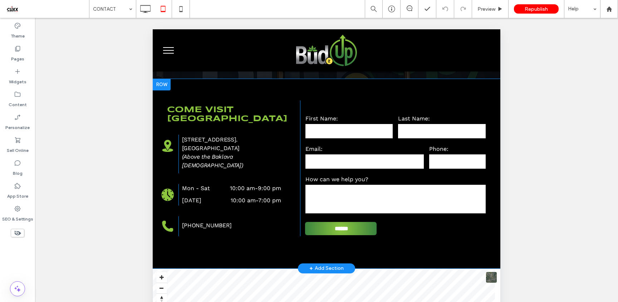
scroll to position [252, 0]
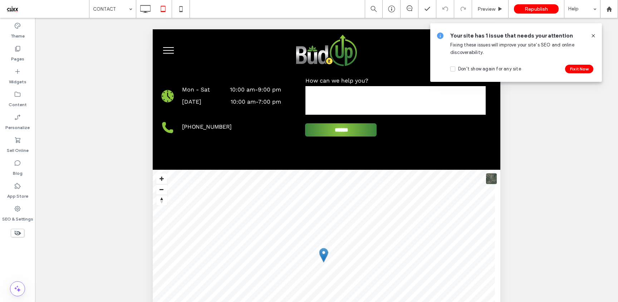
click at [593, 34] on icon at bounding box center [593, 36] width 6 height 6
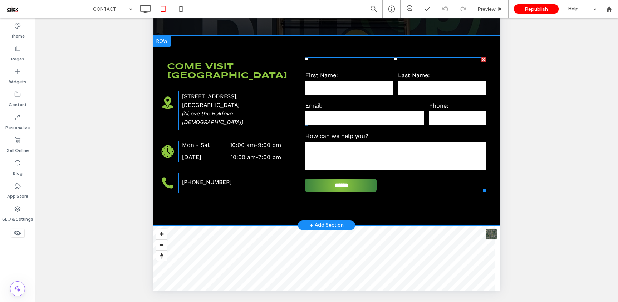
scroll to position [0, 0]
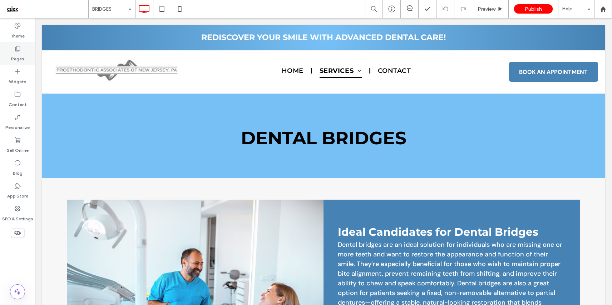
click at [20, 50] on use at bounding box center [17, 48] width 5 height 5
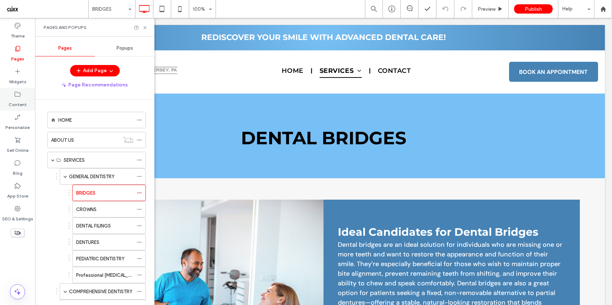
click at [22, 95] on div "Content" at bounding box center [17, 99] width 35 height 23
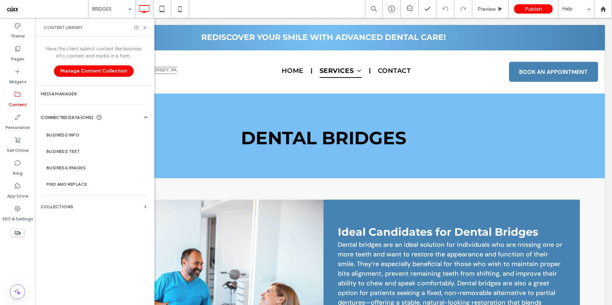
click at [67, 94] on label "Media Manager" at bounding box center [94, 94] width 106 height 5
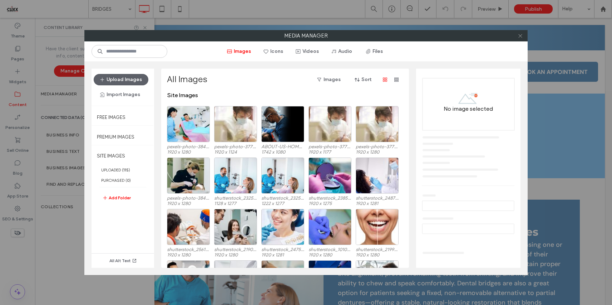
click at [518, 37] on icon at bounding box center [520, 35] width 5 height 5
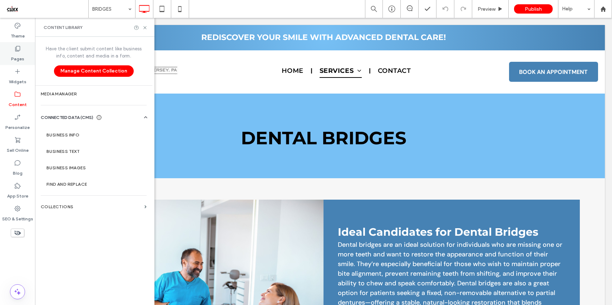
click at [22, 50] on div "Pages" at bounding box center [17, 53] width 35 height 23
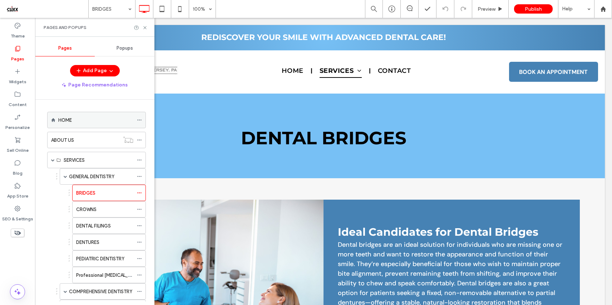
click at [66, 117] on label "HOME" at bounding box center [65, 120] width 14 height 13
click at [144, 28] on use at bounding box center [144, 27] width 3 height 3
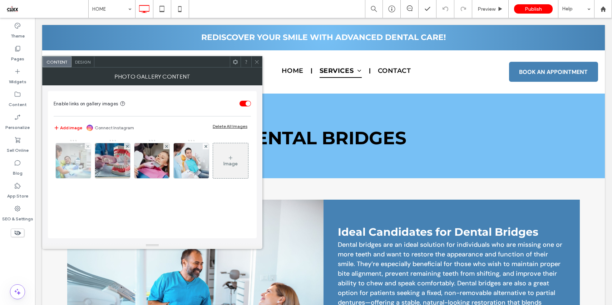
click at [67, 167] on img at bounding box center [73, 160] width 53 height 35
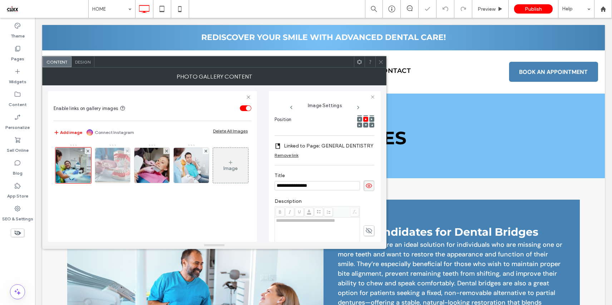
click at [119, 171] on img at bounding box center [112, 165] width 47 height 35
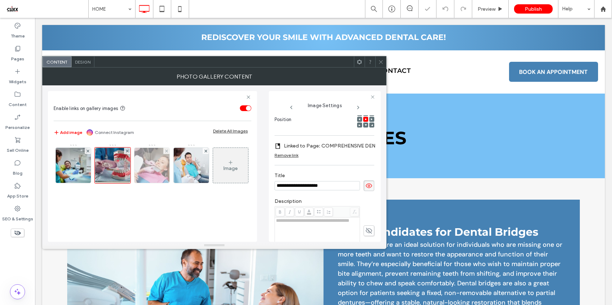
click at [158, 176] on img at bounding box center [152, 165] width 53 height 35
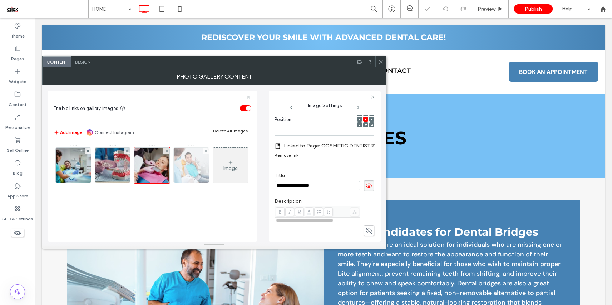
click at [193, 176] on img at bounding box center [191, 165] width 53 height 35
click at [380, 64] on icon at bounding box center [380, 61] width 5 height 5
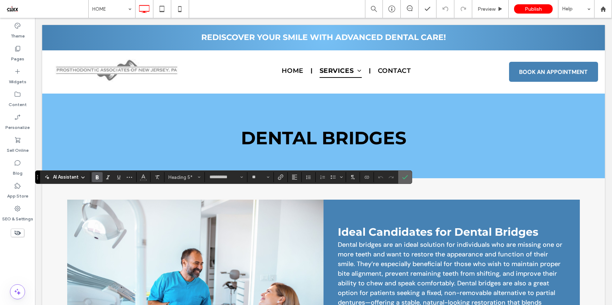
click at [406, 181] on span "Confirm" at bounding box center [405, 177] width 6 height 12
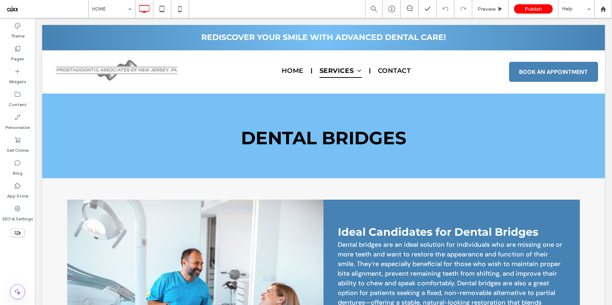
type input "**********"
type input "**"
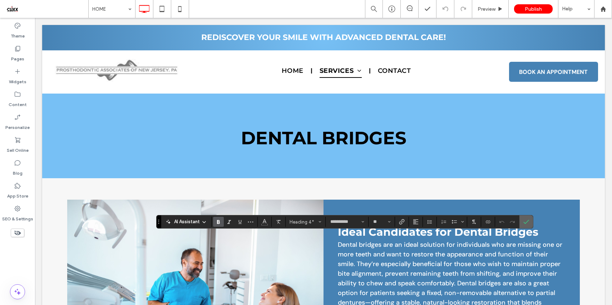
click at [526, 223] on icon "Confirm" at bounding box center [527, 222] width 6 height 6
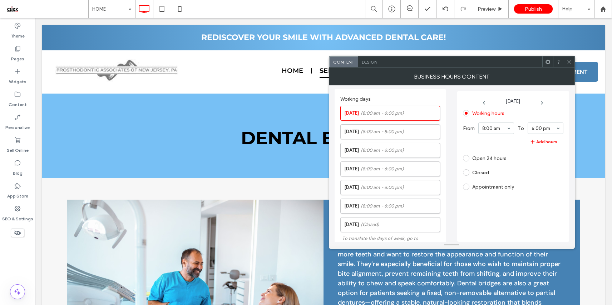
scroll to position [156, 0]
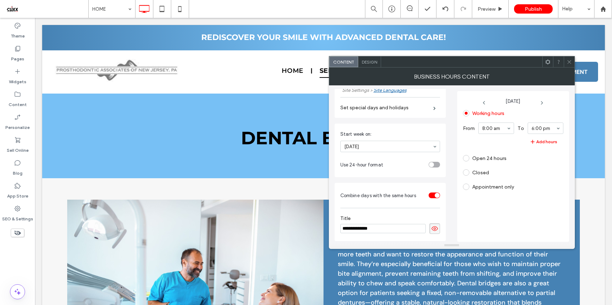
click at [362, 65] on div "Design" at bounding box center [369, 62] width 23 height 11
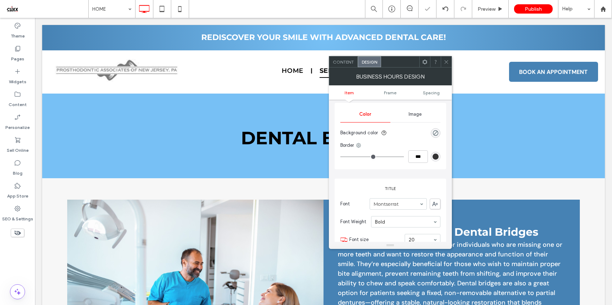
scroll to position [200, 0]
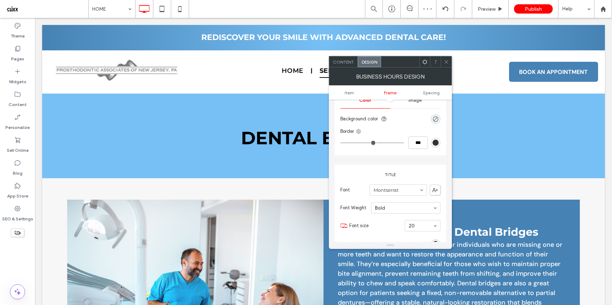
click at [444, 61] on icon at bounding box center [446, 61] width 5 height 5
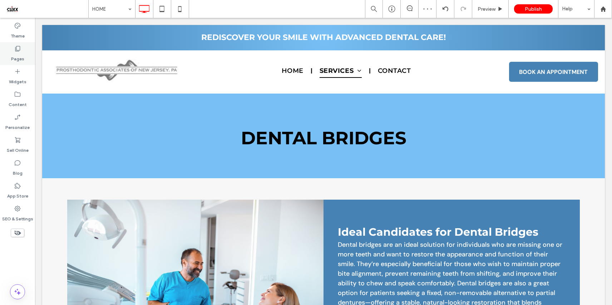
click at [26, 56] on div "Pages" at bounding box center [17, 53] width 35 height 23
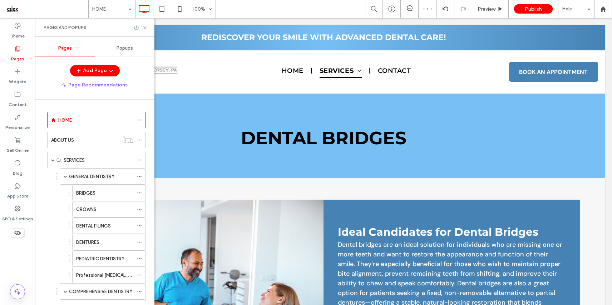
click at [88, 143] on div "ABOUT US" at bounding box center [85, 141] width 68 height 8
click at [80, 162] on label "SERVICES" at bounding box center [74, 160] width 21 height 13
click at [90, 174] on label "GENERAL DENTISTRY" at bounding box center [91, 177] width 45 height 13
click at [146, 27] on icon at bounding box center [144, 27] width 5 height 5
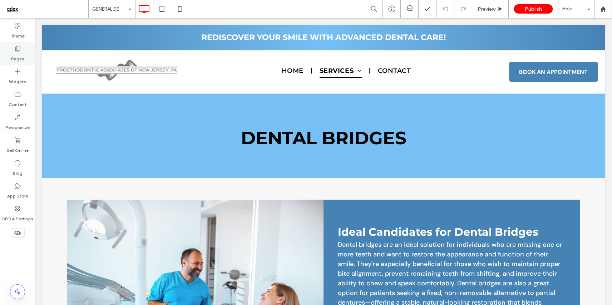
click at [21, 55] on label "Pages" at bounding box center [17, 57] width 13 height 10
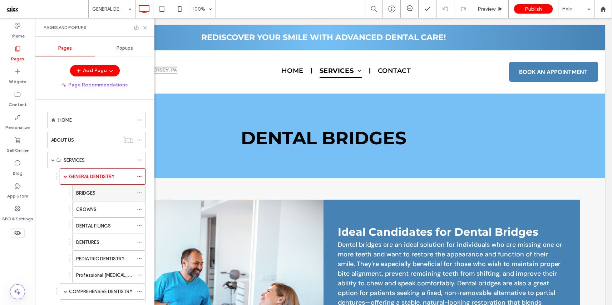
click at [100, 191] on div "BRIDGES" at bounding box center [104, 194] width 57 height 8
click at [143, 26] on icon at bounding box center [144, 27] width 5 height 5
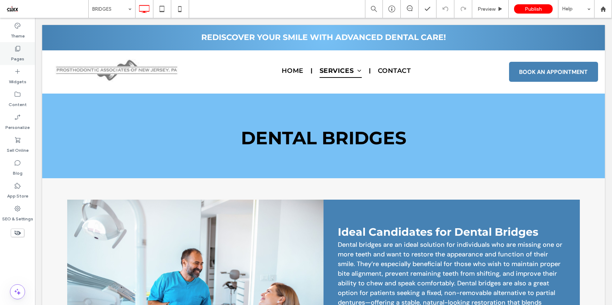
click at [18, 47] on icon at bounding box center [17, 48] width 7 height 7
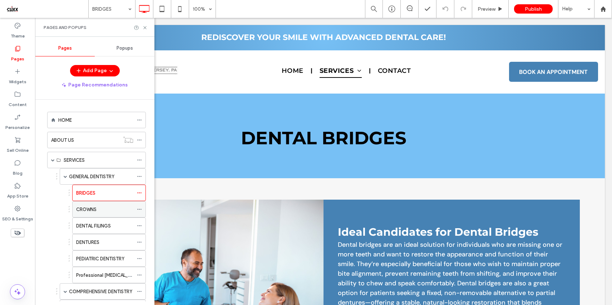
click at [85, 210] on label "CROWNS" at bounding box center [86, 209] width 20 height 13
click at [143, 28] on icon at bounding box center [144, 27] width 5 height 5
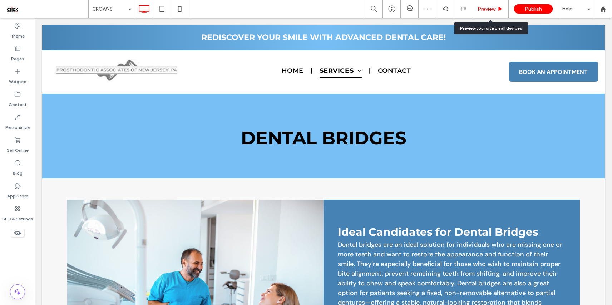
click at [495, 6] on span "Preview" at bounding box center [487, 9] width 18 height 6
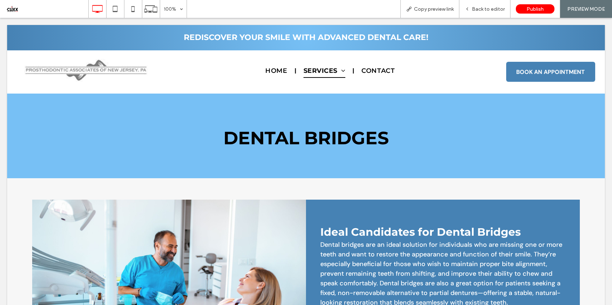
click at [495, 6] on span "Back to editor" at bounding box center [488, 9] width 33 height 6
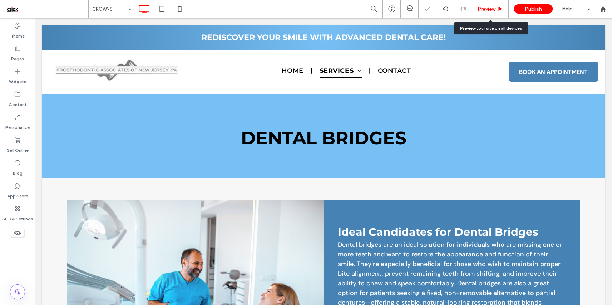
click at [489, 6] on span "Preview" at bounding box center [487, 9] width 18 height 6
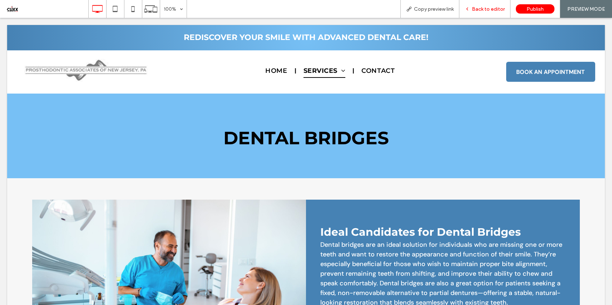
click at [488, 8] on span "Back to editor" at bounding box center [488, 9] width 33 height 6
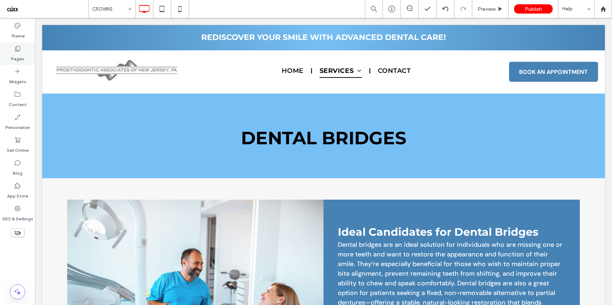
click at [15, 55] on label "Pages" at bounding box center [17, 57] width 13 height 10
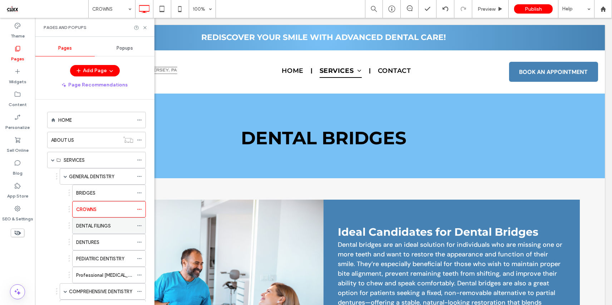
click at [107, 228] on label "DENTAL FILINGS" at bounding box center [93, 226] width 35 height 13
click at [146, 27] on icon at bounding box center [144, 27] width 5 height 5
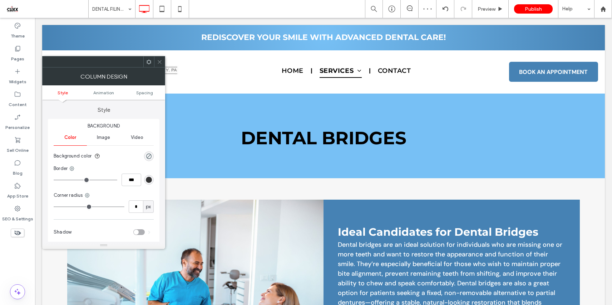
click at [160, 60] on icon at bounding box center [159, 61] width 5 height 5
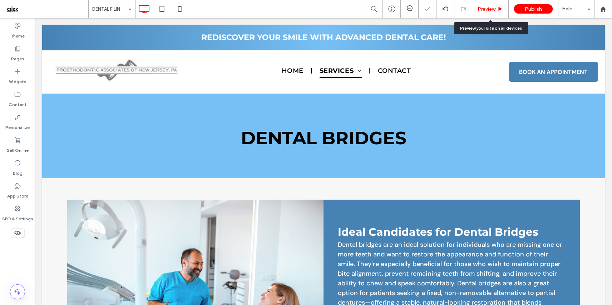
click at [487, 10] on span "Preview" at bounding box center [487, 9] width 18 height 6
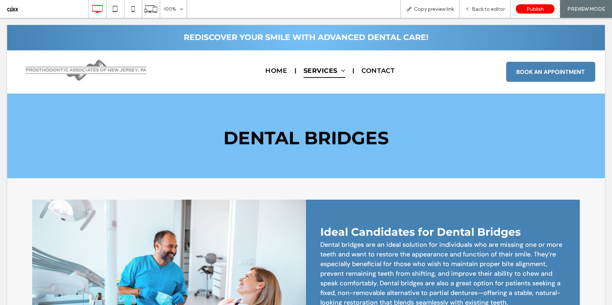
click at [487, 10] on span "Back to editor" at bounding box center [488, 9] width 33 height 6
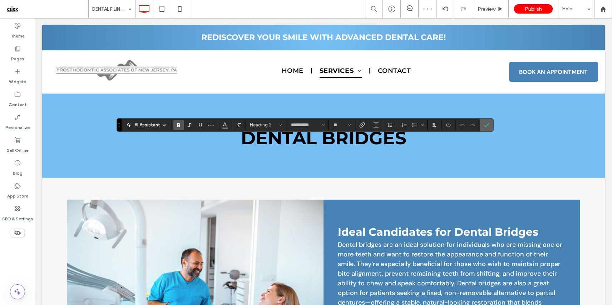
click at [488, 121] on span "Confirm" at bounding box center [487, 125] width 6 height 12
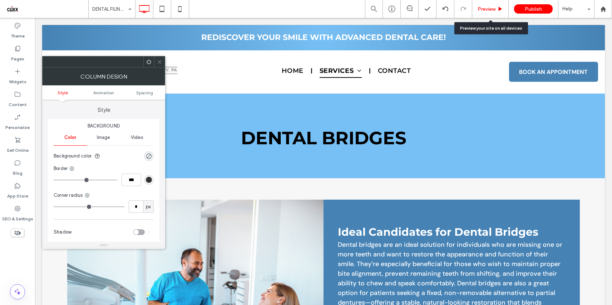
click at [496, 10] on div "Preview" at bounding box center [490, 9] width 36 height 6
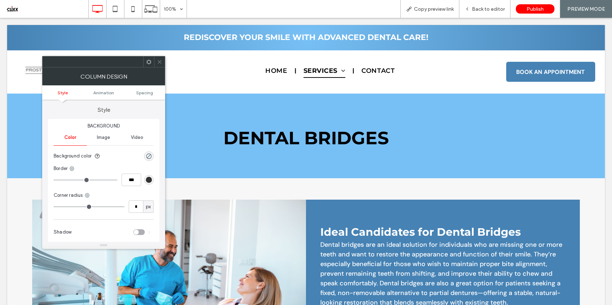
click at [157, 62] on icon at bounding box center [159, 61] width 5 height 5
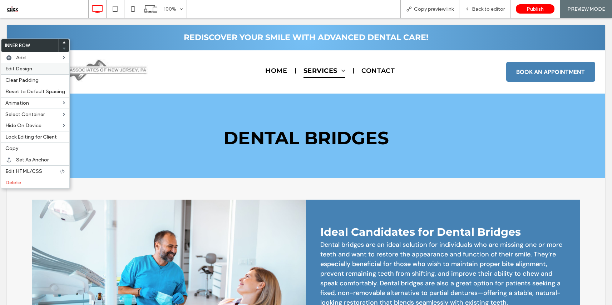
click at [20, 72] on span "Edit Design" at bounding box center [18, 69] width 27 height 6
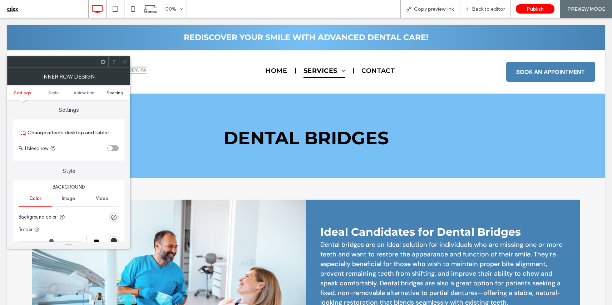
click at [113, 93] on span "Spacing" at bounding box center [115, 92] width 17 height 5
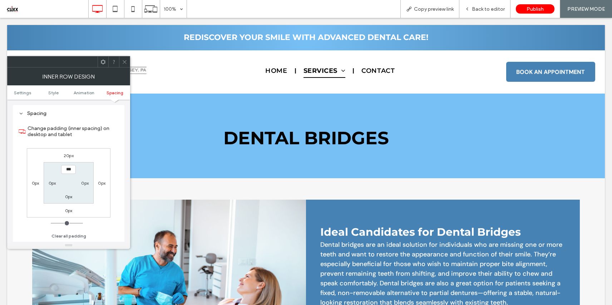
scroll to position [229, 0]
click at [68, 156] on label "20px" at bounding box center [69, 155] width 10 height 5
type input "**"
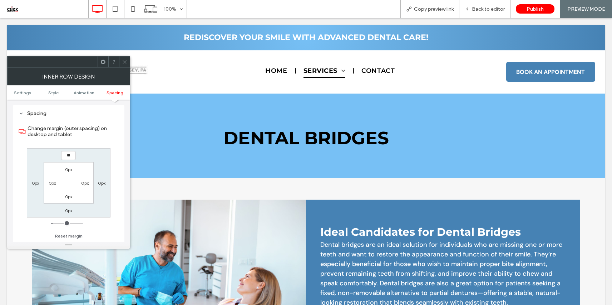
type input "**"
type input "****"
click at [122, 61] on icon at bounding box center [124, 61] width 5 height 5
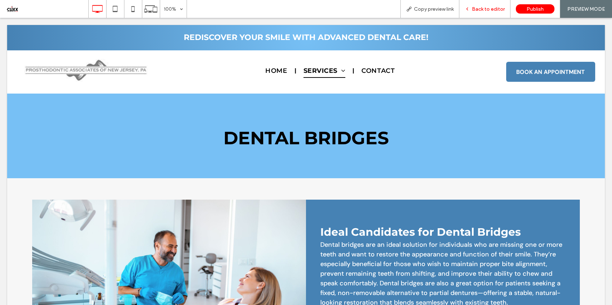
click at [493, 10] on span "Back to editor" at bounding box center [488, 9] width 33 height 6
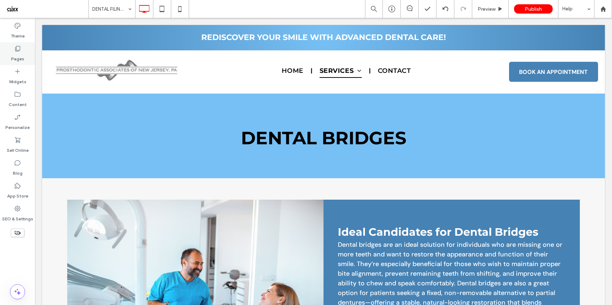
click at [15, 51] on icon at bounding box center [17, 48] width 7 height 7
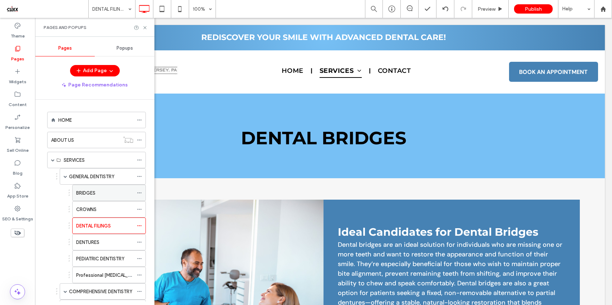
click at [109, 193] on div "BRIDGES" at bounding box center [104, 194] width 57 height 8
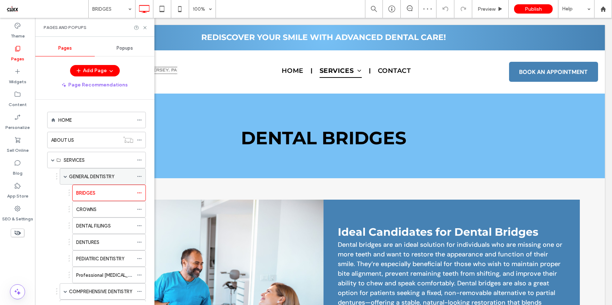
click at [107, 176] on label "GENERAL DENTISTRY" at bounding box center [91, 177] width 45 height 13
click at [106, 227] on label "DENTAL FILINGS" at bounding box center [93, 226] width 35 height 13
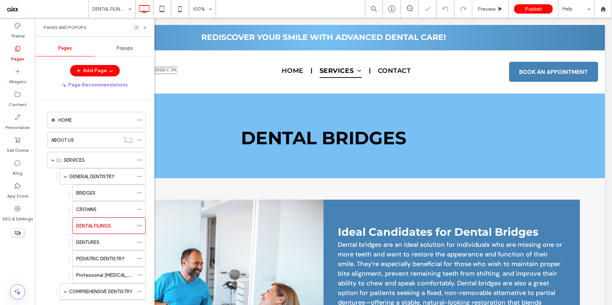
click at [148, 28] on div "Pages and Popups" at bounding box center [94, 27] width 119 height 19
click at [146, 28] on icon at bounding box center [144, 27] width 5 height 5
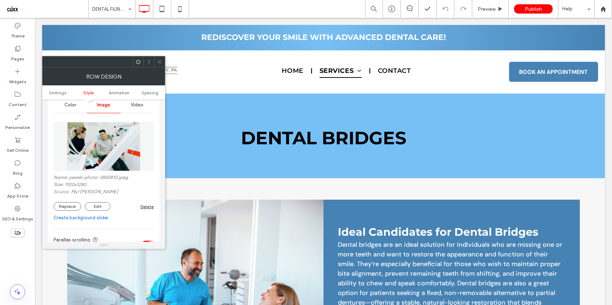
scroll to position [94, 0]
click at [74, 206] on button "Replace" at bounding box center [68, 206] width 28 height 9
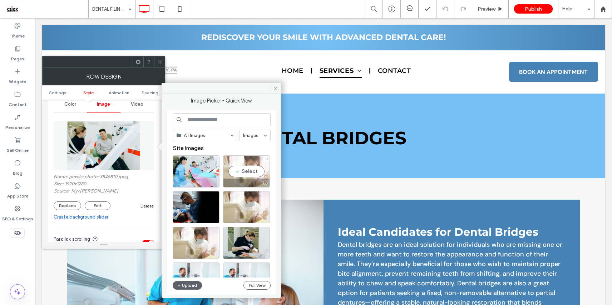
click at [256, 171] on div "Select" at bounding box center [246, 172] width 47 height 32
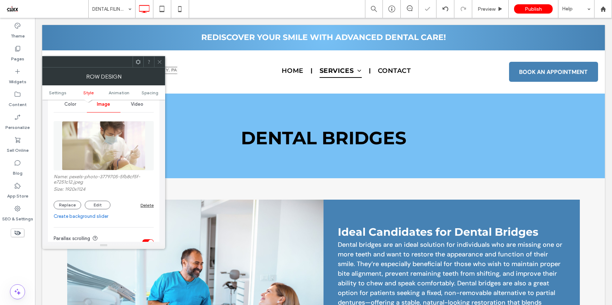
click at [159, 63] on icon at bounding box center [159, 61] width 5 height 5
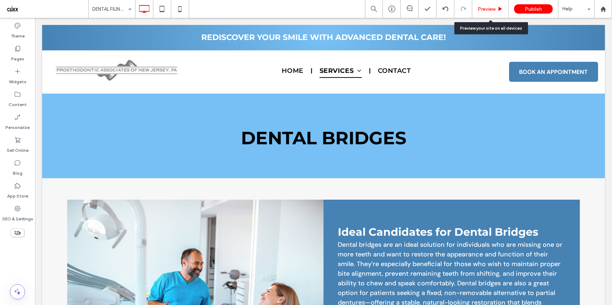
click at [489, 9] on span "Preview" at bounding box center [487, 9] width 18 height 6
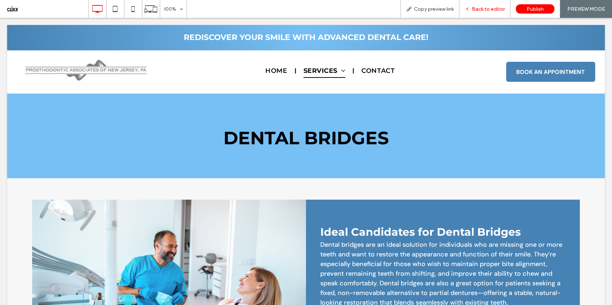
click at [489, 8] on span "Back to editor" at bounding box center [488, 9] width 33 height 6
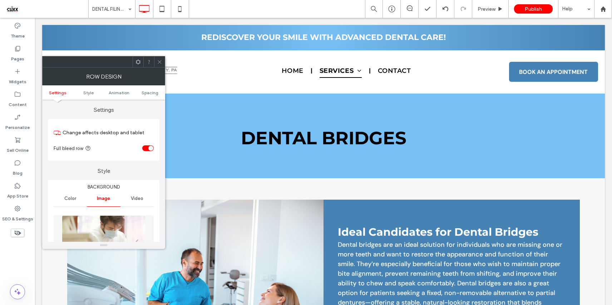
click at [160, 63] on icon at bounding box center [159, 61] width 5 height 5
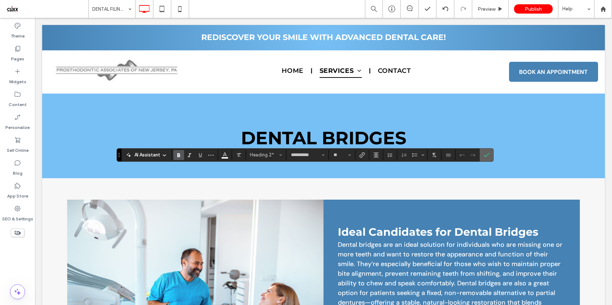
click at [489, 159] on span "Confirm" at bounding box center [487, 155] width 6 height 12
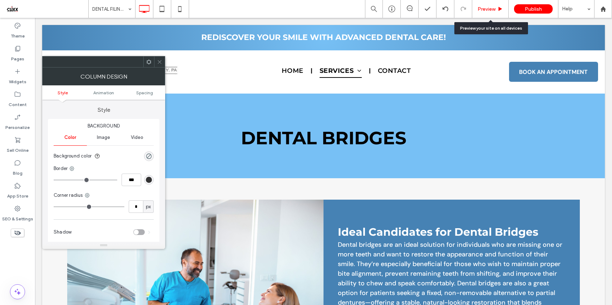
click at [490, 12] on span "Preview" at bounding box center [487, 9] width 18 height 6
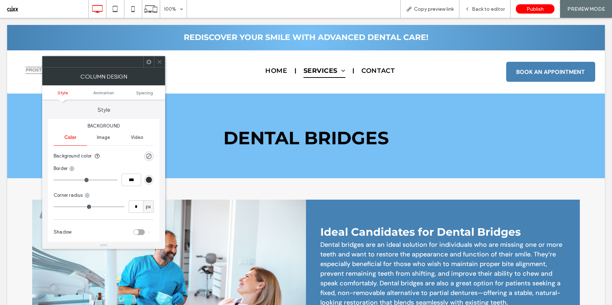
click at [160, 64] on icon at bounding box center [159, 61] width 5 height 5
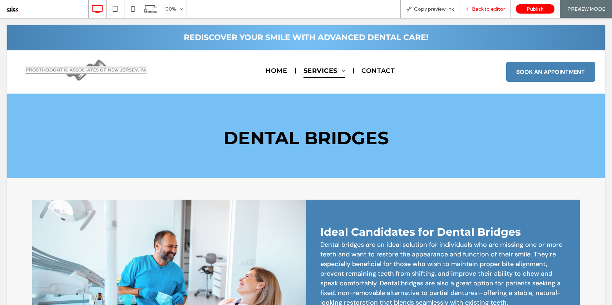
click at [490, 10] on span "Back to editor" at bounding box center [488, 9] width 33 height 6
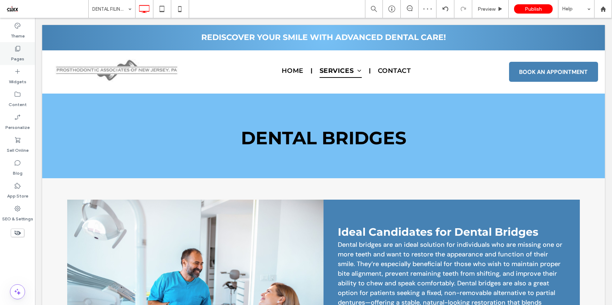
click at [22, 59] on label "Pages" at bounding box center [17, 57] width 13 height 10
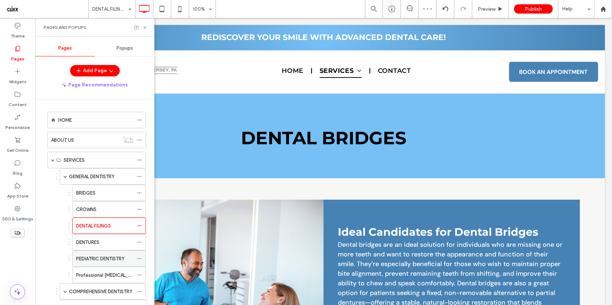
scroll to position [17, 0]
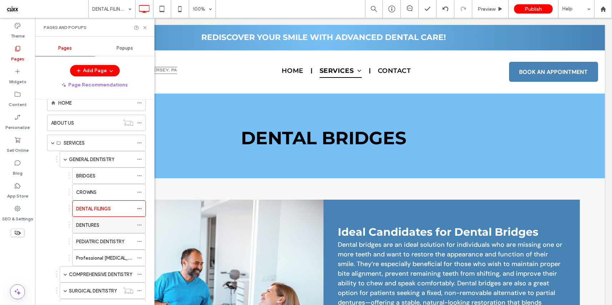
click at [99, 226] on label "DENTURES" at bounding box center [87, 225] width 23 height 13
click at [147, 28] on icon at bounding box center [144, 27] width 5 height 5
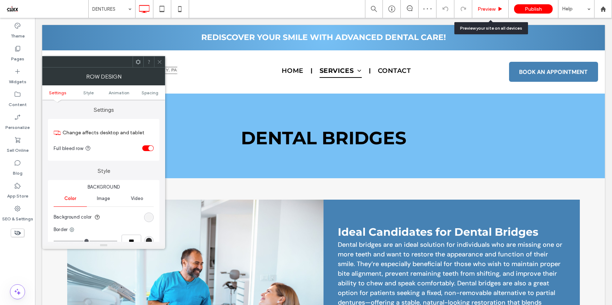
click at [484, 12] on div "Preview" at bounding box center [490, 9] width 36 height 18
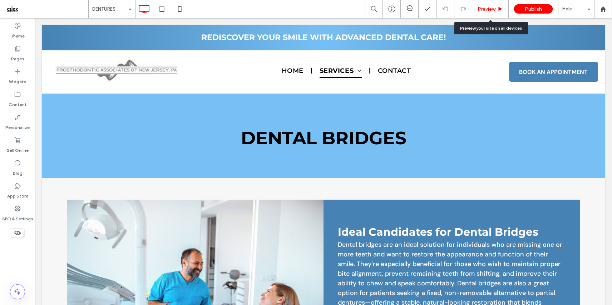
click at [482, 10] on span "Preview" at bounding box center [487, 9] width 18 height 6
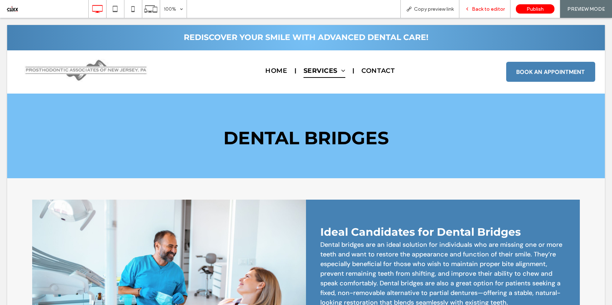
click at [482, 9] on span "Back to editor" at bounding box center [488, 9] width 33 height 6
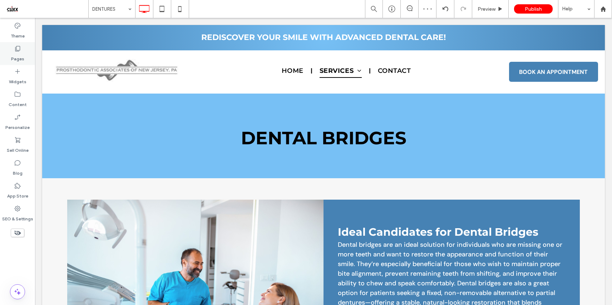
click at [15, 54] on label "Pages" at bounding box center [17, 57] width 13 height 10
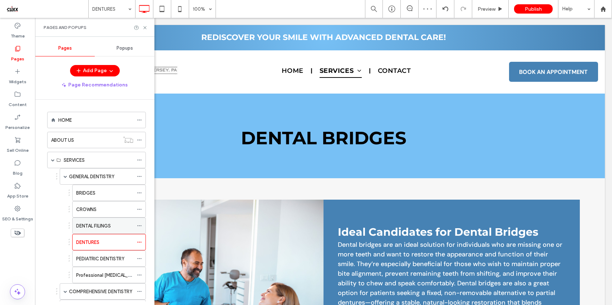
click at [103, 229] on label "DENTAL FILINGS" at bounding box center [93, 226] width 35 height 13
click at [105, 213] on div "CROWNS" at bounding box center [104, 210] width 57 height 8
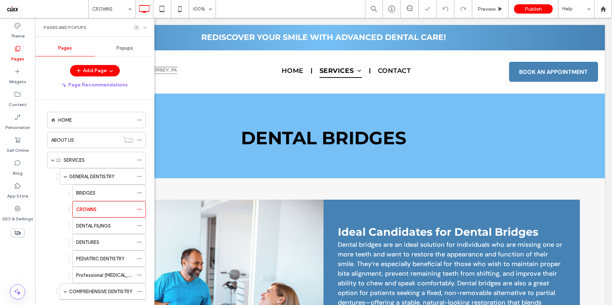
click at [145, 29] on icon at bounding box center [144, 27] width 5 height 5
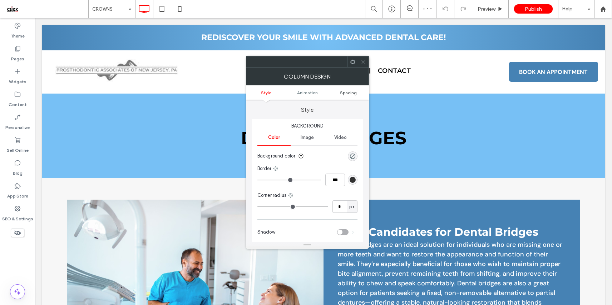
click at [345, 95] on span "Spacing" at bounding box center [348, 92] width 17 height 5
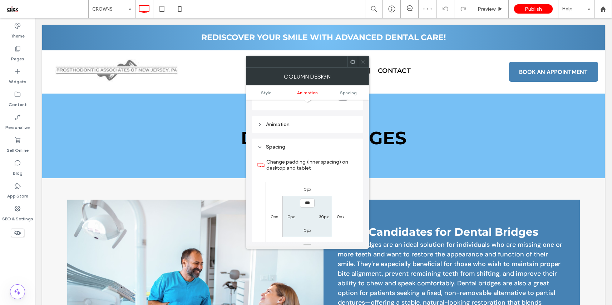
scroll to position [168, 0]
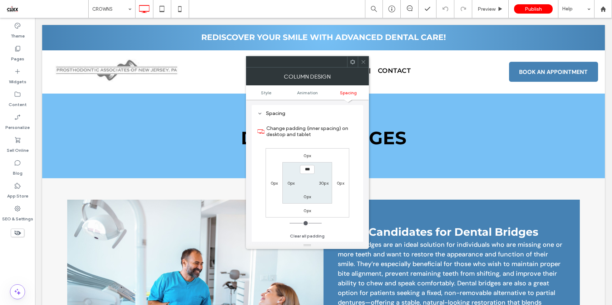
click at [365, 59] on span at bounding box center [363, 62] width 5 height 11
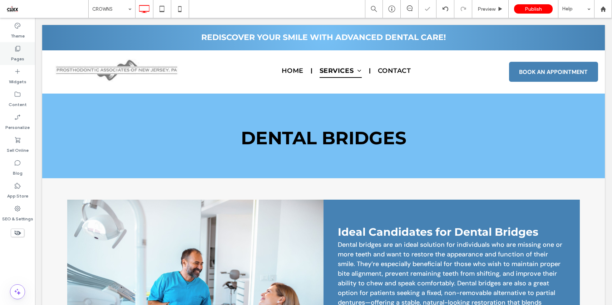
click at [19, 57] on label "Pages" at bounding box center [17, 57] width 13 height 10
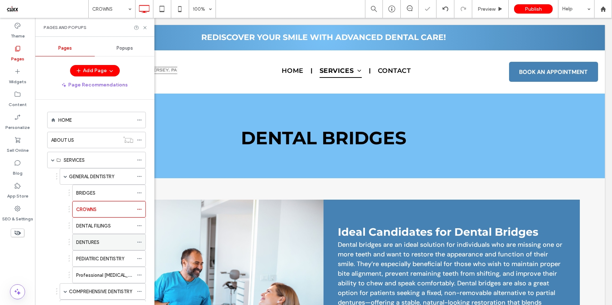
click at [96, 243] on label "DENTURES" at bounding box center [87, 242] width 23 height 13
click at [146, 28] on icon at bounding box center [144, 27] width 5 height 5
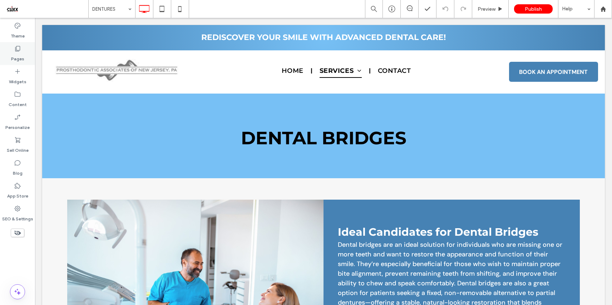
click at [16, 58] on label "Pages" at bounding box center [17, 57] width 13 height 10
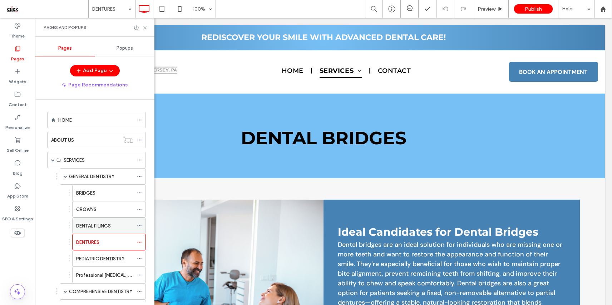
click at [103, 226] on label "DENTAL FILINGS" at bounding box center [93, 226] width 35 height 13
click at [89, 243] on label "DENTURES" at bounding box center [87, 242] width 23 height 13
click at [89, 207] on label "CROWNS" at bounding box center [86, 209] width 20 height 13
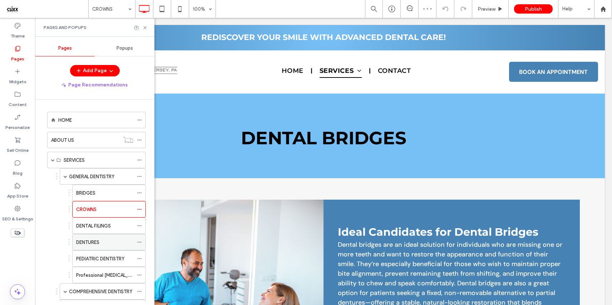
click at [97, 244] on label "DENTURES" at bounding box center [87, 242] width 23 height 13
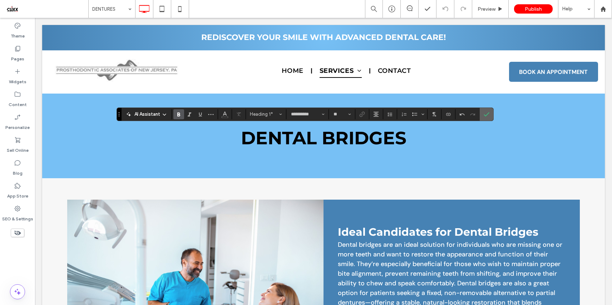
click at [485, 116] on use "Confirm" at bounding box center [487, 114] width 6 height 4
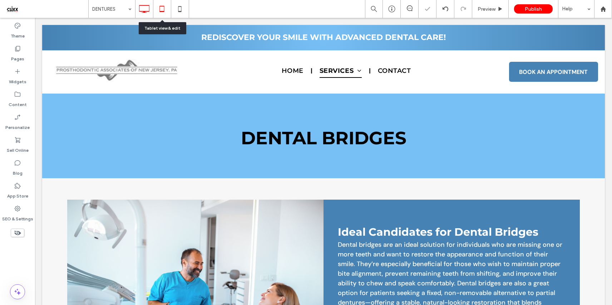
click at [161, 6] on use at bounding box center [162, 9] width 5 height 6
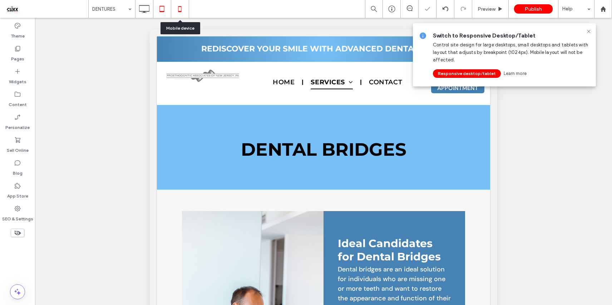
click at [180, 10] on icon at bounding box center [180, 9] width 14 height 14
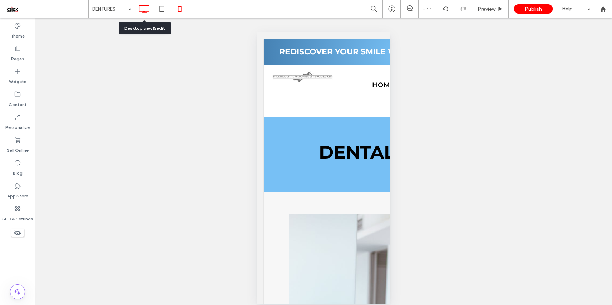
click at [149, 13] on icon at bounding box center [144, 9] width 14 height 14
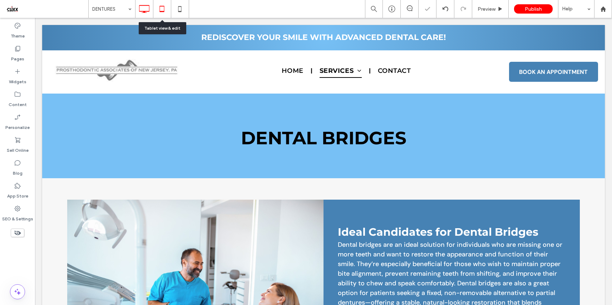
click at [161, 11] on use at bounding box center [162, 9] width 5 height 6
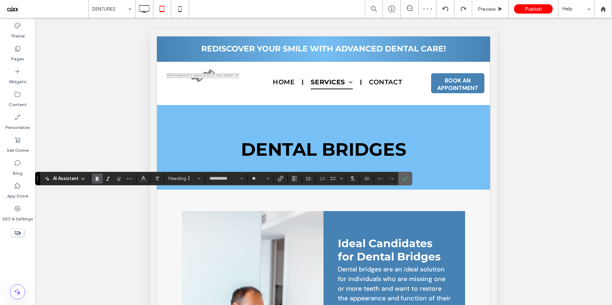
click at [404, 178] on icon "Confirm" at bounding box center [405, 179] width 6 height 6
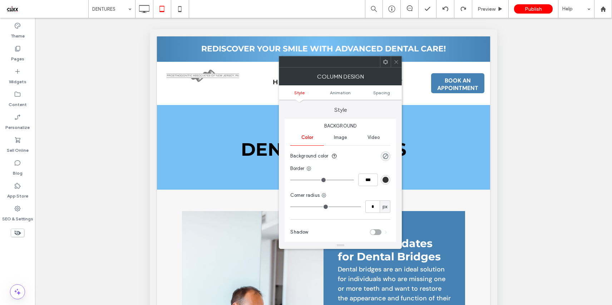
click at [384, 60] on icon at bounding box center [385, 61] width 5 height 5
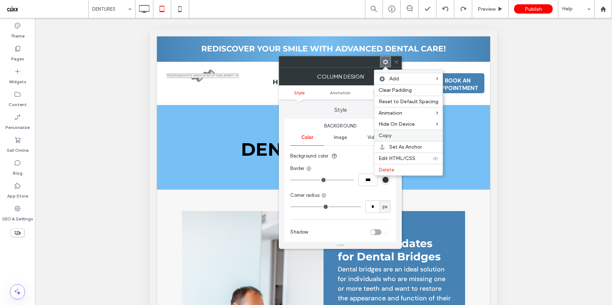
click at [388, 137] on span "Copy" at bounding box center [385, 136] width 13 height 6
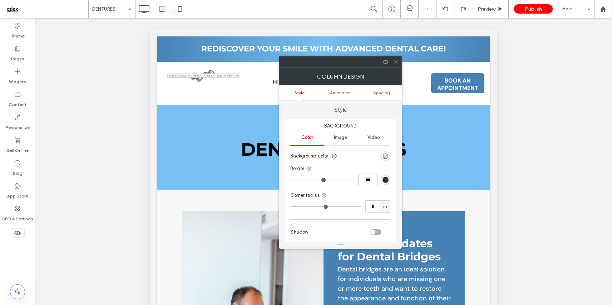
click at [384, 62] on use at bounding box center [385, 61] width 5 height 5
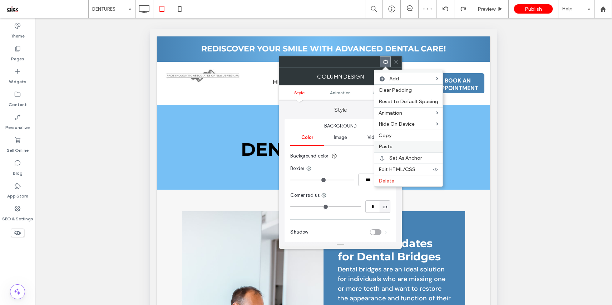
click at [389, 147] on span "Paste" at bounding box center [386, 147] width 14 height 6
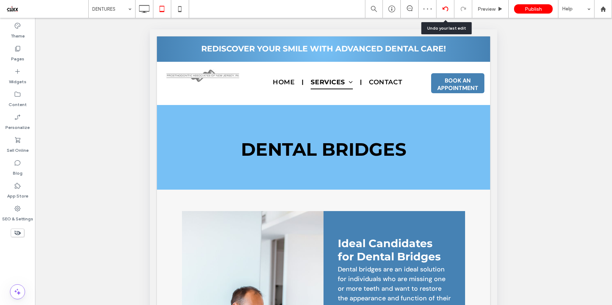
click at [447, 7] on icon at bounding box center [446, 9] width 6 height 6
type input "**********"
type input "**"
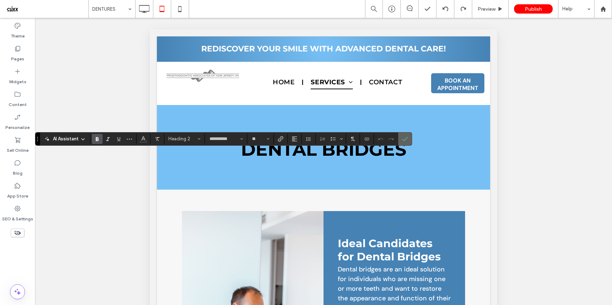
click at [407, 137] on use "Confirm" at bounding box center [406, 139] width 6 height 4
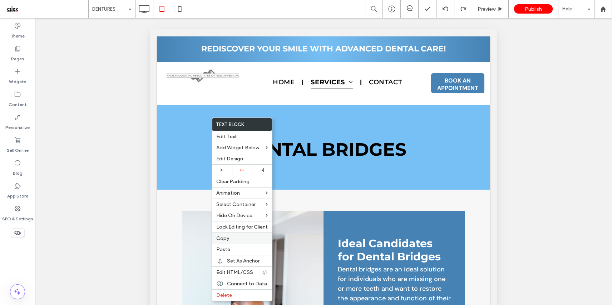
click at [231, 235] on div "Copy" at bounding box center [242, 238] width 60 height 11
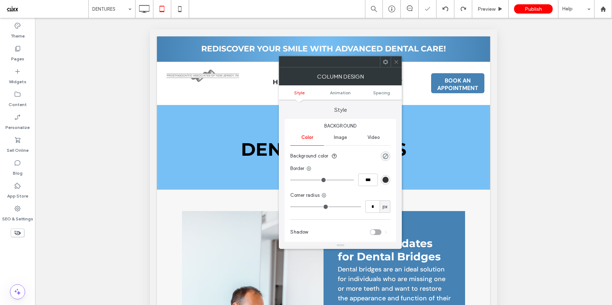
click at [385, 63] on icon at bounding box center [385, 61] width 5 height 5
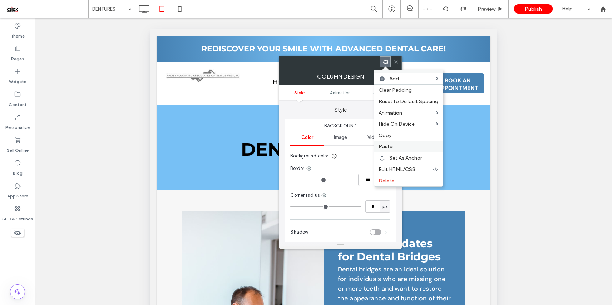
click at [389, 143] on div "Paste" at bounding box center [408, 146] width 68 height 11
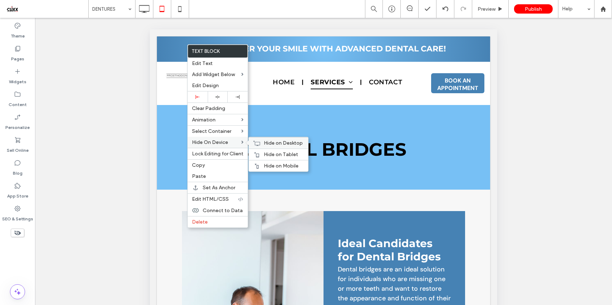
click at [274, 142] on span "Hide on Desktop" at bounding box center [283, 143] width 39 height 6
click at [274, 166] on span "Hide on Mobile" at bounding box center [281, 166] width 35 height 6
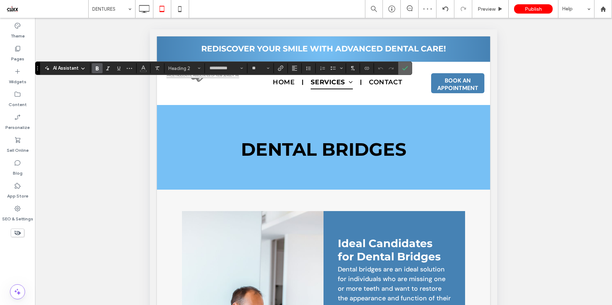
click at [403, 69] on use "Confirm" at bounding box center [406, 68] width 6 height 4
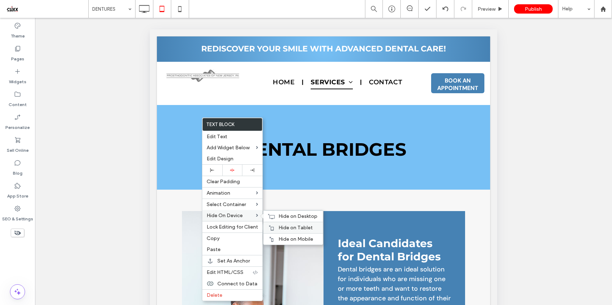
click at [291, 229] on span "Hide on Tablet" at bounding box center [296, 228] width 34 height 6
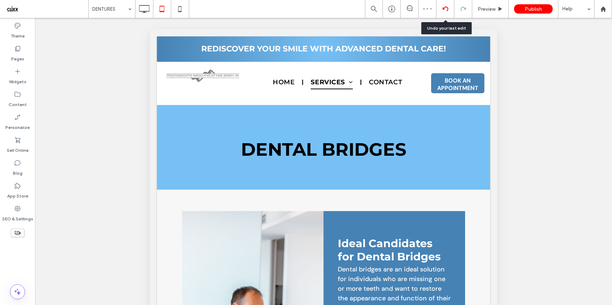
click at [446, 8] on icon at bounding box center [446, 9] width 6 height 6
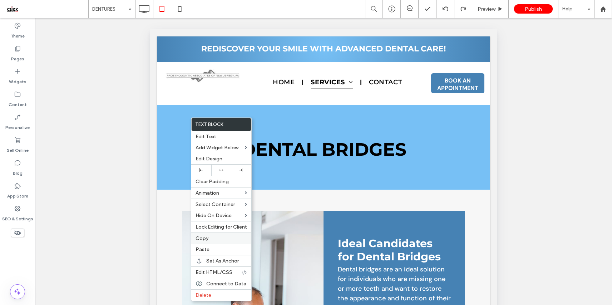
click at [219, 235] on div "Copy" at bounding box center [221, 238] width 60 height 11
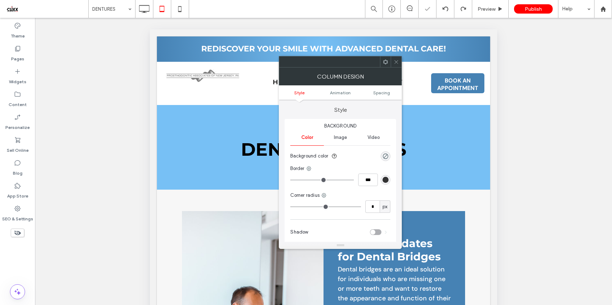
click at [384, 60] on use at bounding box center [385, 61] width 5 height 5
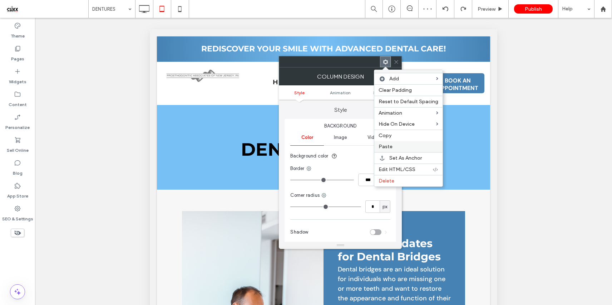
click at [392, 144] on label "Paste" at bounding box center [409, 147] width 60 height 6
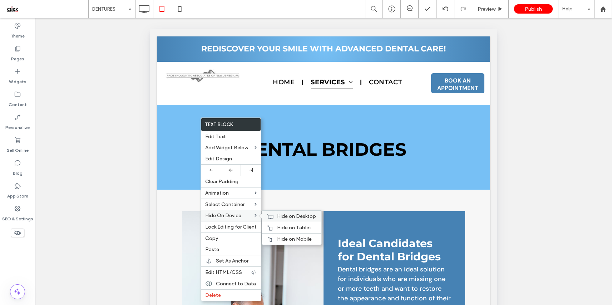
click at [286, 219] on span "Hide on Desktop" at bounding box center [296, 217] width 39 height 6
click at [284, 241] on span "Hide on Mobile" at bounding box center [294, 239] width 35 height 6
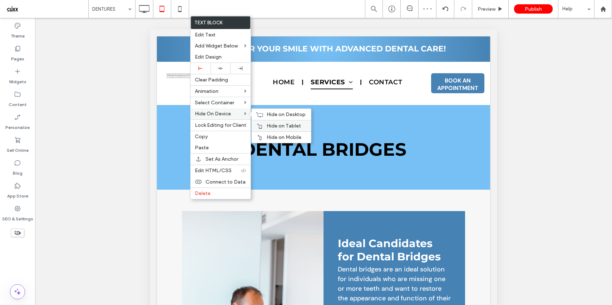
click at [278, 126] on span "Hide on Tablet" at bounding box center [284, 126] width 34 height 6
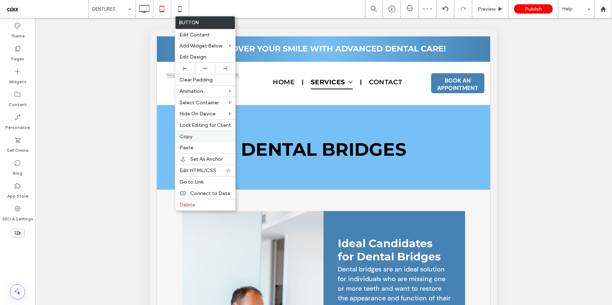
click at [200, 136] on label "Copy" at bounding box center [206, 137] width 52 height 6
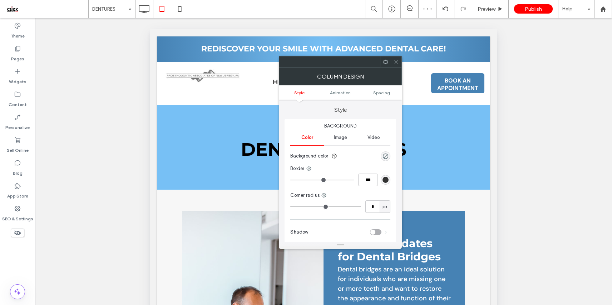
click at [386, 63] on use at bounding box center [385, 61] width 5 height 5
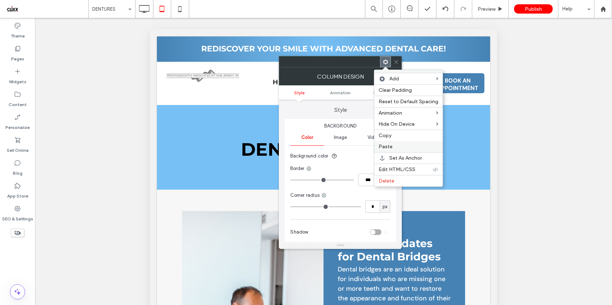
click at [396, 147] on label "Paste" at bounding box center [409, 147] width 60 height 6
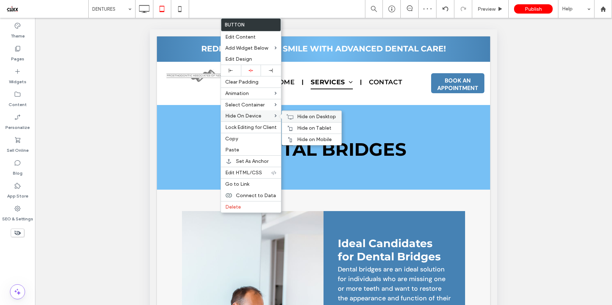
click at [307, 116] on span "Hide on Desktop" at bounding box center [316, 117] width 39 height 6
click at [309, 139] on span "Hide on Mobile" at bounding box center [314, 140] width 35 height 6
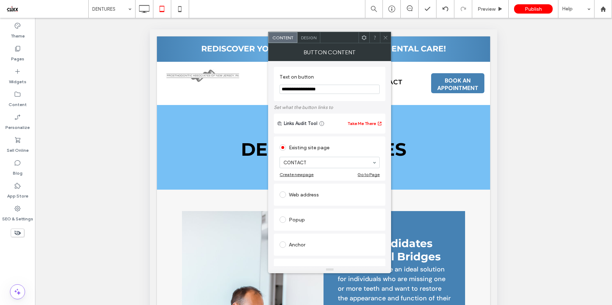
click at [363, 38] on icon at bounding box center [364, 37] width 5 height 5
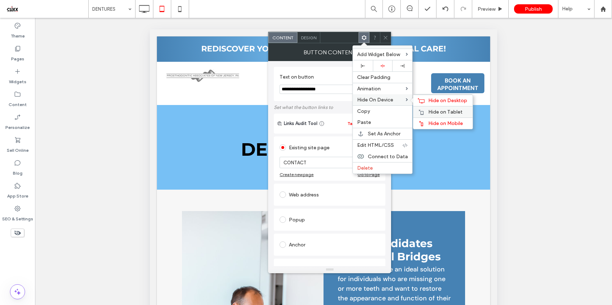
click at [428, 111] on div "Hide on Tablet" at bounding box center [442, 111] width 59 height 11
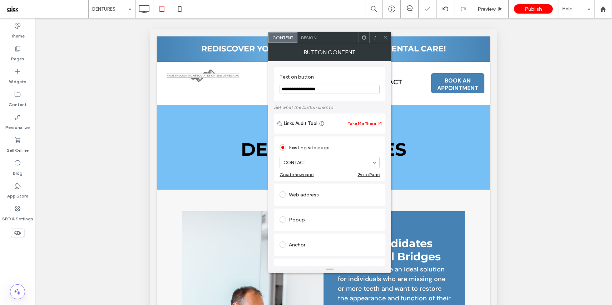
click at [385, 34] on span at bounding box center [385, 37] width 5 height 11
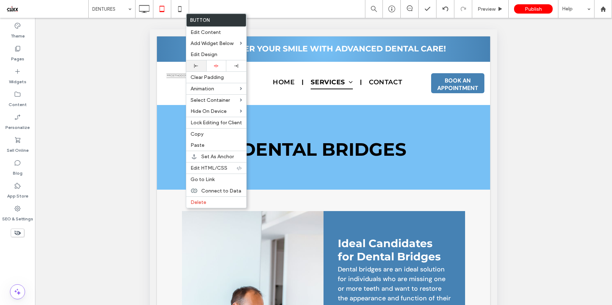
click at [200, 65] on div at bounding box center [196, 66] width 13 height 4
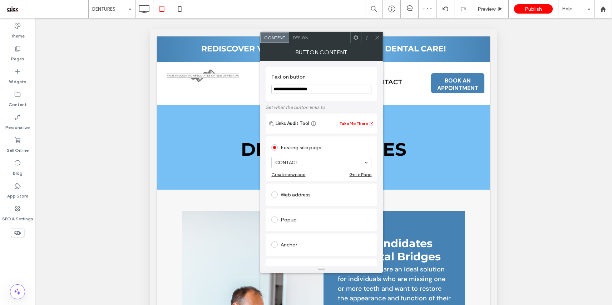
click at [303, 35] on span "Design" at bounding box center [300, 37] width 15 height 5
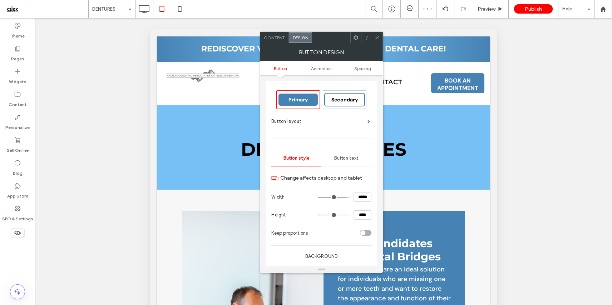
click at [343, 153] on div "Button text" at bounding box center [347, 159] width 50 height 16
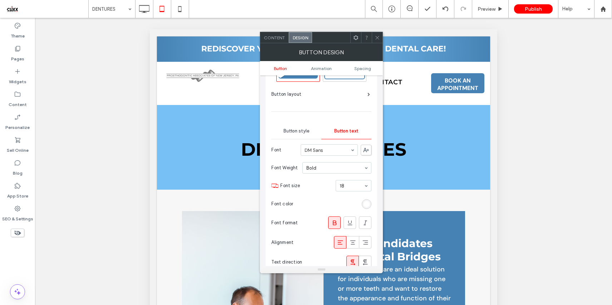
scroll to position [52, 0]
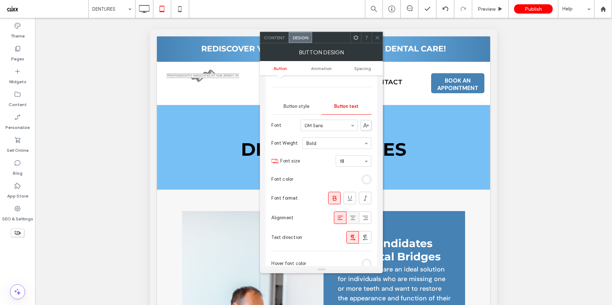
click at [355, 217] on icon at bounding box center [352, 218] width 7 height 7
click at [375, 39] on icon at bounding box center [377, 37] width 5 height 5
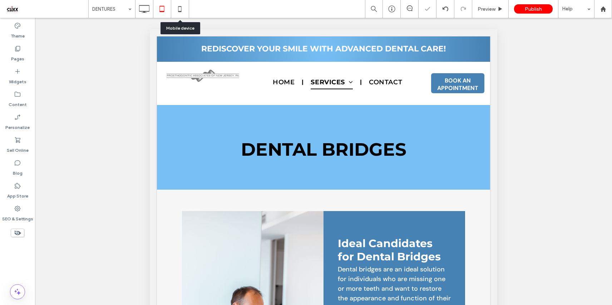
click at [177, 5] on icon at bounding box center [180, 9] width 14 height 14
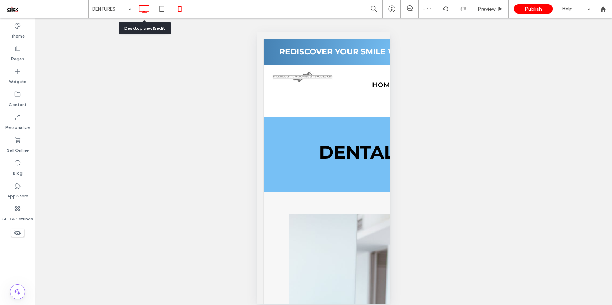
click at [143, 10] on icon at bounding box center [144, 9] width 14 height 14
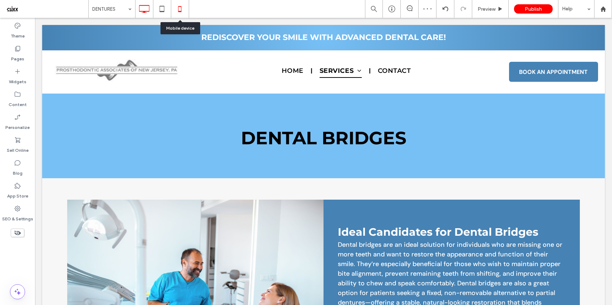
click at [180, 9] on icon at bounding box center [180, 9] width 14 height 14
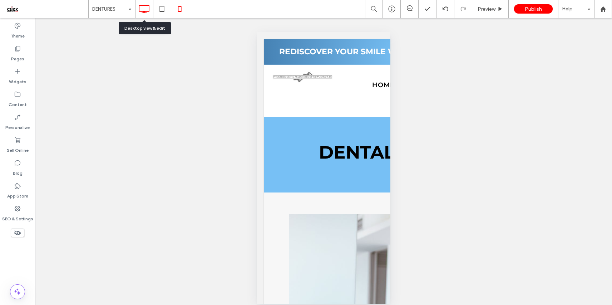
click at [142, 11] on icon at bounding box center [144, 9] width 14 height 14
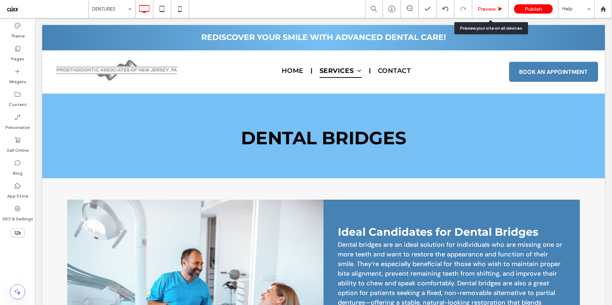
click at [487, 4] on div "Preview" at bounding box center [490, 9] width 36 height 18
click at [487, 6] on span "Preview" at bounding box center [487, 9] width 18 height 6
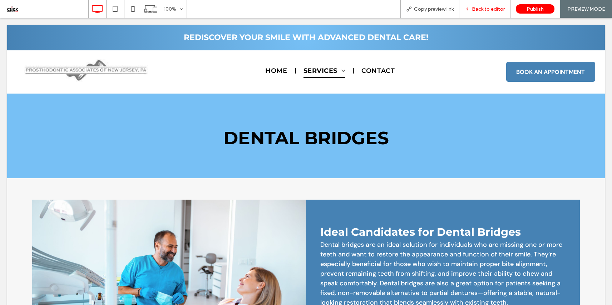
click at [486, 11] on span "Back to editor" at bounding box center [488, 9] width 33 height 6
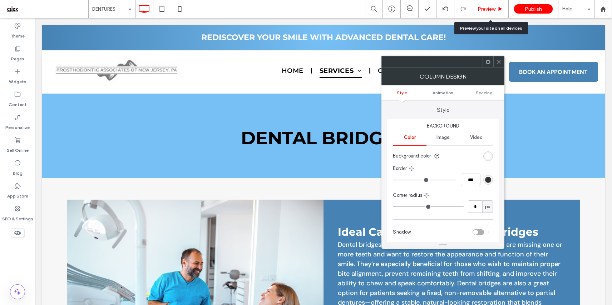
click at [490, 9] on span "Preview" at bounding box center [487, 9] width 18 height 6
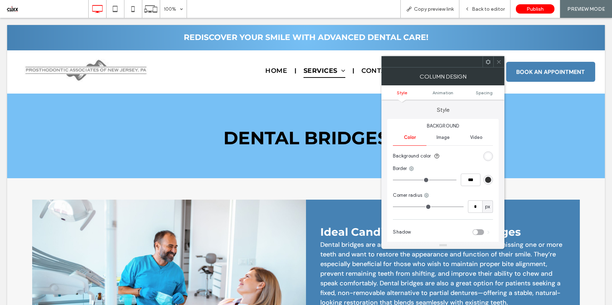
click at [500, 61] on icon at bounding box center [498, 61] width 5 height 5
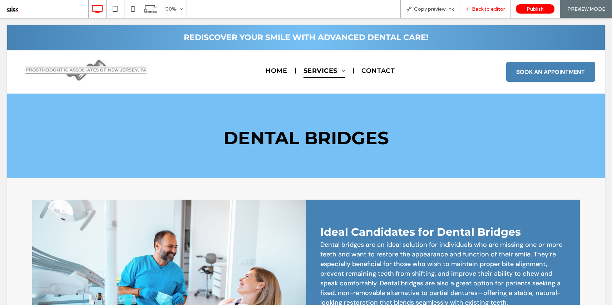
click at [484, 12] on span "Back to editor" at bounding box center [488, 9] width 33 height 6
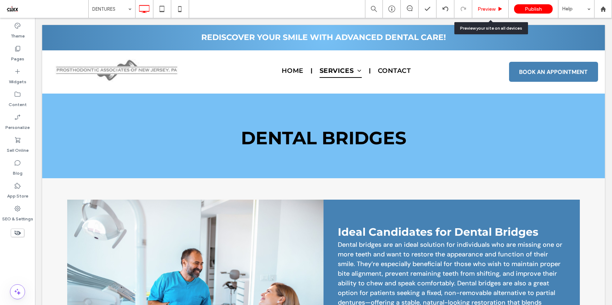
click at [483, 12] on span "Preview" at bounding box center [487, 9] width 18 height 6
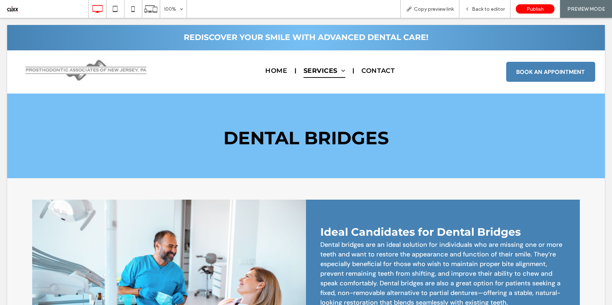
click at [483, 12] on span "Back to editor" at bounding box center [488, 9] width 33 height 6
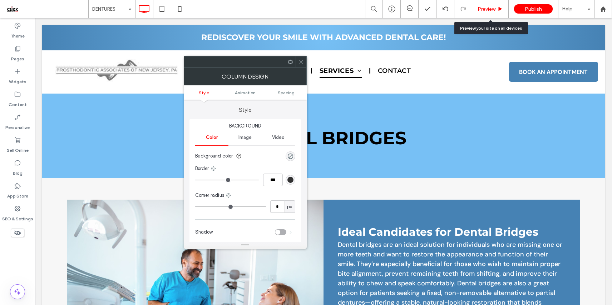
click at [492, 8] on span "Preview" at bounding box center [487, 9] width 18 height 6
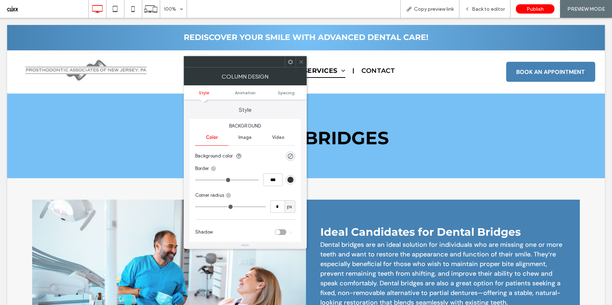
click at [303, 63] on icon at bounding box center [301, 61] width 5 height 5
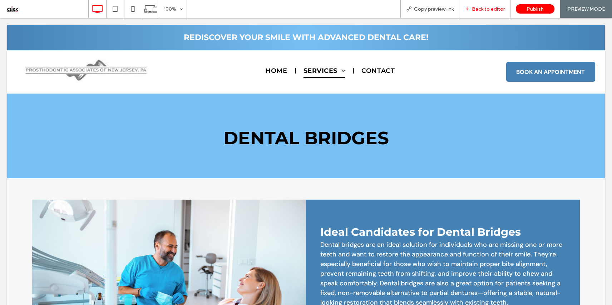
click at [485, 12] on div "Back to editor" at bounding box center [485, 9] width 51 height 18
click at [491, 12] on div "Back to editor" at bounding box center [485, 9] width 51 height 18
click at [491, 11] on span "Back to editor" at bounding box center [488, 9] width 33 height 6
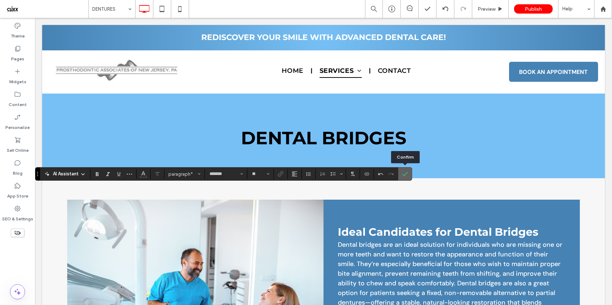
click at [404, 173] on icon "Confirm" at bounding box center [405, 174] width 6 height 6
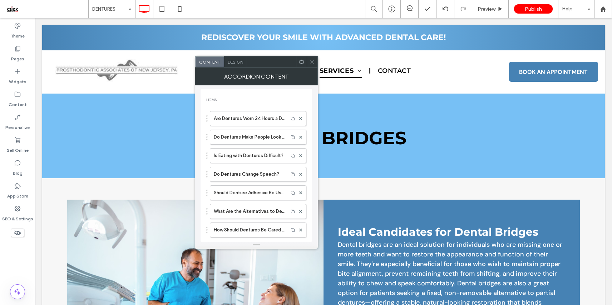
click at [312, 59] on icon at bounding box center [312, 61] width 5 height 5
click at [312, 61] on icon at bounding box center [312, 61] width 5 height 5
click at [313, 59] on icon at bounding box center [312, 61] width 5 height 5
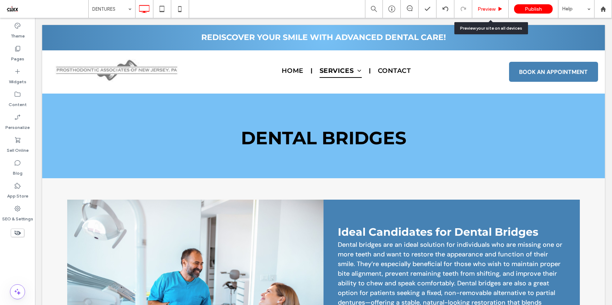
click at [482, 11] on span "Preview" at bounding box center [487, 9] width 18 height 6
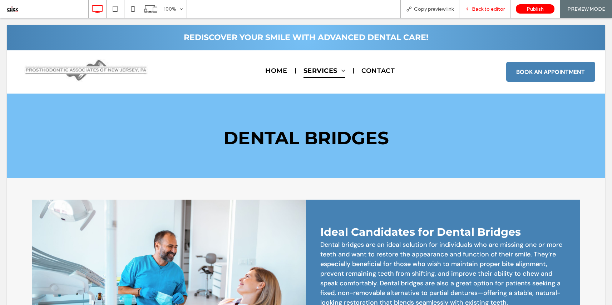
click at [492, 10] on span "Back to editor" at bounding box center [488, 9] width 33 height 6
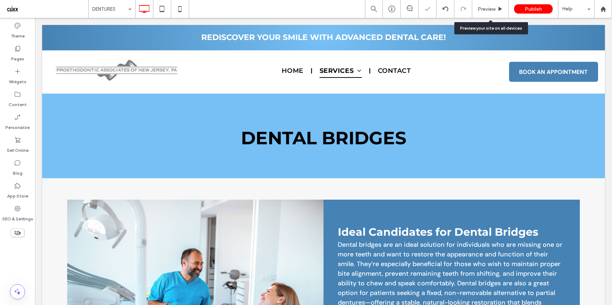
click at [484, 13] on div "Preview" at bounding box center [490, 9] width 36 height 18
click at [491, 13] on div "Preview" at bounding box center [490, 9] width 36 height 18
click at [490, 9] on span "Preview" at bounding box center [487, 9] width 18 height 6
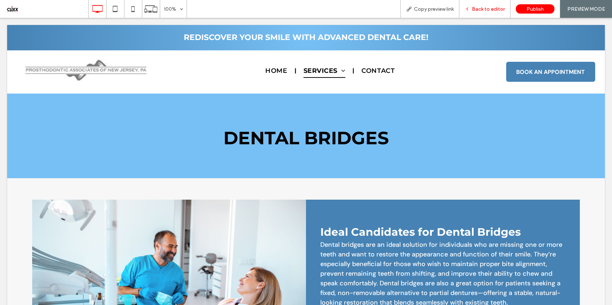
click at [486, 11] on span "Back to editor" at bounding box center [488, 9] width 33 height 6
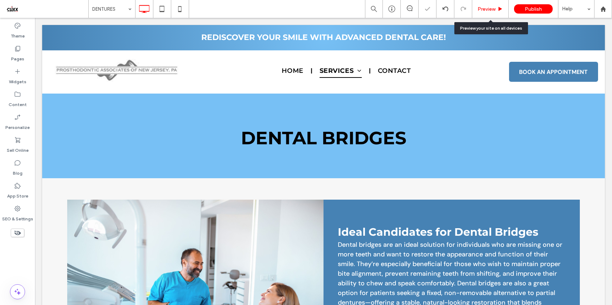
click at [484, 11] on span "Preview" at bounding box center [487, 9] width 18 height 6
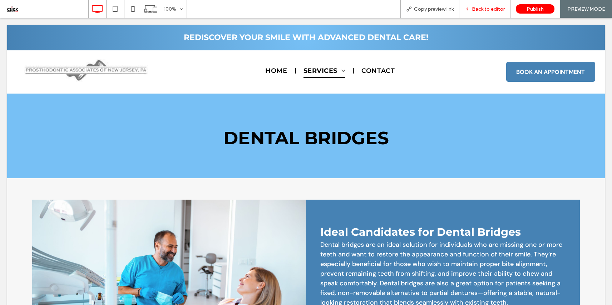
click at [491, 6] on span "Back to editor" at bounding box center [488, 9] width 33 height 6
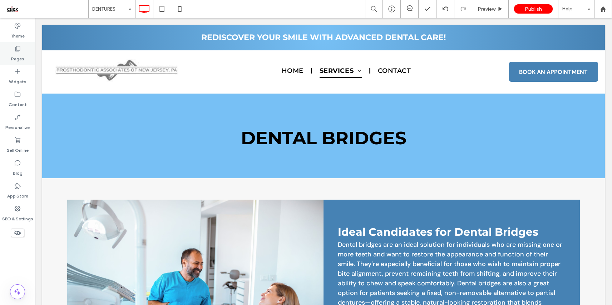
click at [24, 50] on div "Pages" at bounding box center [17, 53] width 35 height 23
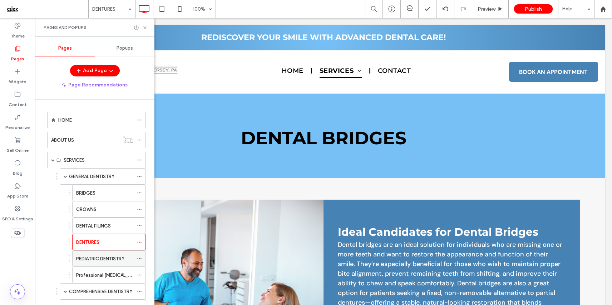
click at [121, 261] on label "PEDIATRIC DENTISTRY" at bounding box center [100, 259] width 48 height 13
click at [146, 26] on use at bounding box center [144, 27] width 3 height 3
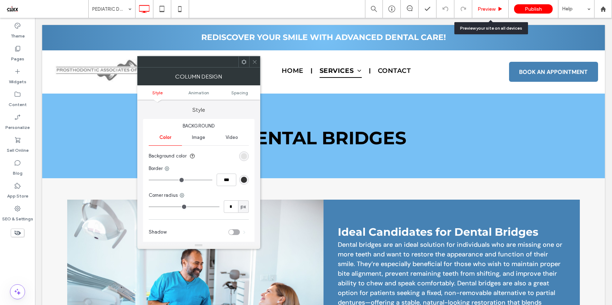
click at [482, 5] on div "Preview" at bounding box center [490, 9] width 36 height 18
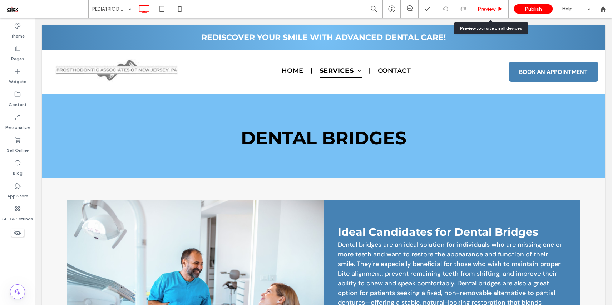
click at [483, 9] on span "Preview" at bounding box center [487, 9] width 18 height 6
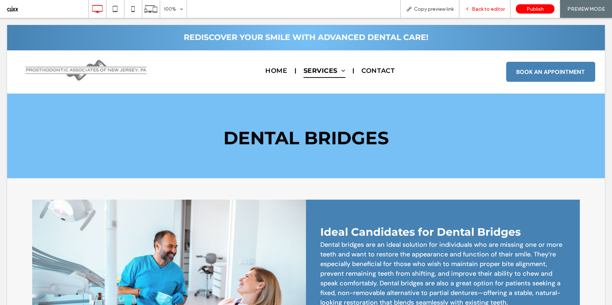
click at [492, 10] on span "Back to editor" at bounding box center [488, 9] width 33 height 6
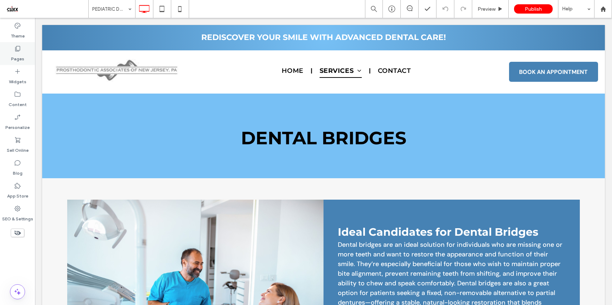
click at [19, 50] on use at bounding box center [17, 48] width 5 height 5
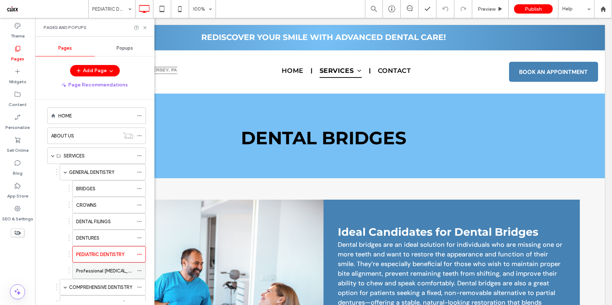
scroll to position [6, 0]
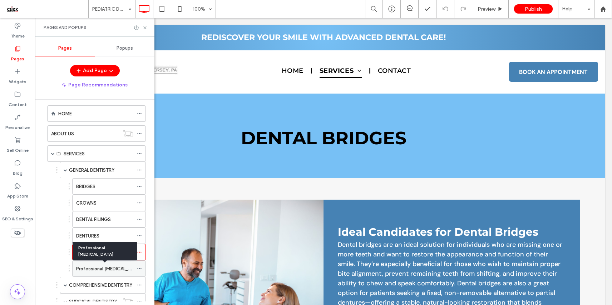
click at [92, 271] on label "Professional [MEDICAL_DATA]" at bounding box center [108, 269] width 65 height 13
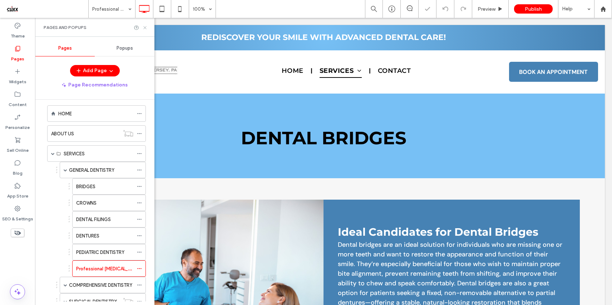
click at [146, 27] on icon at bounding box center [144, 27] width 5 height 5
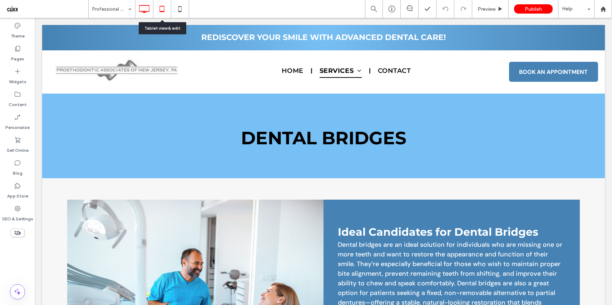
click at [159, 10] on icon at bounding box center [162, 9] width 14 height 14
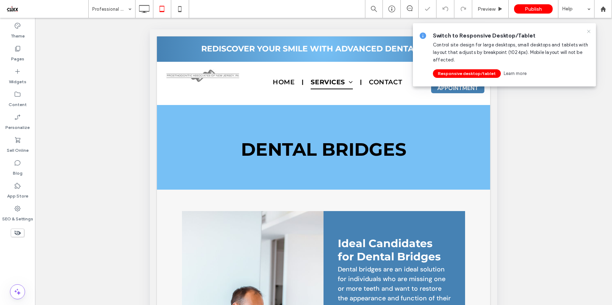
click at [588, 31] on icon at bounding box center [589, 32] width 6 height 6
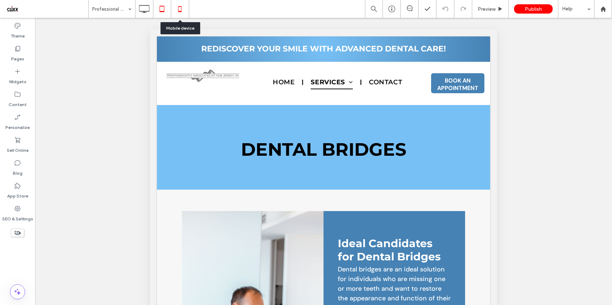
click at [179, 10] on icon at bounding box center [180, 9] width 14 height 14
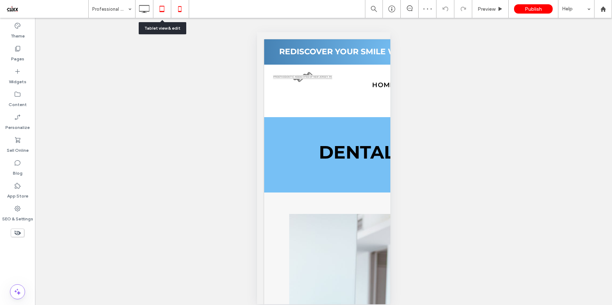
click at [164, 11] on icon at bounding box center [162, 9] width 14 height 14
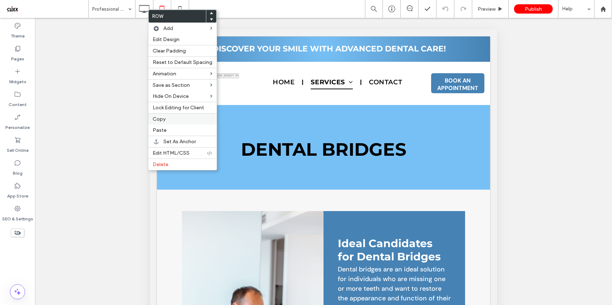
click at [167, 122] on label "Copy" at bounding box center [183, 119] width 60 height 6
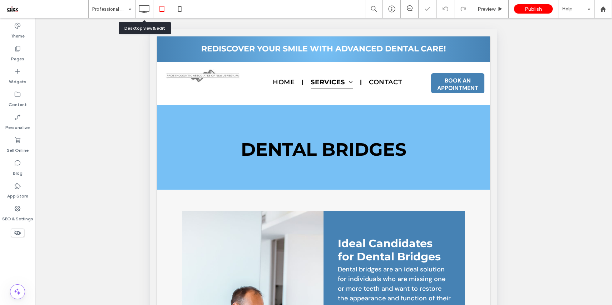
drag, startPoint x: 141, startPoint y: 5, endPoint x: 164, endPoint y: 42, distance: 43.6
click at [141, 5] on use at bounding box center [144, 9] width 10 height 8
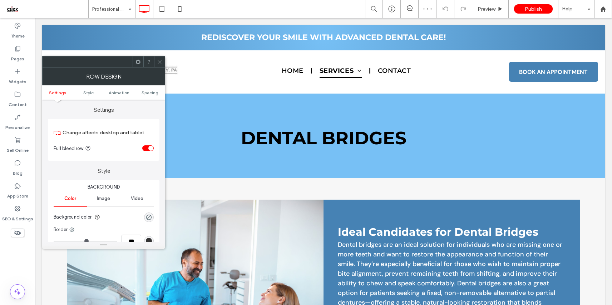
click at [162, 58] on span at bounding box center [159, 62] width 5 height 11
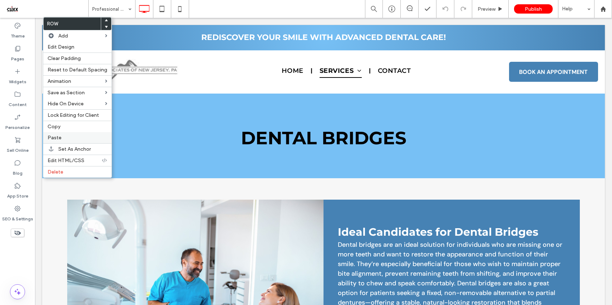
click at [72, 136] on label "Paste" at bounding box center [78, 138] width 60 height 6
click at [65, 138] on label "Paste" at bounding box center [78, 138] width 60 height 6
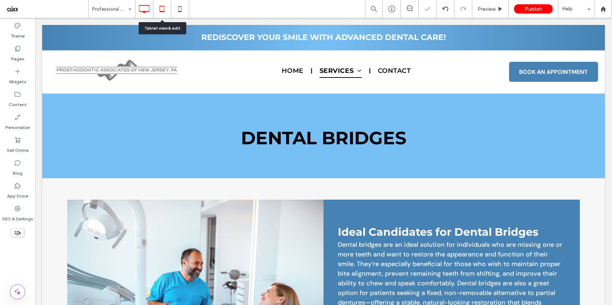
click at [161, 12] on icon at bounding box center [162, 9] width 14 height 14
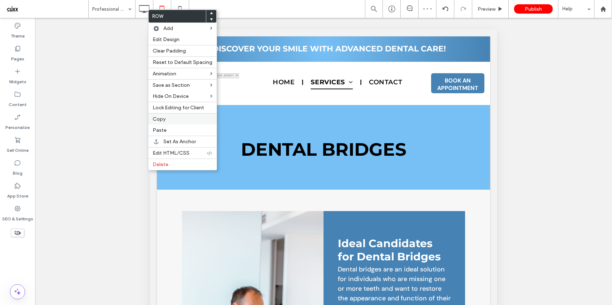
click at [167, 118] on label "Copy" at bounding box center [183, 119] width 60 height 6
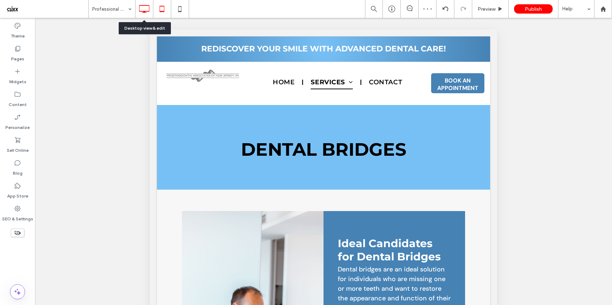
click at [147, 14] on icon at bounding box center [144, 9] width 14 height 14
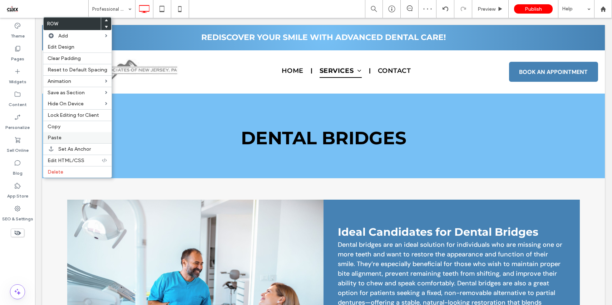
click at [62, 136] on label "Paste" at bounding box center [78, 138] width 60 height 6
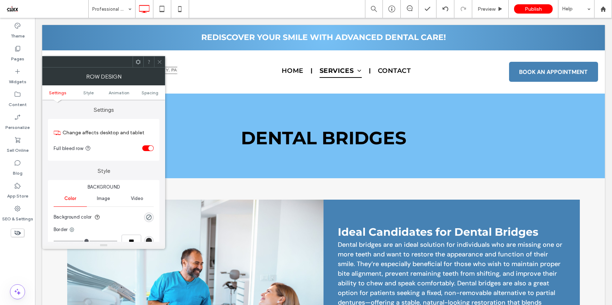
click at [157, 62] on div at bounding box center [159, 62] width 11 height 11
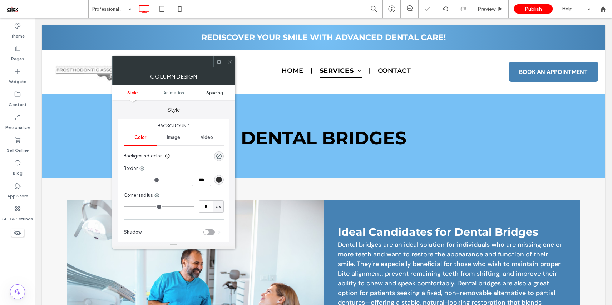
click at [211, 92] on span "Spacing" at bounding box center [214, 92] width 17 height 5
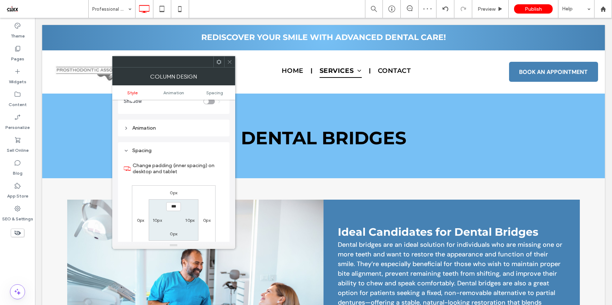
scroll to position [168, 0]
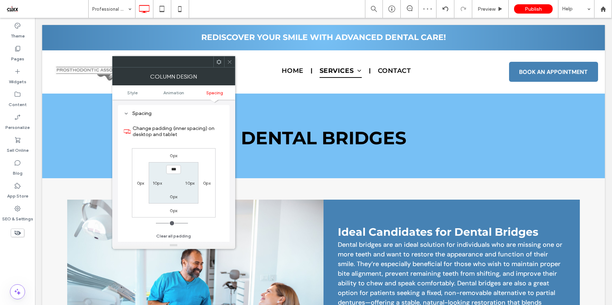
click at [227, 65] on span at bounding box center [229, 62] width 5 height 11
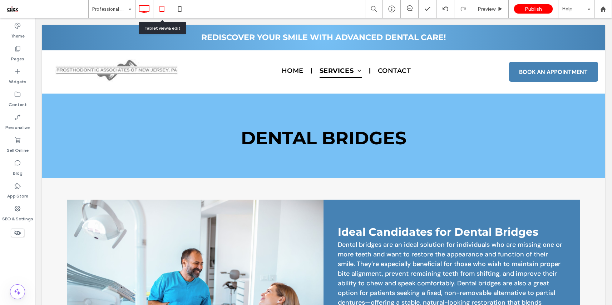
click at [166, 6] on icon at bounding box center [162, 9] width 14 height 14
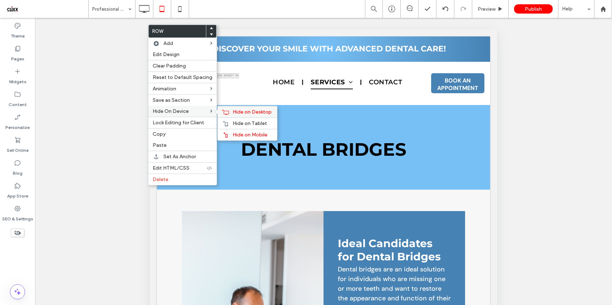
click at [242, 111] on span "Hide on Desktop" at bounding box center [252, 112] width 39 height 6
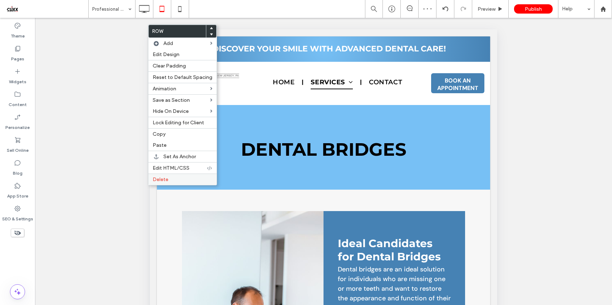
click at [178, 180] on label "Delete" at bounding box center [183, 180] width 60 height 6
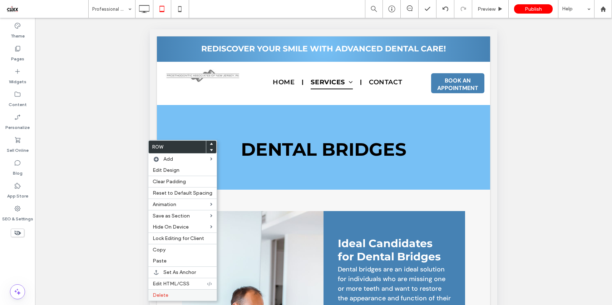
click at [187, 295] on label "Delete" at bounding box center [183, 296] width 60 height 6
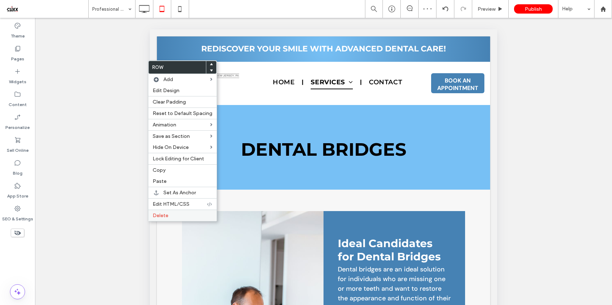
click at [178, 214] on label "Delete" at bounding box center [183, 216] width 60 height 6
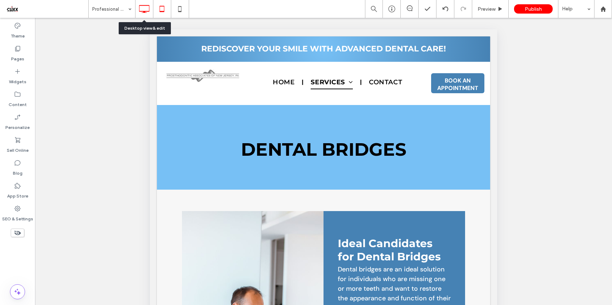
click at [146, 13] on icon at bounding box center [144, 9] width 14 height 14
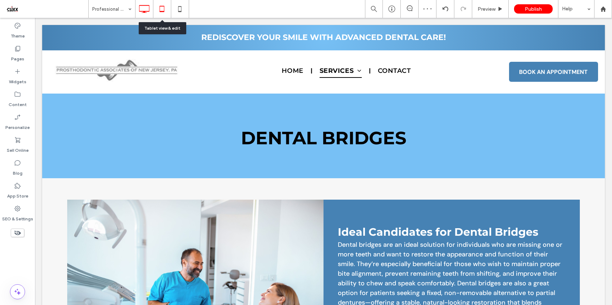
click at [162, 3] on icon at bounding box center [162, 9] width 14 height 14
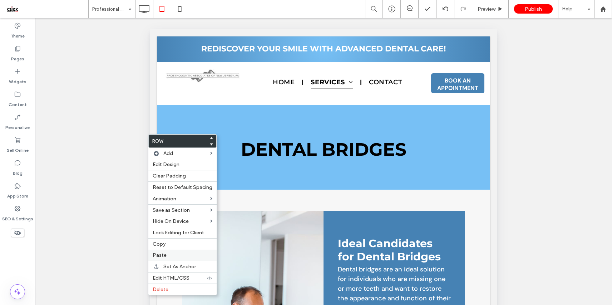
click at [177, 257] on label "Paste" at bounding box center [183, 255] width 60 height 6
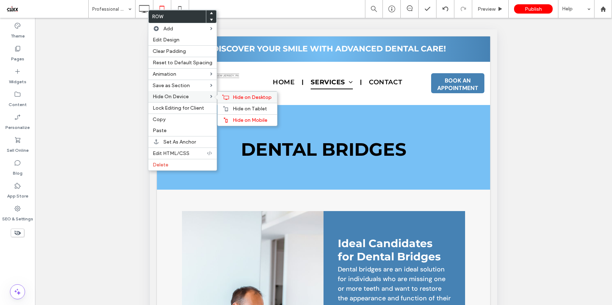
click at [243, 98] on span "Hide on Desktop" at bounding box center [252, 97] width 39 height 6
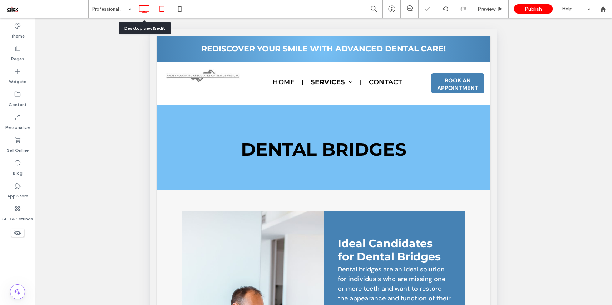
click at [150, 8] on icon at bounding box center [144, 9] width 14 height 14
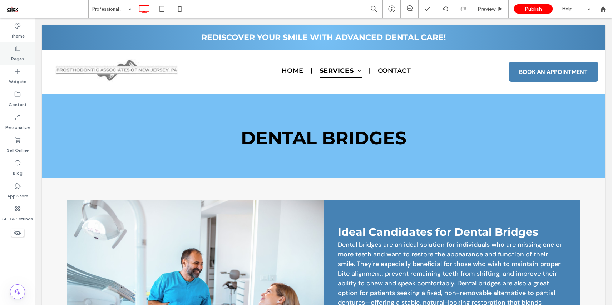
click at [21, 53] on label "Pages" at bounding box center [17, 57] width 13 height 10
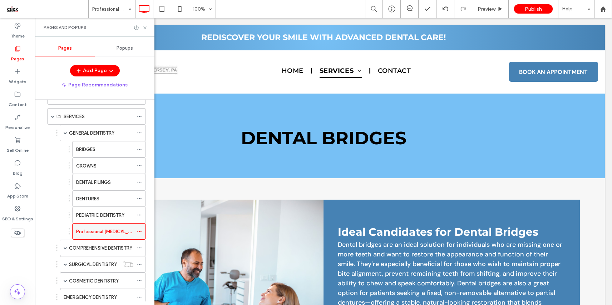
scroll to position [53, 0]
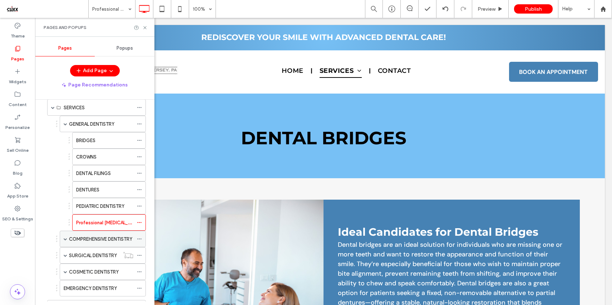
click at [65, 240] on span at bounding box center [66, 239] width 4 height 4
click at [93, 256] on label "Dental Sealants" at bounding box center [93, 256] width 34 height 13
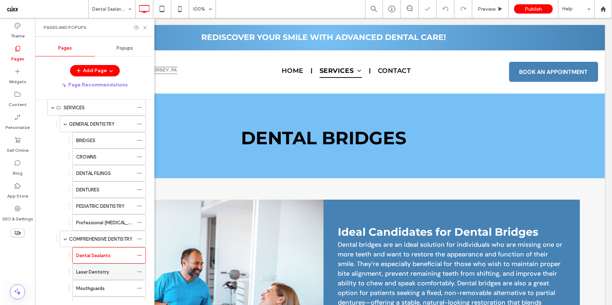
click at [94, 269] on label "Laser Dentistry" at bounding box center [92, 272] width 33 height 13
click at [94, 284] on div "Mouthguards" at bounding box center [104, 289] width 57 height 16
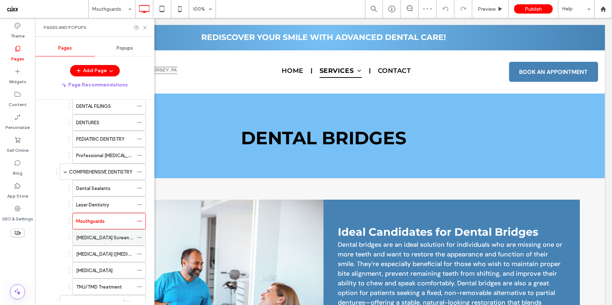
scroll to position [121, 0]
click at [104, 236] on label "[MEDICAL_DATA] Screening" at bounding box center [105, 236] width 59 height 13
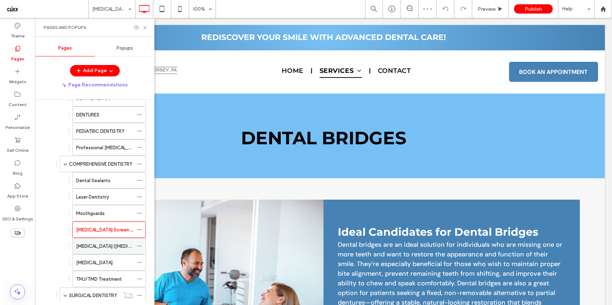
scroll to position [131, 0]
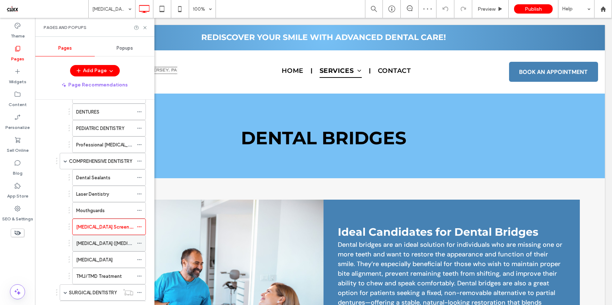
click at [108, 244] on label "[MEDICAL_DATA] ([MEDICAL_DATA] Therapy" at bounding box center [123, 243] width 94 height 13
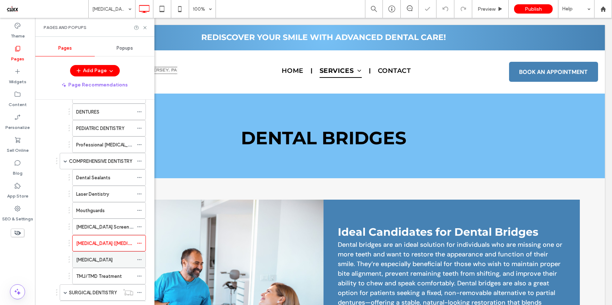
click at [104, 263] on div "[MEDICAL_DATA]" at bounding box center [104, 260] width 57 height 8
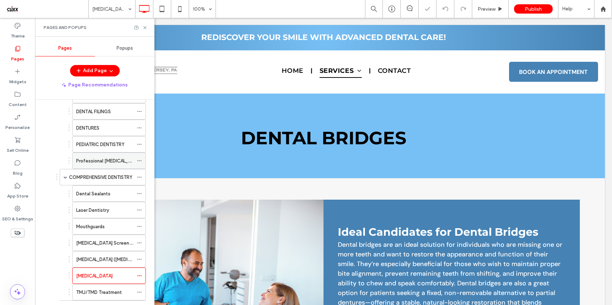
scroll to position [89, 0]
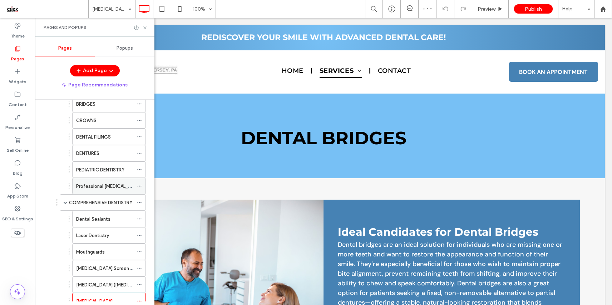
click at [106, 190] on label "Professional [MEDICAL_DATA]" at bounding box center [108, 186] width 65 height 13
click at [146, 28] on icon at bounding box center [144, 27] width 5 height 5
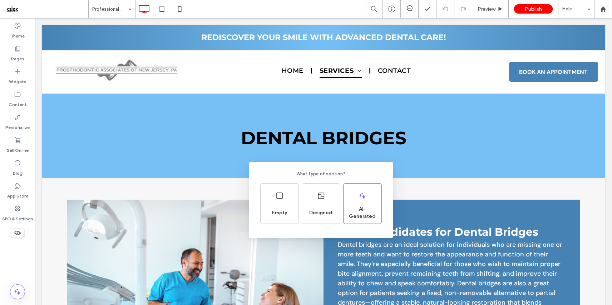
click at [22, 54] on div "What type of section? Empty Designed AI-Generated" at bounding box center [306, 170] width 612 height 340
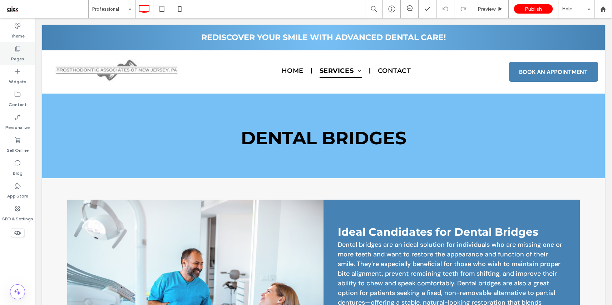
click at [19, 54] on label "Pages" at bounding box center [17, 57] width 13 height 10
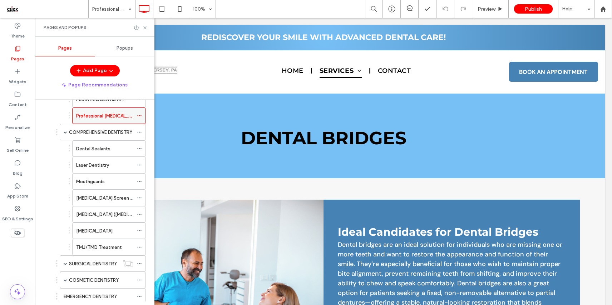
scroll to position [188, 0]
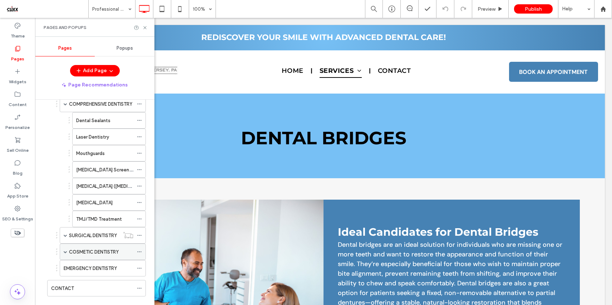
click at [67, 254] on div "COSMETIC DENTISTRY" at bounding box center [103, 252] width 86 height 16
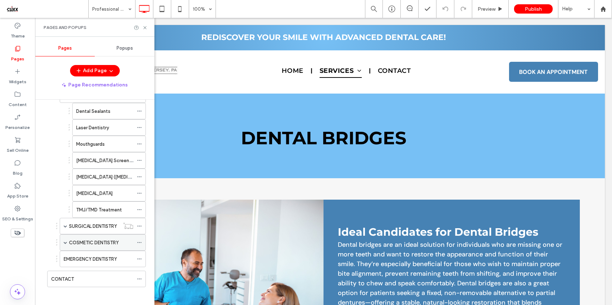
scroll to position [201, 0]
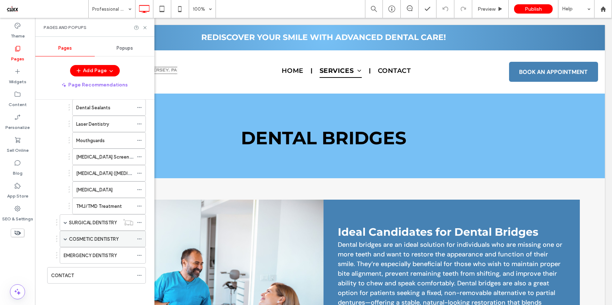
click at [67, 239] on div "COSMETIC DENTISTRY" at bounding box center [103, 239] width 86 height 16
click at [65, 239] on span at bounding box center [66, 239] width 4 height 4
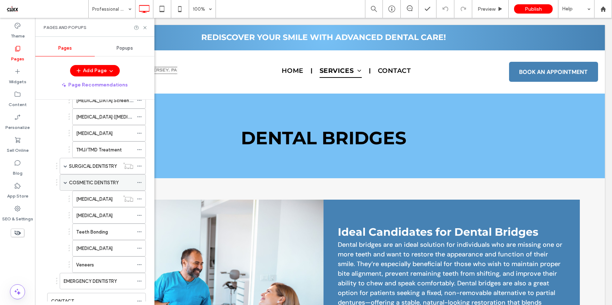
scroll to position [283, 0]
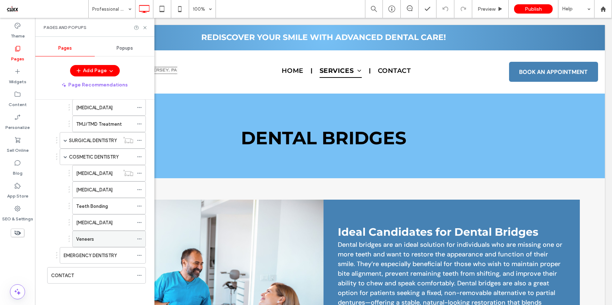
click at [95, 236] on div "Veneers" at bounding box center [104, 240] width 57 height 8
click at [98, 229] on div "[MEDICAL_DATA]" at bounding box center [104, 223] width 57 height 16
click at [98, 207] on label "Teeth Bonding" at bounding box center [92, 206] width 32 height 13
click at [93, 193] on div "[MEDICAL_DATA]" at bounding box center [104, 190] width 57 height 8
click at [86, 257] on label "EMERGENCY DENTISTRY" at bounding box center [90, 256] width 53 height 13
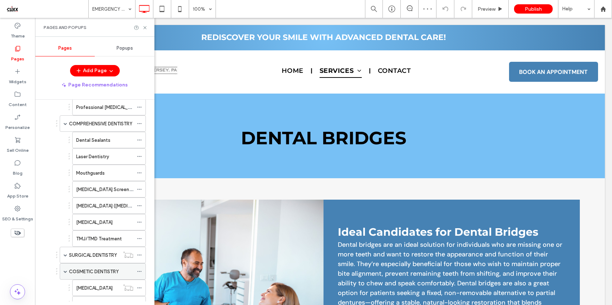
scroll to position [160, 0]
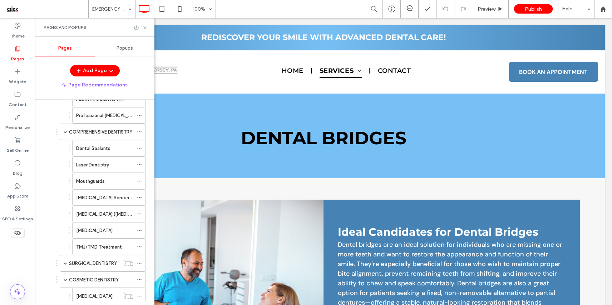
click at [96, 151] on label "Dental Sealants" at bounding box center [93, 148] width 34 height 13
click at [98, 168] on label "Laser Dentistry" at bounding box center [92, 165] width 33 height 13
click at [98, 184] on label "Mouthguards" at bounding box center [90, 181] width 29 height 13
click at [96, 197] on label "[MEDICAL_DATA] Screening" at bounding box center [105, 198] width 59 height 13
click at [94, 213] on label "[MEDICAL_DATA] ([MEDICAL_DATA] Therapy" at bounding box center [123, 214] width 94 height 13
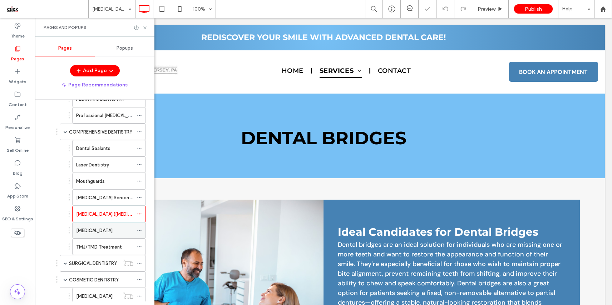
click at [95, 230] on label "[MEDICAL_DATA]" at bounding box center [94, 231] width 36 height 13
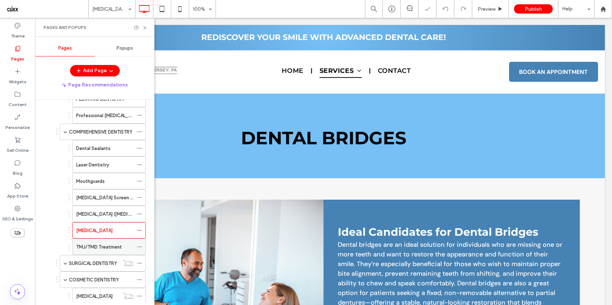
click at [95, 249] on label "TMJ/TMD Treatment" at bounding box center [99, 247] width 46 height 13
click at [92, 231] on label "[MEDICAL_DATA]" at bounding box center [94, 231] width 36 height 13
click at [85, 252] on div "TMJ/TMD Treatment" at bounding box center [104, 247] width 57 height 16
click at [103, 231] on label "[MEDICAL_DATA]" at bounding box center [94, 231] width 36 height 13
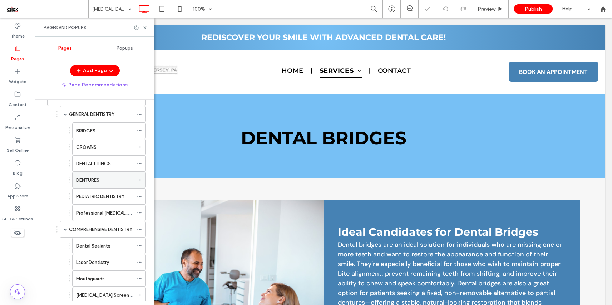
scroll to position [57, 0]
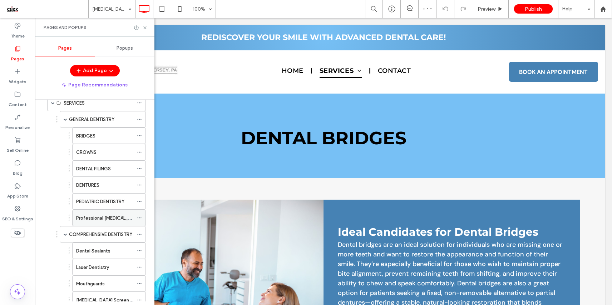
click at [107, 220] on label "Professional [MEDICAL_DATA]" at bounding box center [108, 218] width 65 height 13
click at [147, 28] on icon at bounding box center [144, 27] width 5 height 5
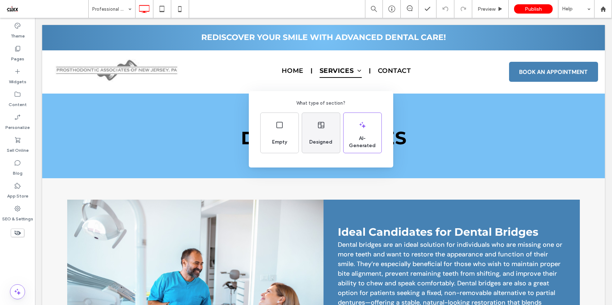
click at [319, 134] on div "Designed" at bounding box center [321, 133] width 38 height 40
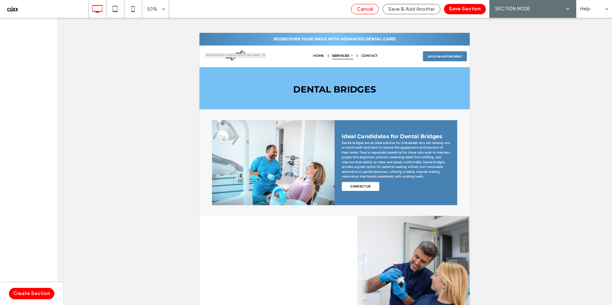
click at [365, 9] on span "Cancel" at bounding box center [365, 9] width 16 height 6
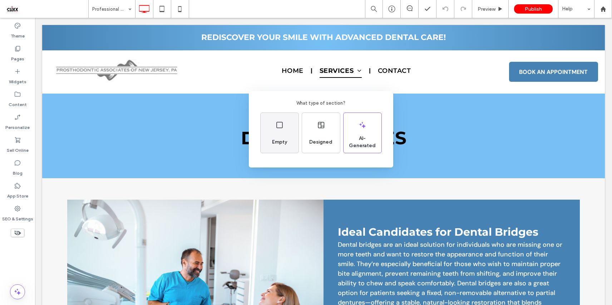
click at [282, 125] on icon at bounding box center [279, 125] width 9 height 9
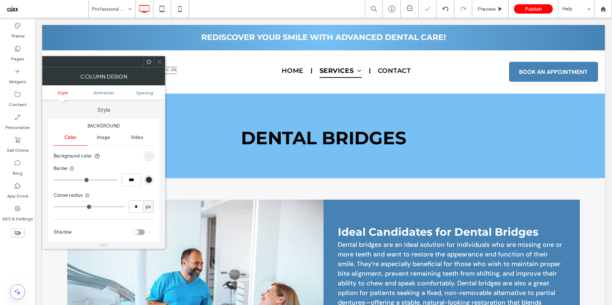
click at [149, 67] on span at bounding box center [148, 62] width 5 height 11
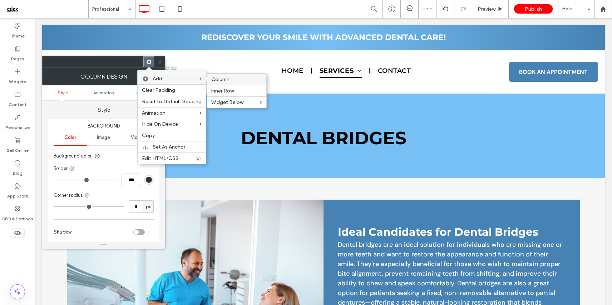
click at [218, 77] on span "Column" at bounding box center [220, 80] width 18 height 6
click at [160, 62] on use at bounding box center [160, 62] width 4 height 4
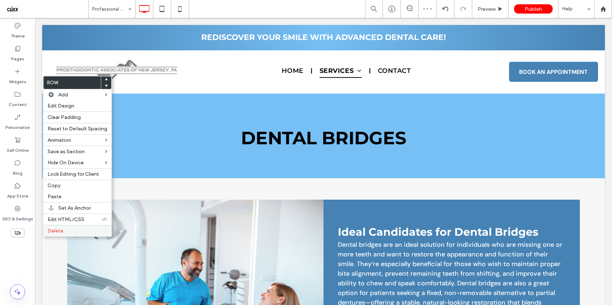
click at [69, 234] on label "Delete" at bounding box center [78, 231] width 60 height 6
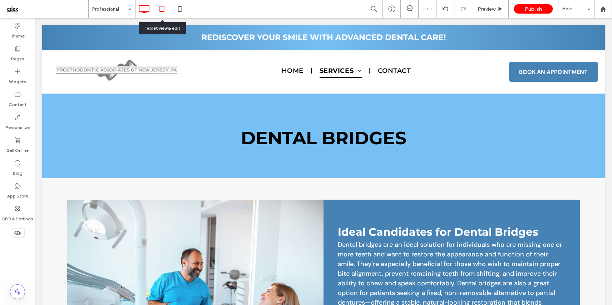
click at [162, 11] on use at bounding box center [162, 9] width 5 height 6
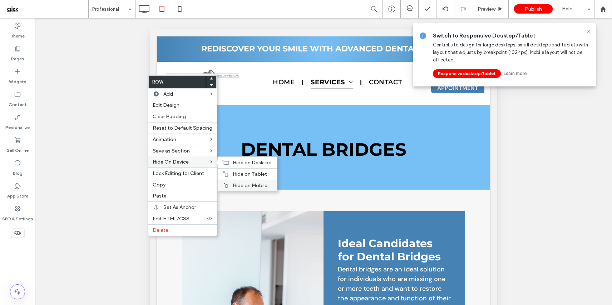
click at [252, 184] on span "Hide on Mobile" at bounding box center [250, 186] width 35 height 6
click at [254, 174] on span "Hide on Tablet" at bounding box center [250, 174] width 34 height 6
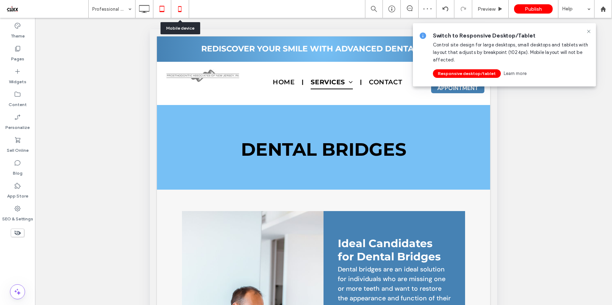
click at [179, 8] on icon at bounding box center [180, 9] width 14 height 14
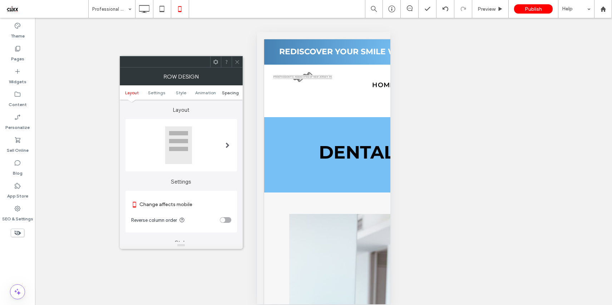
click at [227, 94] on span "Spacing" at bounding box center [230, 92] width 17 height 5
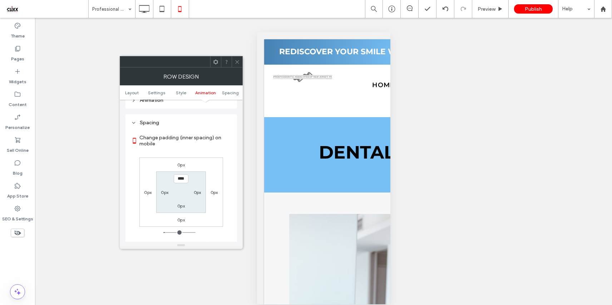
scroll to position [275, 0]
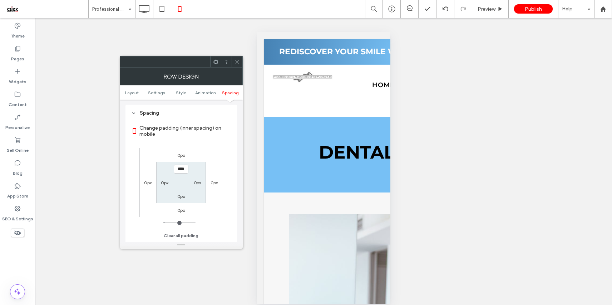
click at [178, 197] on label "0px" at bounding box center [181, 196] width 8 height 5
type input "*"
type input "**"
type input "****"
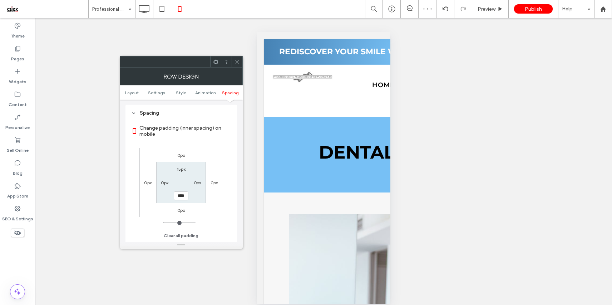
click at [235, 64] on icon at bounding box center [237, 61] width 5 height 5
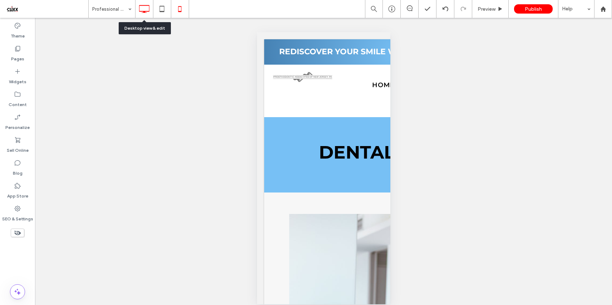
click at [146, 11] on use at bounding box center [144, 9] width 10 height 8
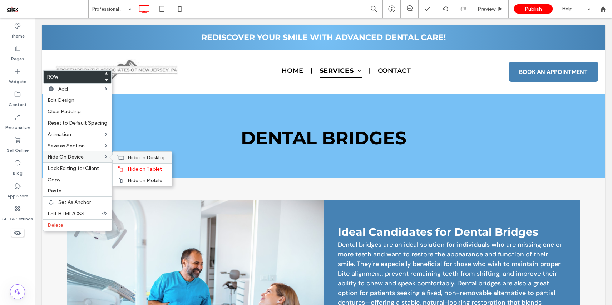
click at [150, 163] on div "Hide on Desktop" at bounding box center [142, 157] width 59 height 11
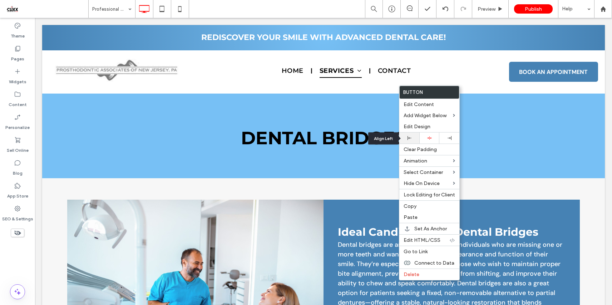
click at [408, 137] on icon at bounding box center [410, 138] width 4 height 4
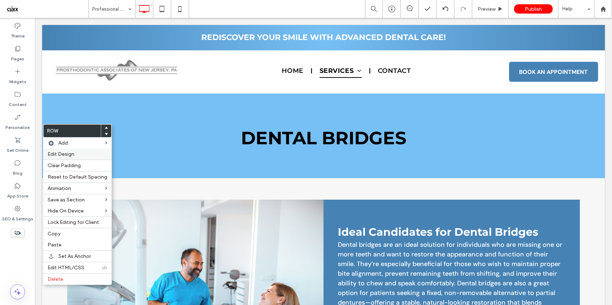
click at [65, 154] on span "Edit Design" at bounding box center [61, 154] width 27 height 6
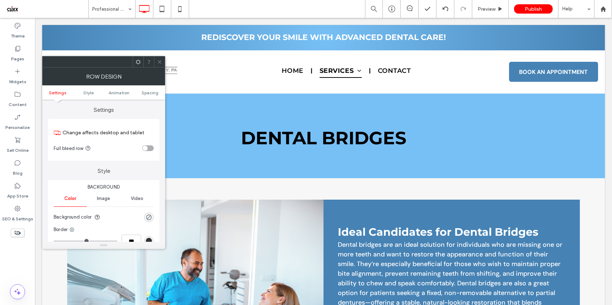
click at [150, 148] on div "toggle" at bounding box center [147, 149] width 11 height 6
click at [159, 58] on span at bounding box center [159, 62] width 5 height 11
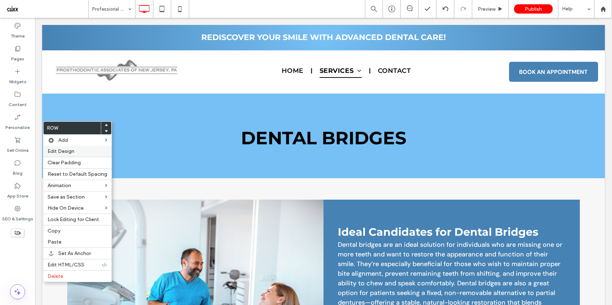
click at [78, 149] on label "Edit Design" at bounding box center [78, 151] width 60 height 6
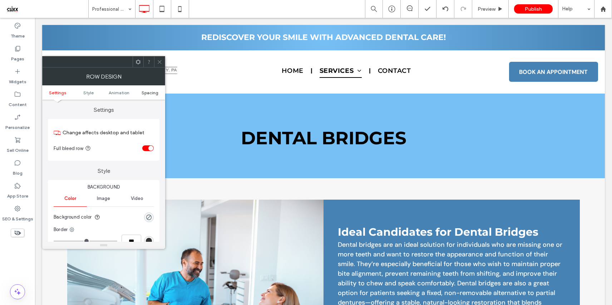
click at [153, 93] on span "Spacing" at bounding box center [150, 92] width 17 height 5
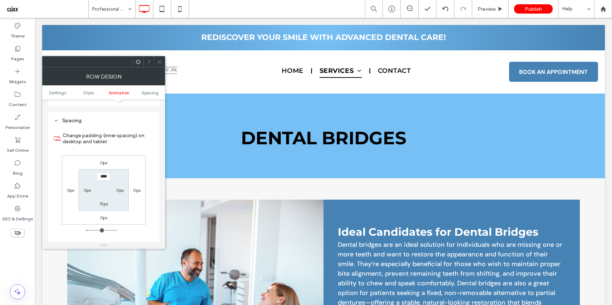
scroll to position [202, 0]
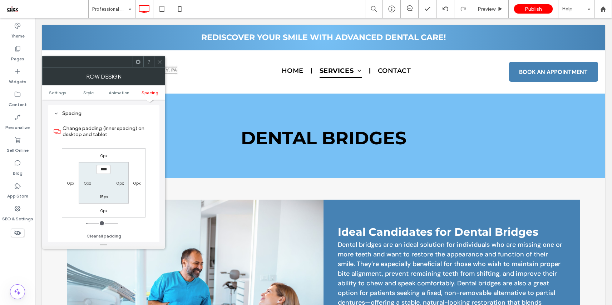
click at [89, 184] on label "0px" at bounding box center [88, 183] width 8 height 5
type input "*"
type input "**"
type input "****"
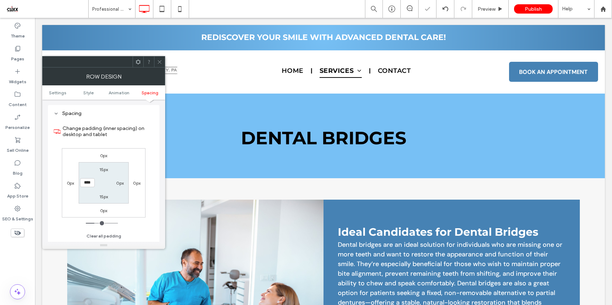
click at [122, 183] on label "0px" at bounding box center [120, 183] width 8 height 5
type input "*"
type input "**"
type input "****"
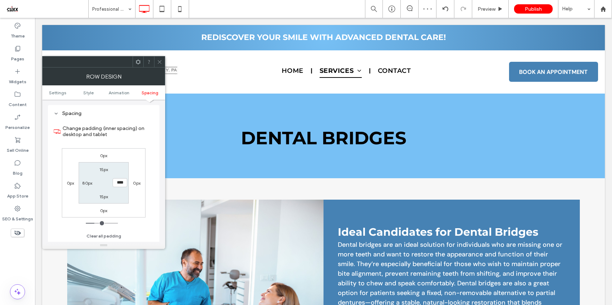
click at [161, 62] on icon at bounding box center [159, 61] width 5 height 5
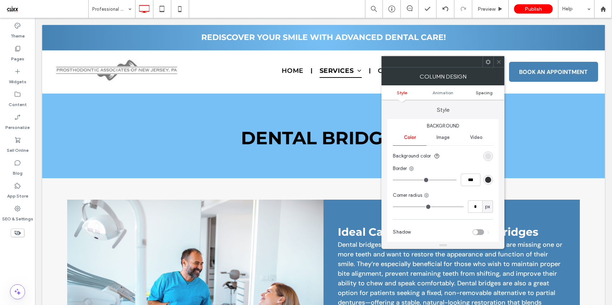
click at [482, 92] on span "Spacing" at bounding box center [484, 92] width 17 height 5
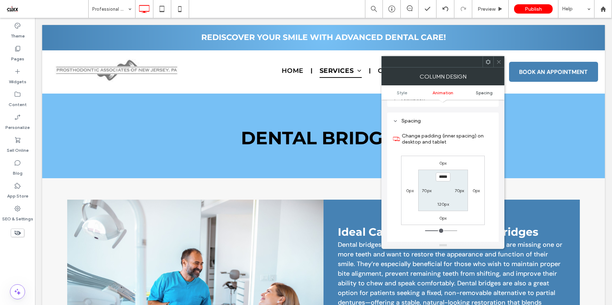
scroll to position [168, 0]
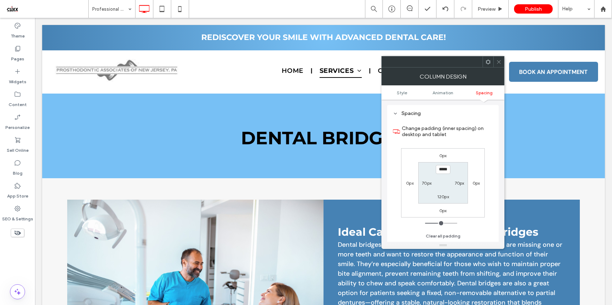
click at [499, 63] on icon at bounding box center [498, 61] width 5 height 5
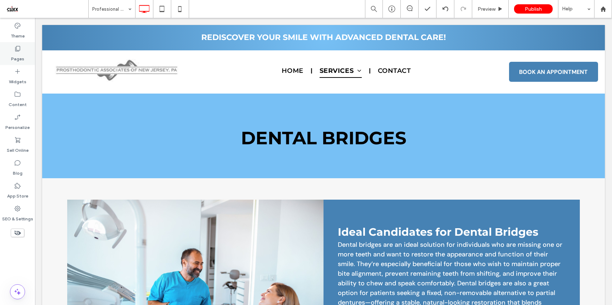
click at [20, 55] on label "Pages" at bounding box center [17, 57] width 13 height 10
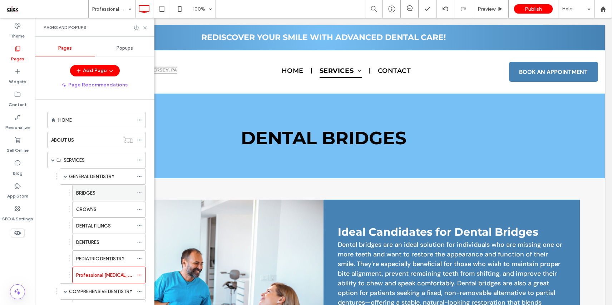
click at [102, 193] on div "BRIDGES" at bounding box center [104, 194] width 57 height 8
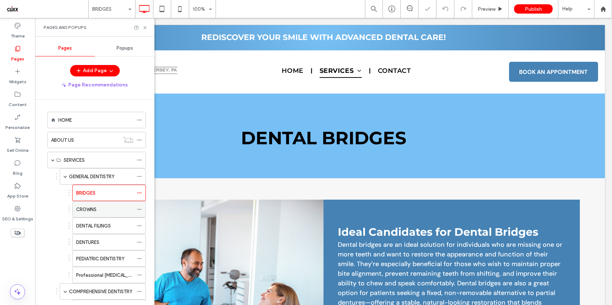
click at [113, 212] on div "CROWNS" at bounding box center [104, 210] width 57 height 8
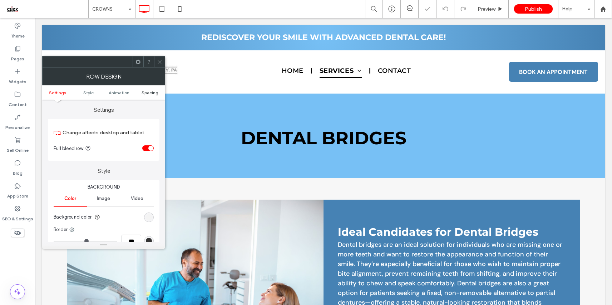
click at [154, 94] on span "Spacing" at bounding box center [150, 92] width 17 height 5
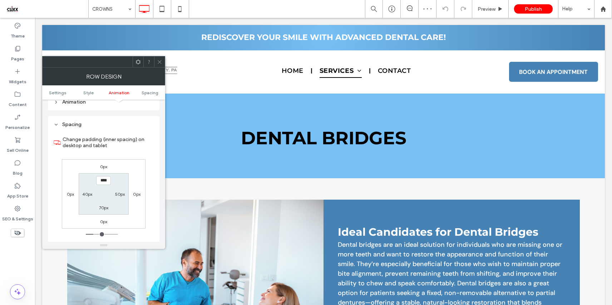
scroll to position [202, 0]
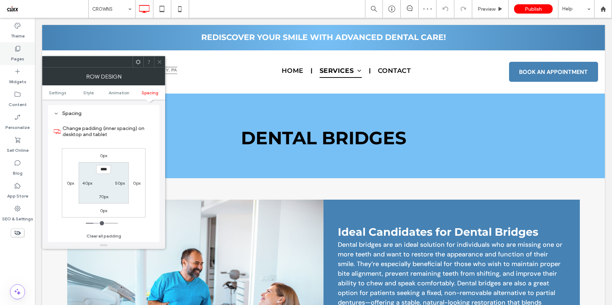
click at [14, 54] on label "Pages" at bounding box center [17, 57] width 13 height 10
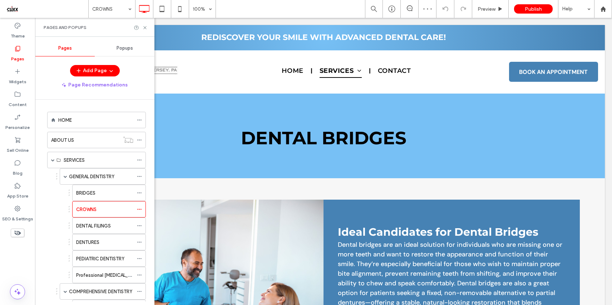
click at [108, 274] on label "Professional [MEDICAL_DATA]" at bounding box center [108, 275] width 65 height 13
click at [144, 28] on icon at bounding box center [144, 27] width 5 height 5
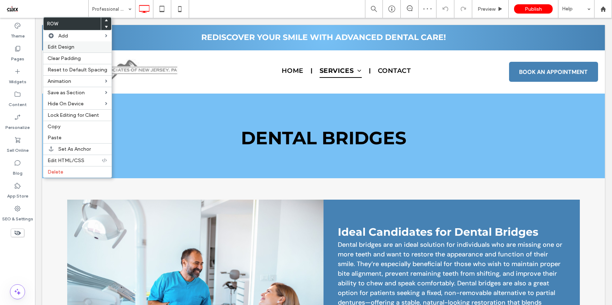
click at [72, 48] on span "Edit Design" at bounding box center [61, 47] width 27 height 6
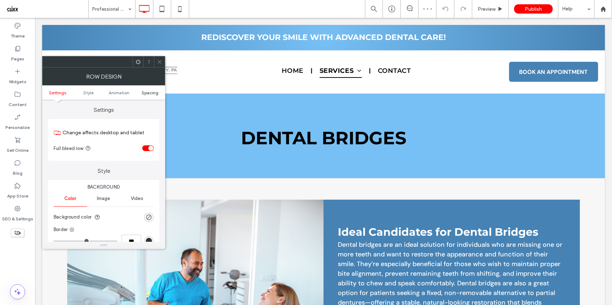
click at [149, 92] on span "Spacing" at bounding box center [150, 92] width 17 height 5
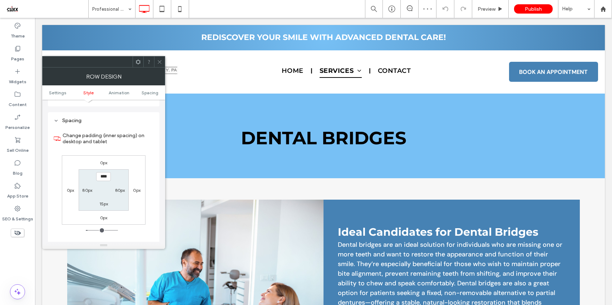
scroll to position [202, 0]
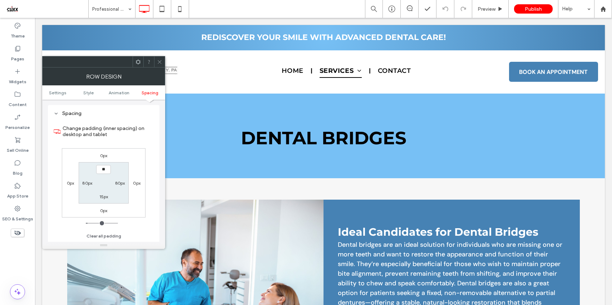
type input "****"
click at [104, 195] on label "15px" at bounding box center [103, 196] width 9 height 5
type input "**"
type input "*"
type input "**"
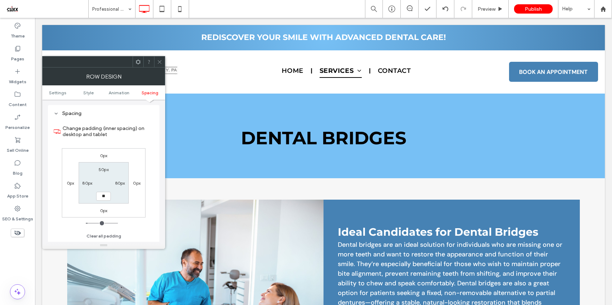
type input "**"
type input "****"
click at [161, 64] on icon at bounding box center [159, 61] width 5 height 5
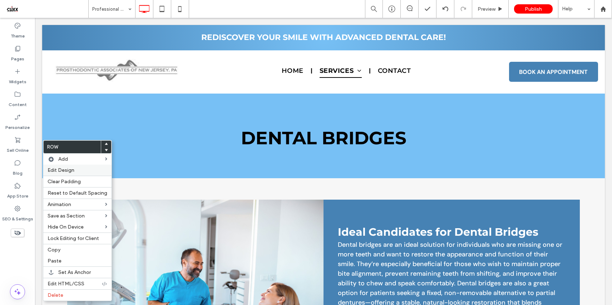
click at [72, 173] on span "Edit Design" at bounding box center [61, 170] width 27 height 6
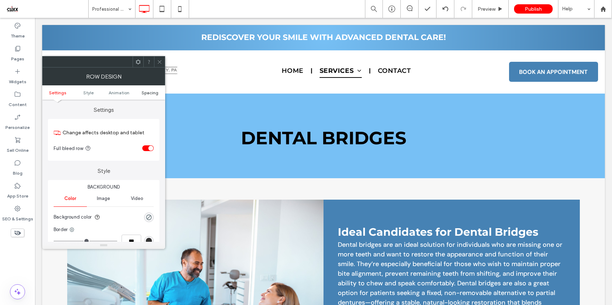
click at [149, 90] on span "Spacing" at bounding box center [150, 92] width 17 height 5
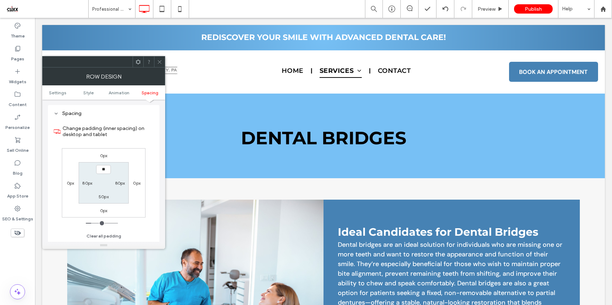
type input "****"
click at [106, 198] on label "50px" at bounding box center [104, 196] width 10 height 5
type input "**"
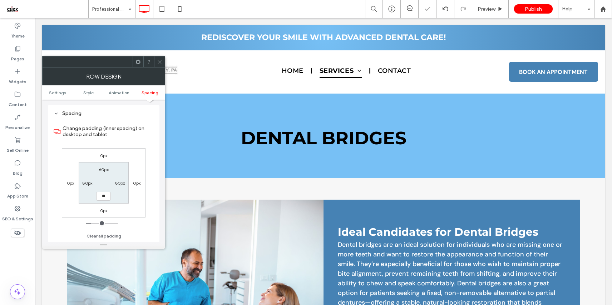
type input "****"
click at [160, 60] on icon at bounding box center [159, 61] width 5 height 5
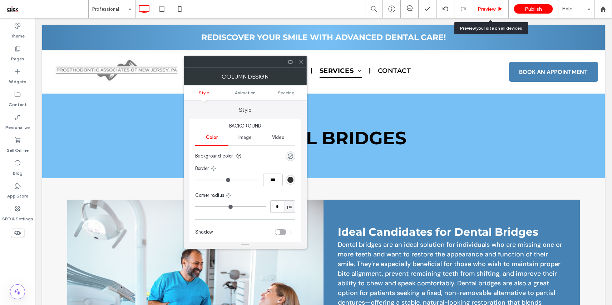
click at [486, 8] on span "Preview" at bounding box center [487, 9] width 18 height 6
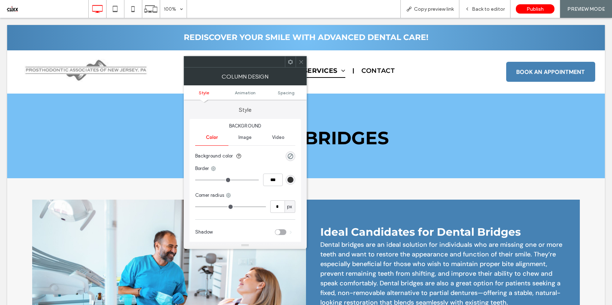
click at [299, 60] on icon at bounding box center [301, 61] width 5 height 5
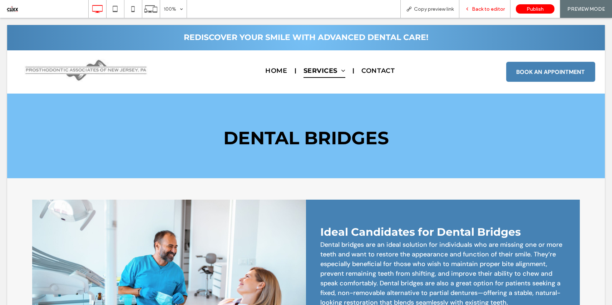
click at [486, 13] on div "Back to editor" at bounding box center [485, 9] width 51 height 18
click at [483, 7] on span "Back to editor" at bounding box center [488, 9] width 33 height 6
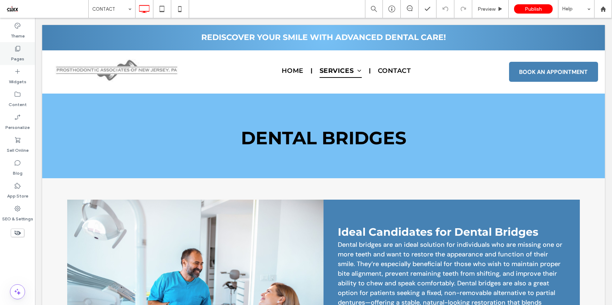
click at [18, 49] on icon at bounding box center [17, 48] width 7 height 7
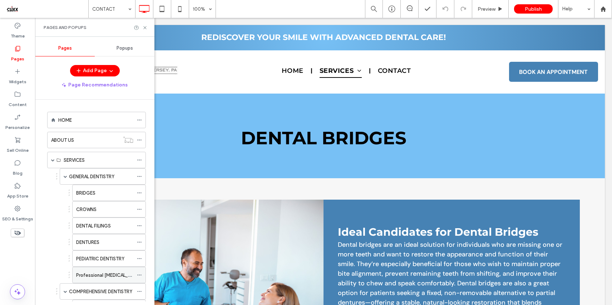
click at [102, 270] on div "Professional [MEDICAL_DATA]" at bounding box center [104, 276] width 57 height 16
click at [146, 27] on icon at bounding box center [144, 27] width 5 height 5
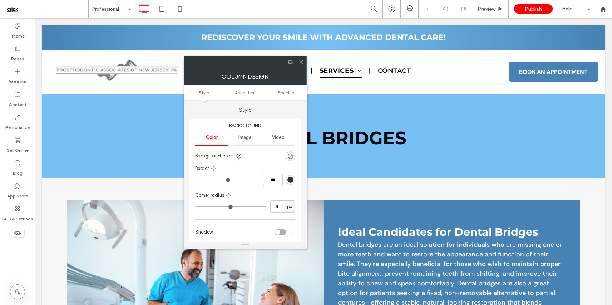
click at [301, 59] on span at bounding box center [301, 62] width 5 height 11
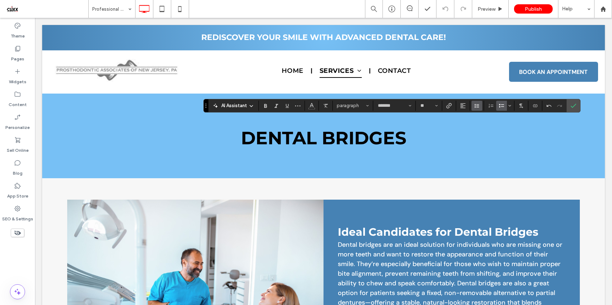
click at [473, 104] on button "Line Height" at bounding box center [477, 106] width 11 height 10
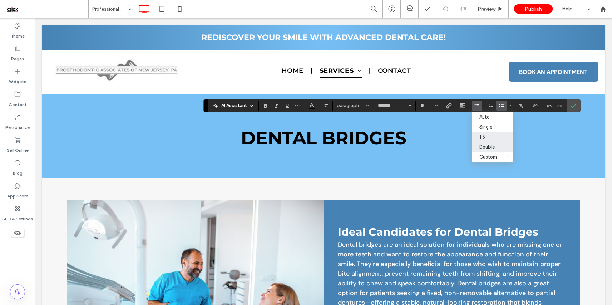
click at [501, 148] on label "Double" at bounding box center [493, 147] width 42 height 10
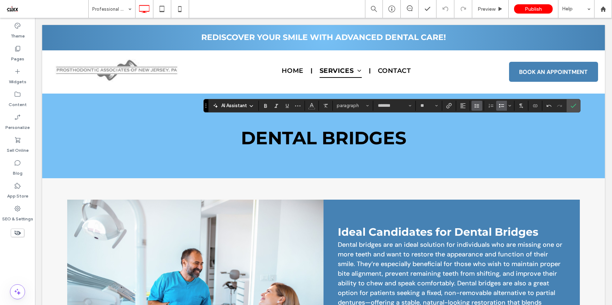
click at [477, 107] on icon "Line Height" at bounding box center [477, 106] width 6 height 6
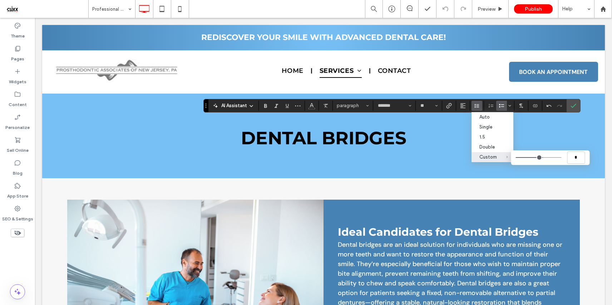
type input "***"
type input "*"
type input "***"
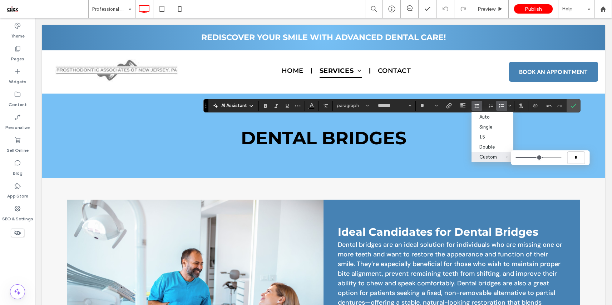
type input "***"
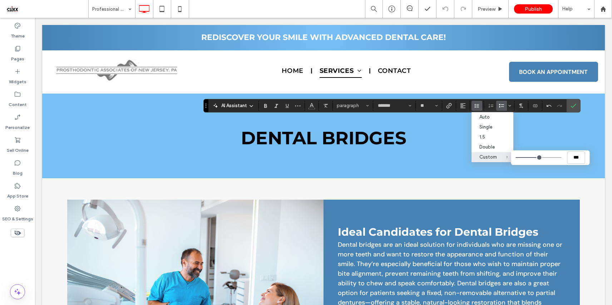
type input "***"
drag, startPoint x: 543, startPoint y: 160, endPoint x: 535, endPoint y: 160, distance: 8.6
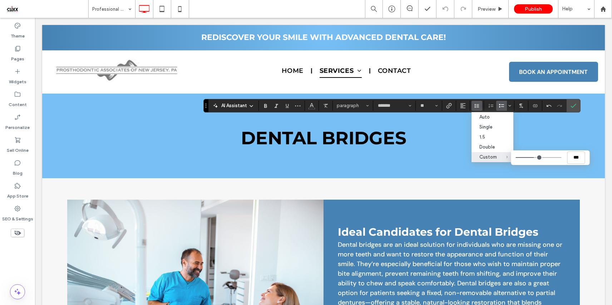
type input "***"
click at [535, 158] on input "Custom ***" at bounding box center [539, 157] width 46 height 1
click at [572, 104] on icon "Confirm" at bounding box center [574, 106] width 6 height 6
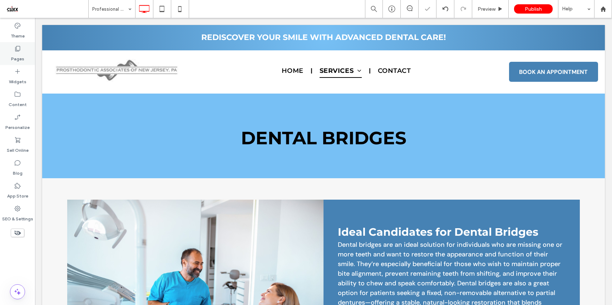
click at [13, 53] on label "Pages" at bounding box center [17, 57] width 13 height 10
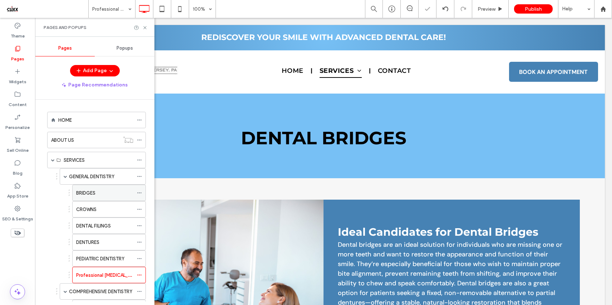
click at [98, 195] on div "BRIDGES" at bounding box center [104, 194] width 57 height 8
click at [146, 28] on icon at bounding box center [144, 27] width 5 height 5
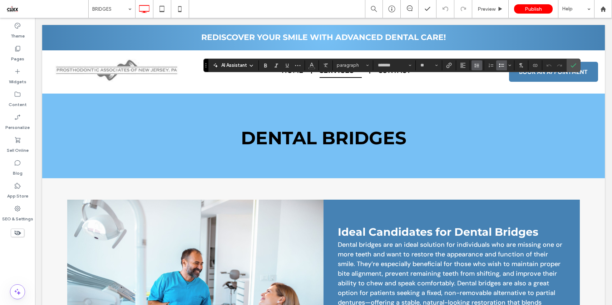
click at [477, 66] on icon "Line Height" at bounding box center [477, 66] width 6 height 6
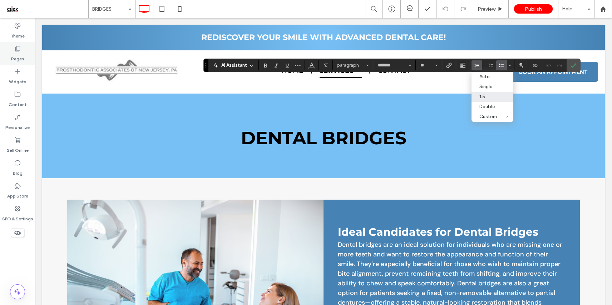
click at [25, 53] on div "Pages" at bounding box center [17, 53] width 35 height 23
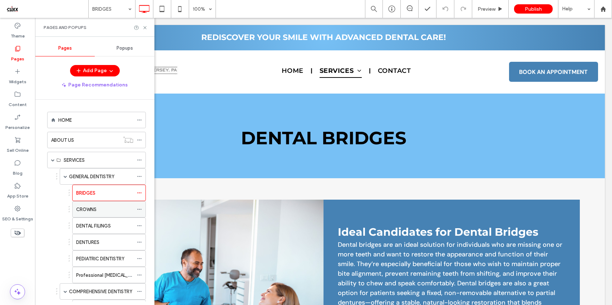
click at [113, 208] on div "CROWNS" at bounding box center [104, 210] width 57 height 8
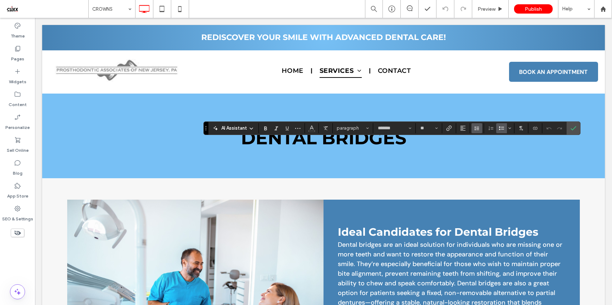
click at [474, 129] on icon "Line Height" at bounding box center [477, 129] width 6 height 6
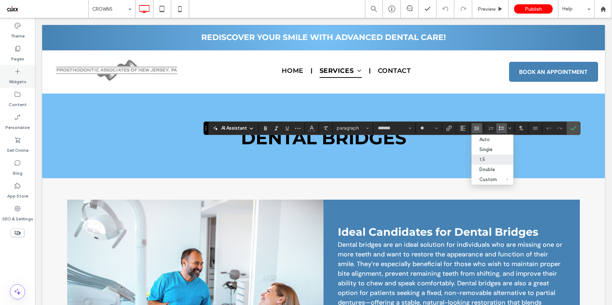
click at [29, 54] on div "Pages" at bounding box center [17, 53] width 35 height 23
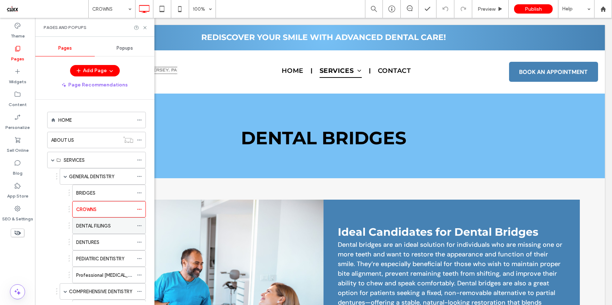
click at [90, 224] on label "DENTAL FILINGS" at bounding box center [93, 226] width 35 height 13
click at [146, 26] on icon at bounding box center [144, 27] width 5 height 5
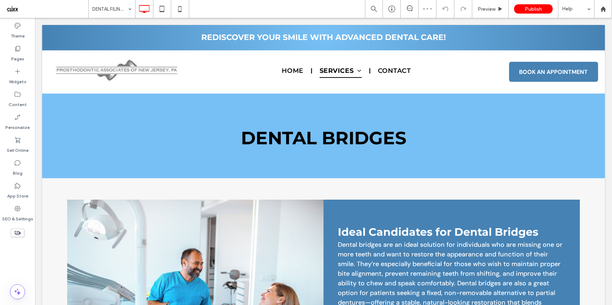
type input "*******"
type input "**"
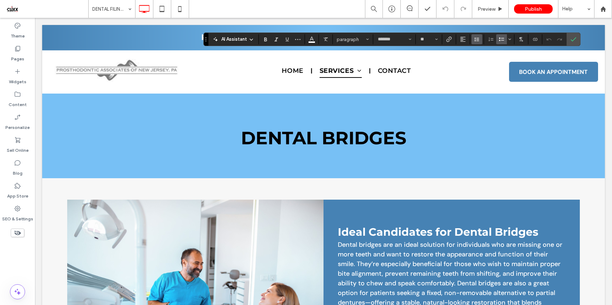
click at [475, 41] on icon "Line Height" at bounding box center [477, 39] width 6 height 6
click at [577, 40] on label "Confirm" at bounding box center [573, 39] width 11 height 13
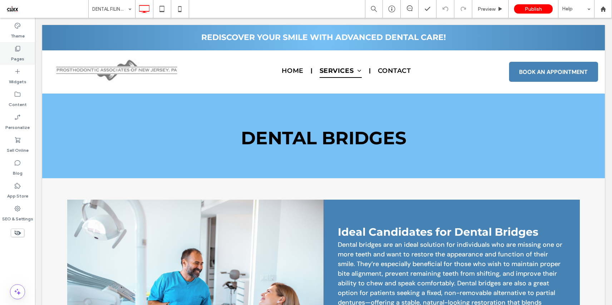
click at [24, 53] on div "Pages" at bounding box center [17, 53] width 35 height 23
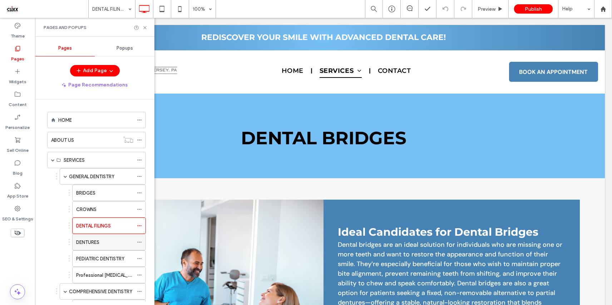
click at [103, 239] on div "DENTURES" at bounding box center [104, 243] width 57 height 8
click at [143, 28] on icon at bounding box center [144, 27] width 5 height 5
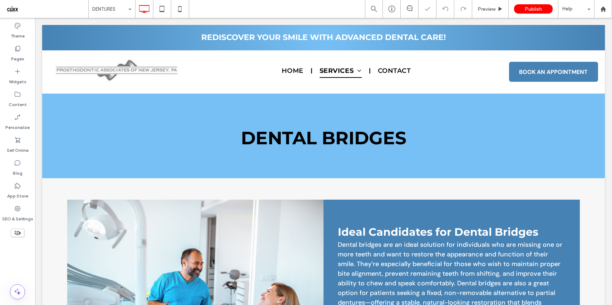
type input "*******"
type input "**"
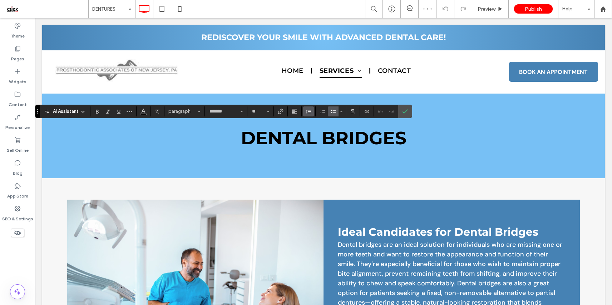
click at [308, 112] on icon "Line Height" at bounding box center [309, 112] width 6 height 6
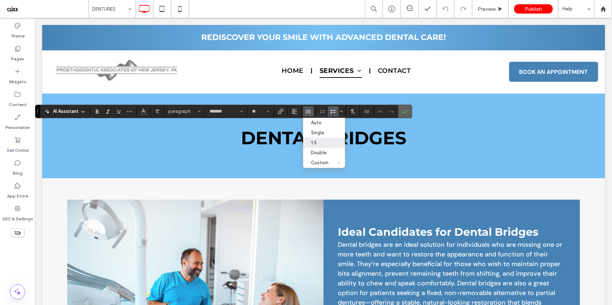
click at [406, 113] on icon "Confirm" at bounding box center [405, 112] width 6 height 6
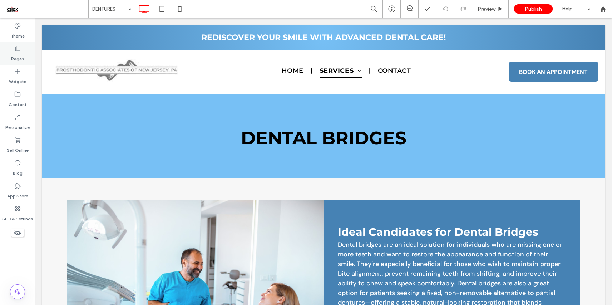
click at [23, 59] on label "Pages" at bounding box center [17, 57] width 13 height 10
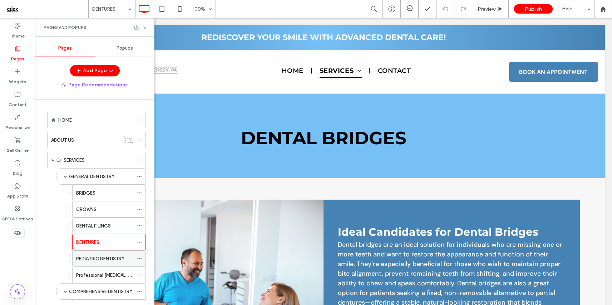
click at [103, 260] on label "PEDIATRIC DENTISTRY" at bounding box center [100, 259] width 48 height 13
click at [143, 26] on icon at bounding box center [144, 27] width 5 height 5
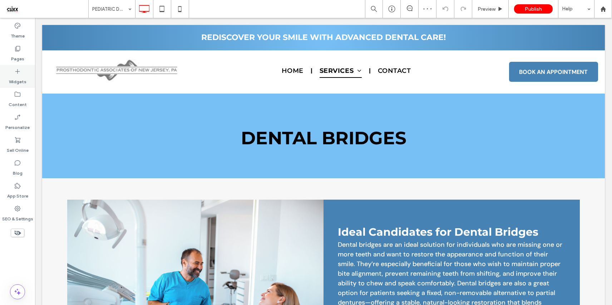
click at [18, 54] on label "Pages" at bounding box center [17, 57] width 13 height 10
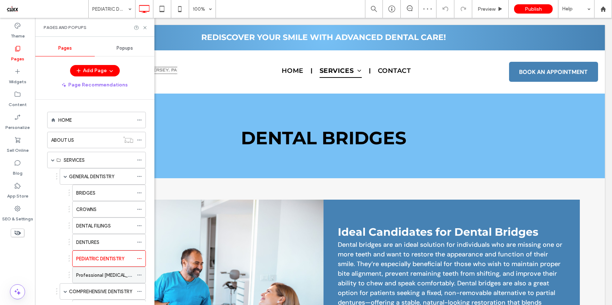
click at [87, 271] on div "Professional [MEDICAL_DATA]" at bounding box center [104, 276] width 57 height 16
click at [146, 28] on use at bounding box center [144, 27] width 3 height 3
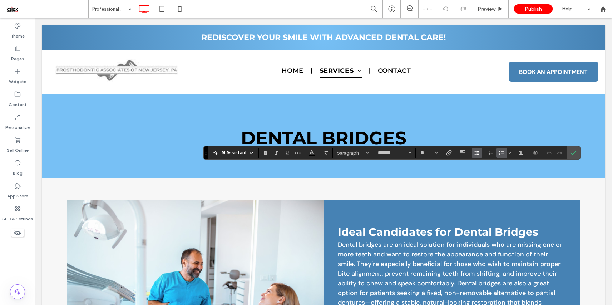
click at [477, 152] on icon "Line Height" at bounding box center [477, 153] width 6 height 6
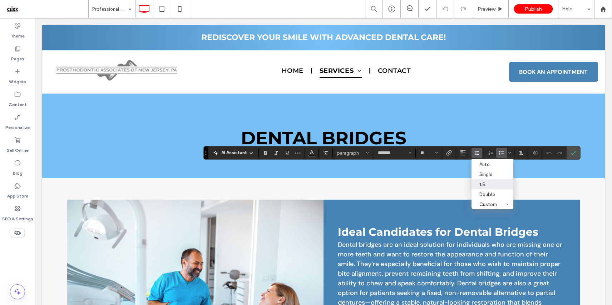
click at [494, 186] on div "1.5" at bounding box center [489, 184] width 18 height 5
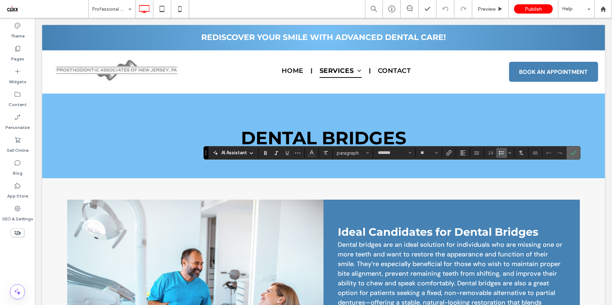
click at [572, 155] on icon "Confirm" at bounding box center [574, 153] width 6 height 6
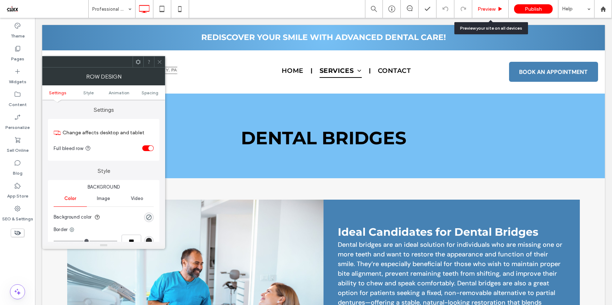
click at [492, 10] on span "Preview" at bounding box center [487, 9] width 18 height 6
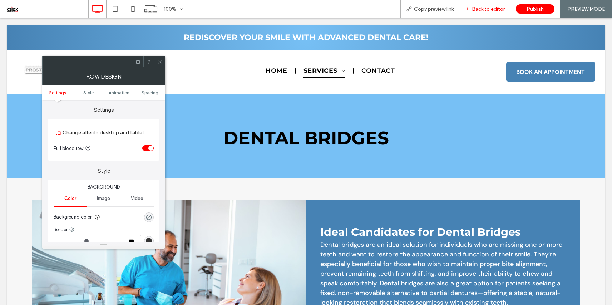
click at [485, 9] on span "Back to editor" at bounding box center [488, 9] width 33 height 6
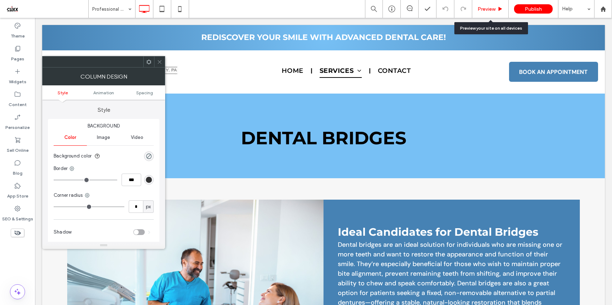
click at [485, 7] on span "Preview" at bounding box center [487, 9] width 18 height 6
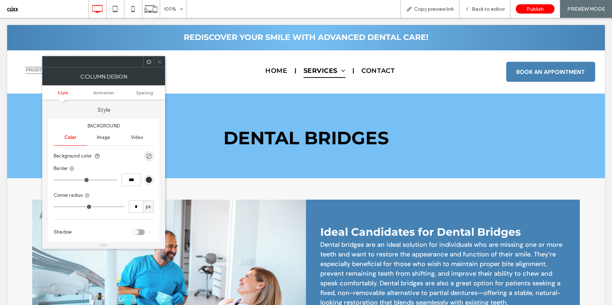
click at [161, 60] on icon at bounding box center [159, 61] width 5 height 5
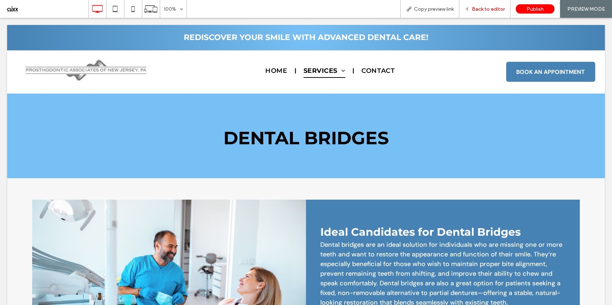
drag, startPoint x: 478, startPoint y: 13, endPoint x: 463, endPoint y: 17, distance: 16.1
click at [478, 12] on div "Back to editor" at bounding box center [485, 9] width 51 height 18
click at [494, 10] on span "Back to editor" at bounding box center [488, 9] width 33 height 6
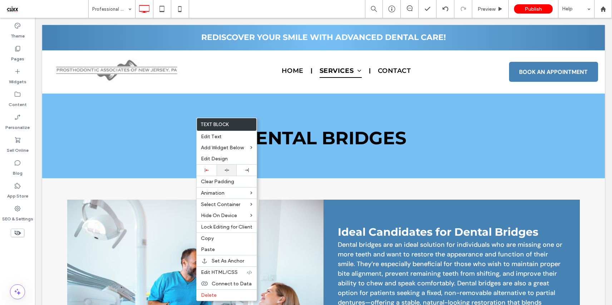
click at [227, 171] on icon at bounding box center [227, 170] width 5 height 5
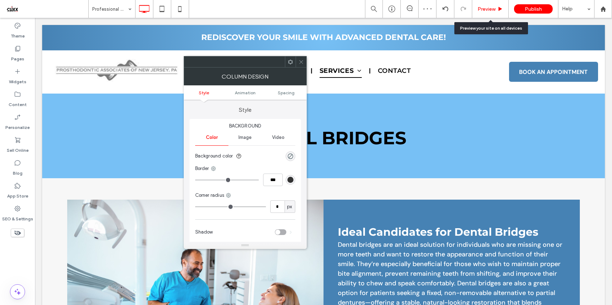
click at [486, 10] on span "Preview" at bounding box center [487, 9] width 18 height 6
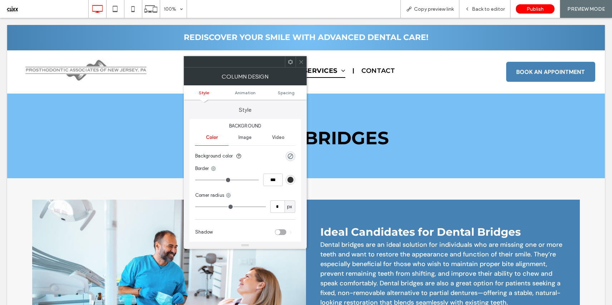
click at [301, 63] on icon at bounding box center [301, 61] width 5 height 5
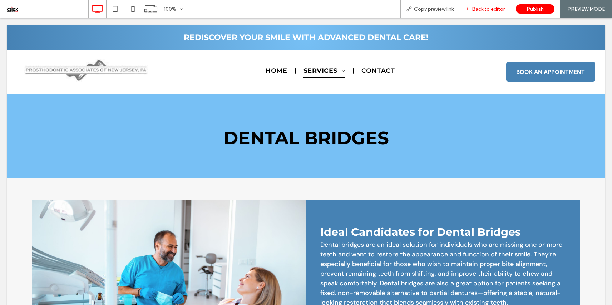
click at [485, 11] on span "Back to editor" at bounding box center [488, 9] width 33 height 6
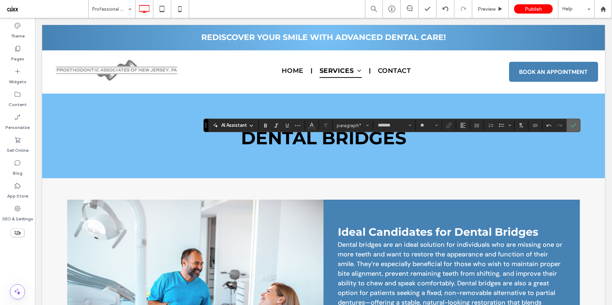
click at [570, 124] on label "Confirm" at bounding box center [573, 125] width 11 height 13
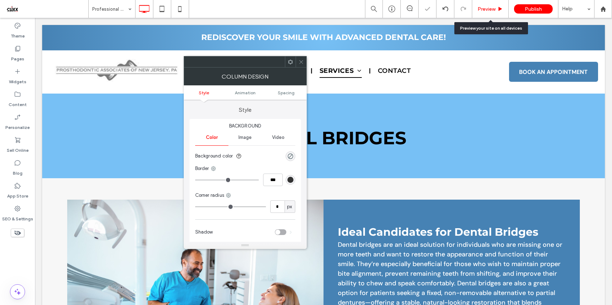
click at [486, 9] on span "Preview" at bounding box center [487, 9] width 18 height 6
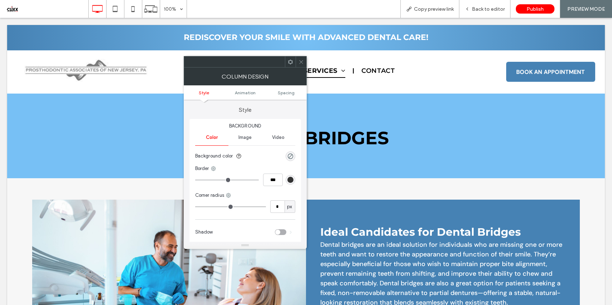
click at [300, 61] on icon at bounding box center [301, 61] width 5 height 5
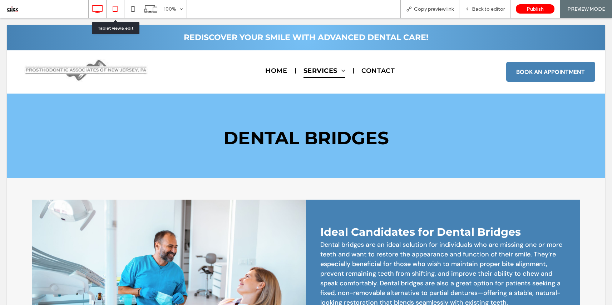
click at [119, 8] on icon at bounding box center [115, 9] width 14 height 14
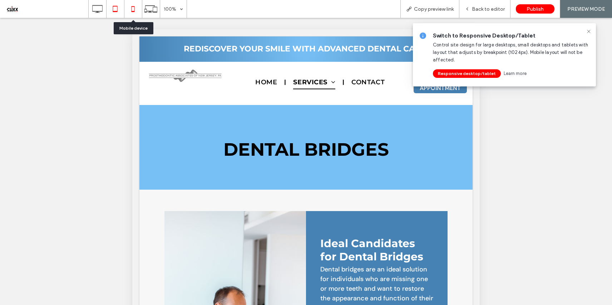
click at [132, 10] on icon at bounding box center [133, 9] width 14 height 14
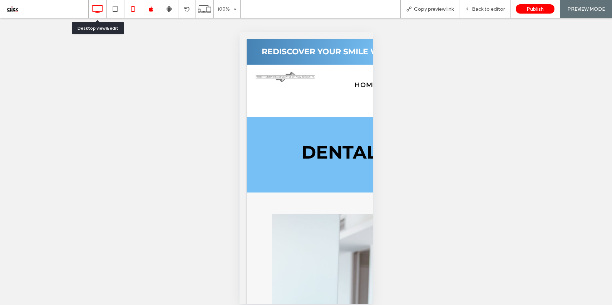
click at [102, 9] on icon at bounding box center [97, 9] width 14 height 14
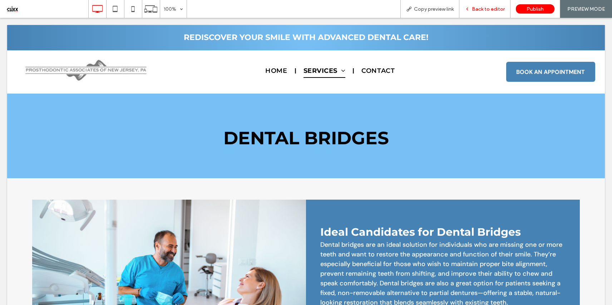
click at [487, 12] on div "Back to editor" at bounding box center [485, 9] width 51 height 18
click at [491, 10] on span "Back to editor" at bounding box center [488, 9] width 33 height 6
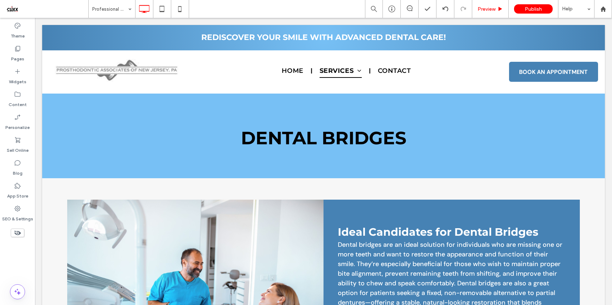
type input "*******"
type input "**"
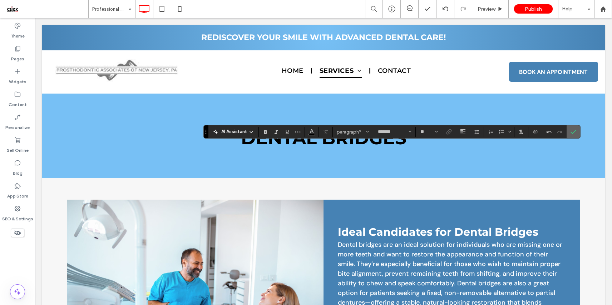
click at [573, 133] on icon "Confirm" at bounding box center [574, 132] width 6 height 6
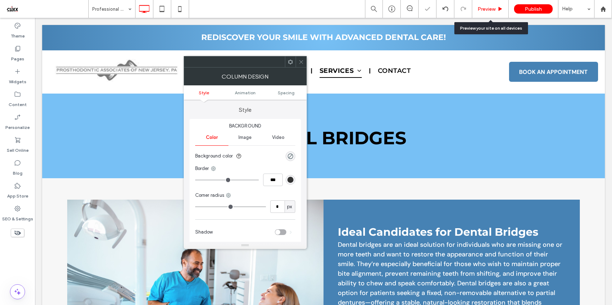
click at [490, 10] on span "Preview" at bounding box center [487, 9] width 18 height 6
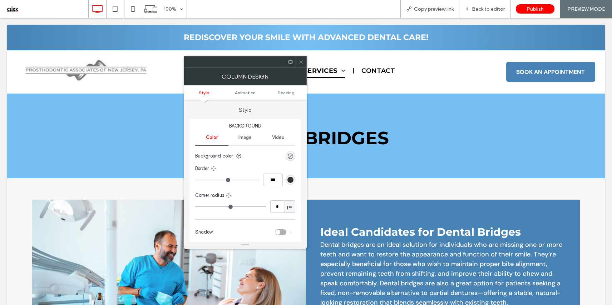
click at [299, 62] on icon at bounding box center [301, 61] width 5 height 5
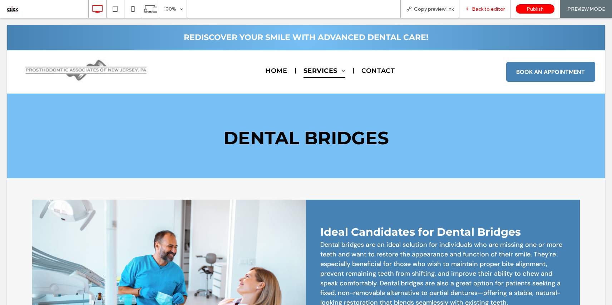
click at [478, 8] on span "Back to editor" at bounding box center [488, 9] width 33 height 6
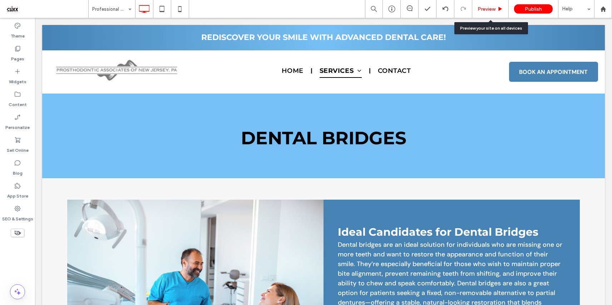
click at [488, 12] on div "Preview" at bounding box center [490, 9] width 36 height 18
click at [489, 10] on span "Preview" at bounding box center [487, 9] width 18 height 6
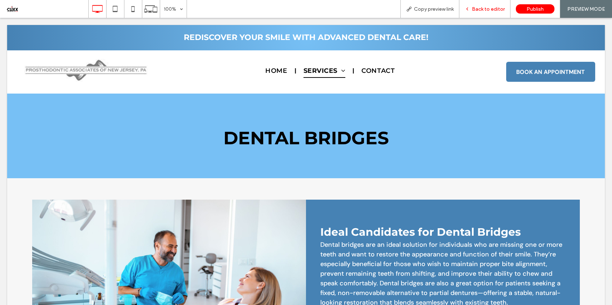
click at [485, 11] on span "Back to editor" at bounding box center [488, 9] width 33 height 6
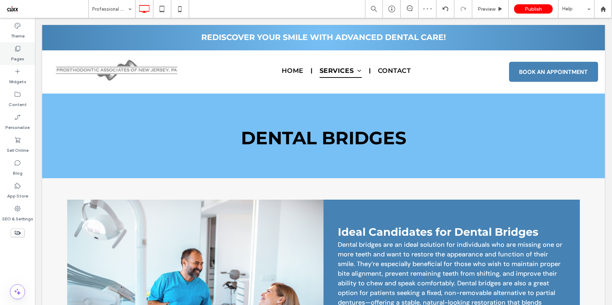
click at [22, 55] on label "Pages" at bounding box center [17, 57] width 13 height 10
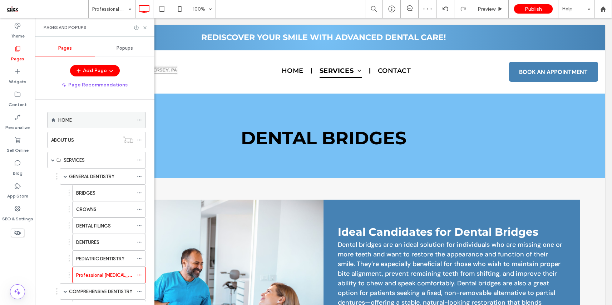
click at [82, 121] on div "HOME" at bounding box center [95, 121] width 75 height 8
click at [144, 29] on icon at bounding box center [144, 27] width 5 height 5
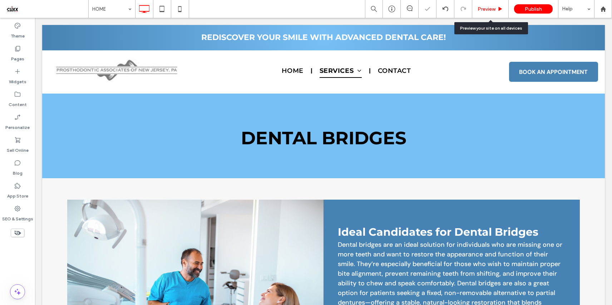
click at [480, 10] on span "Preview" at bounding box center [487, 9] width 18 height 6
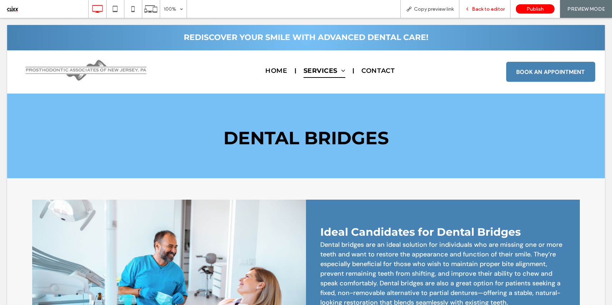
click at [480, 10] on span "Back to editor" at bounding box center [488, 9] width 33 height 6
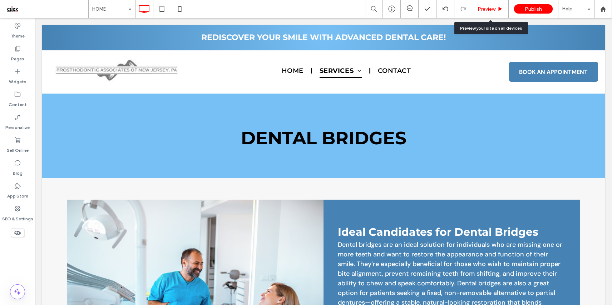
click at [494, 8] on span "Preview" at bounding box center [487, 9] width 18 height 6
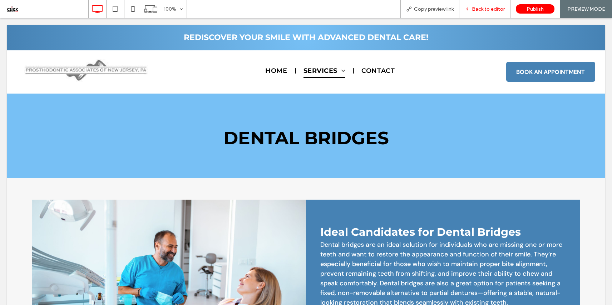
click at [486, 5] on div "Back to editor" at bounding box center [485, 9] width 51 height 18
click at [489, 8] on span "Back to editor" at bounding box center [488, 9] width 33 height 6
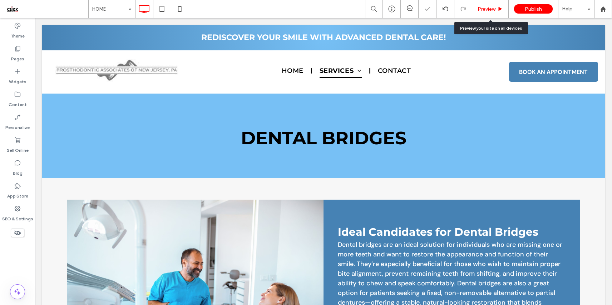
click at [489, 12] on span "Preview" at bounding box center [487, 9] width 18 height 6
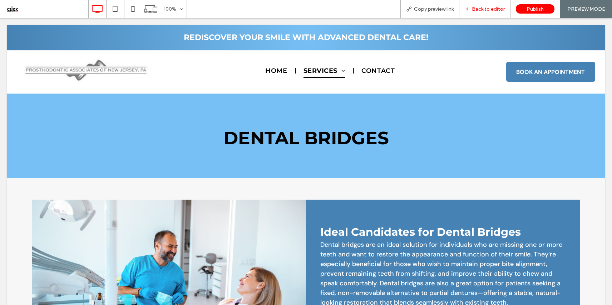
click at [489, 9] on span "Back to editor" at bounding box center [488, 9] width 33 height 6
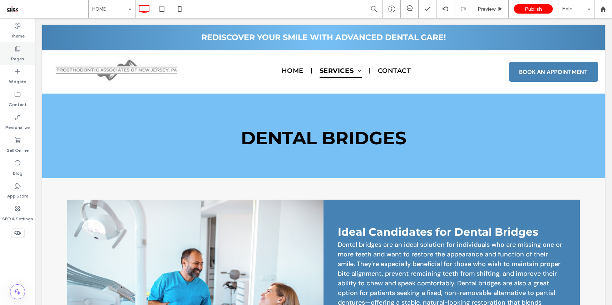
click at [15, 55] on label "Pages" at bounding box center [17, 57] width 13 height 10
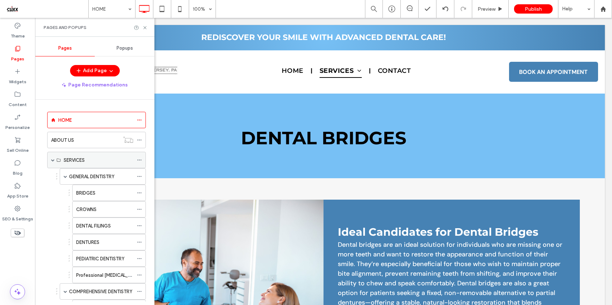
click at [92, 161] on div "SERVICES" at bounding box center [99, 161] width 70 height 8
click at [95, 175] on label "GENERAL DENTISTRY" at bounding box center [91, 177] width 45 height 13
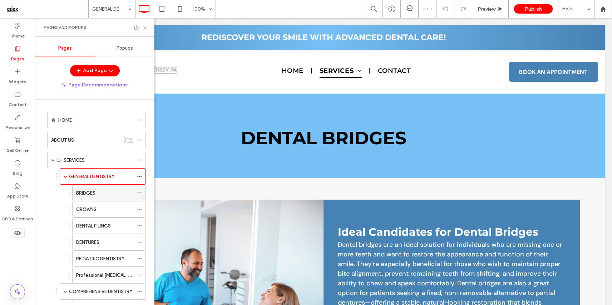
click at [97, 194] on div "BRIDGES" at bounding box center [104, 194] width 57 height 8
click at [146, 28] on icon at bounding box center [144, 27] width 5 height 5
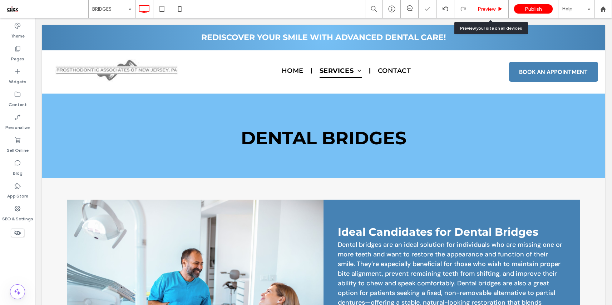
click at [485, 12] on div "Preview" at bounding box center [490, 9] width 36 height 18
click at [485, 11] on span "Preview" at bounding box center [487, 9] width 18 height 6
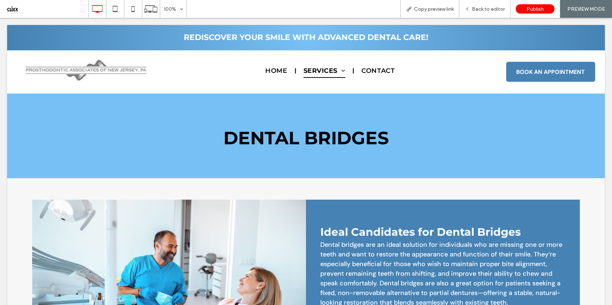
click at [485, 11] on span "Back to editor" at bounding box center [488, 9] width 33 height 6
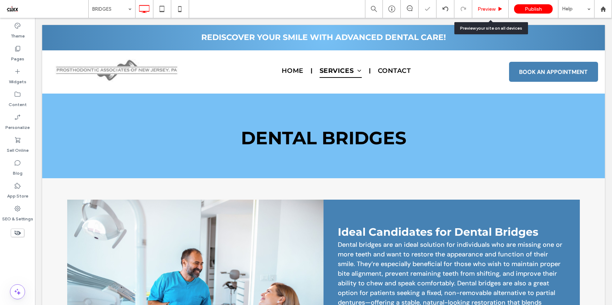
click at [488, 9] on span "Preview" at bounding box center [487, 9] width 18 height 6
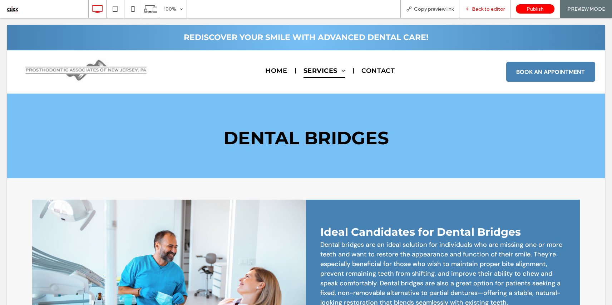
click at [488, 9] on span "Back to editor" at bounding box center [488, 9] width 33 height 6
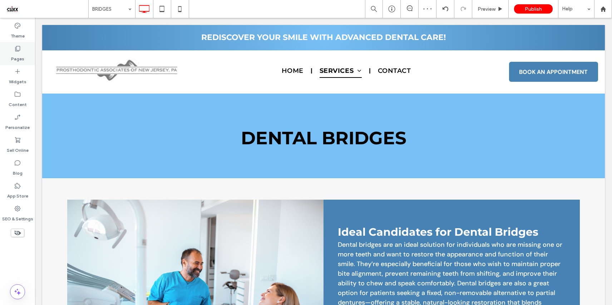
click at [23, 50] on div "Pages" at bounding box center [17, 53] width 35 height 23
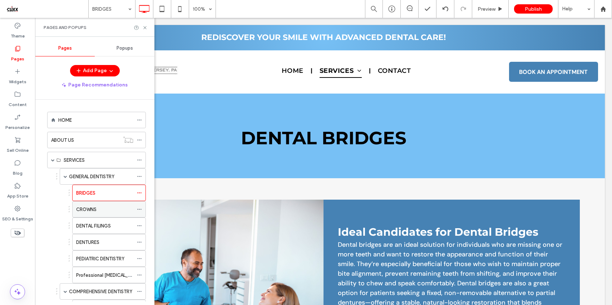
click at [88, 209] on label "CROWNS" at bounding box center [86, 209] width 20 height 13
click at [144, 26] on use at bounding box center [144, 27] width 3 height 3
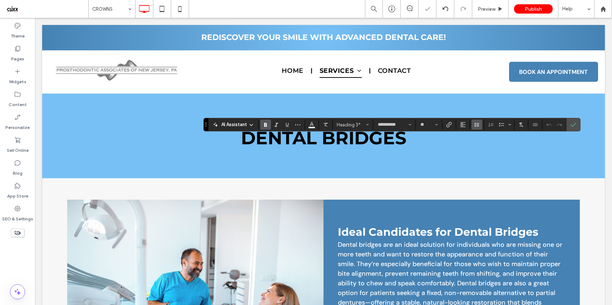
click at [472, 124] on button "Line Height" at bounding box center [477, 125] width 11 height 10
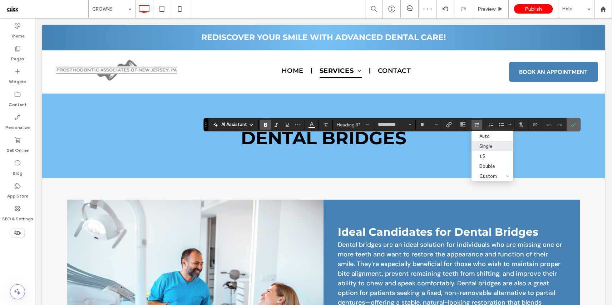
click at [574, 123] on icon "Confirm" at bounding box center [574, 125] width 6 height 6
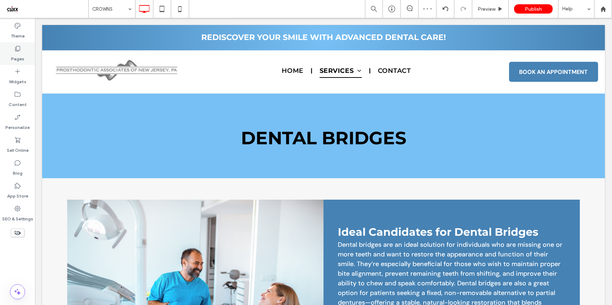
click at [9, 46] on div "Pages" at bounding box center [17, 53] width 35 height 23
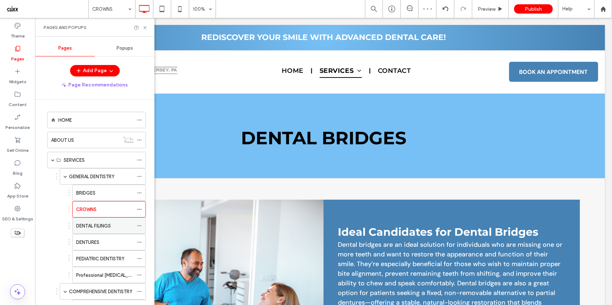
click at [98, 226] on label "DENTAL FILINGS" at bounding box center [93, 226] width 35 height 13
click at [143, 27] on icon at bounding box center [144, 27] width 5 height 5
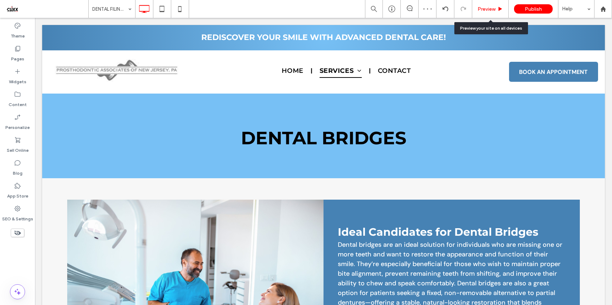
click at [495, 4] on div "Preview" at bounding box center [490, 9] width 36 height 18
click at [493, 8] on span "Preview" at bounding box center [487, 9] width 18 height 6
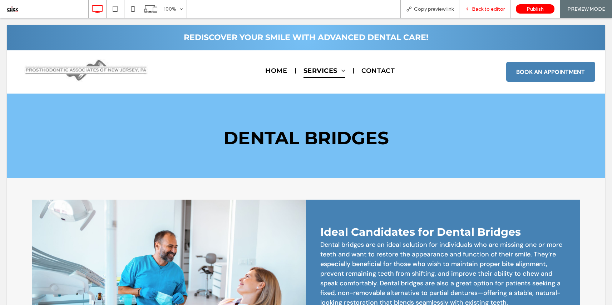
click at [492, 8] on span "Back to editor" at bounding box center [488, 9] width 33 height 6
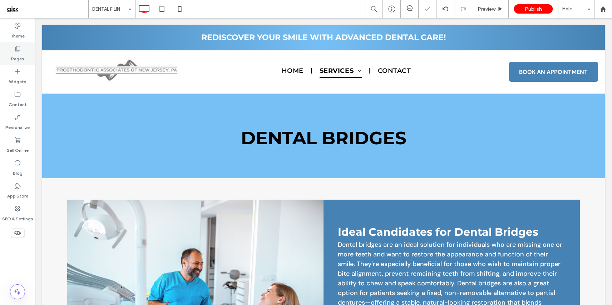
click at [15, 57] on label "Pages" at bounding box center [17, 57] width 13 height 10
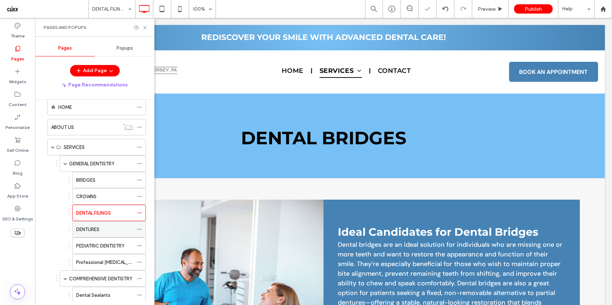
scroll to position [13, 0]
click at [99, 226] on label "DENTURES" at bounding box center [87, 229] width 23 height 13
click at [145, 27] on use at bounding box center [144, 27] width 3 height 3
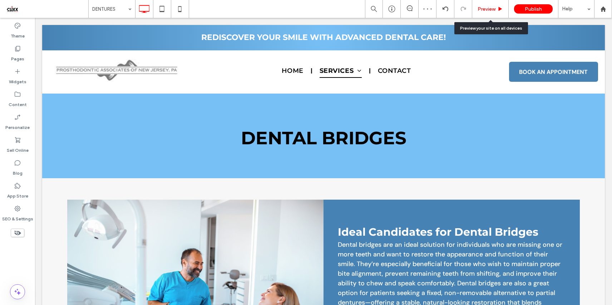
click at [497, 13] on div "Preview" at bounding box center [490, 9] width 36 height 18
click at [493, 8] on span "Preview" at bounding box center [487, 9] width 18 height 6
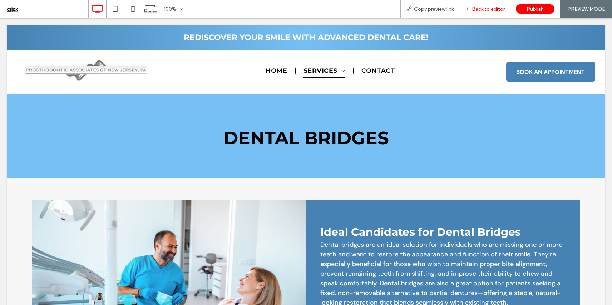
click at [485, 9] on span "Back to editor" at bounding box center [488, 9] width 33 height 6
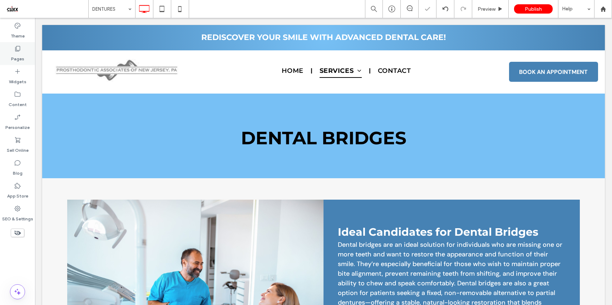
click at [26, 51] on div "Pages" at bounding box center [17, 53] width 35 height 23
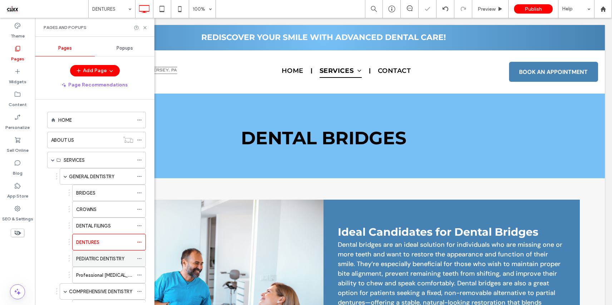
click at [102, 257] on label "PEDIATRIC DENTISTRY" at bounding box center [100, 259] width 48 height 13
click at [145, 28] on icon at bounding box center [144, 27] width 5 height 5
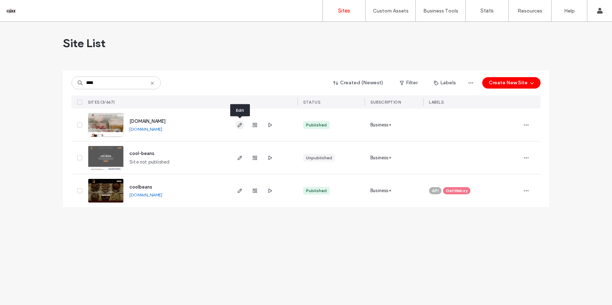
type input "****"
click at [238, 123] on icon "button" at bounding box center [240, 125] width 6 height 6
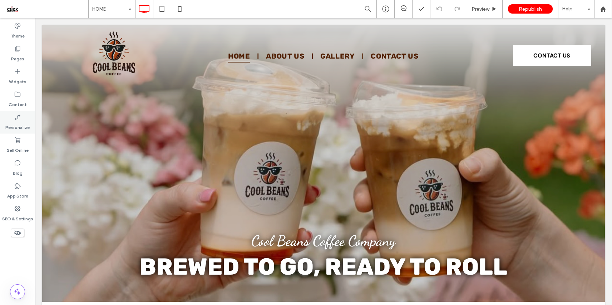
click at [19, 120] on icon at bounding box center [17, 117] width 7 height 7
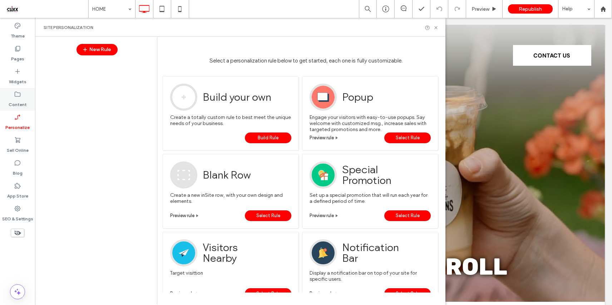
click at [19, 105] on label "Content" at bounding box center [18, 103] width 18 height 10
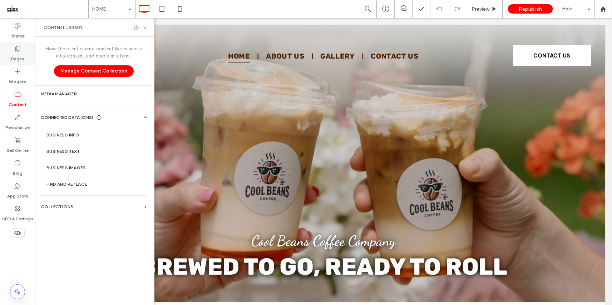
click at [20, 53] on label "Pages" at bounding box center [17, 57] width 13 height 10
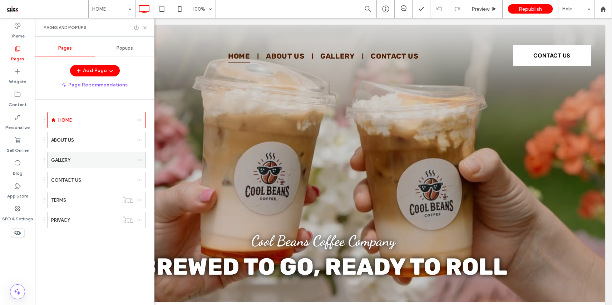
click at [82, 159] on div "GALLERY" at bounding box center [92, 161] width 82 height 8
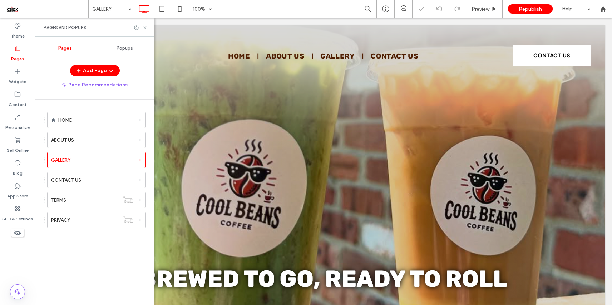
click at [144, 27] on use at bounding box center [144, 27] width 3 height 3
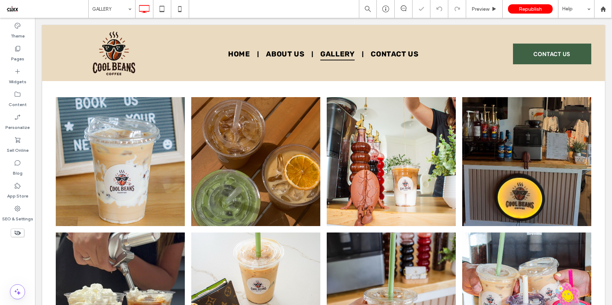
scroll to position [444, 0]
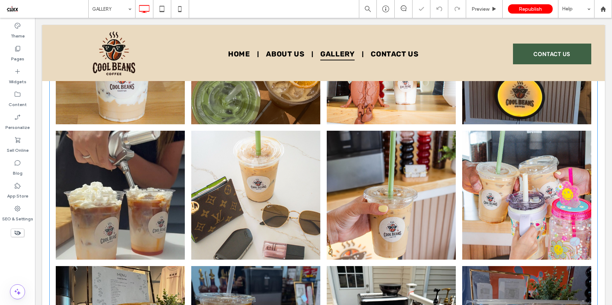
click at [269, 185] on link at bounding box center [255, 195] width 129 height 129
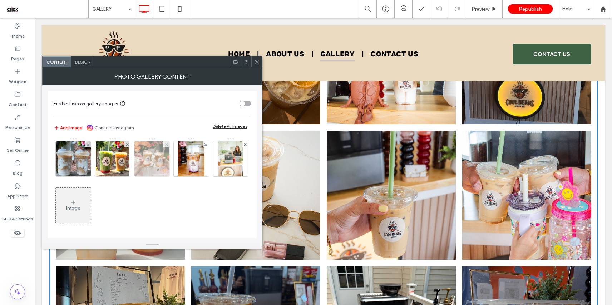
scroll to position [188, 0]
click at [79, 201] on div "Image" at bounding box center [73, 206] width 35 height 34
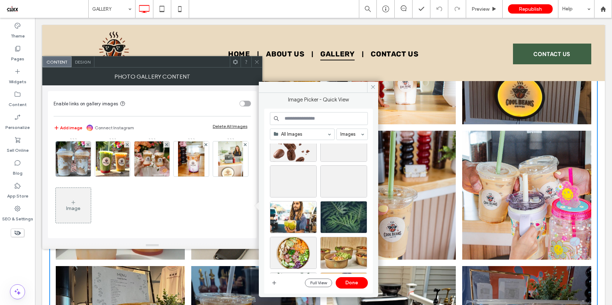
scroll to position [1511, 0]
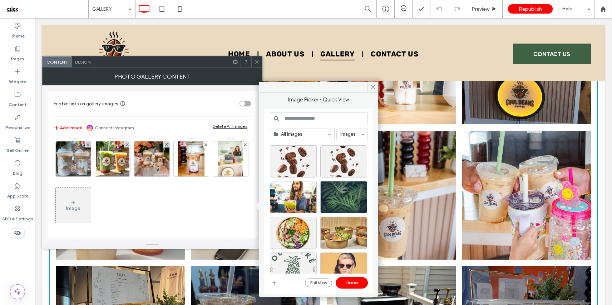
click at [258, 62] on icon at bounding box center [256, 61] width 5 height 5
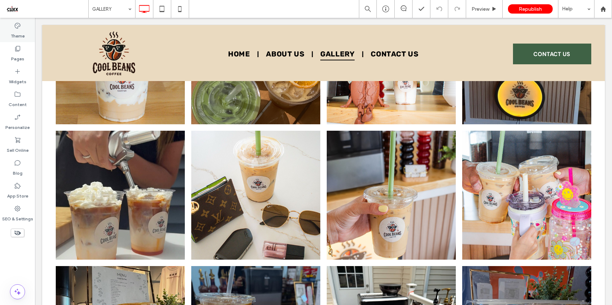
click at [20, 36] on label "Theme" at bounding box center [18, 34] width 14 height 10
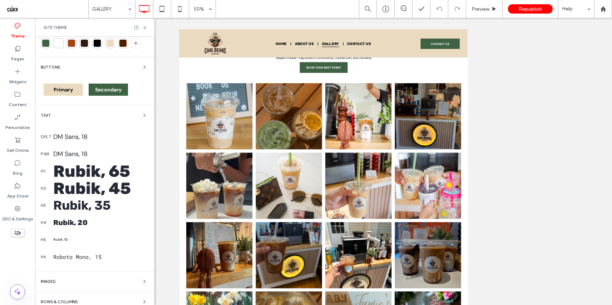
scroll to position [127, 0]
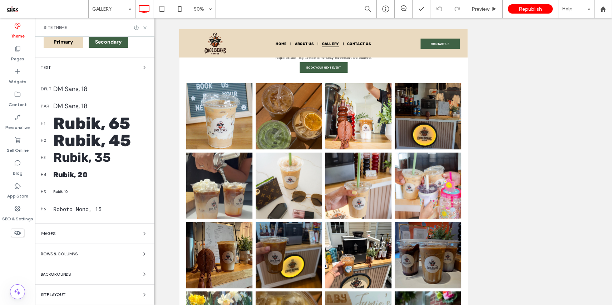
click at [93, 236] on div "Images" at bounding box center [95, 234] width 108 height 9
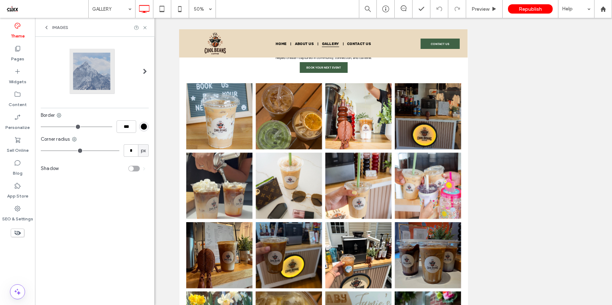
scroll to position [0, 0]
click at [59, 26] on span "Images" at bounding box center [60, 28] width 16 height 6
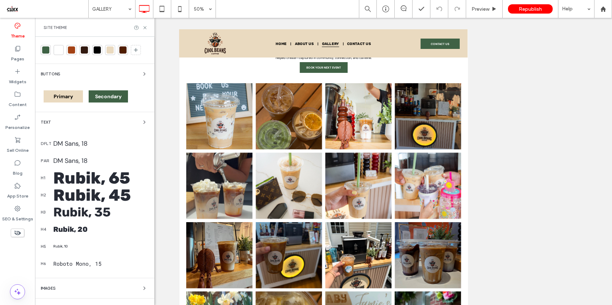
scroll to position [127, 0]
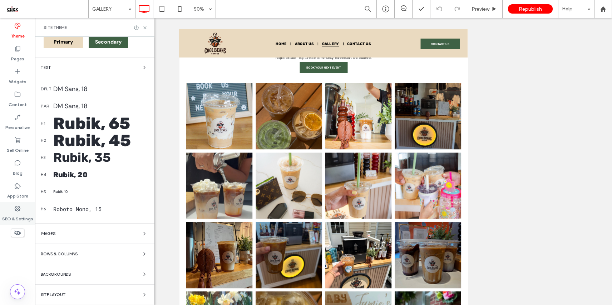
click at [22, 210] on div "SEO & Settings" at bounding box center [17, 213] width 35 height 23
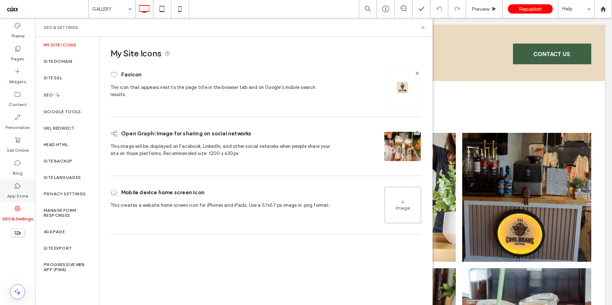
click at [23, 196] on label "App Store" at bounding box center [17, 195] width 21 height 10
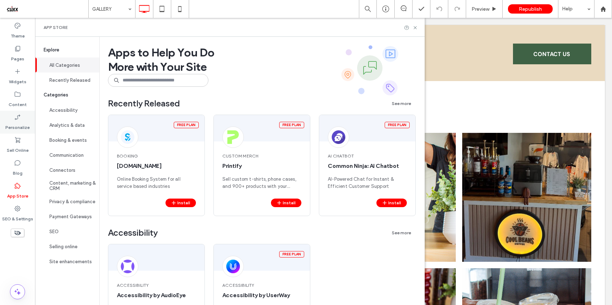
click at [21, 124] on label "Personalize" at bounding box center [17, 126] width 24 height 10
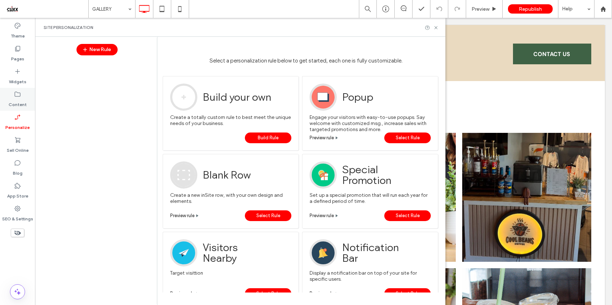
click at [22, 97] on div "Content" at bounding box center [17, 99] width 35 height 23
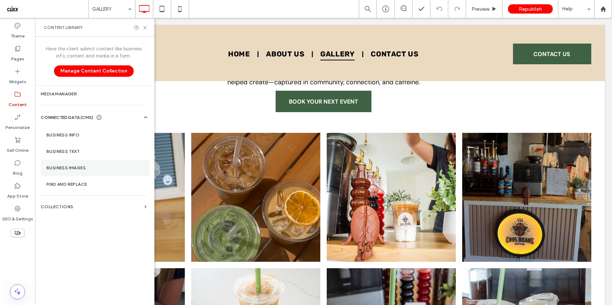
click at [75, 167] on label "Business Images" at bounding box center [94, 168] width 97 height 5
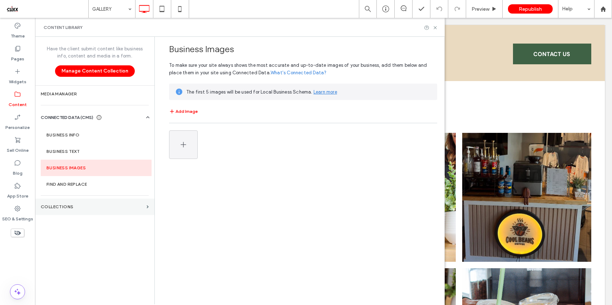
click at [70, 205] on label "Collections" at bounding box center [92, 207] width 103 height 5
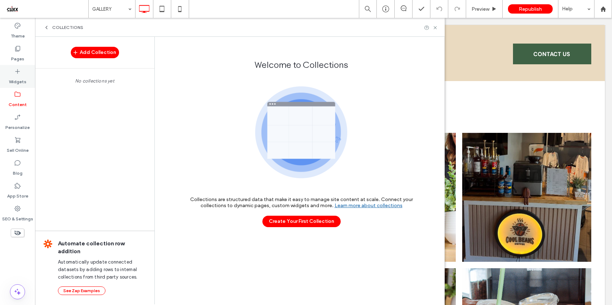
click at [20, 77] on label "Widgets" at bounding box center [18, 80] width 18 height 10
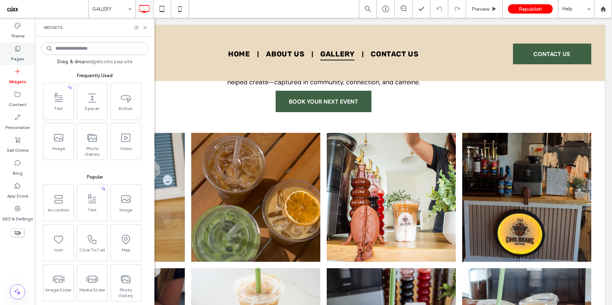
click at [18, 50] on icon at bounding box center [17, 48] width 7 height 7
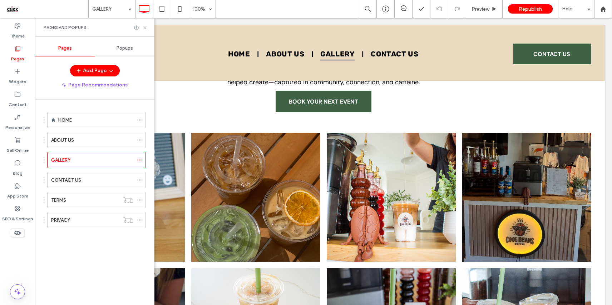
click at [146, 28] on icon at bounding box center [144, 27] width 5 height 5
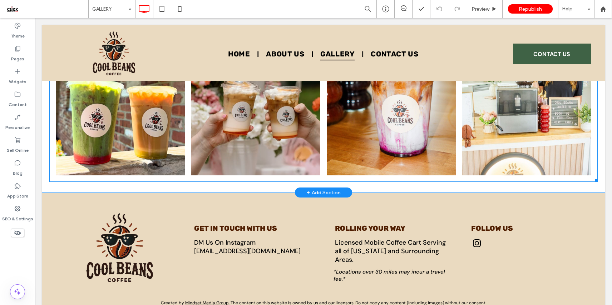
scroll to position [950, 0]
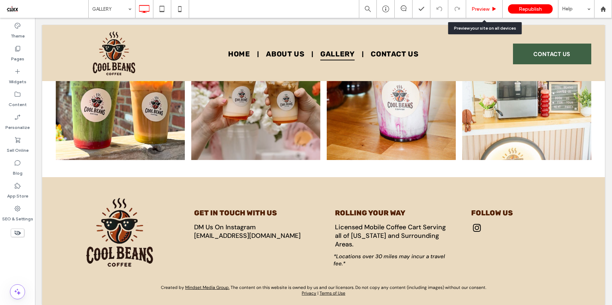
click at [484, 6] on span "Preview" at bounding box center [481, 9] width 18 height 6
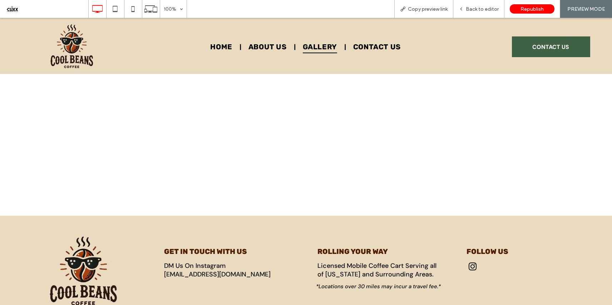
scroll to position [968, 0]
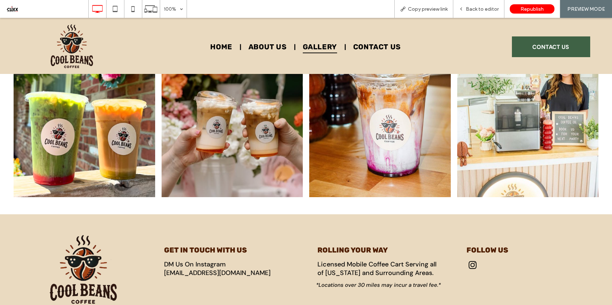
click at [470, 260] on span "instagram" at bounding box center [473, 266] width 12 height 12
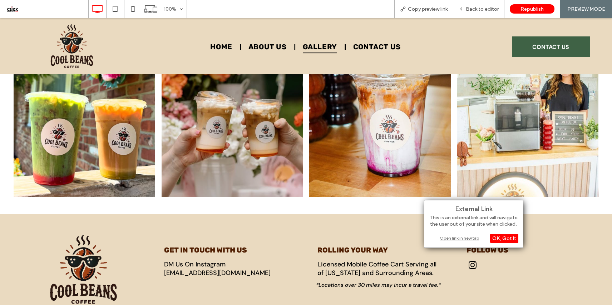
click at [462, 236] on div "Open link in new tab" at bounding box center [473, 239] width 89 height 8
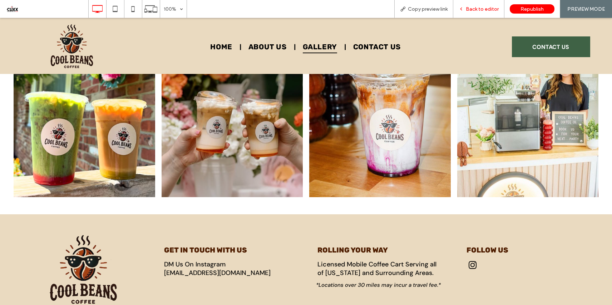
click at [476, 8] on span "Back to editor" at bounding box center [482, 9] width 33 height 6
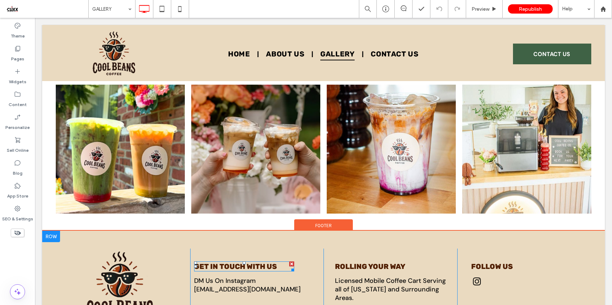
scroll to position [893, 0]
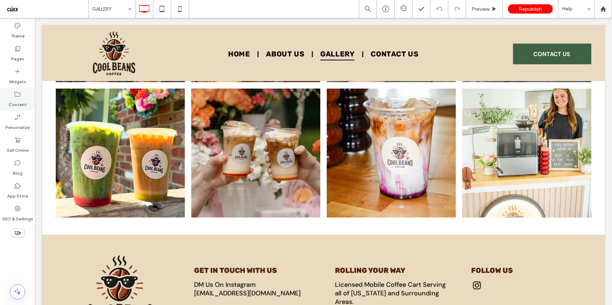
click at [23, 102] on label "Content" at bounding box center [18, 103] width 18 height 10
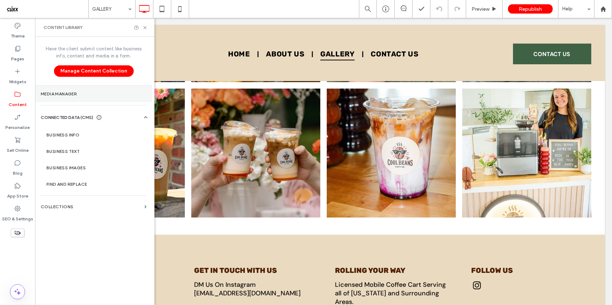
click at [69, 94] on label "Media Manager" at bounding box center [94, 94] width 106 height 5
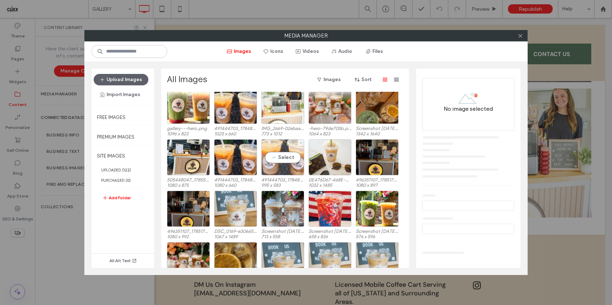
scroll to position [20, 0]
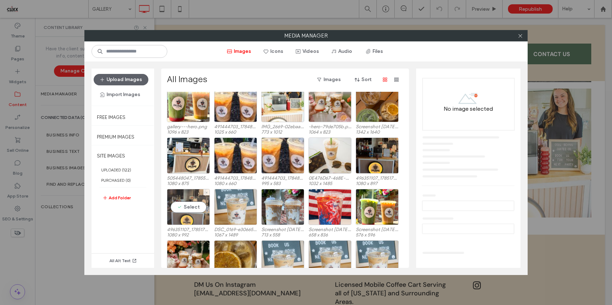
click at [193, 196] on div "Select" at bounding box center [188, 207] width 43 height 36
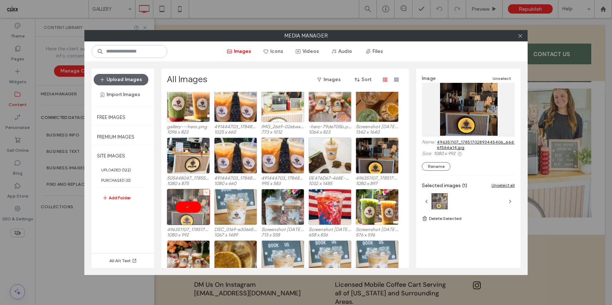
click at [188, 204] on div at bounding box center [188, 207] width 43 height 36
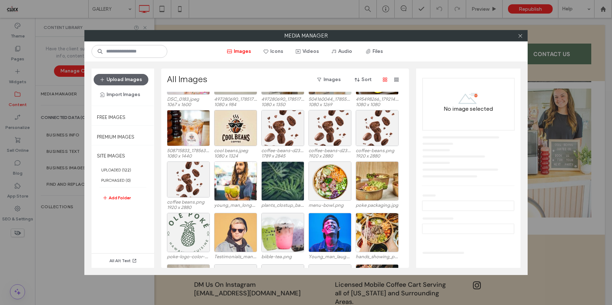
scroll to position [842, 0]
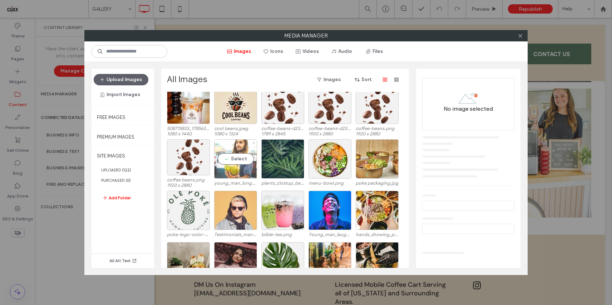
click at [240, 161] on div "Select" at bounding box center [235, 158] width 43 height 39
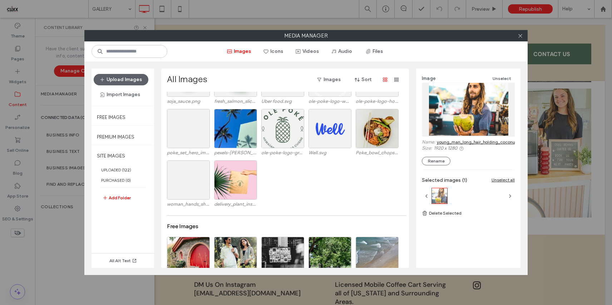
scroll to position [1194, 0]
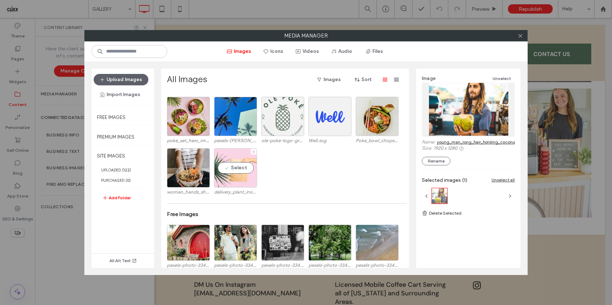
click at [233, 165] on div "Select" at bounding box center [235, 167] width 43 height 39
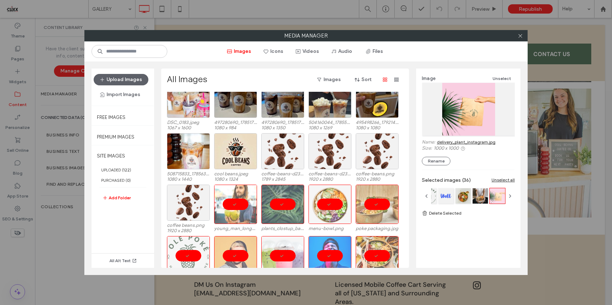
scroll to position [796, 0]
click at [448, 214] on link "Delete Selected" at bounding box center [468, 213] width 93 height 7
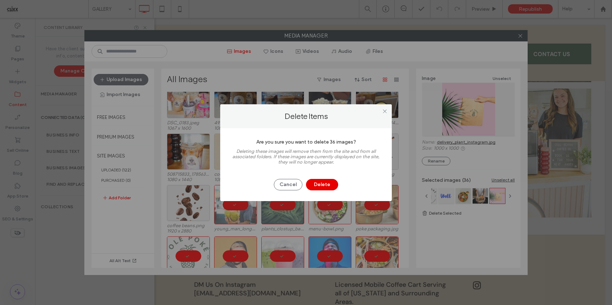
click at [320, 185] on button "Delete" at bounding box center [322, 184] width 32 height 11
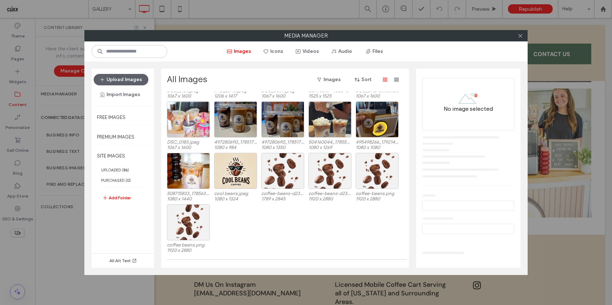
scroll to position [765, 0]
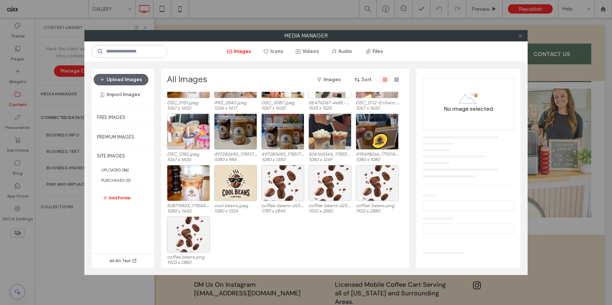
click at [519, 36] on icon at bounding box center [520, 35] width 5 height 5
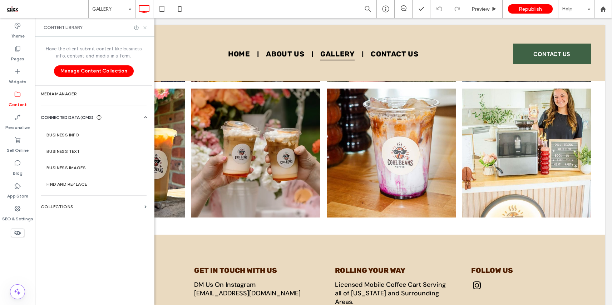
click at [146, 28] on icon at bounding box center [144, 27] width 5 height 5
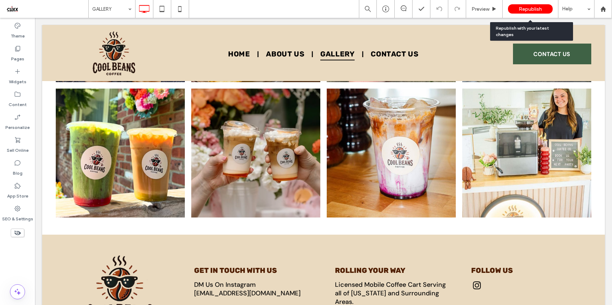
click at [533, 10] on span "Republish" at bounding box center [530, 9] width 23 height 6
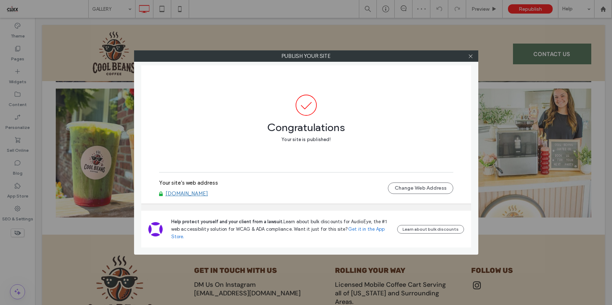
click at [208, 194] on link "[DOMAIN_NAME]" at bounding box center [187, 194] width 43 height 6
click at [472, 54] on icon at bounding box center [470, 56] width 5 height 5
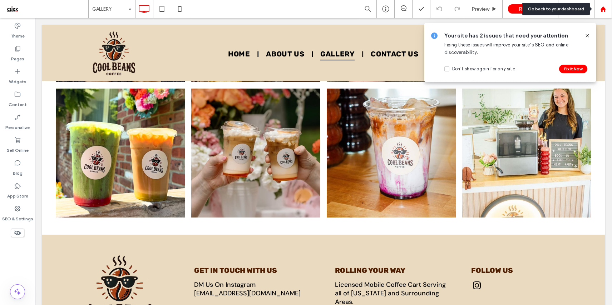
click at [604, 10] on use at bounding box center [602, 8] width 5 height 5
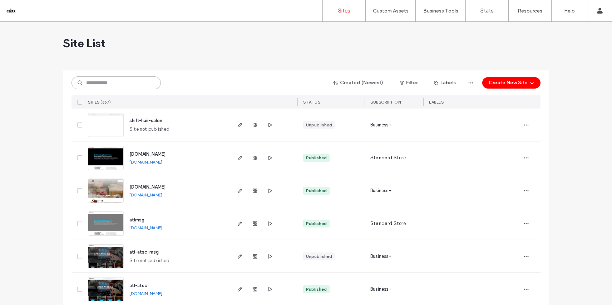
click at [120, 81] on input at bounding box center [116, 83] width 89 height 13
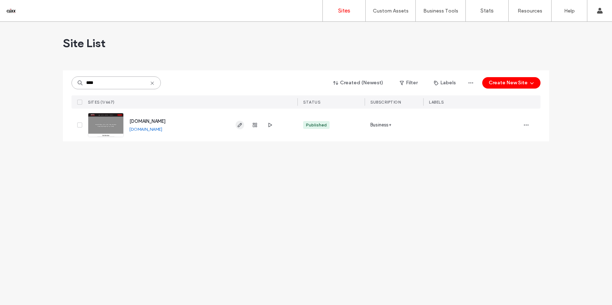
type input "****"
click at [238, 125] on icon "button" at bounding box center [240, 125] width 6 height 6
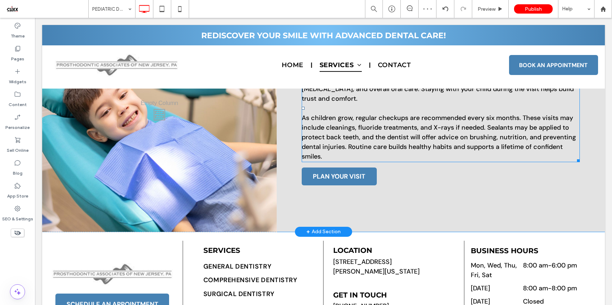
scroll to position [358, 0]
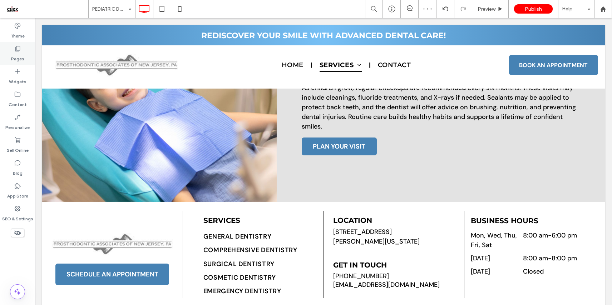
click at [26, 55] on div "Pages" at bounding box center [17, 53] width 35 height 23
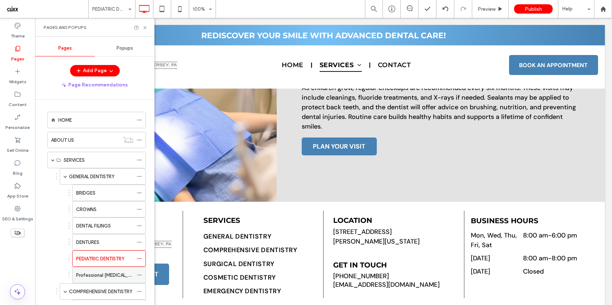
click at [104, 272] on label "Professional [MEDICAL_DATA]" at bounding box center [108, 275] width 65 height 13
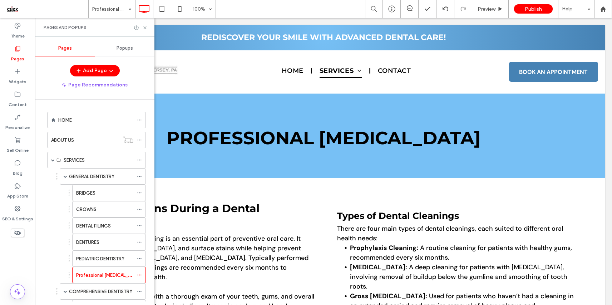
scroll to position [0, 0]
drag, startPoint x: 144, startPoint y: 25, endPoint x: 140, endPoint y: 94, distance: 68.4
click at [144, 25] on icon at bounding box center [144, 27] width 5 height 5
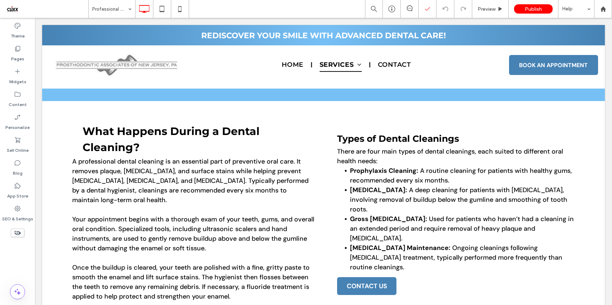
scroll to position [78, 0]
click at [328, 153] on div "Types of Dental Cleanings There are four main types of dental cleanings, each s…" at bounding box center [450, 212] width 253 height 180
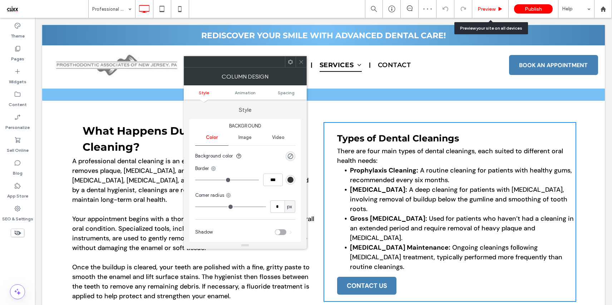
click at [481, 10] on span "Preview" at bounding box center [487, 9] width 18 height 6
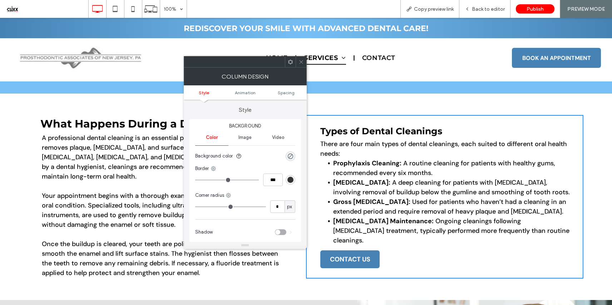
click at [298, 62] on div at bounding box center [301, 62] width 11 height 11
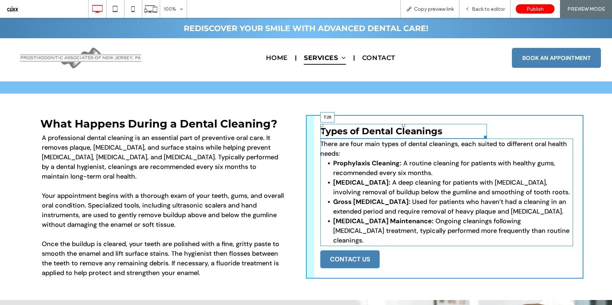
click at [402, 126] on div at bounding box center [403, 125] width 3 height 3
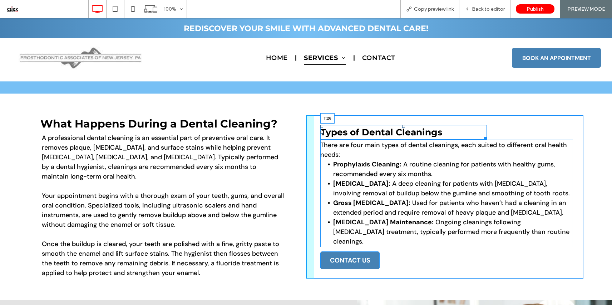
click at [402, 125] on div at bounding box center [403, 126] width 3 height 3
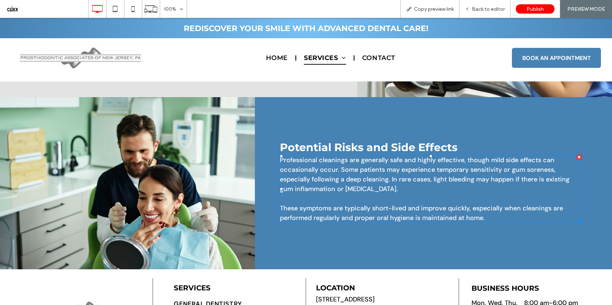
scroll to position [494, 0]
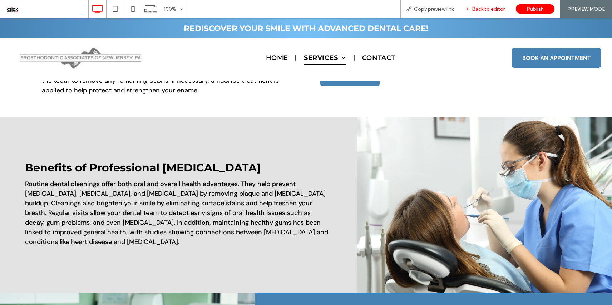
click at [480, 9] on span "Back to editor" at bounding box center [488, 9] width 33 height 6
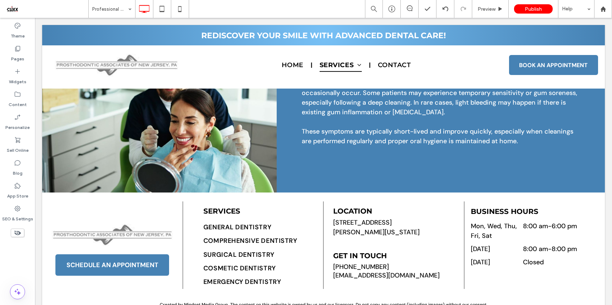
scroll to position [572, 0]
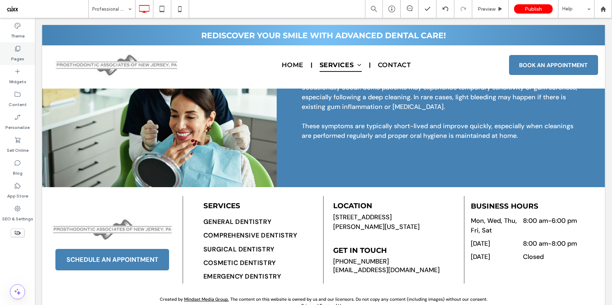
click at [14, 58] on label "Pages" at bounding box center [17, 57] width 13 height 10
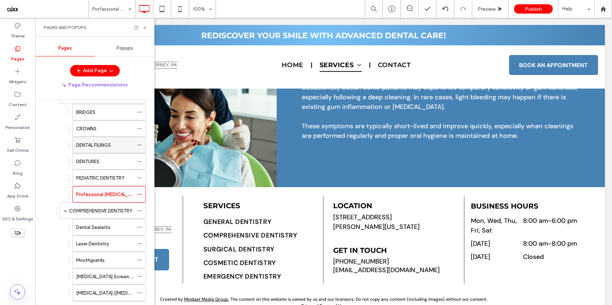
scroll to position [87, 0]
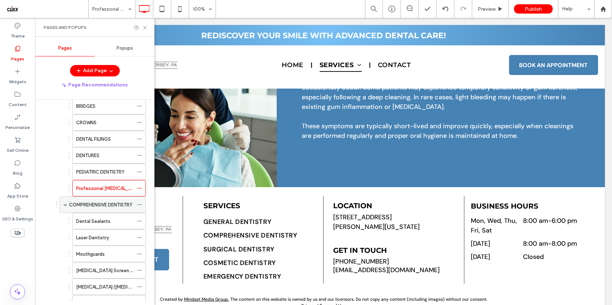
click at [100, 206] on label "COMPREHENSIVE DENTISTRY" at bounding box center [100, 205] width 63 height 13
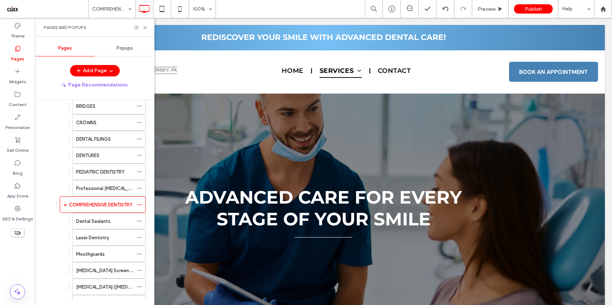
scroll to position [0, 0]
click at [146, 29] on icon at bounding box center [144, 27] width 5 height 5
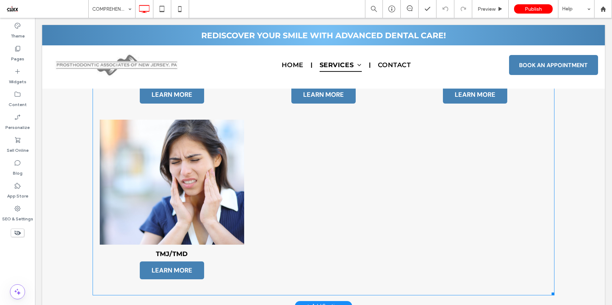
scroll to position [637, 0]
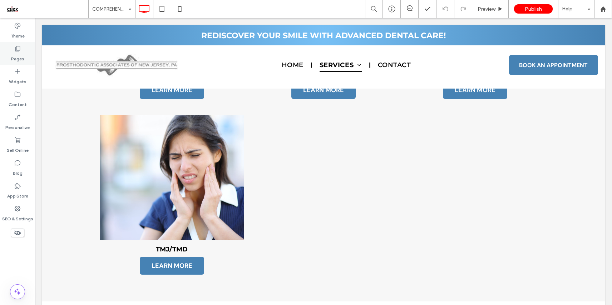
click at [20, 52] on icon at bounding box center [17, 48] width 7 height 7
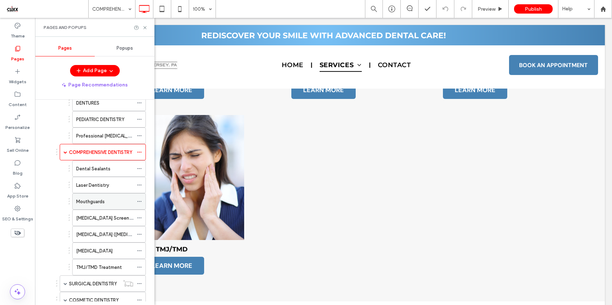
scroll to position [140, 0]
click at [116, 171] on div "Dental Sealants" at bounding box center [104, 169] width 57 height 8
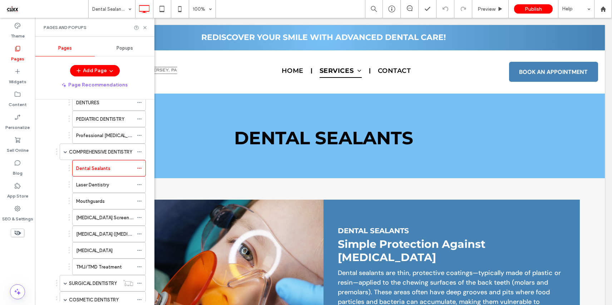
scroll to position [0, 0]
click at [143, 28] on icon at bounding box center [144, 27] width 5 height 5
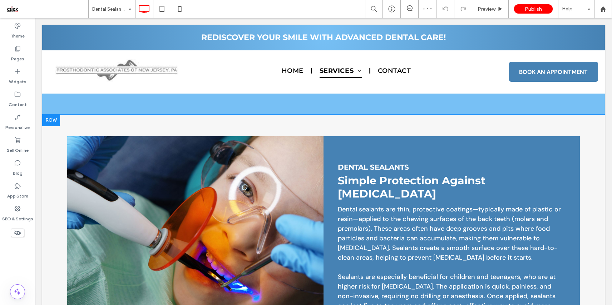
scroll to position [66, 0]
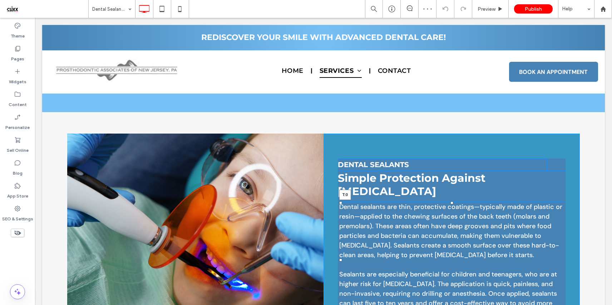
click at [451, 202] on div at bounding box center [452, 203] width 3 height 3
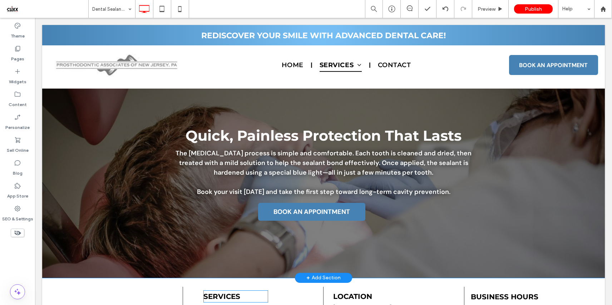
scroll to position [586, 0]
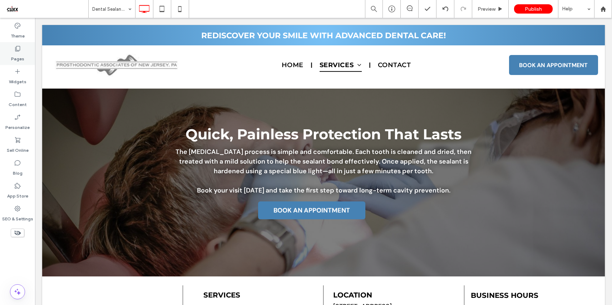
click at [20, 54] on label "Pages" at bounding box center [17, 57] width 13 height 10
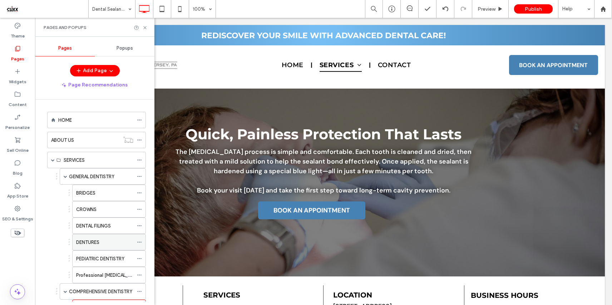
scroll to position [136, 0]
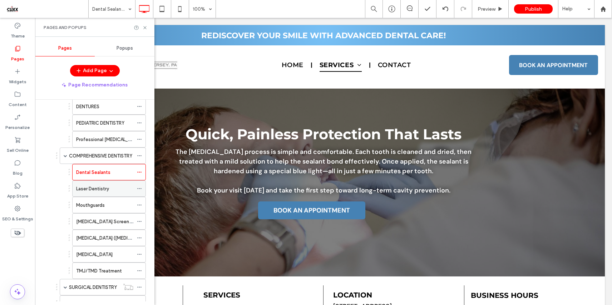
click at [116, 191] on div "Laser Dentistry" at bounding box center [104, 189] width 57 height 8
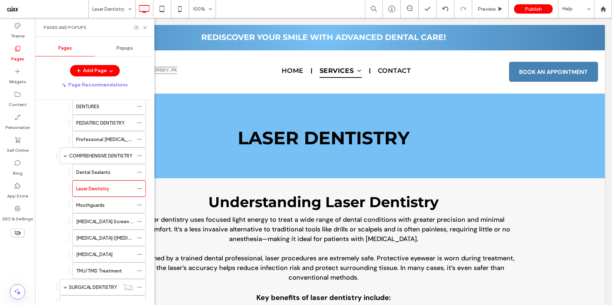
scroll to position [0, 0]
click at [146, 26] on icon at bounding box center [144, 27] width 5 height 5
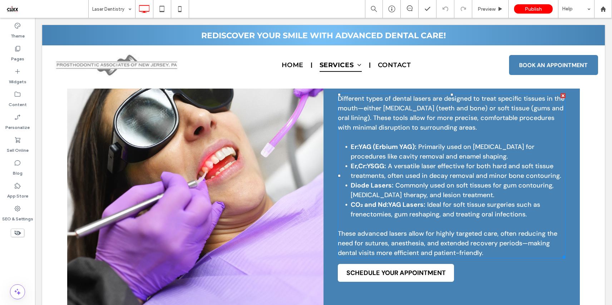
scroll to position [353, 0]
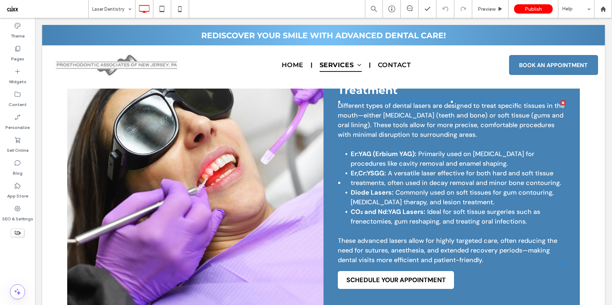
click at [398, 192] on span "Commonly used on soft tissues for gum contouring, [MEDICAL_DATA] therapy, and l…" at bounding box center [452, 197] width 203 height 18
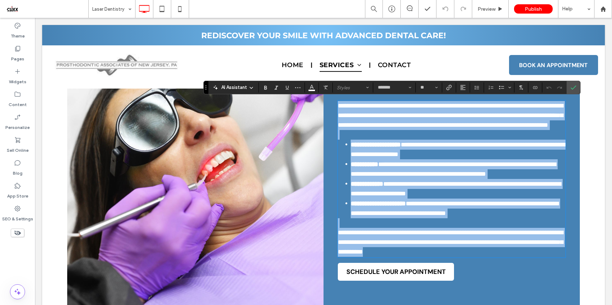
click at [412, 197] on span "**********" at bounding box center [456, 189] width 210 height 16
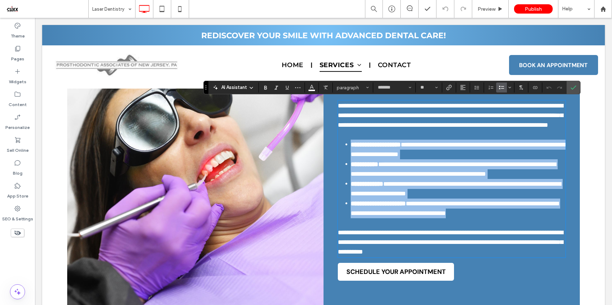
drag, startPoint x: 528, startPoint y: 224, endPoint x: 335, endPoint y: 149, distance: 207.4
click at [335, 149] on div "**********" at bounding box center [452, 177] width 256 height 265
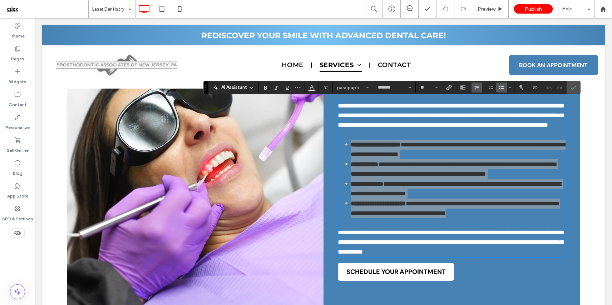
click at [479, 88] on icon "Line Height" at bounding box center [477, 88] width 6 height 6
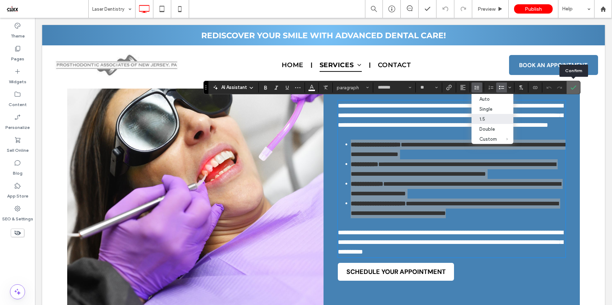
drag, startPoint x: 575, startPoint y: 87, endPoint x: 474, endPoint y: 146, distance: 117.2
click at [575, 87] on icon "Confirm" at bounding box center [574, 88] width 6 height 6
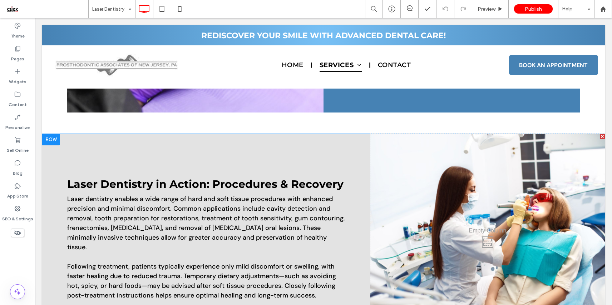
scroll to position [565, 0]
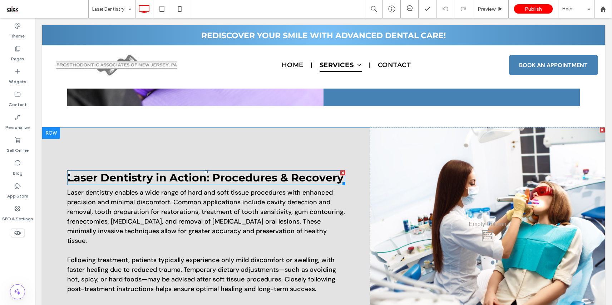
click at [206, 180] on strong "Laser Dentistry in Action: Procedures & Recovery" at bounding box center [205, 177] width 276 height 13
type input "**********"
type input "**"
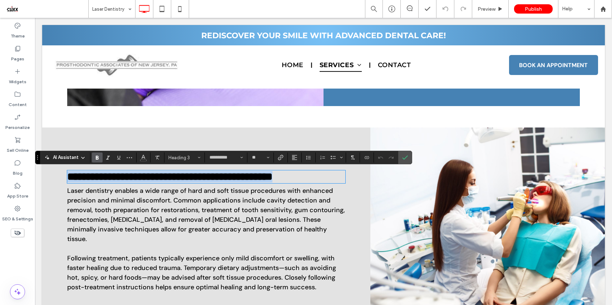
click at [208, 178] on strong "**********" at bounding box center [169, 177] width 205 height 10
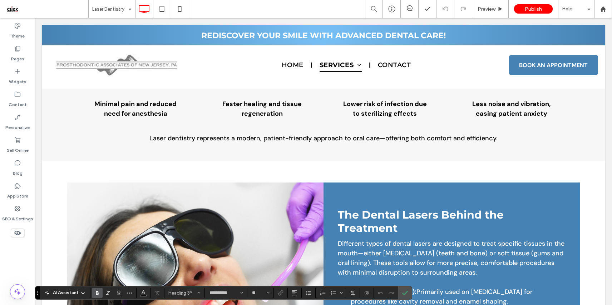
scroll to position [0, 0]
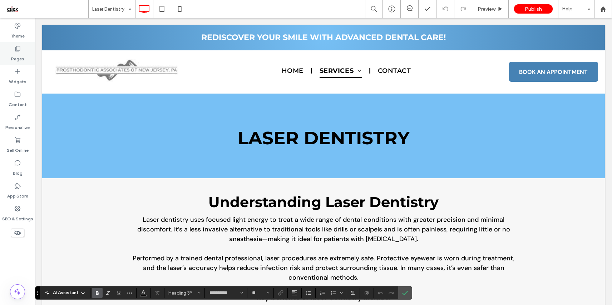
click at [15, 58] on label "Pages" at bounding box center [17, 57] width 13 height 10
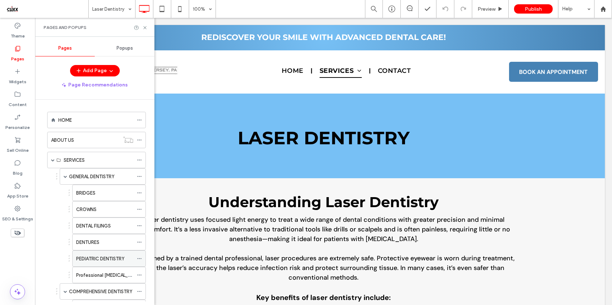
scroll to position [146, 0]
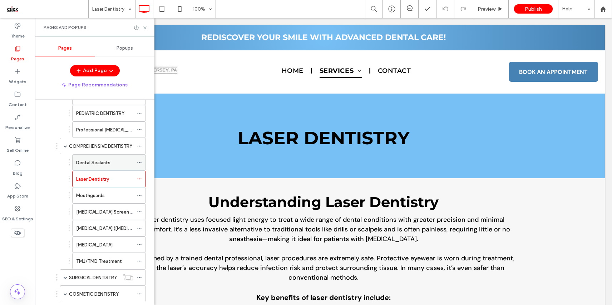
click at [111, 162] on div "Dental Sealants" at bounding box center [104, 163] width 57 height 8
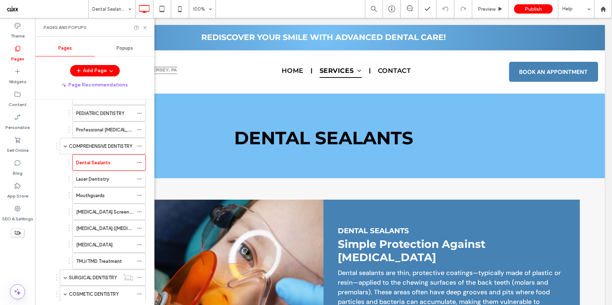
scroll to position [0, 0]
click at [377, 233] on span "Dental Sealants" at bounding box center [373, 231] width 71 height 9
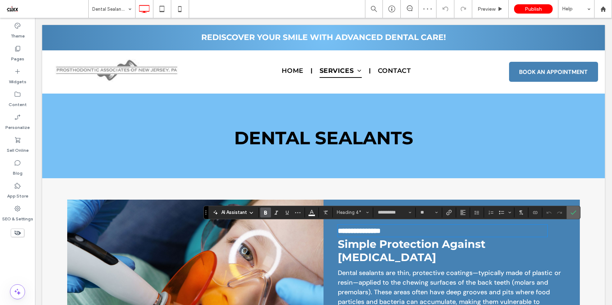
click at [574, 211] on icon "Confirm" at bounding box center [574, 213] width 6 height 6
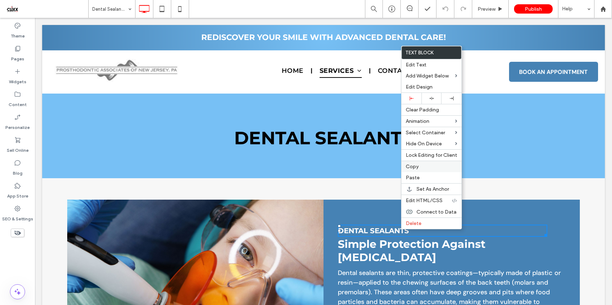
click at [431, 165] on label "Copy" at bounding box center [432, 167] width 52 height 6
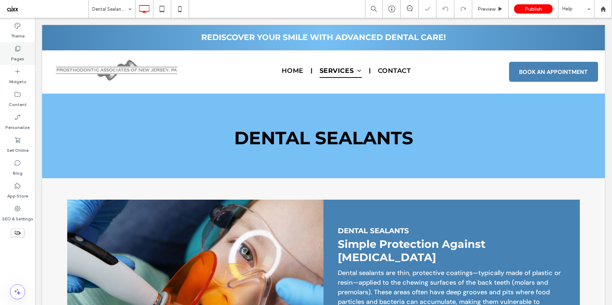
click at [19, 55] on label "Pages" at bounding box center [17, 57] width 13 height 10
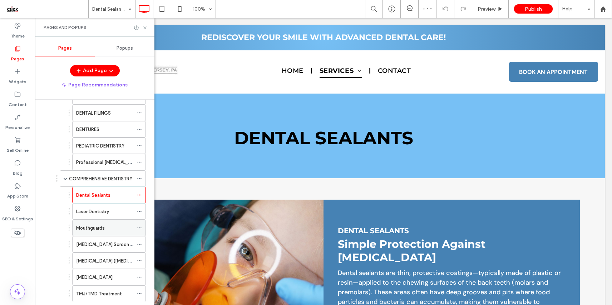
scroll to position [118, 0]
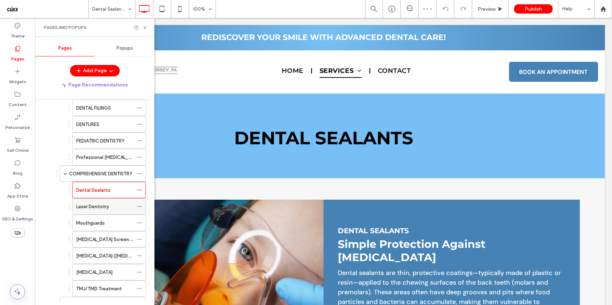
click at [102, 211] on div "Laser Dentistry" at bounding box center [104, 207] width 57 height 16
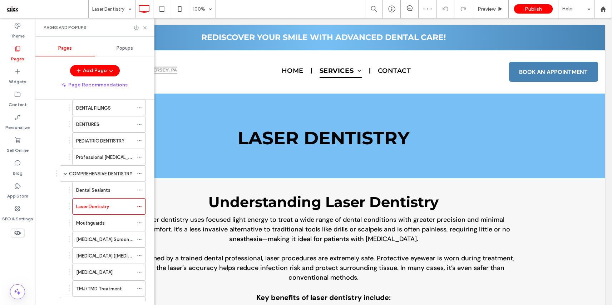
scroll to position [0, 0]
drag, startPoint x: 147, startPoint y: 27, endPoint x: 223, endPoint y: 168, distance: 160.0
click at [147, 27] on icon at bounding box center [144, 27] width 5 height 5
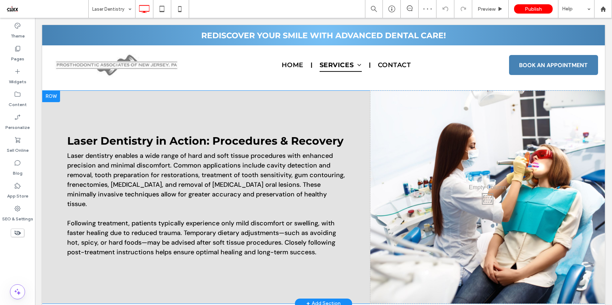
scroll to position [596, 0]
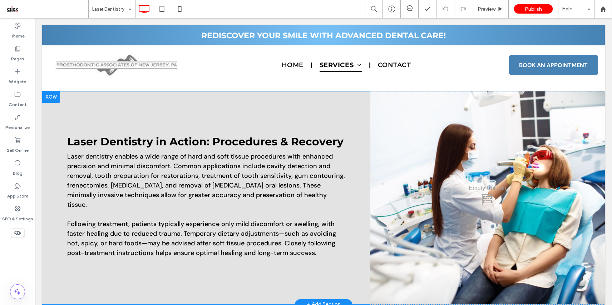
click at [344, 160] on div "Laser Dentistry in Action: Procedures & Recovery Laser dentistry enables a wide…" at bounding box center [206, 198] width 328 height 213
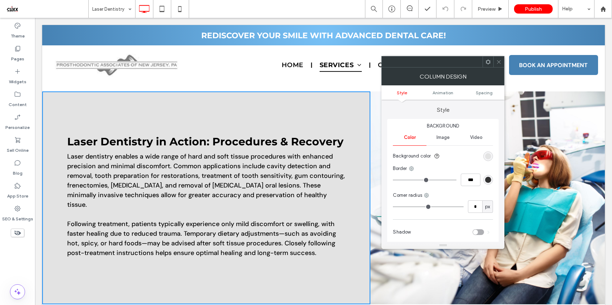
click at [488, 63] on use at bounding box center [488, 61] width 5 height 5
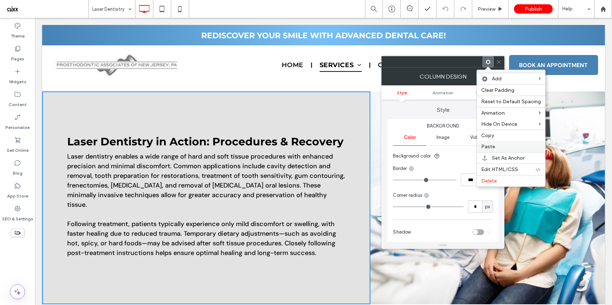
click at [486, 145] on span "Paste" at bounding box center [488, 147] width 14 height 6
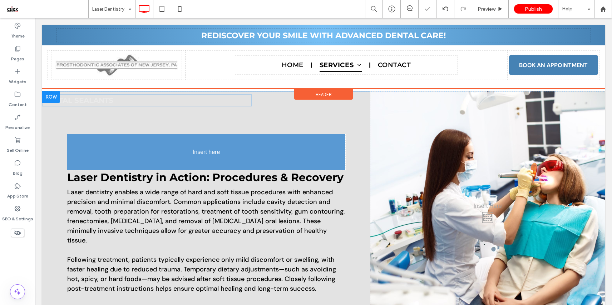
drag, startPoint x: 122, startPoint y: 205, endPoint x: 123, endPoint y: 142, distance: 62.6
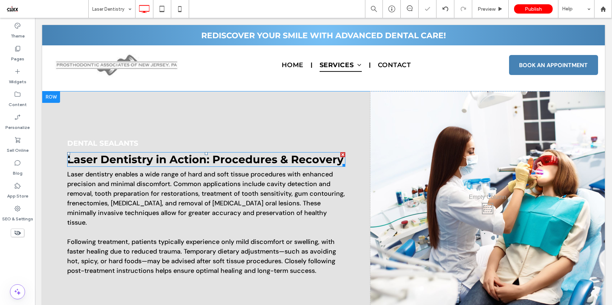
click at [164, 160] on strong "Laser Dentistry in Action: Procedures & Recovery" at bounding box center [205, 159] width 276 height 13
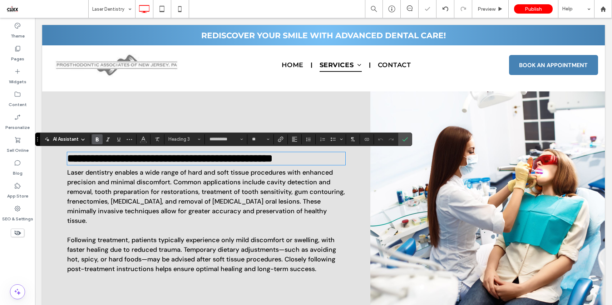
click at [197, 160] on strong "**********" at bounding box center [169, 158] width 205 height 10
drag, startPoint x: 206, startPoint y: 161, endPoint x: 61, endPoint y: 159, distance: 144.9
click at [61, 159] on div "**********" at bounding box center [206, 206] width 328 height 229
copy strong "**********"
drag, startPoint x: 408, startPoint y: 140, endPoint x: 165, endPoint y: 122, distance: 243.9
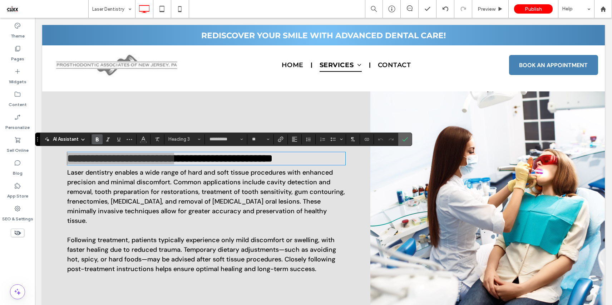
click at [408, 140] on icon "Confirm" at bounding box center [405, 140] width 6 height 6
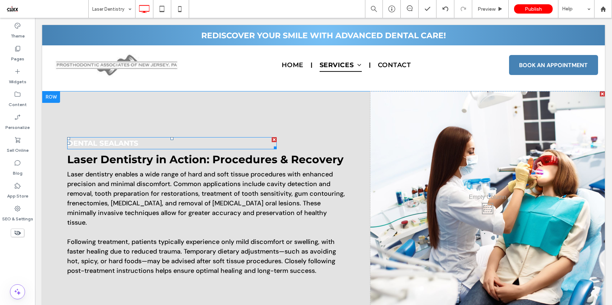
click at [155, 146] on h4 "Dental Sealants" at bounding box center [172, 143] width 210 height 11
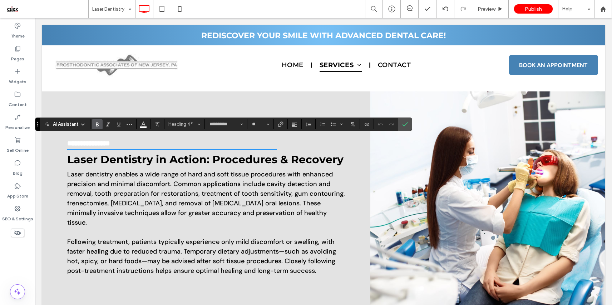
click at [149, 144] on h4 "**********" at bounding box center [172, 143] width 210 height 11
type input "*******"
type input "**"
type input "**********"
type input "**"
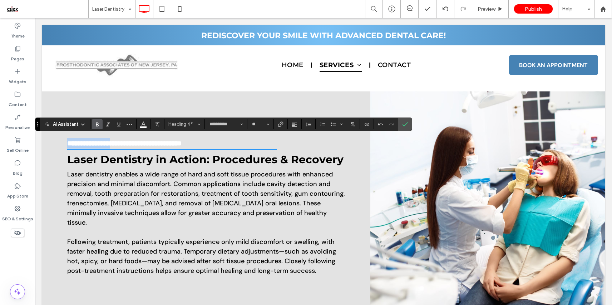
drag, startPoint x: 139, startPoint y: 144, endPoint x: 63, endPoint y: 144, distance: 76.2
click at [63, 144] on div "**********" at bounding box center [206, 207] width 328 height 231
drag, startPoint x: 200, startPoint y: 162, endPoint x: 210, endPoint y: 160, distance: 10.3
click at [200, 162] on strong "Laser Dentistry in Action: Procedures & Recovery" at bounding box center [205, 159] width 276 height 13
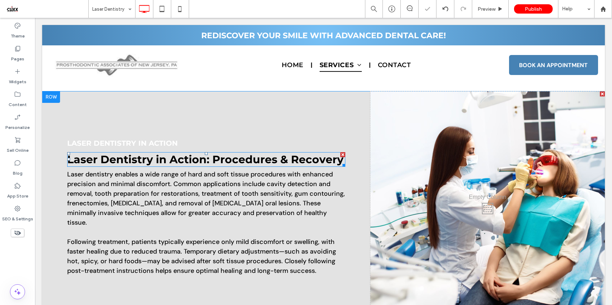
click at [210, 160] on strong "Laser Dentistry in Action: Procedures & Recovery" at bounding box center [205, 159] width 276 height 13
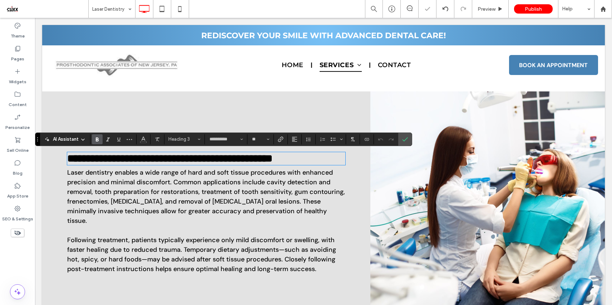
click at [214, 159] on strong "**********" at bounding box center [169, 158] width 205 height 10
drag, startPoint x: 214, startPoint y: 159, endPoint x: 64, endPoint y: 159, distance: 149.1
click at [64, 159] on div "**********" at bounding box center [206, 206] width 328 height 229
click at [405, 143] on span "Confirm" at bounding box center [403, 139] width 3 height 13
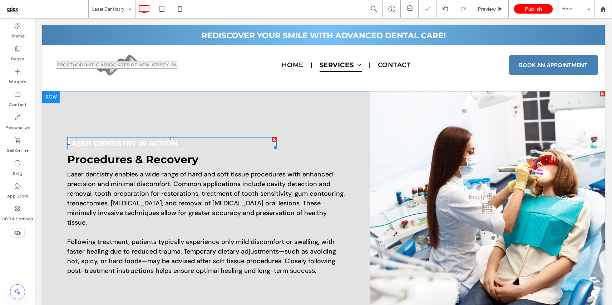
click at [137, 141] on span "Laser Dentistry in Action" at bounding box center [122, 143] width 111 height 9
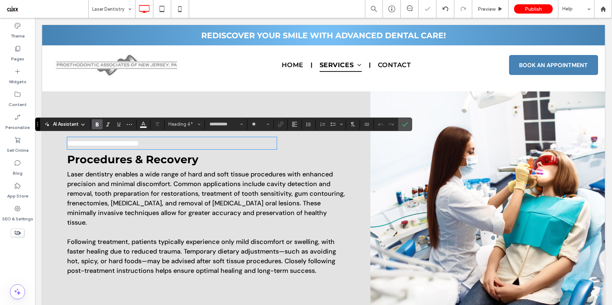
click at [186, 146] on h4 "**********" at bounding box center [172, 143] width 210 height 11
drag, startPoint x: 190, startPoint y: 144, endPoint x: 80, endPoint y: 134, distance: 109.5
click at [56, 144] on div "**********" at bounding box center [206, 207] width 328 height 231
click at [147, 123] on button "Color" at bounding box center [143, 124] width 11 height 10
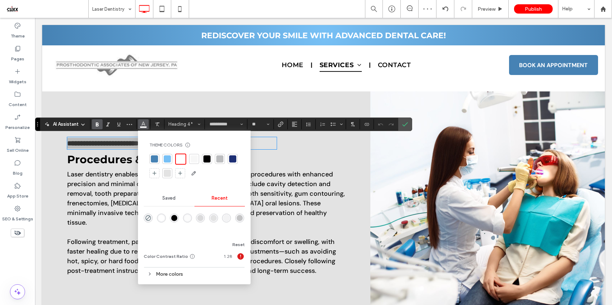
click at [157, 159] on div at bounding box center [154, 159] width 7 height 7
click at [402, 126] on label "Confirm" at bounding box center [405, 124] width 11 height 13
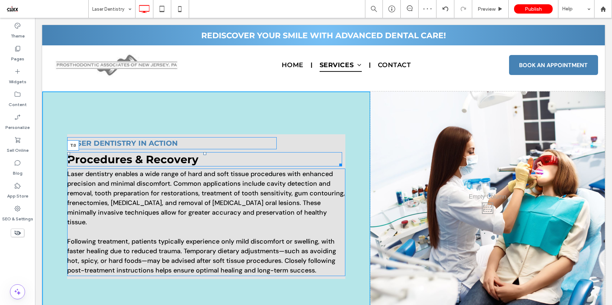
drag, startPoint x: 205, startPoint y: 152, endPoint x: 240, endPoint y: 168, distance: 38.9
click at [205, 151] on div "Laser Dentistry in Action Procedures & Recovery T:0 Laser dentistry enables a w…" at bounding box center [206, 207] width 328 height 231
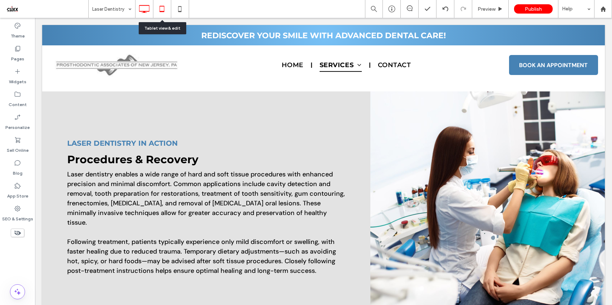
click at [164, 6] on icon at bounding box center [162, 9] width 14 height 14
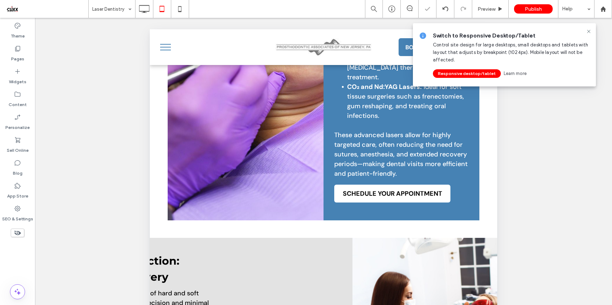
scroll to position [654, 0]
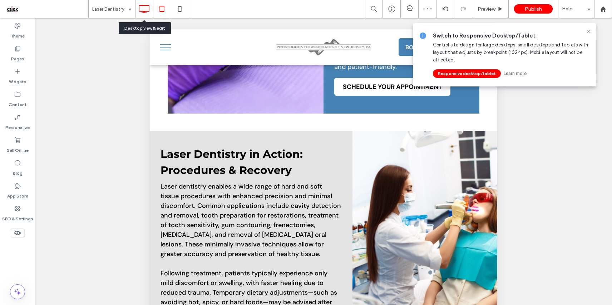
click at [143, 10] on icon at bounding box center [144, 9] width 14 height 14
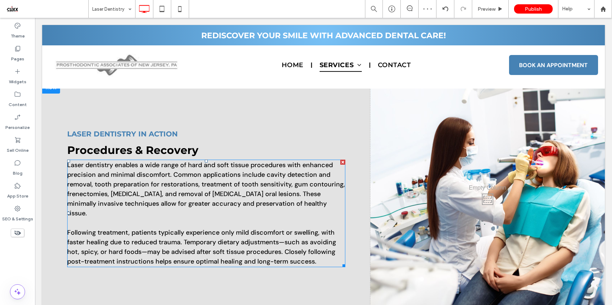
scroll to position [595, 0]
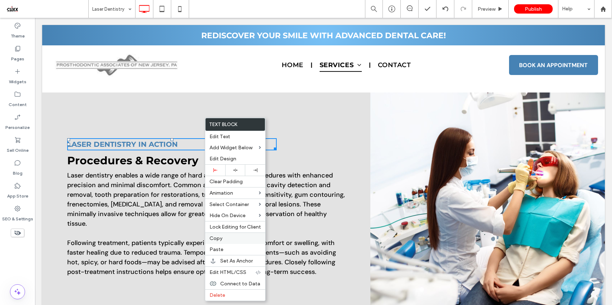
click at [221, 241] on span "Copy" at bounding box center [216, 239] width 13 height 6
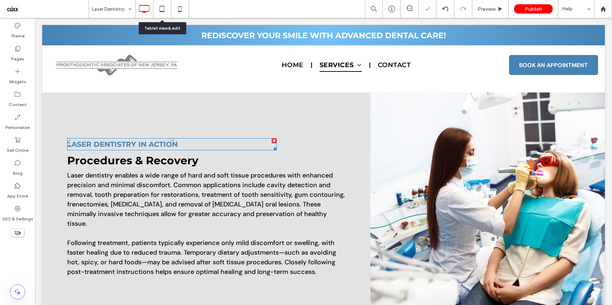
drag, startPoint x: 158, startPoint y: 8, endPoint x: 173, endPoint y: 36, distance: 32.7
click at [158, 8] on icon at bounding box center [162, 9] width 14 height 14
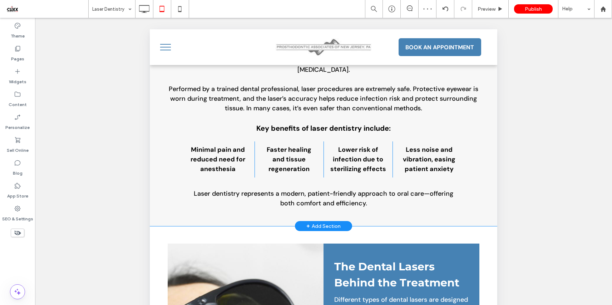
scroll to position [150, 0]
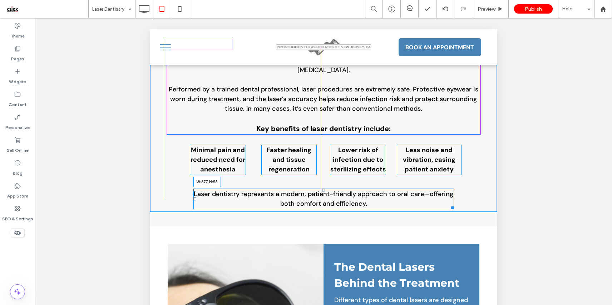
drag, startPoint x: 447, startPoint y: 197, endPoint x: 477, endPoint y: 198, distance: 30.1
click at [454, 204] on div at bounding box center [451, 206] width 5 height 5
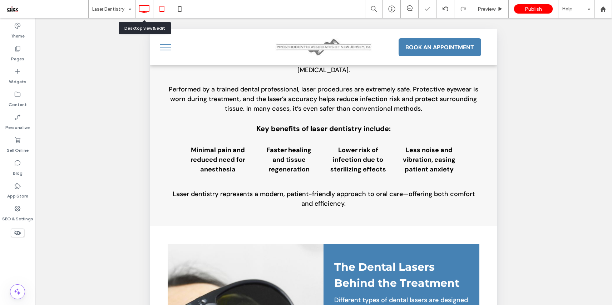
click at [148, 8] on icon at bounding box center [144, 9] width 14 height 14
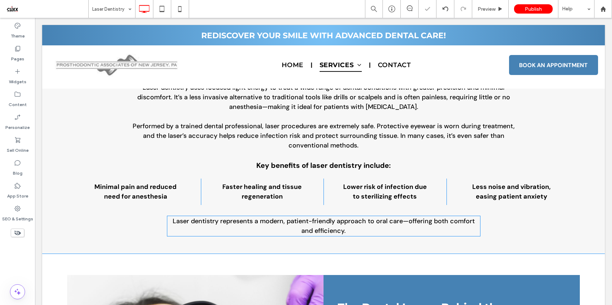
scroll to position [133, 0]
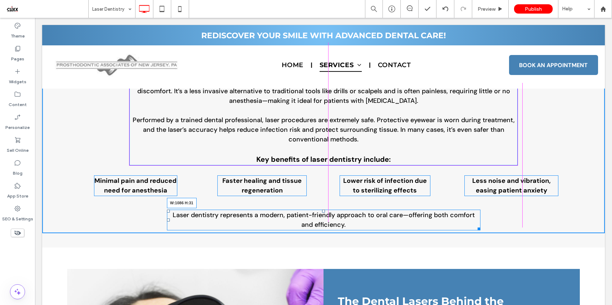
drag, startPoint x: 474, startPoint y: 229, endPoint x: 512, endPoint y: 229, distance: 37.6
click at [512, 229] on div "Understanding Laser Dentistry Laser dentistry uses focused light energy to trea…" at bounding box center [323, 144] width 563 height 208
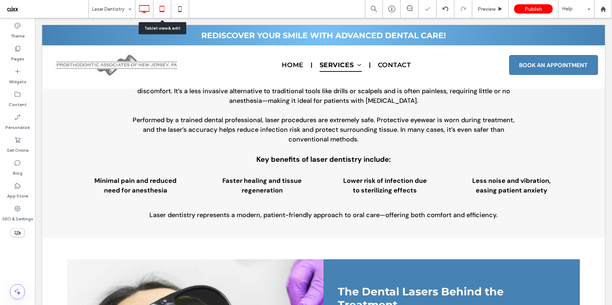
click at [166, 9] on icon at bounding box center [162, 9] width 14 height 14
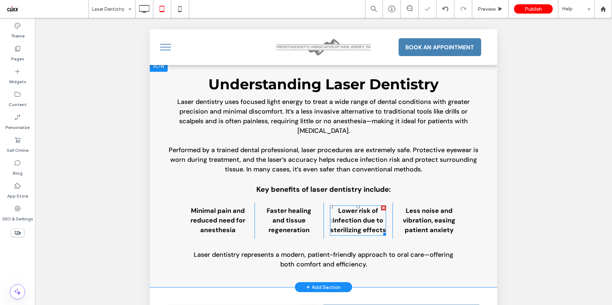
scroll to position [89, 0]
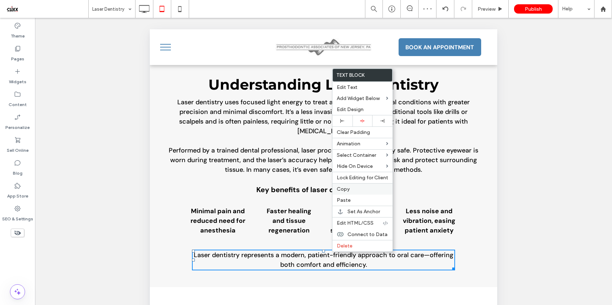
click at [355, 192] on label "Copy" at bounding box center [363, 189] width 52 height 6
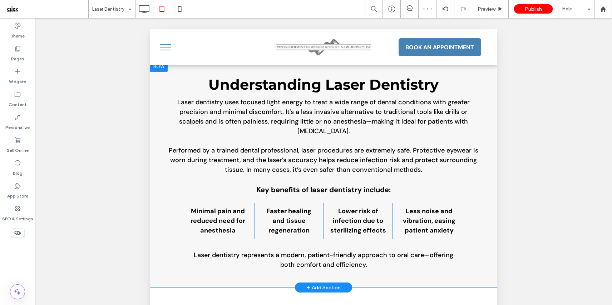
click at [333, 237] on div "Understanding Laser Dentistry Laser dentistry uses focused light energy to trea…" at bounding box center [324, 174] width 348 height 198
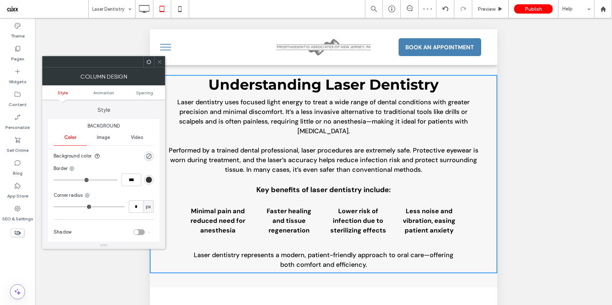
click at [149, 62] on icon at bounding box center [148, 61] width 5 height 5
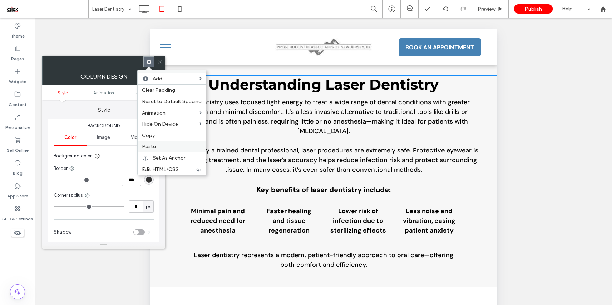
click at [166, 147] on label "Paste" at bounding box center [172, 147] width 60 height 6
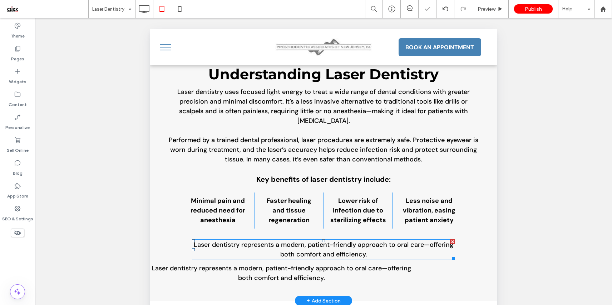
scroll to position [102, 0]
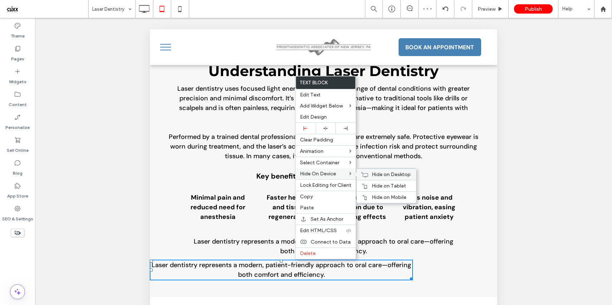
click at [399, 175] on span "Hide on Desktop" at bounding box center [391, 175] width 39 height 6
click at [394, 197] on span "Hide on Mobile" at bounding box center [389, 198] width 35 height 6
click at [263, 237] on p "Laser dentistry represents a modern, patient-friendly approach to oral care—off…" at bounding box center [323, 246] width 263 height 19
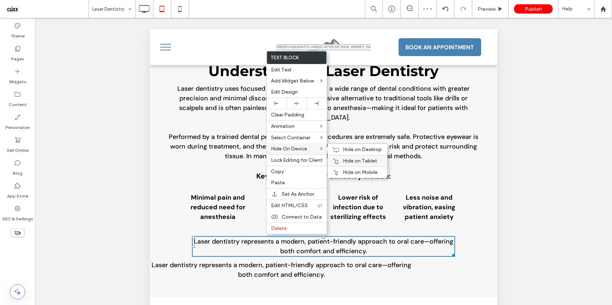
click at [362, 161] on span "Hide on Tablet" at bounding box center [360, 161] width 34 height 6
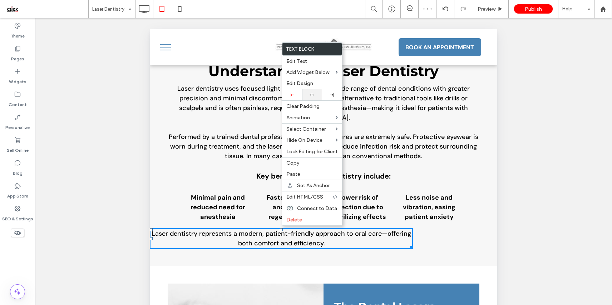
click at [312, 99] on div at bounding box center [312, 94] width 20 height 11
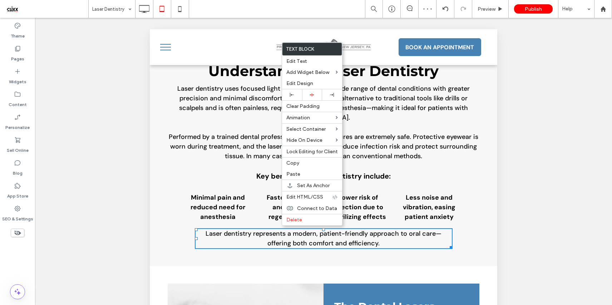
click at [391, 231] on p "Laser dentistry represents a modern, patient-friendly approach to oral care—off…" at bounding box center [324, 238] width 258 height 19
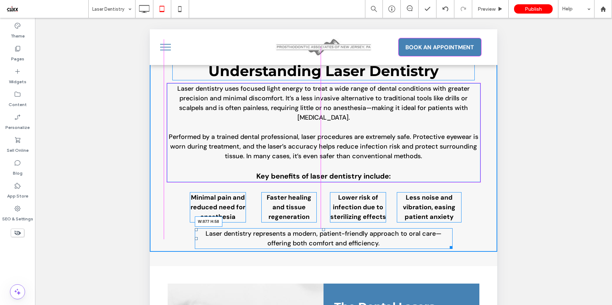
drag, startPoint x: 448, startPoint y: 237, endPoint x: 476, endPoint y: 238, distance: 28.6
click at [453, 244] on div at bounding box center [449, 246] width 5 height 5
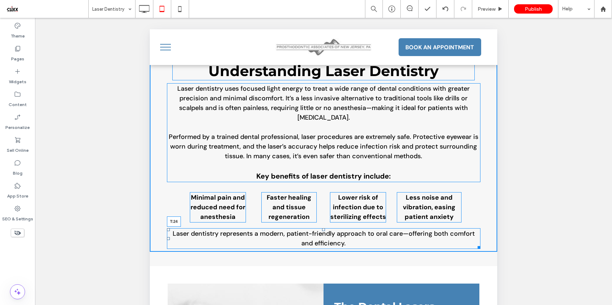
drag, startPoint x: 320, startPoint y: 220, endPoint x: 375, endPoint y: 258, distance: 66.8
click at [322, 229] on div at bounding box center [323, 230] width 3 height 3
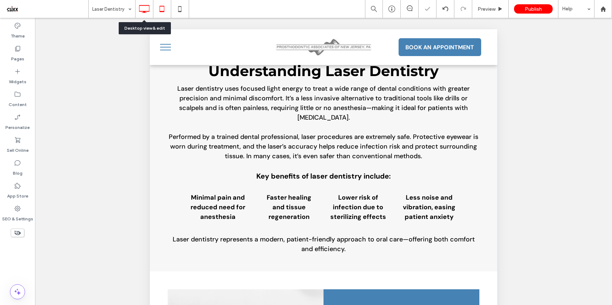
click at [142, 12] on icon at bounding box center [144, 9] width 14 height 14
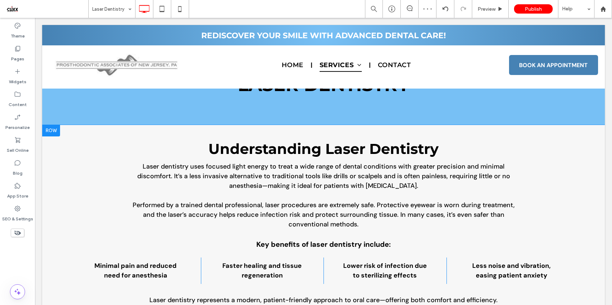
scroll to position [142, 0]
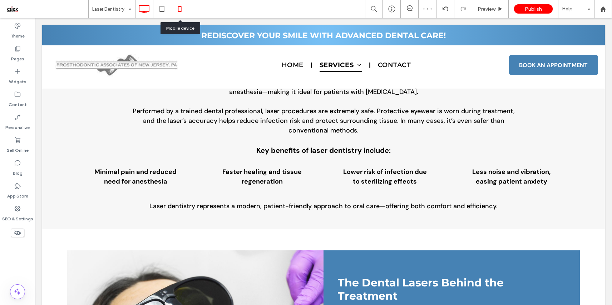
click at [177, 8] on icon at bounding box center [180, 9] width 14 height 14
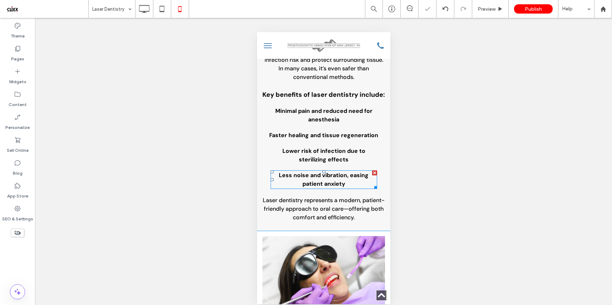
scroll to position [194, 0]
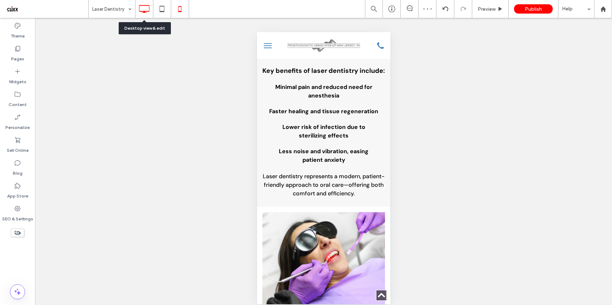
click at [147, 12] on icon at bounding box center [144, 9] width 14 height 14
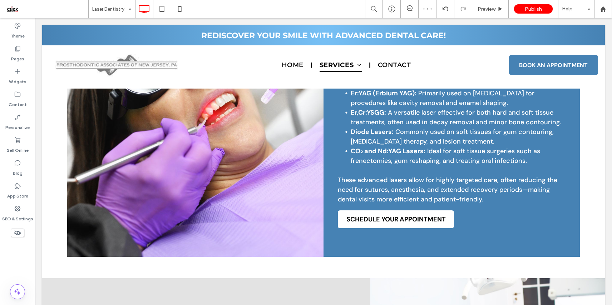
scroll to position [442, 0]
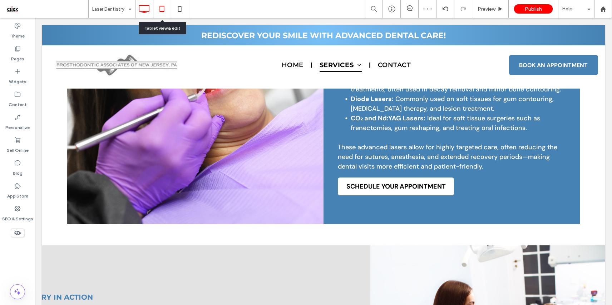
click at [161, 9] on icon at bounding box center [162, 9] width 14 height 14
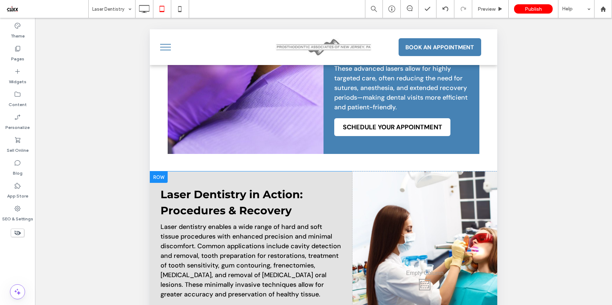
scroll to position [626, 0]
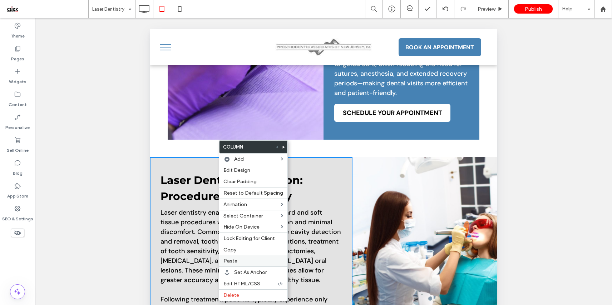
click at [245, 263] on label "Paste" at bounding box center [254, 261] width 60 height 6
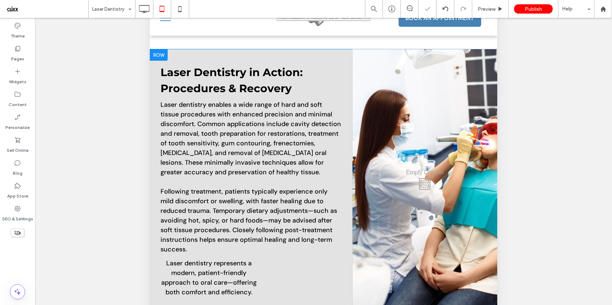
scroll to position [91, 0]
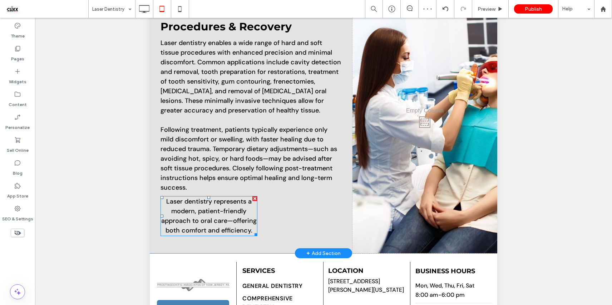
drag, startPoint x: 251, startPoint y: 190, endPoint x: 398, endPoint y: 127, distance: 159.0
click at [252, 196] on div at bounding box center [254, 198] width 5 height 5
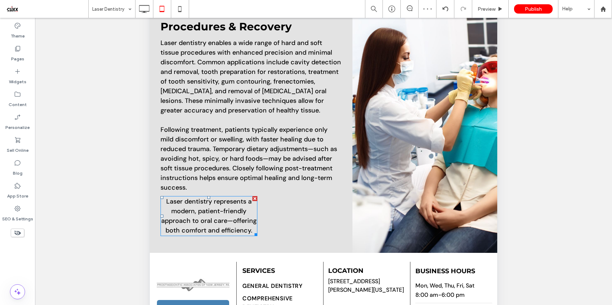
scroll to position [652, 0]
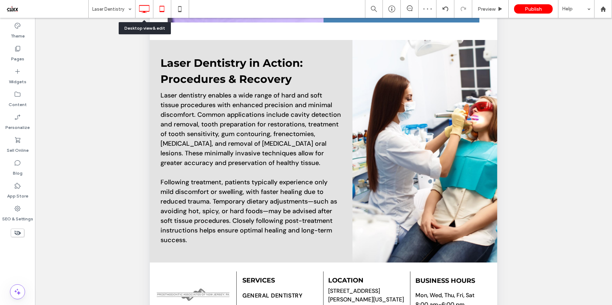
click at [147, 12] on icon at bounding box center [144, 9] width 14 height 14
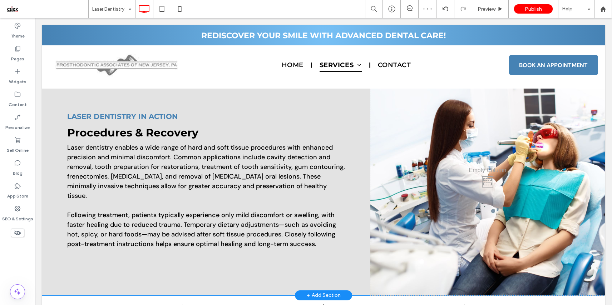
scroll to position [551, 0]
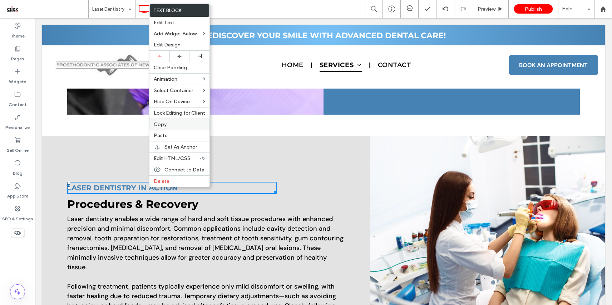
click at [177, 123] on label "Copy" at bounding box center [180, 125] width 52 height 6
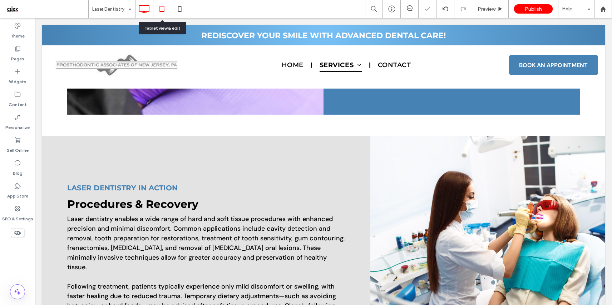
click at [161, 9] on icon at bounding box center [162, 9] width 14 height 14
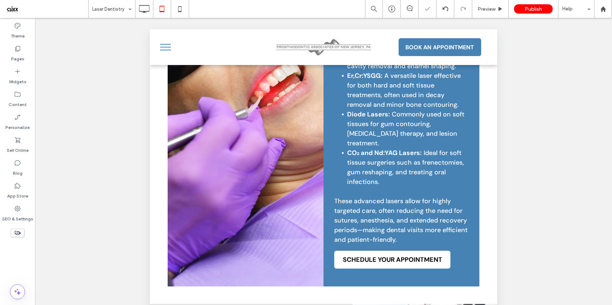
scroll to position [652, 0]
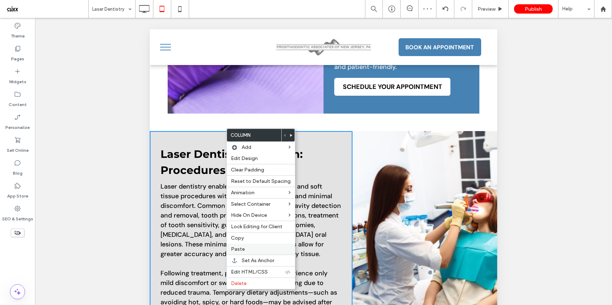
click at [255, 245] on div "Paste" at bounding box center [261, 249] width 68 height 11
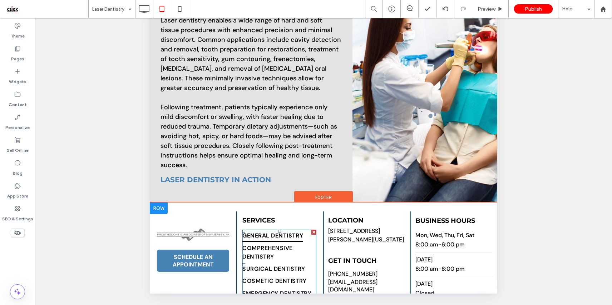
scroll to position [520, 0]
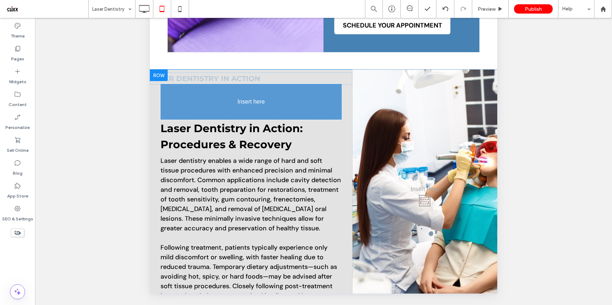
drag, startPoint x: 238, startPoint y: 275, endPoint x: 227, endPoint y: 93, distance: 183.1
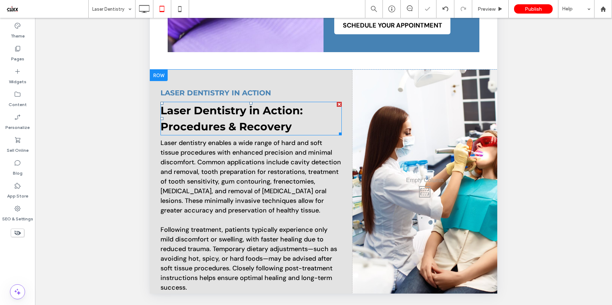
click at [279, 104] on strong "Laser Dentistry in Action: Procedures & Recovery" at bounding box center [232, 118] width 142 height 29
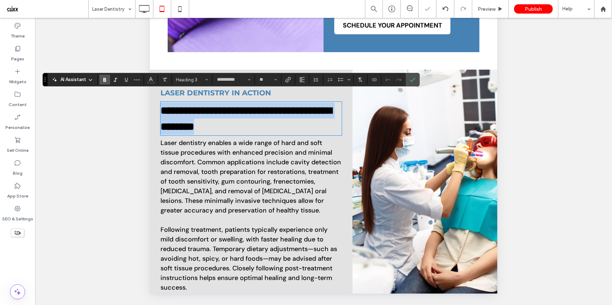
click at [303, 106] on strong "**********" at bounding box center [246, 119] width 171 height 26
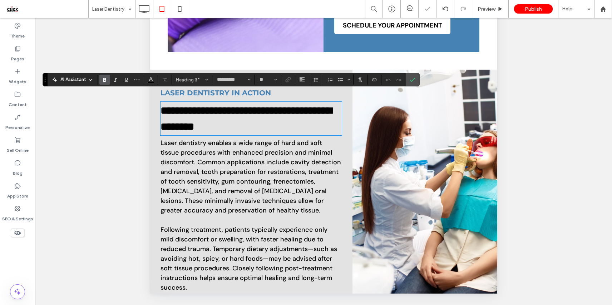
click at [307, 103] on h3 "**********" at bounding box center [251, 119] width 181 height 32
drag, startPoint x: 309, startPoint y: 103, endPoint x: 141, endPoint y: 103, distance: 168.4
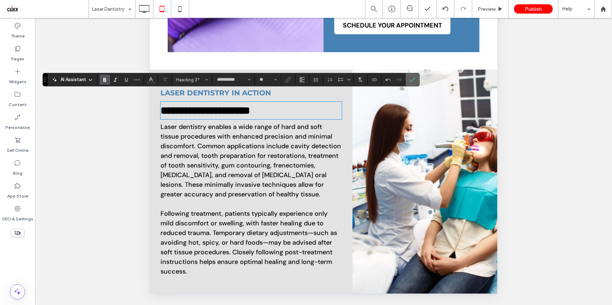
drag, startPoint x: 412, startPoint y: 79, endPoint x: 112, endPoint y: 270, distance: 356.2
click at [412, 79] on icon "Confirm" at bounding box center [413, 80] width 6 height 6
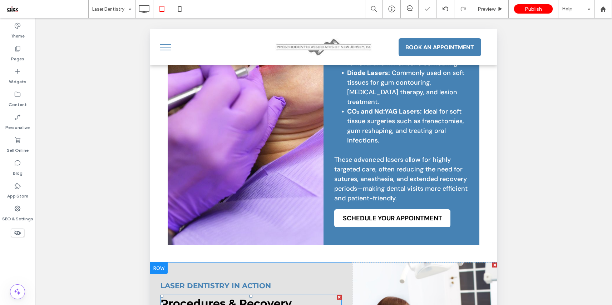
scroll to position [193, 0]
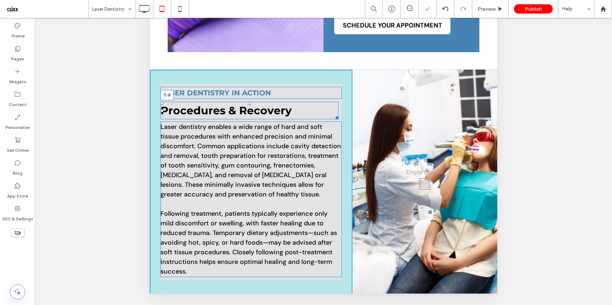
click at [251, 102] on div at bounding box center [249, 103] width 3 height 3
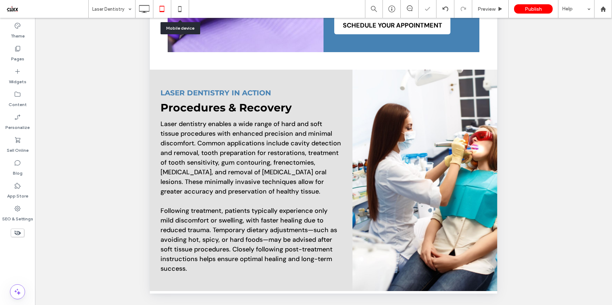
drag, startPoint x: 178, startPoint y: 12, endPoint x: 198, endPoint y: 50, distance: 42.9
click at [178, 12] on icon at bounding box center [180, 9] width 14 height 14
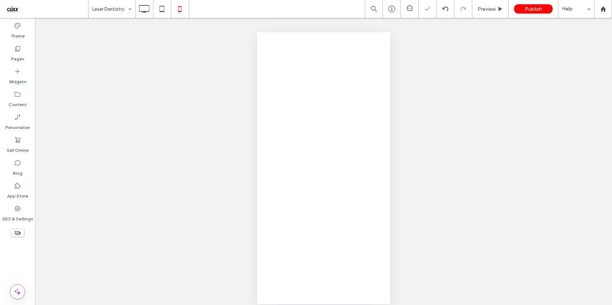
scroll to position [0, 0]
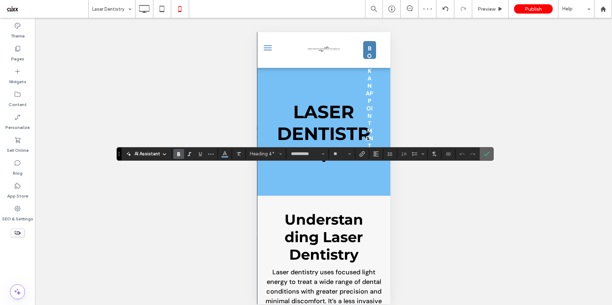
click at [487, 154] on use "Confirm" at bounding box center [487, 154] width 6 height 4
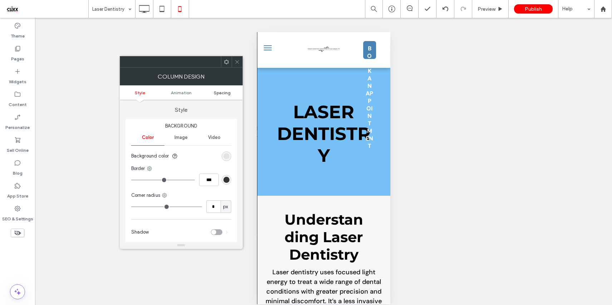
click at [220, 92] on span "Spacing" at bounding box center [222, 92] width 17 height 5
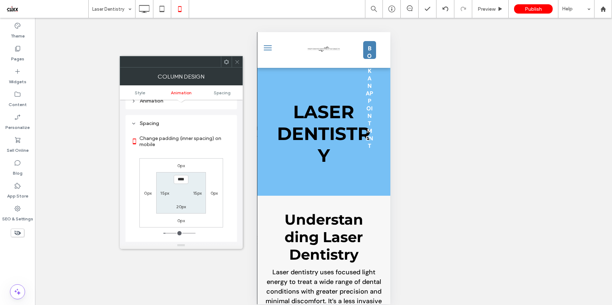
scroll to position [168, 0]
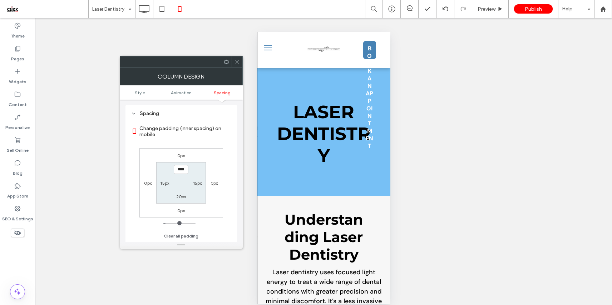
click at [239, 64] on icon at bounding box center [237, 61] width 5 height 5
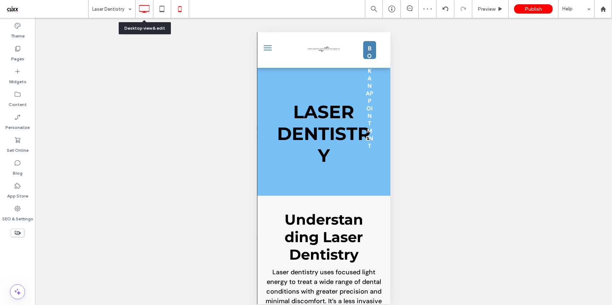
click at [143, 7] on icon at bounding box center [144, 9] width 14 height 14
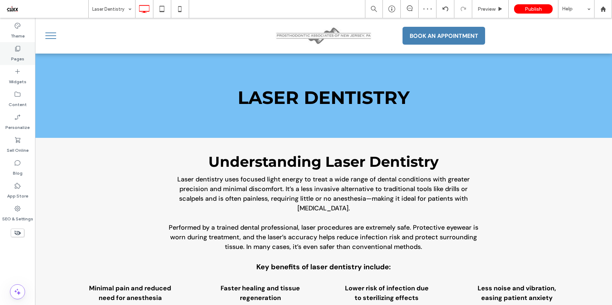
click at [18, 53] on label "Pages" at bounding box center [17, 57] width 13 height 10
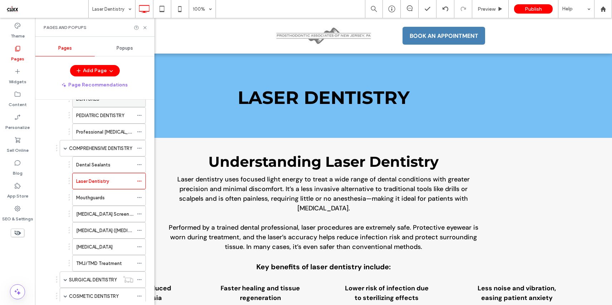
scroll to position [145, 0]
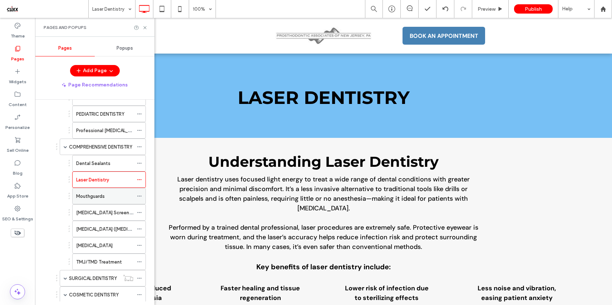
click at [106, 197] on div "Mouthguards" at bounding box center [104, 197] width 57 height 8
click at [143, 26] on icon at bounding box center [144, 27] width 5 height 5
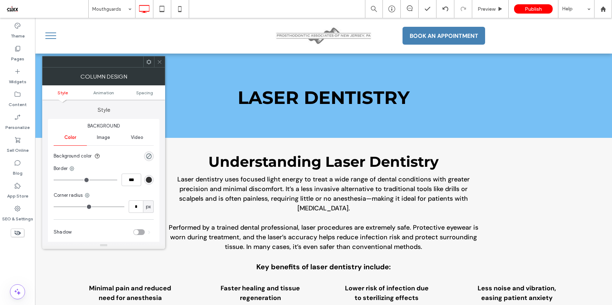
drag, startPoint x: 156, startPoint y: 61, endPoint x: 165, endPoint y: 64, distance: 9.2
click at [156, 61] on div at bounding box center [159, 62] width 11 height 11
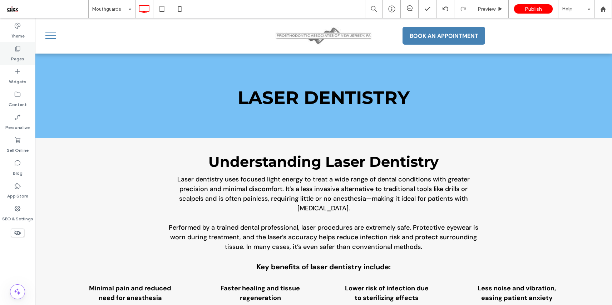
click at [19, 54] on label "Pages" at bounding box center [17, 57] width 13 height 10
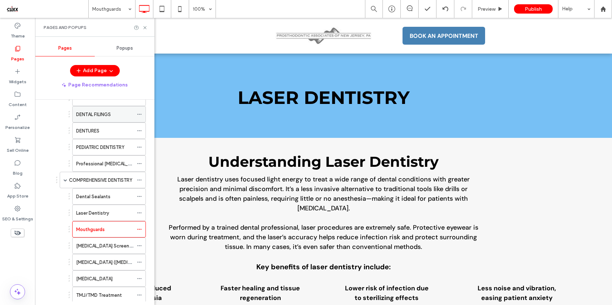
scroll to position [122, 0]
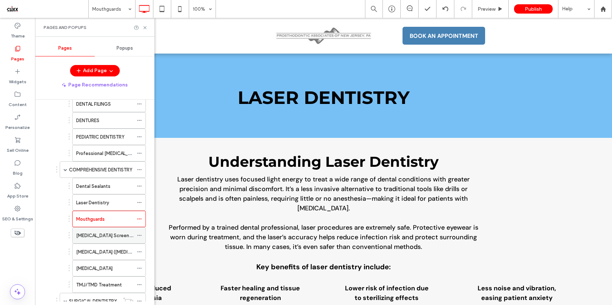
click at [110, 239] on label "[MEDICAL_DATA] Screening" at bounding box center [105, 236] width 59 height 13
click at [143, 26] on icon at bounding box center [144, 27] width 5 height 5
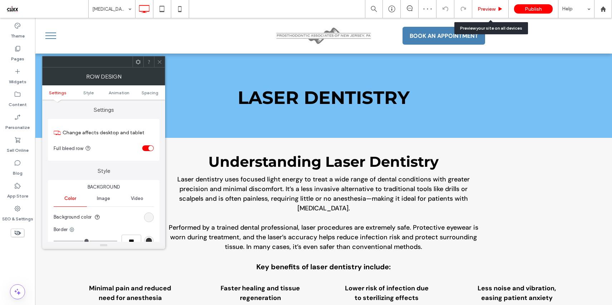
click at [485, 12] on span "Preview" at bounding box center [487, 9] width 18 height 6
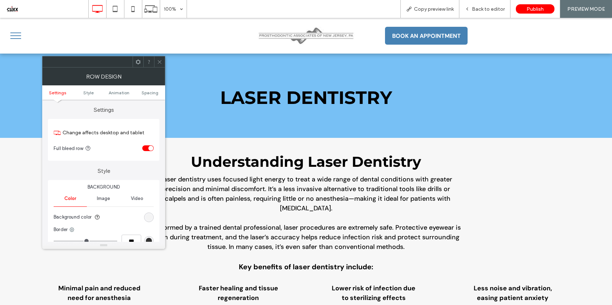
click at [156, 62] on div at bounding box center [159, 62] width 11 height 11
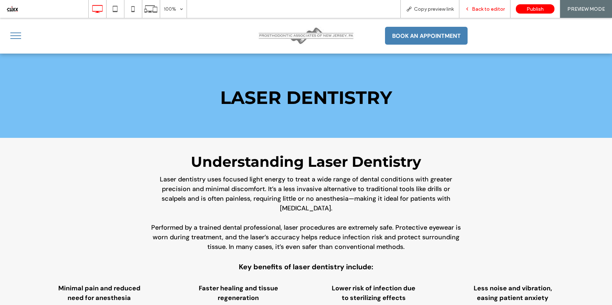
click at [485, 9] on span "Back to editor" at bounding box center [488, 9] width 33 height 6
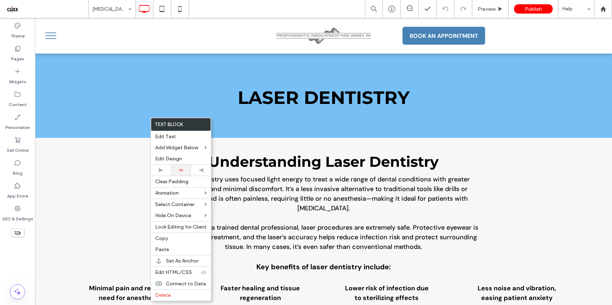
click at [183, 172] on div at bounding box center [181, 170] width 13 height 5
click at [481, 10] on span "Preview" at bounding box center [487, 9] width 18 height 6
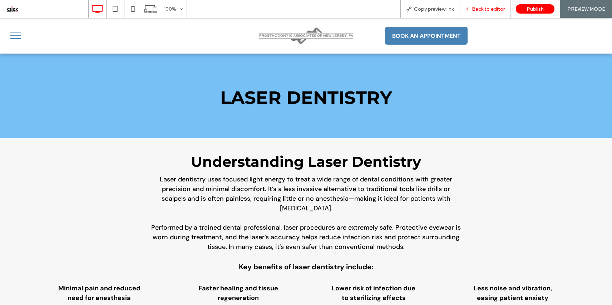
click at [479, 12] on div "Back to editor" at bounding box center [485, 9] width 51 height 18
click at [487, 6] on span "Back to editor" at bounding box center [488, 9] width 33 height 6
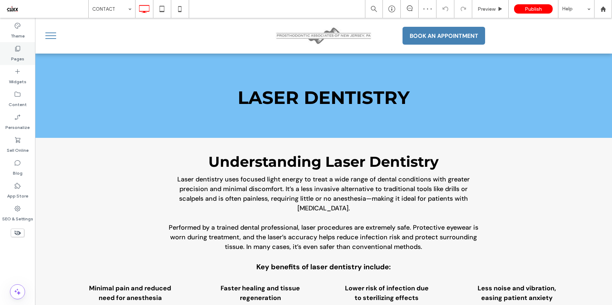
click at [24, 56] on div "Pages" at bounding box center [17, 53] width 35 height 23
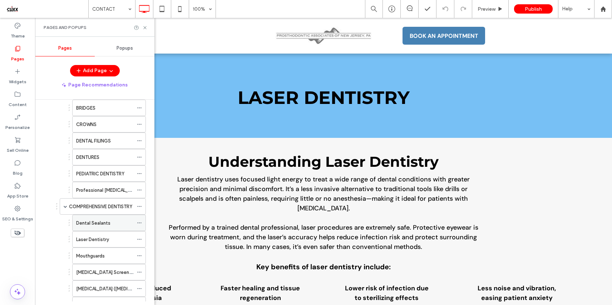
scroll to position [98, 0]
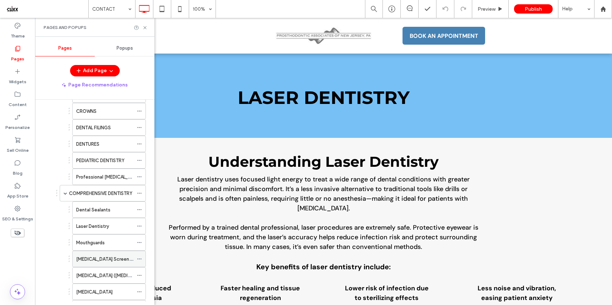
click at [114, 261] on label "[MEDICAL_DATA] Screening" at bounding box center [105, 259] width 59 height 13
click at [145, 29] on icon at bounding box center [144, 27] width 5 height 5
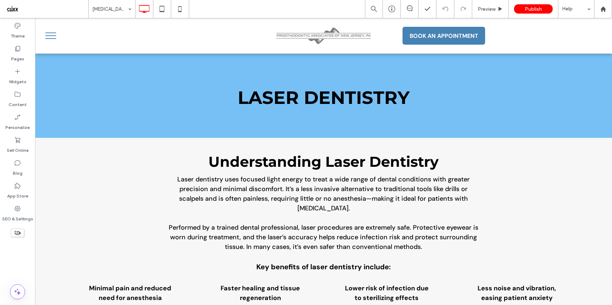
type input "*******"
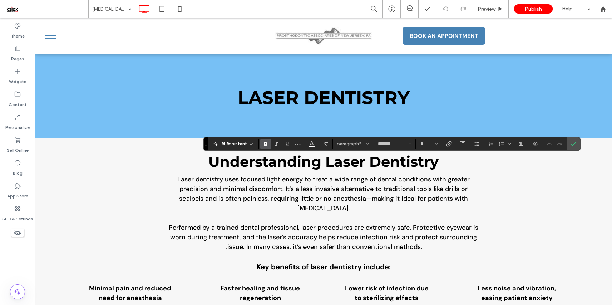
type input "**"
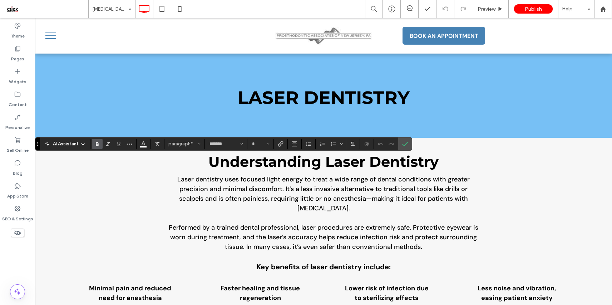
type input "**"
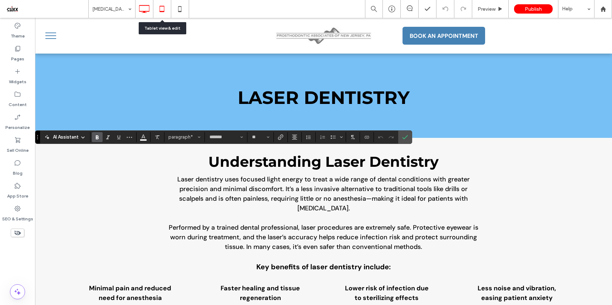
click at [164, 10] on use at bounding box center [162, 9] width 5 height 6
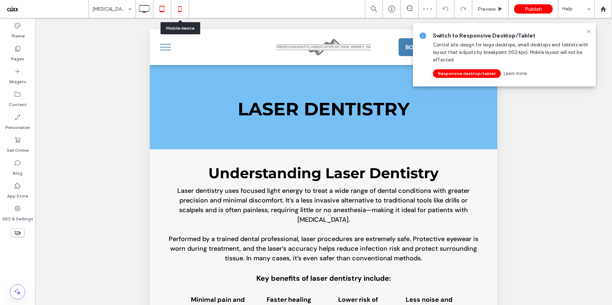
click at [180, 11] on use at bounding box center [179, 9] width 3 height 6
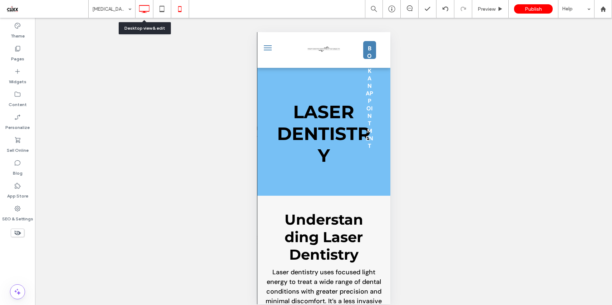
click at [147, 16] on div at bounding box center [145, 9] width 18 height 18
click at [141, 9] on icon at bounding box center [144, 9] width 14 height 14
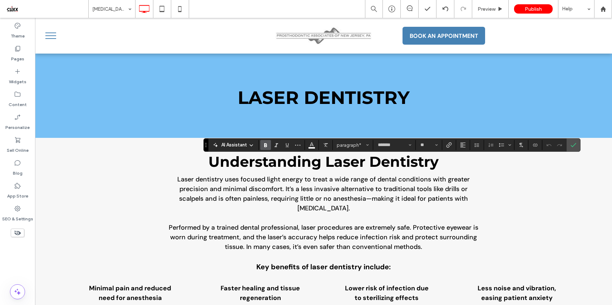
click at [268, 146] on icon "Bold" at bounding box center [266, 145] width 6 height 6
click at [572, 144] on icon "Confirm" at bounding box center [574, 145] width 6 height 6
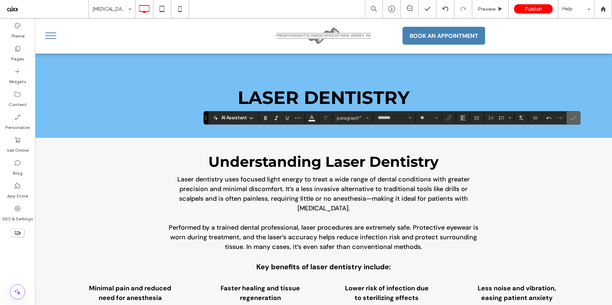
click at [572, 122] on span "Confirm" at bounding box center [572, 118] width 3 height 13
click at [266, 116] on icon "Bold" at bounding box center [266, 118] width 6 height 6
click at [163, 8] on icon at bounding box center [162, 9] width 14 height 14
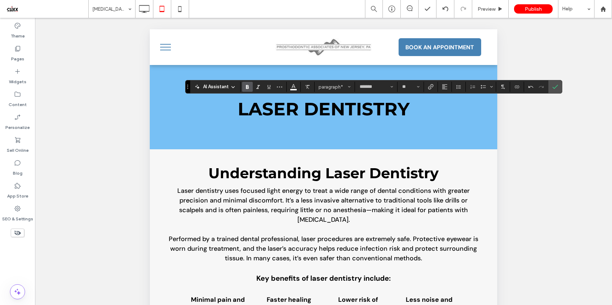
click at [247, 88] on icon "Bold" at bounding box center [248, 87] width 6 height 6
click at [180, 8] on icon at bounding box center [180, 9] width 14 height 14
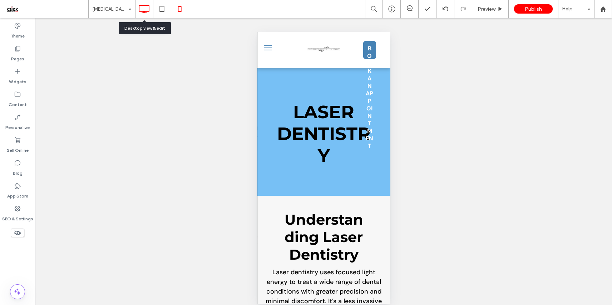
click at [145, 8] on icon at bounding box center [144, 9] width 14 height 14
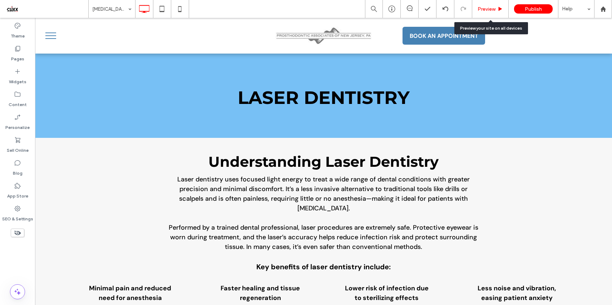
click at [497, 10] on div "Preview" at bounding box center [490, 9] width 36 height 6
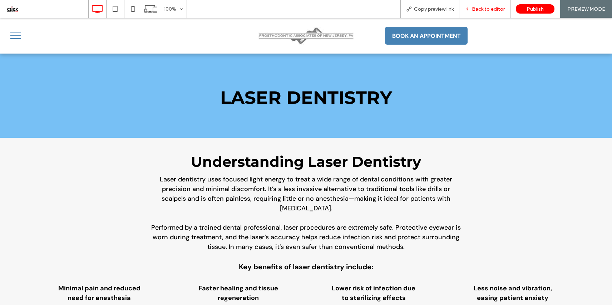
click at [482, 8] on span "Back to editor" at bounding box center [488, 9] width 33 height 6
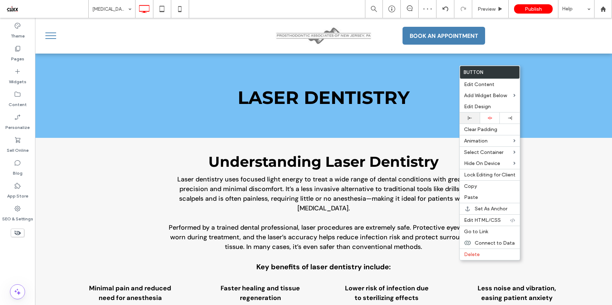
click at [471, 120] on icon at bounding box center [470, 118] width 4 height 4
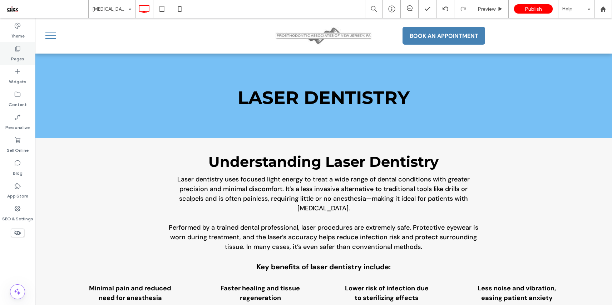
click at [18, 52] on label "Pages" at bounding box center [17, 57] width 13 height 10
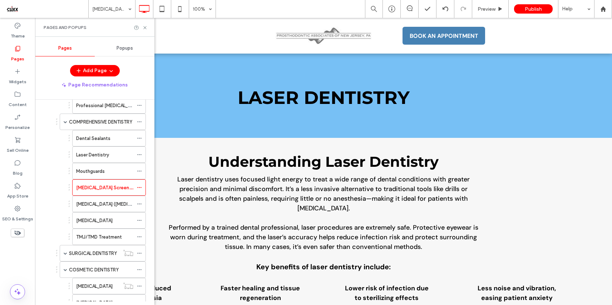
scroll to position [173, 0]
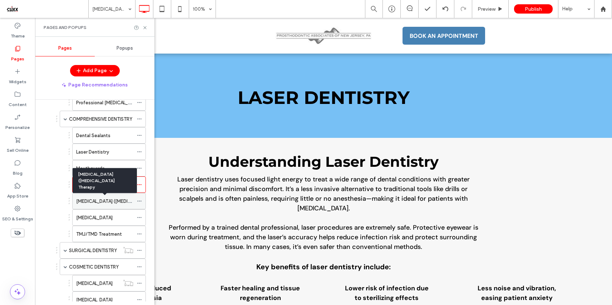
click at [99, 199] on label "[MEDICAL_DATA] ([MEDICAL_DATA] Therapy" at bounding box center [123, 201] width 94 height 13
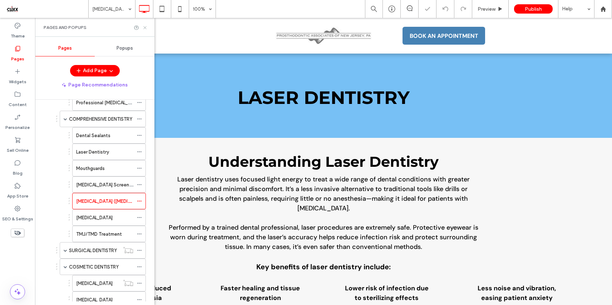
click at [144, 26] on icon at bounding box center [144, 27] width 5 height 5
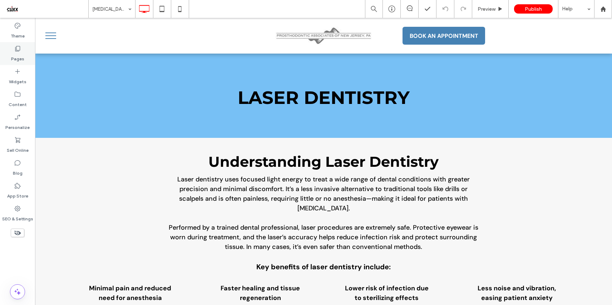
drag, startPoint x: 15, startPoint y: 48, endPoint x: 20, endPoint y: 52, distance: 6.1
click at [15, 48] on use at bounding box center [17, 48] width 5 height 5
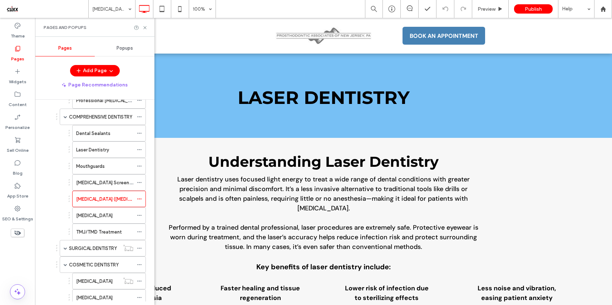
scroll to position [196, 0]
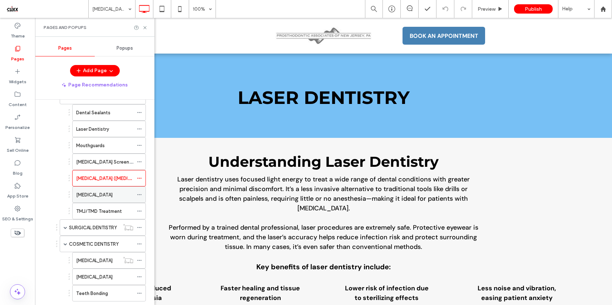
click at [114, 195] on div "[MEDICAL_DATA]" at bounding box center [104, 195] width 57 height 8
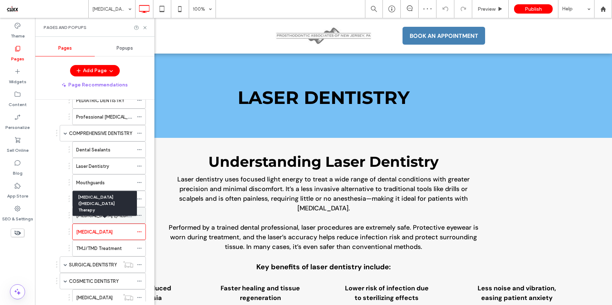
scroll to position [138, 0]
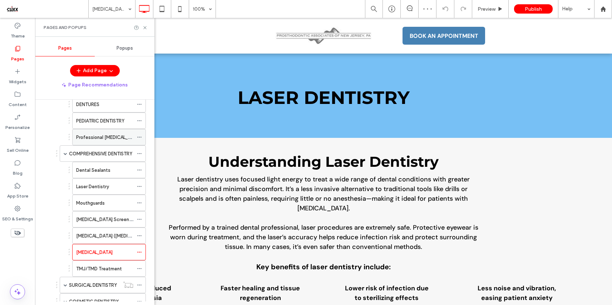
click at [114, 139] on label "Professional [MEDICAL_DATA]" at bounding box center [108, 137] width 65 height 13
click at [146, 28] on use at bounding box center [144, 27] width 3 height 3
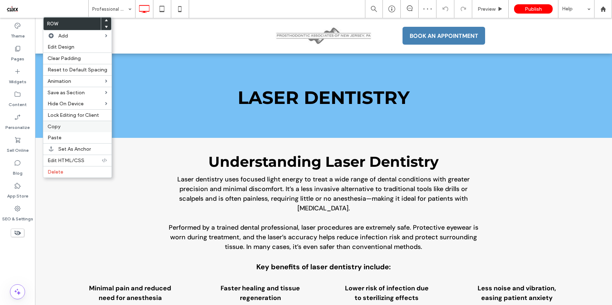
click at [72, 123] on div "Copy" at bounding box center [77, 126] width 68 height 11
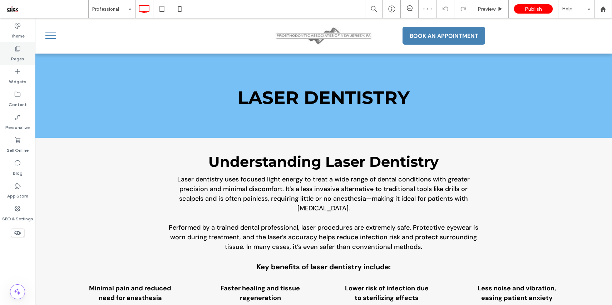
click at [16, 49] on icon at bounding box center [17, 48] width 7 height 7
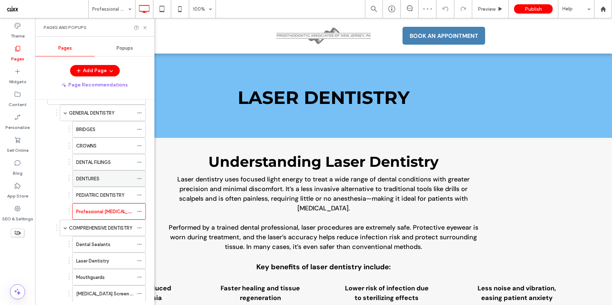
scroll to position [67, 0]
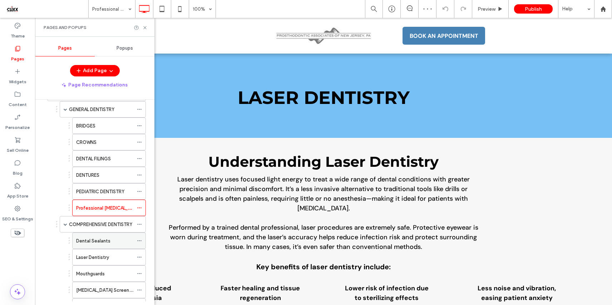
click at [100, 240] on label "Dental Sealants" at bounding box center [93, 241] width 34 height 13
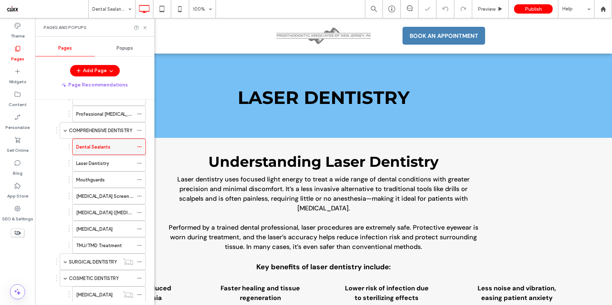
scroll to position [162, 0]
click at [108, 230] on div "[MEDICAL_DATA]" at bounding box center [104, 229] width 57 height 8
click at [145, 26] on icon at bounding box center [144, 27] width 5 height 5
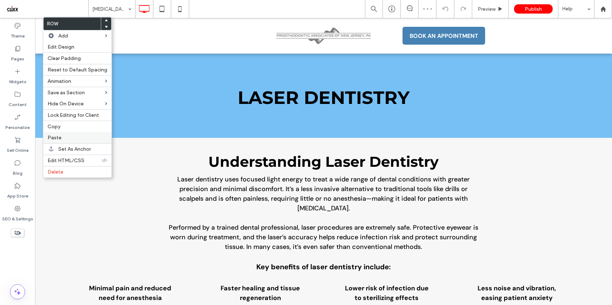
click at [66, 139] on label "Paste" at bounding box center [78, 138] width 60 height 6
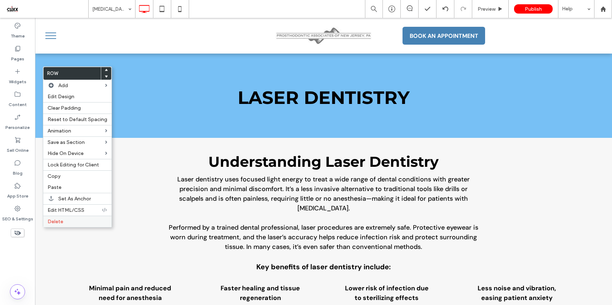
click at [69, 221] on label "Delete" at bounding box center [78, 222] width 60 height 6
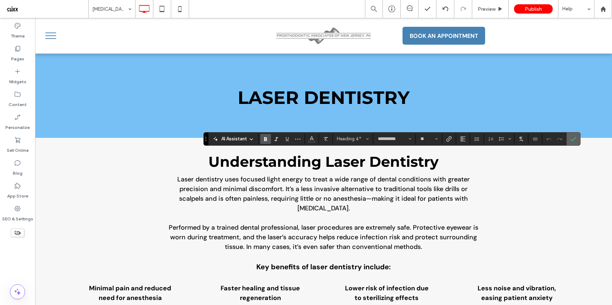
click at [570, 139] on label "Confirm" at bounding box center [573, 139] width 11 height 13
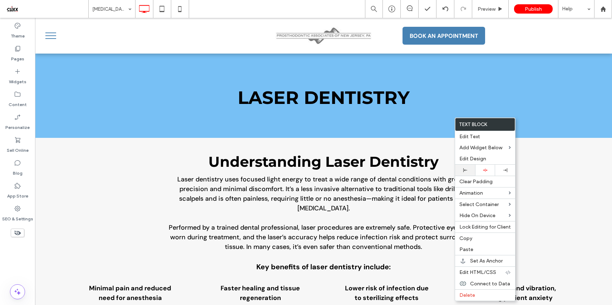
click at [467, 167] on div at bounding box center [465, 170] width 20 height 11
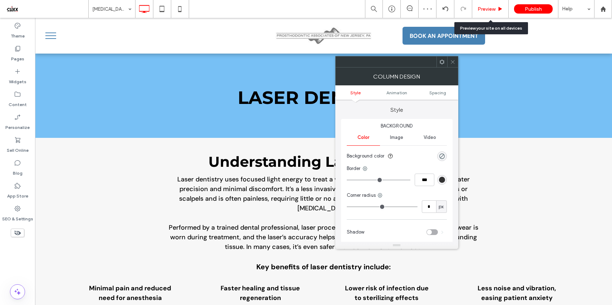
click at [488, 11] on span "Preview" at bounding box center [487, 9] width 18 height 6
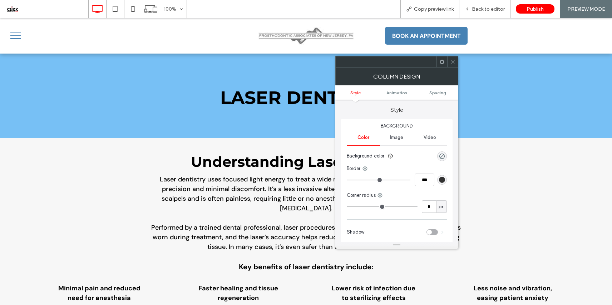
click at [449, 63] on div at bounding box center [452, 62] width 11 height 11
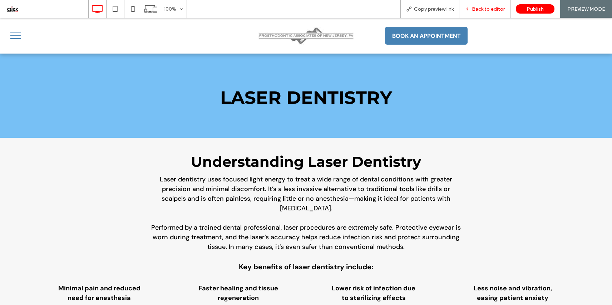
click at [485, 4] on div "Back to editor" at bounding box center [485, 9] width 51 height 18
click at [485, 9] on span "Back to editor" at bounding box center [488, 9] width 33 height 6
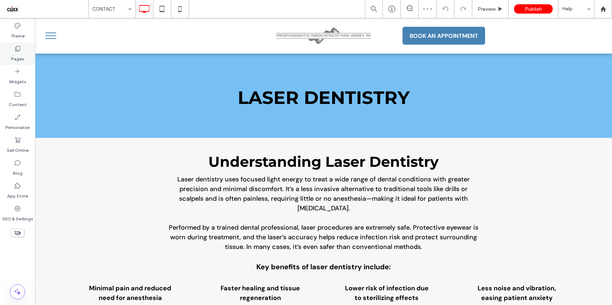
click at [19, 50] on icon at bounding box center [17, 48] width 7 height 7
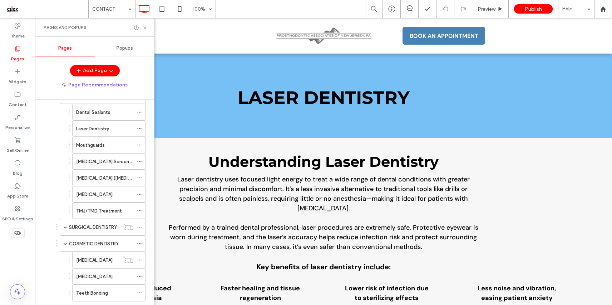
scroll to position [220, 0]
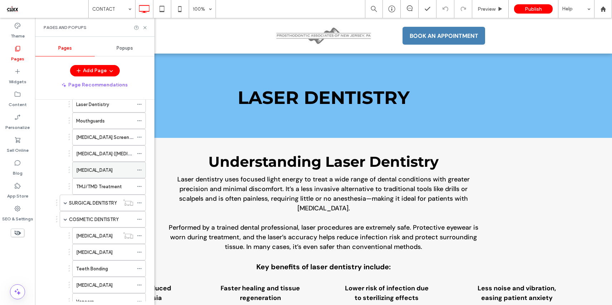
click at [104, 171] on div "[MEDICAL_DATA]" at bounding box center [104, 171] width 57 height 8
click at [144, 27] on use at bounding box center [144, 27] width 3 height 3
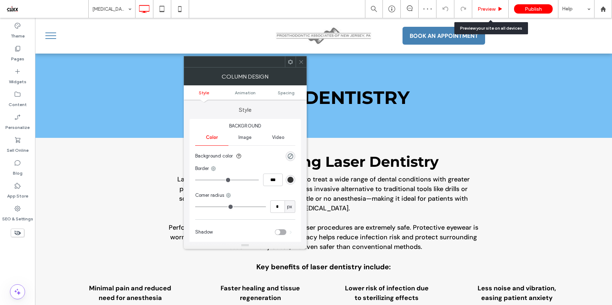
click at [484, 8] on span "Preview" at bounding box center [487, 9] width 18 height 6
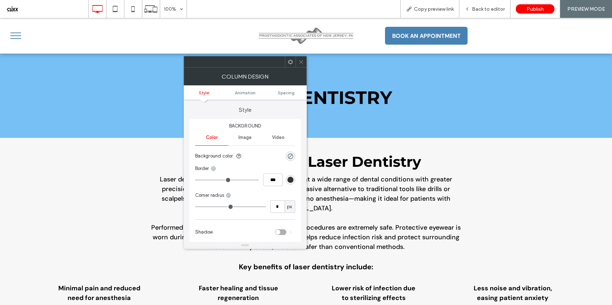
click at [301, 63] on icon at bounding box center [301, 61] width 5 height 5
